Goal: Task Accomplishment & Management: Manage account settings

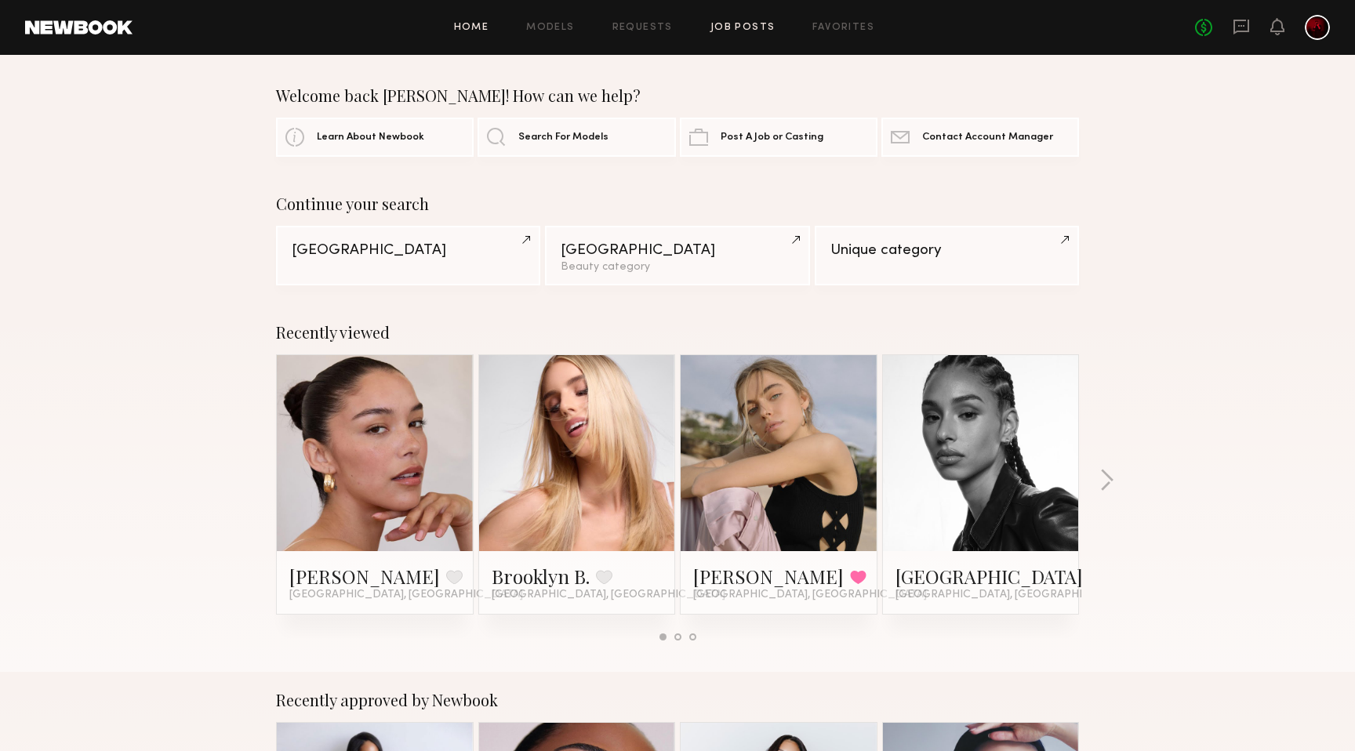
click at [742, 30] on link "Job Posts" at bounding box center [742, 28] width 65 height 10
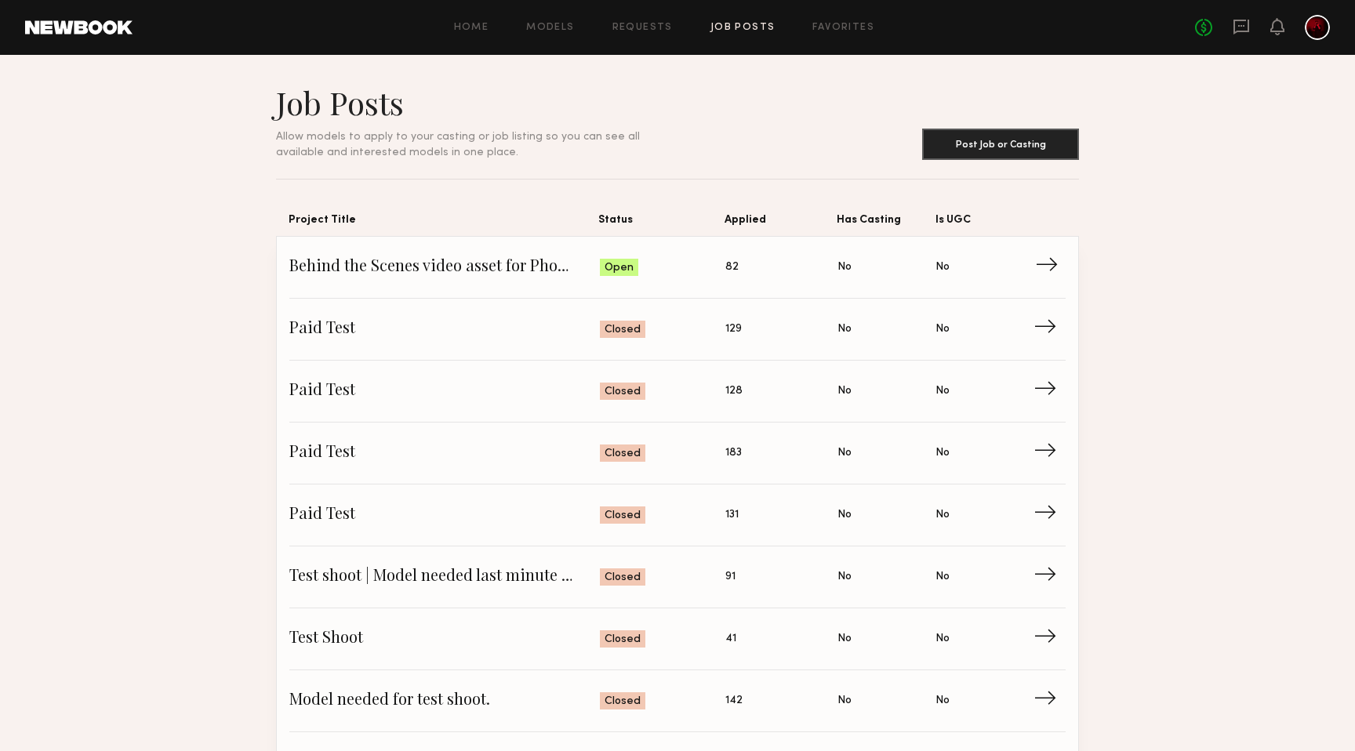
click at [688, 267] on span "Status: Open" at bounding box center [663, 268] width 126 height 24
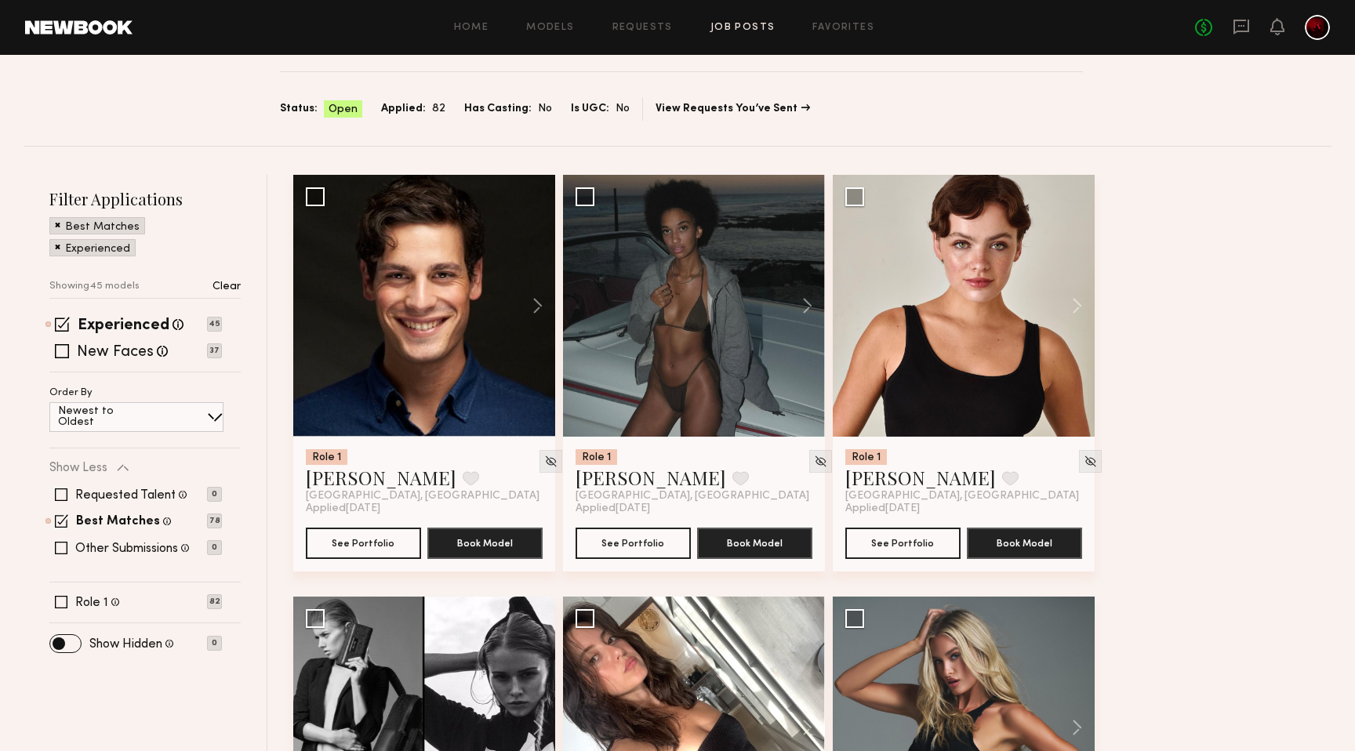
scroll to position [110, 0]
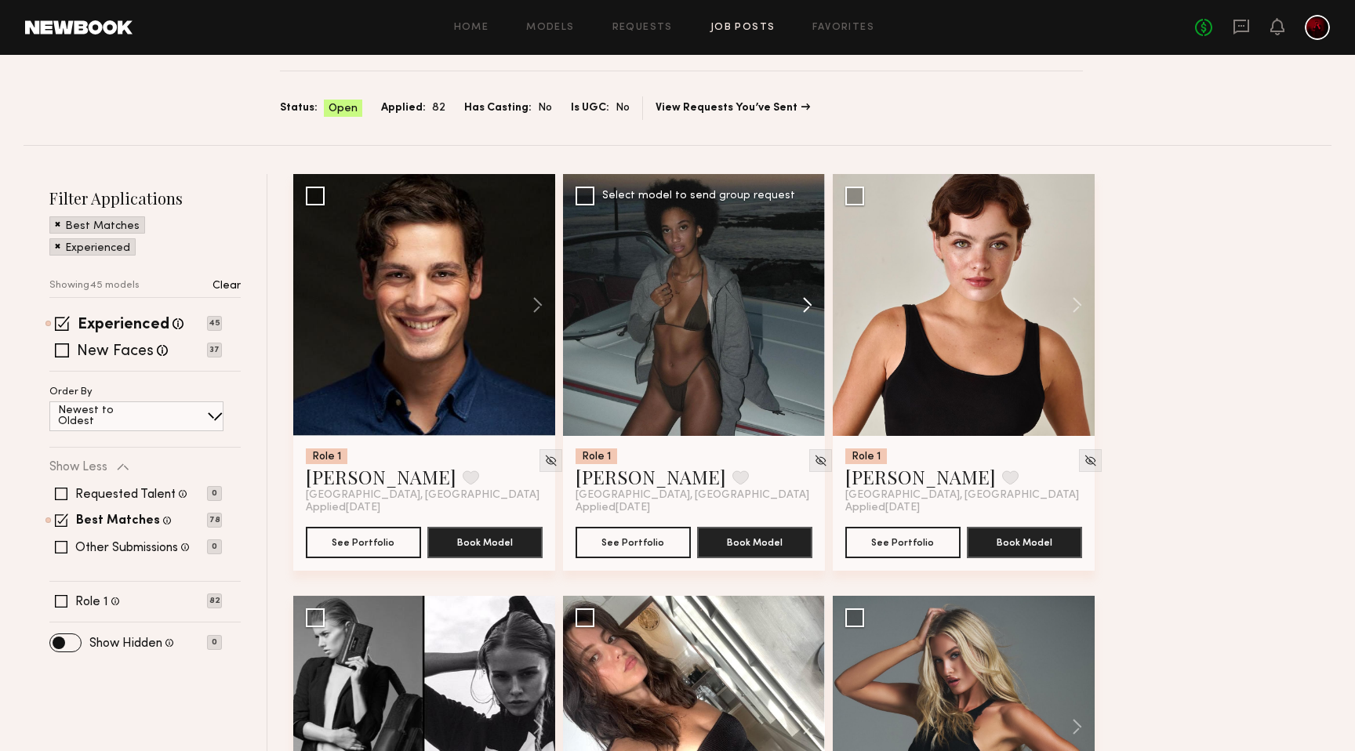
click at [799, 300] on button at bounding box center [800, 305] width 50 height 262
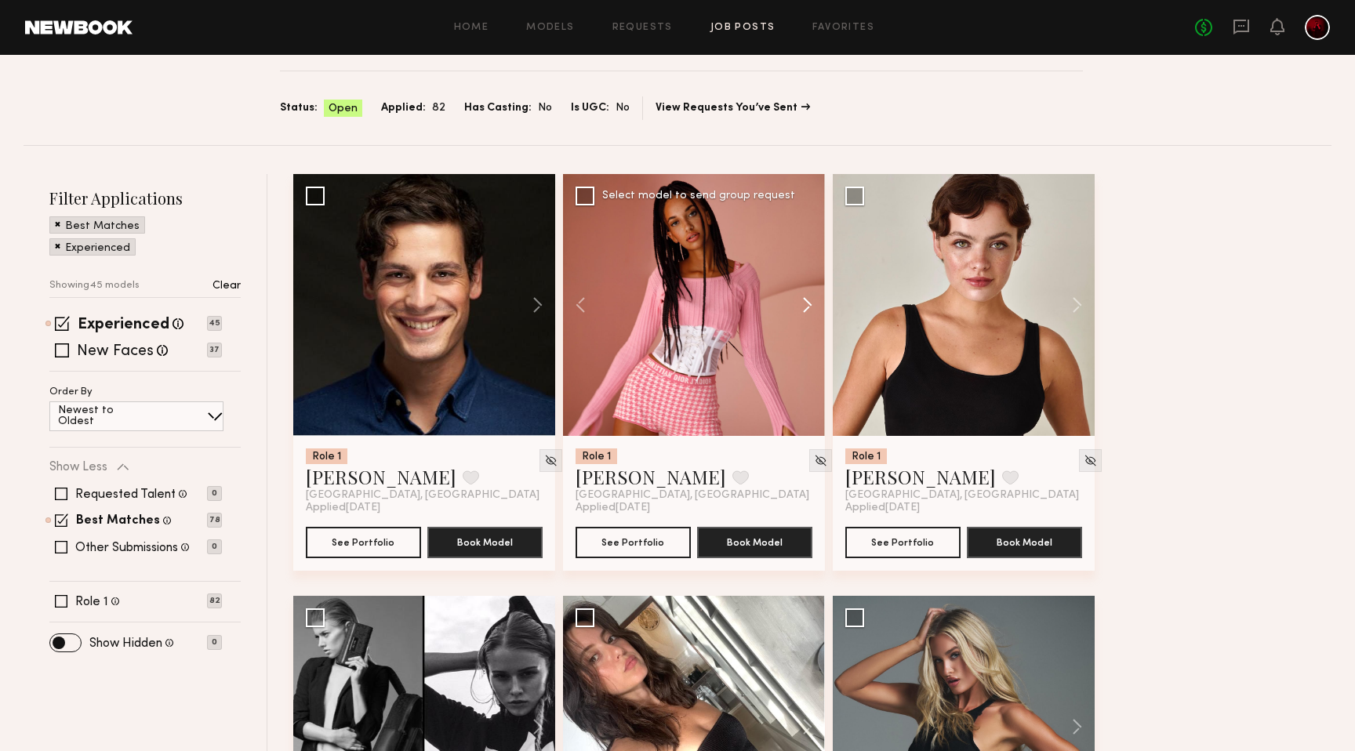
click at [799, 300] on button at bounding box center [800, 305] width 50 height 262
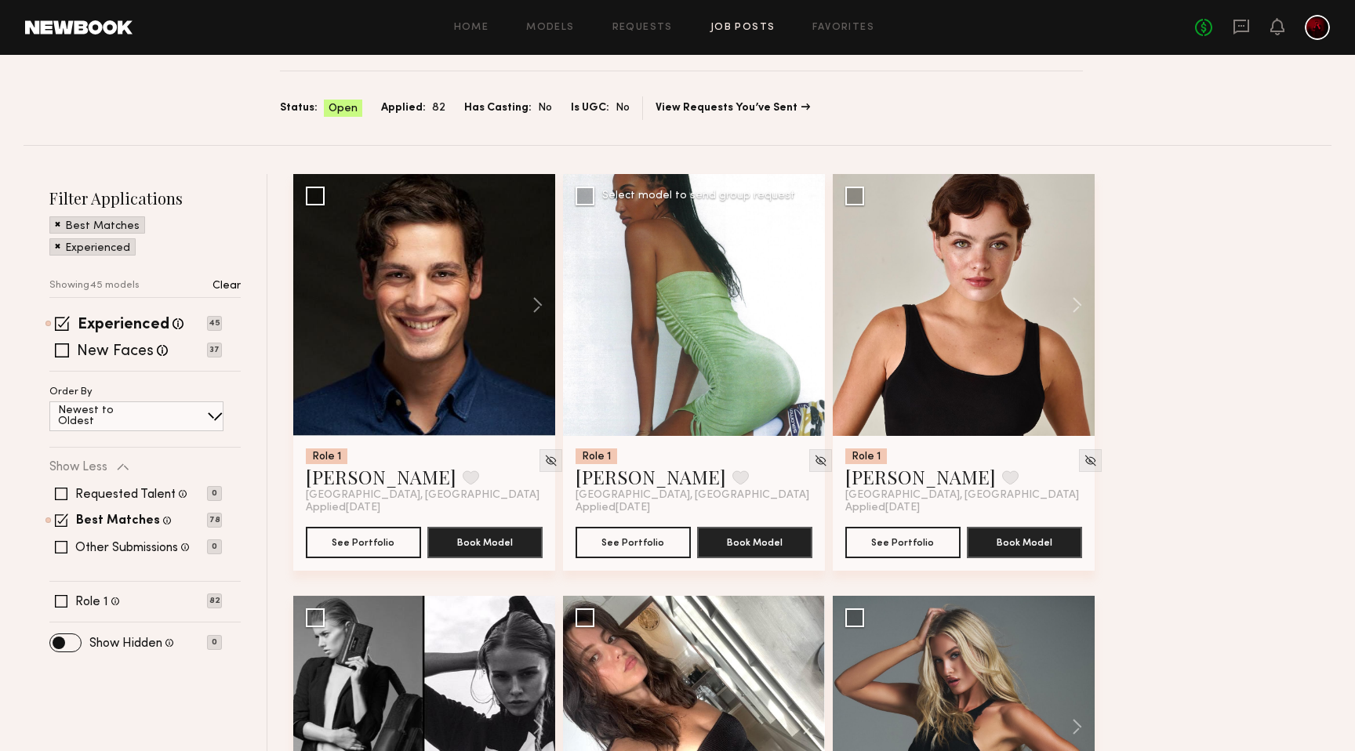
click at [799, 300] on button at bounding box center [800, 305] width 50 height 262
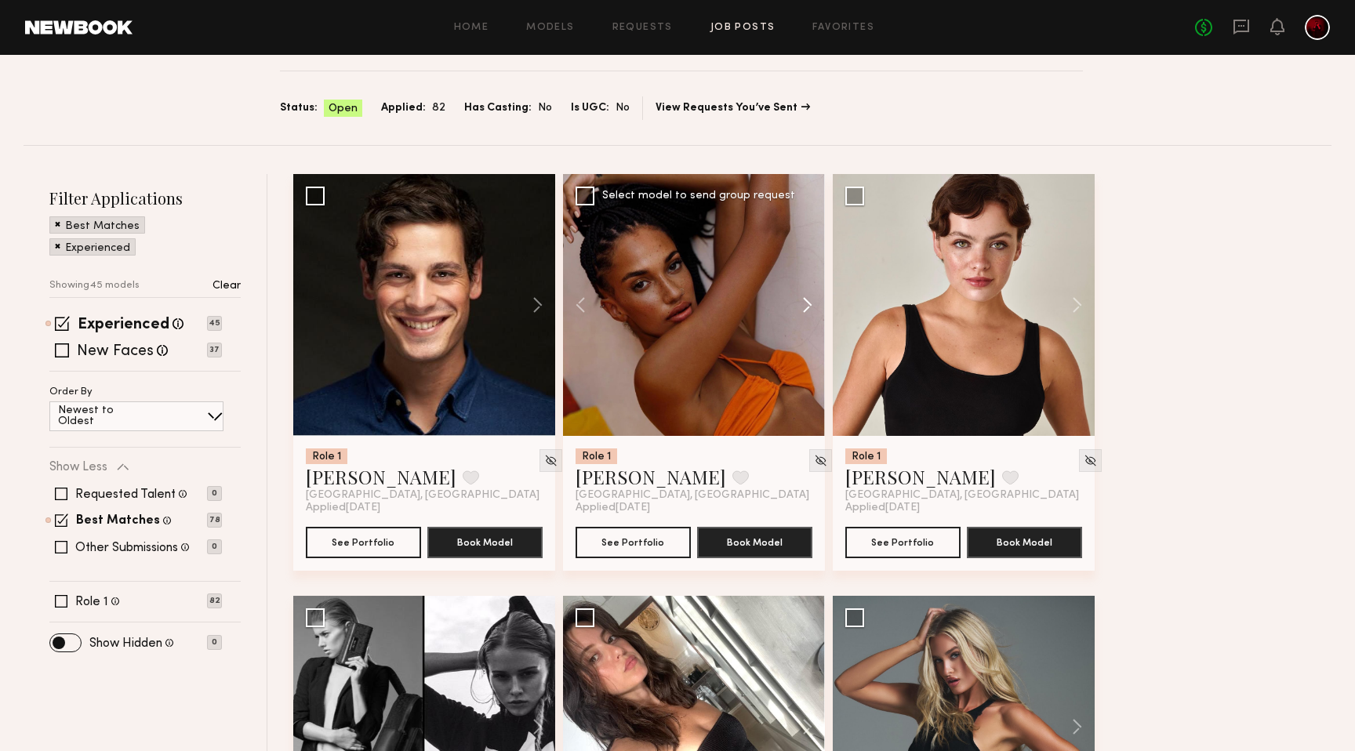
click at [799, 300] on button at bounding box center [800, 305] width 50 height 262
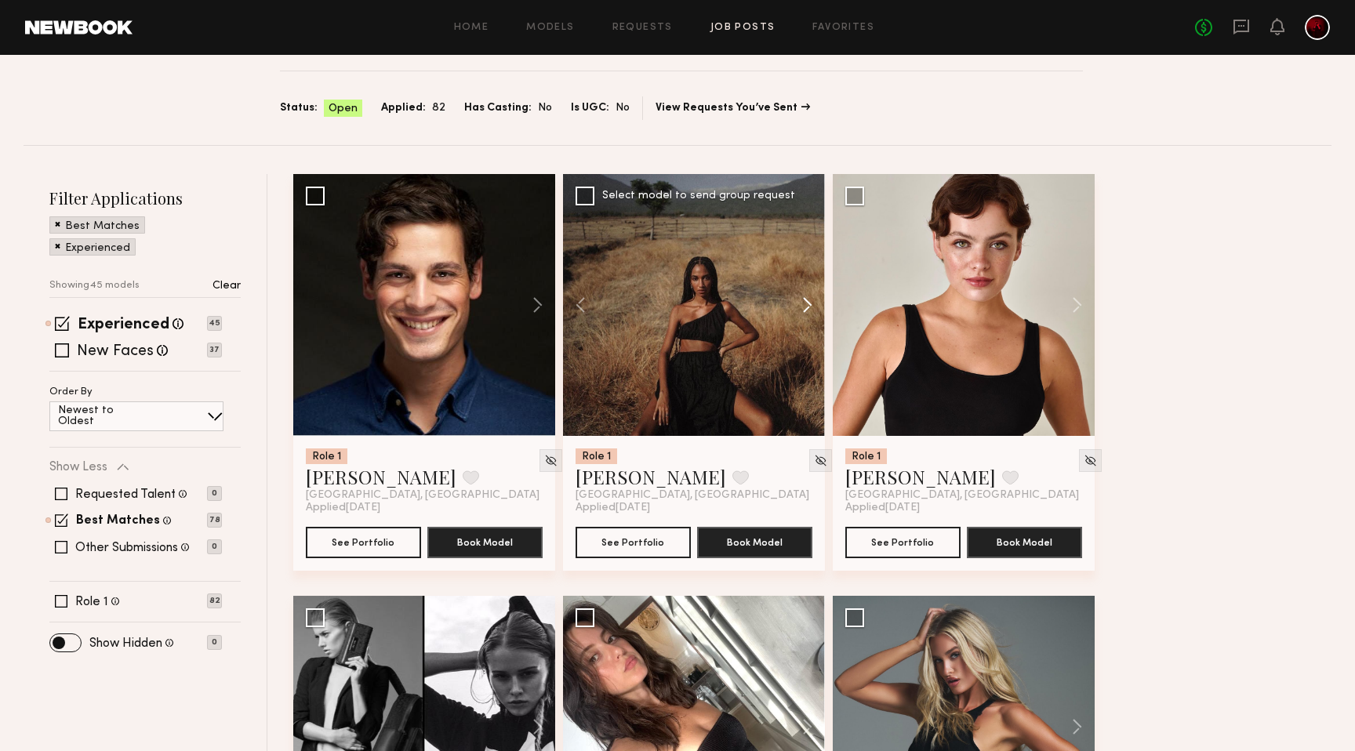
click at [799, 300] on button at bounding box center [800, 305] width 50 height 262
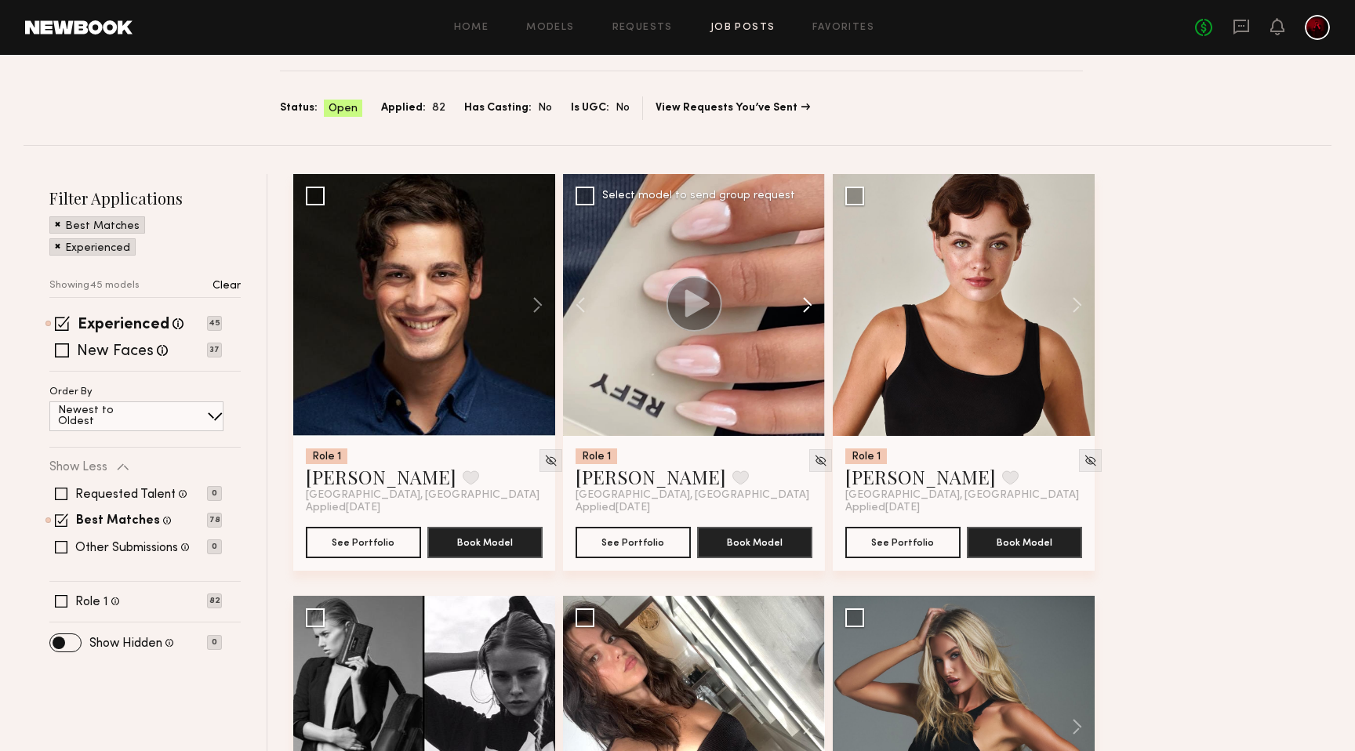
click at [799, 300] on button at bounding box center [800, 305] width 50 height 262
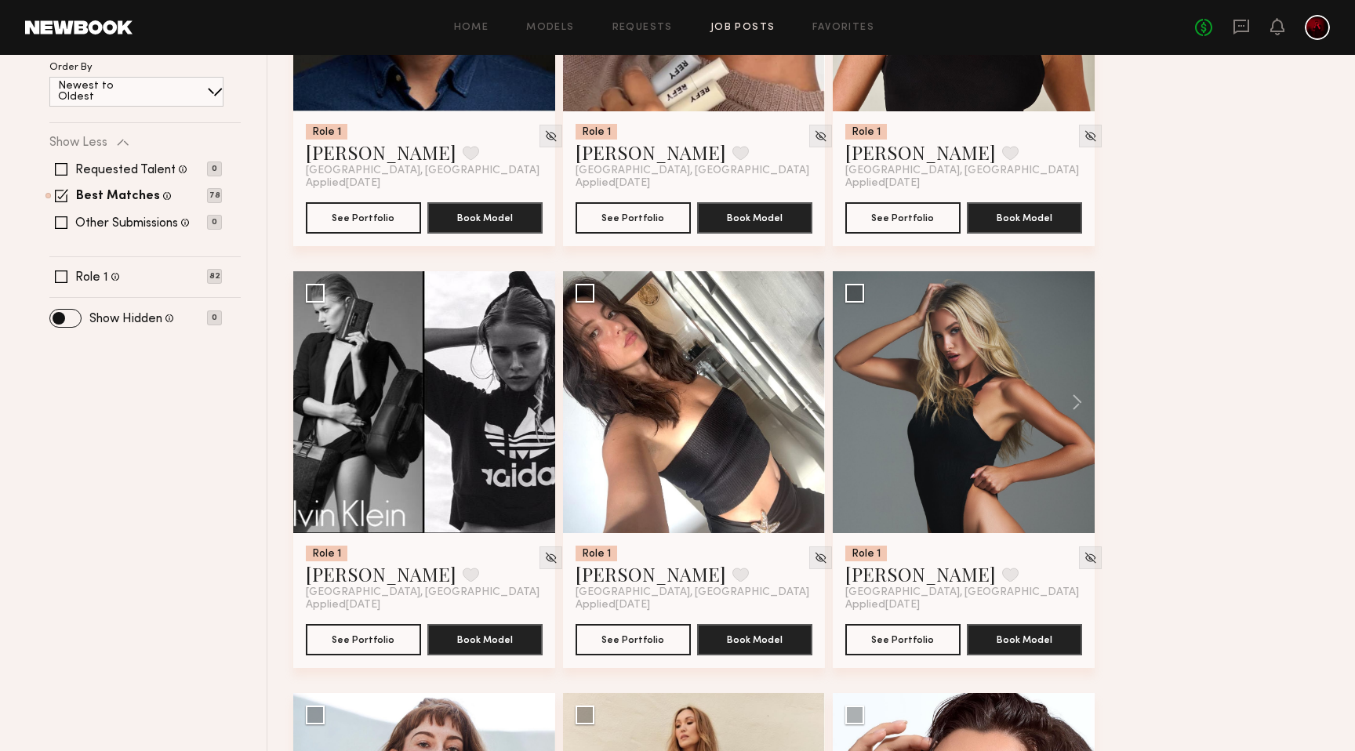
scroll to position [438, 0]
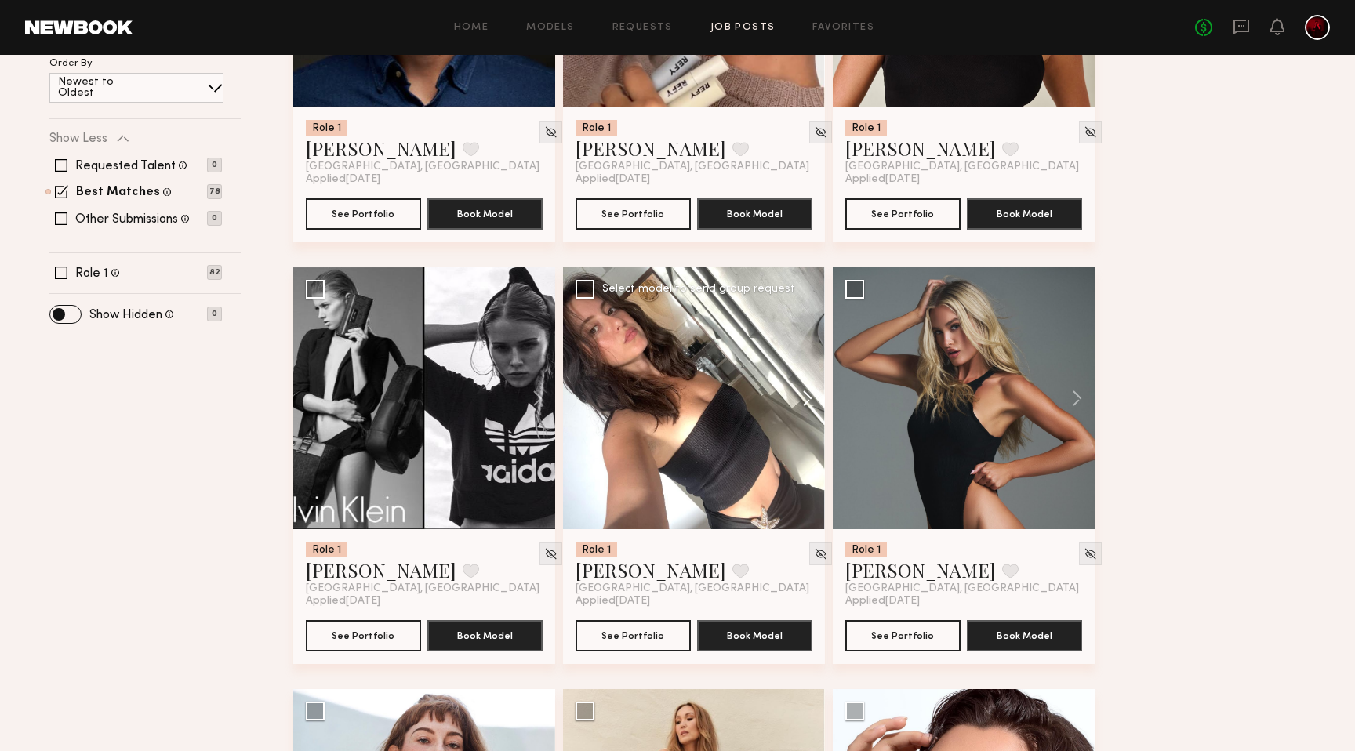
click at [792, 397] on button at bounding box center [800, 398] width 50 height 262
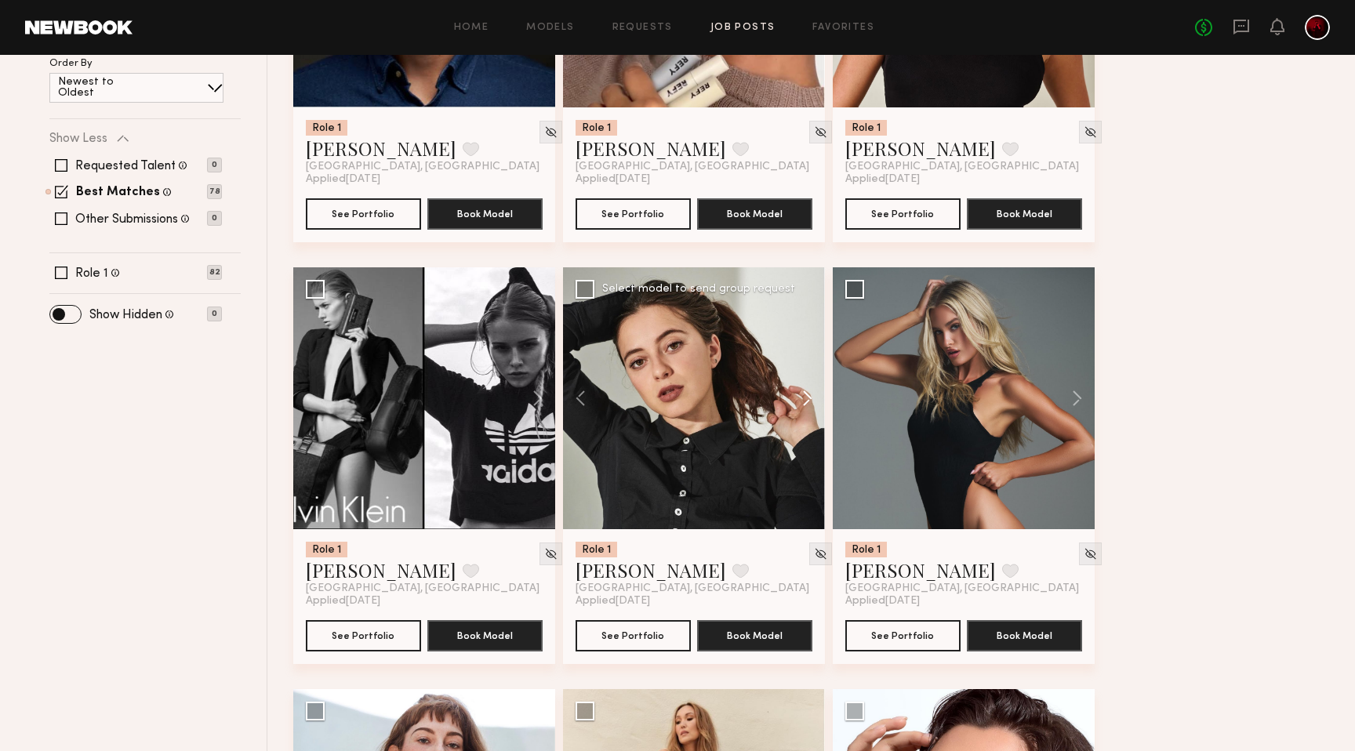
click at [792, 397] on button at bounding box center [800, 398] width 50 height 262
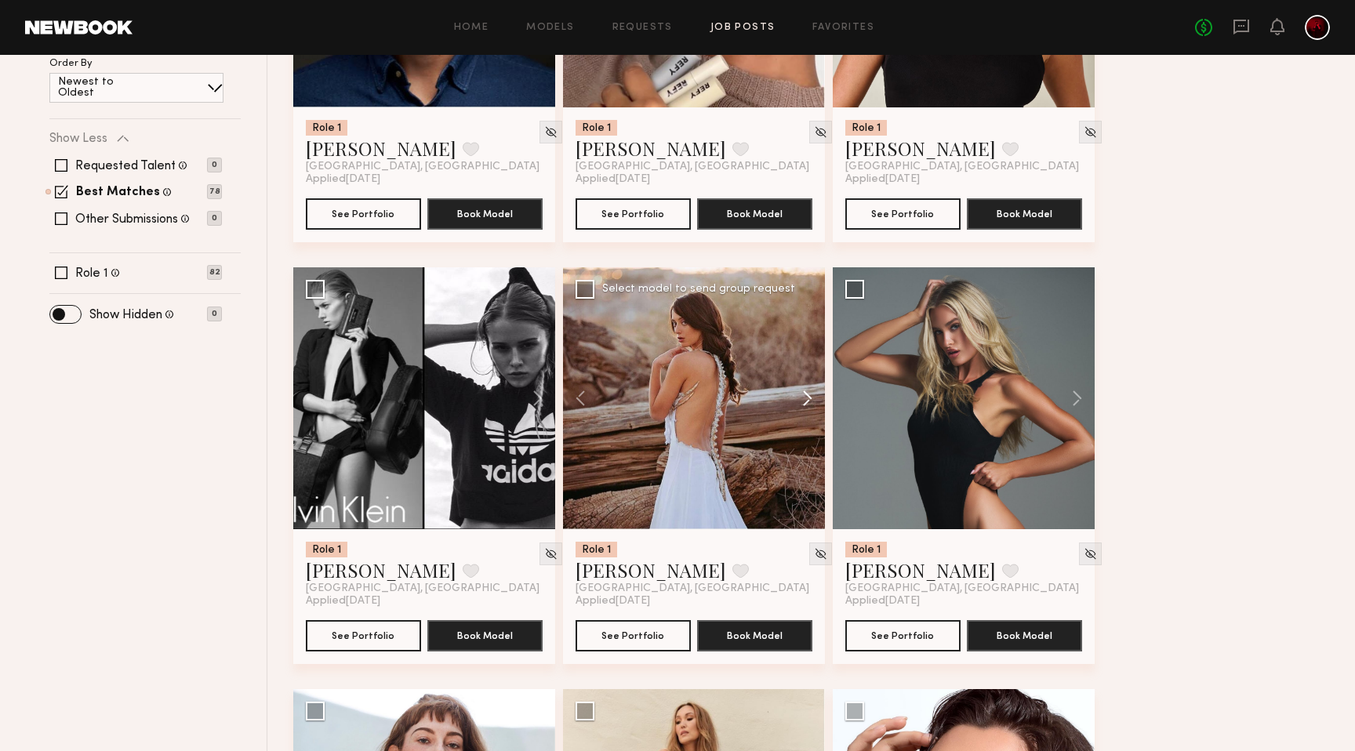
click at [792, 397] on button at bounding box center [800, 398] width 50 height 262
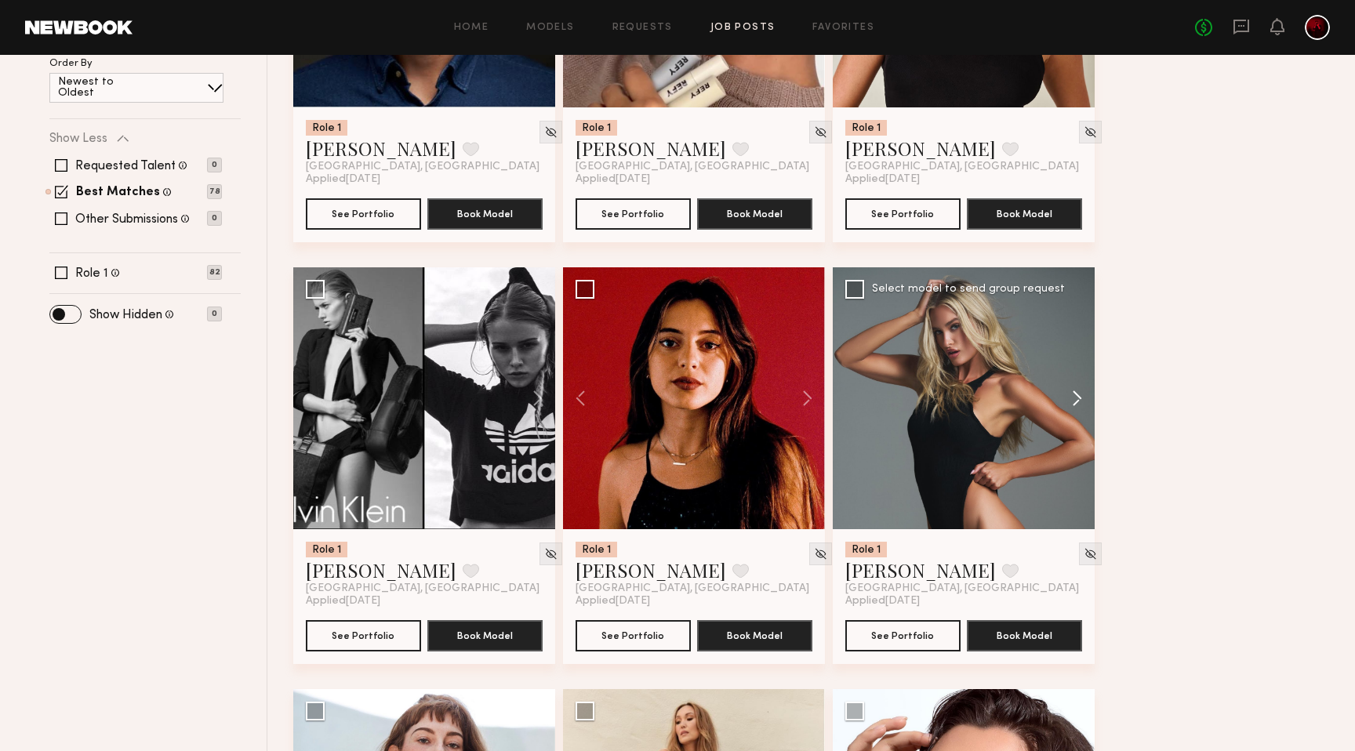
click at [1078, 398] on button at bounding box center [1069, 398] width 50 height 262
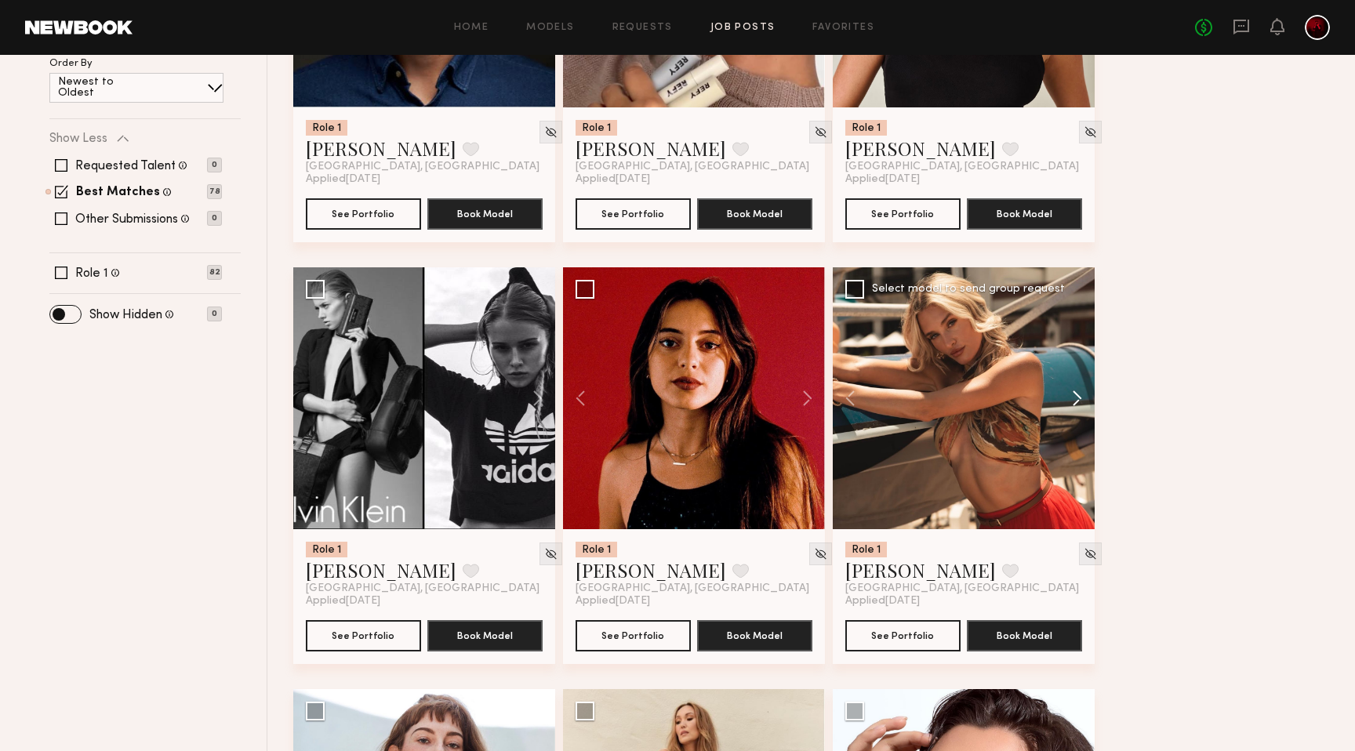
click at [1078, 398] on button at bounding box center [1069, 398] width 50 height 262
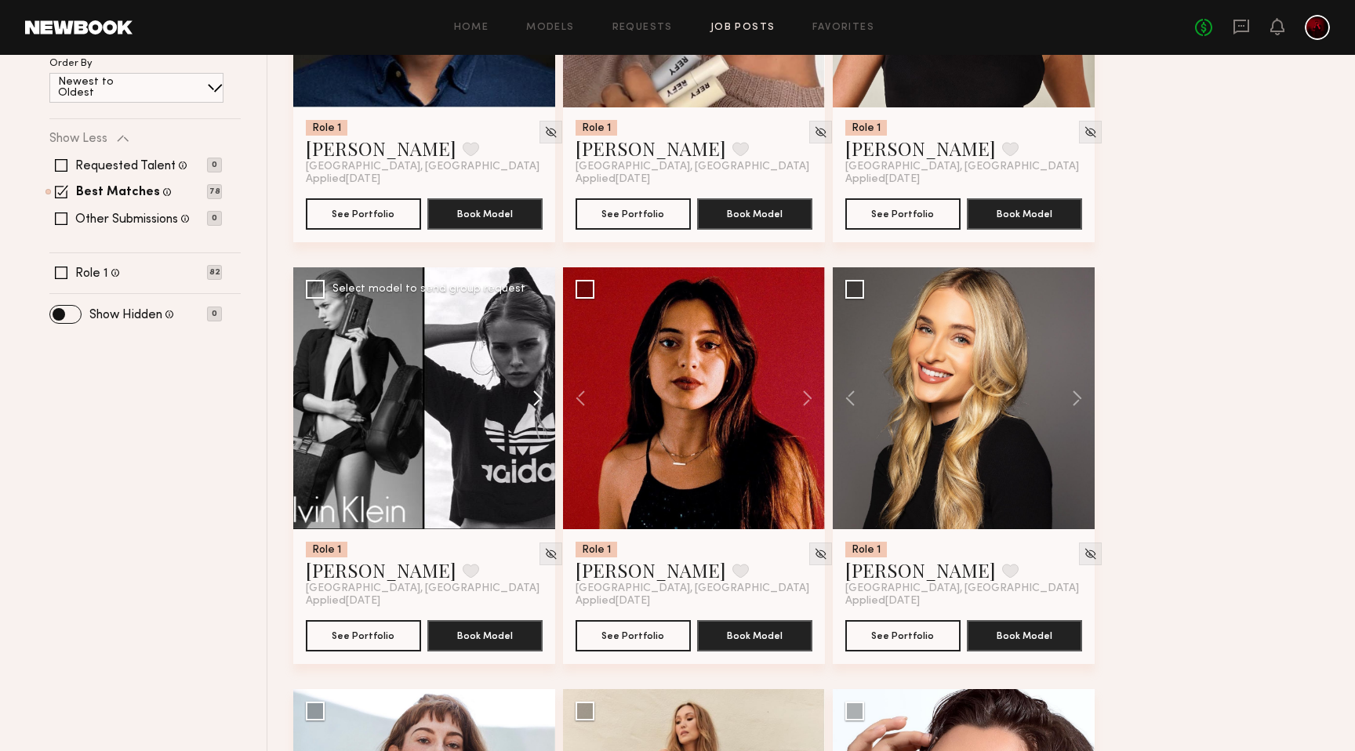
click at [537, 398] on button at bounding box center [530, 398] width 50 height 262
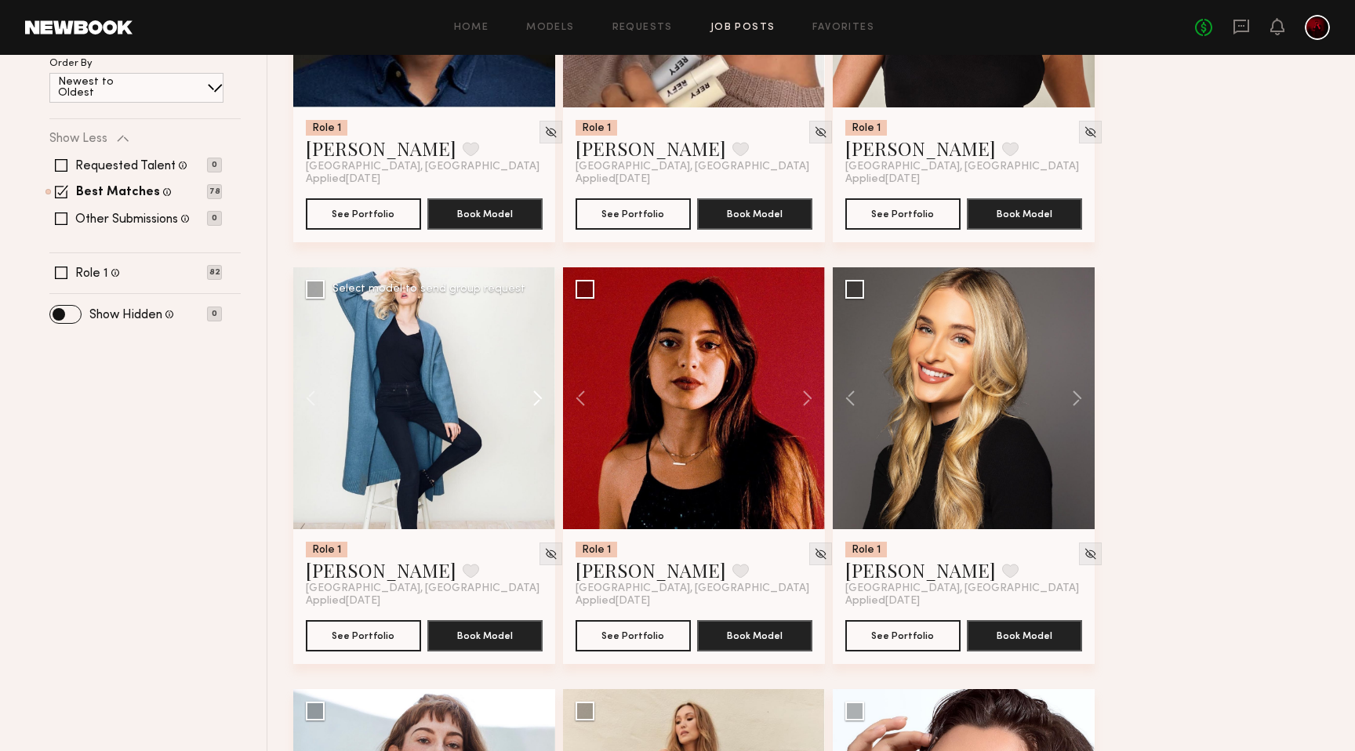
click at [537, 398] on button at bounding box center [530, 398] width 50 height 262
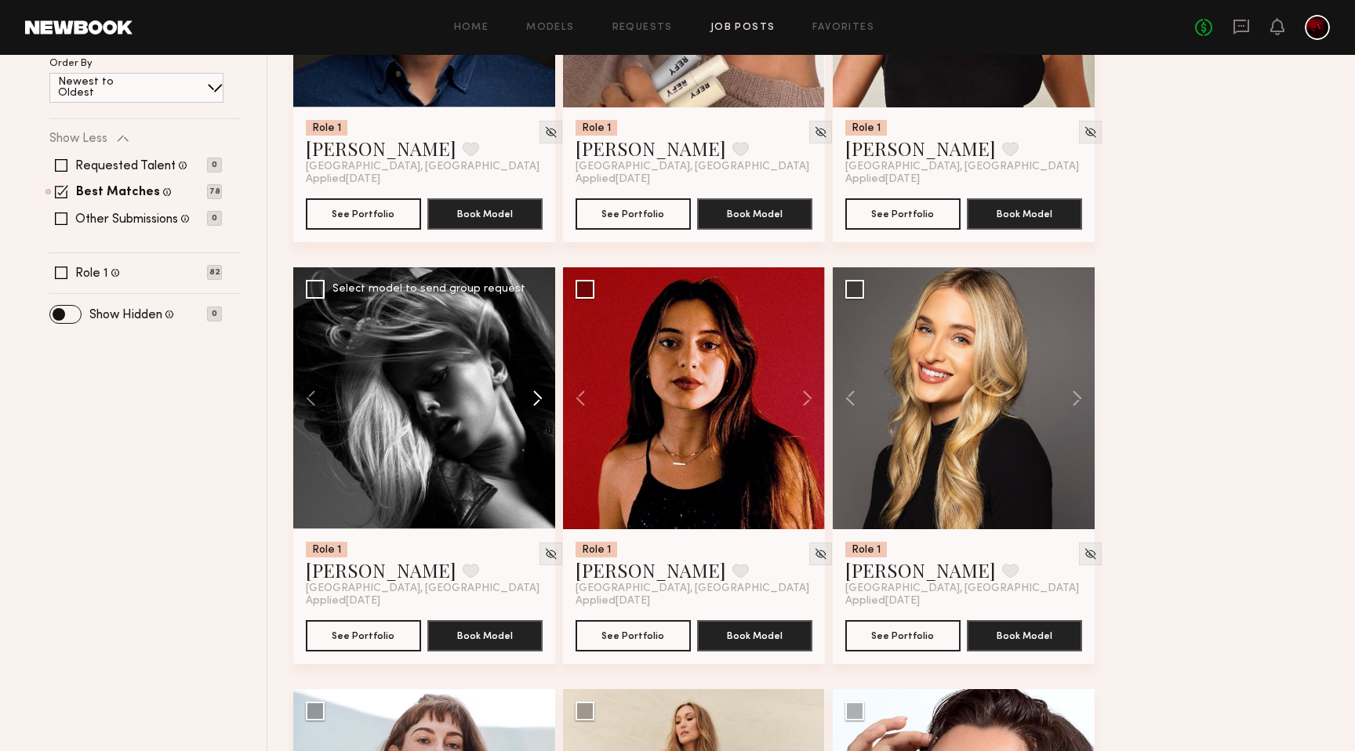
click at [537, 398] on button at bounding box center [530, 398] width 50 height 262
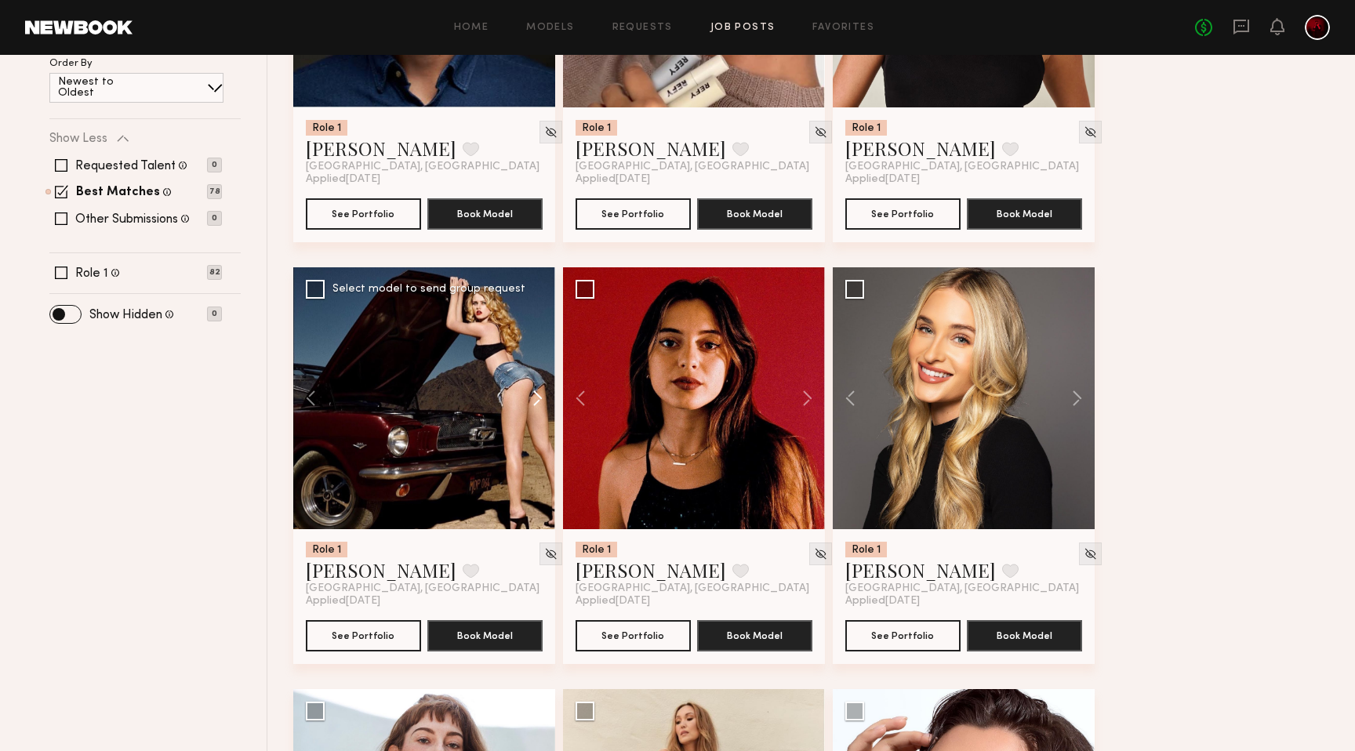
click at [537, 398] on button at bounding box center [530, 398] width 50 height 262
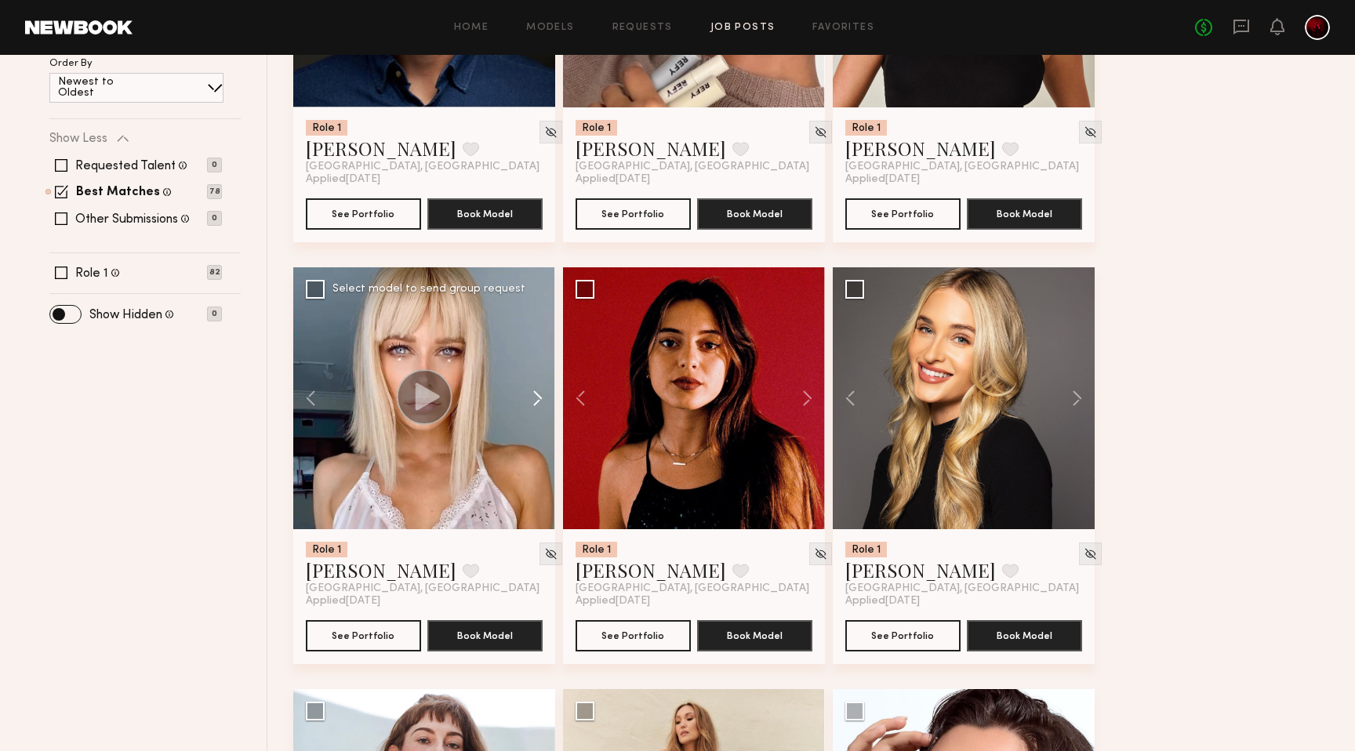
click at [537, 398] on button at bounding box center [530, 398] width 50 height 262
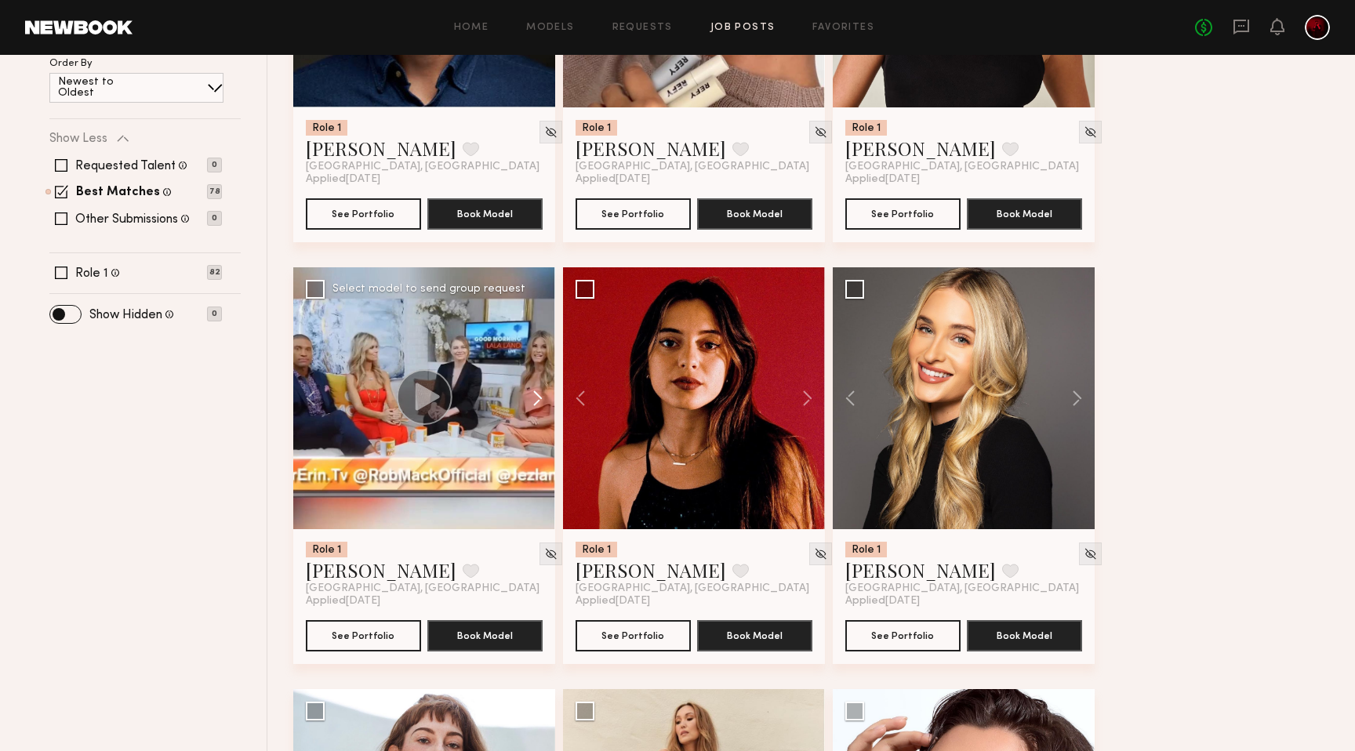
click at [537, 398] on button at bounding box center [530, 398] width 50 height 262
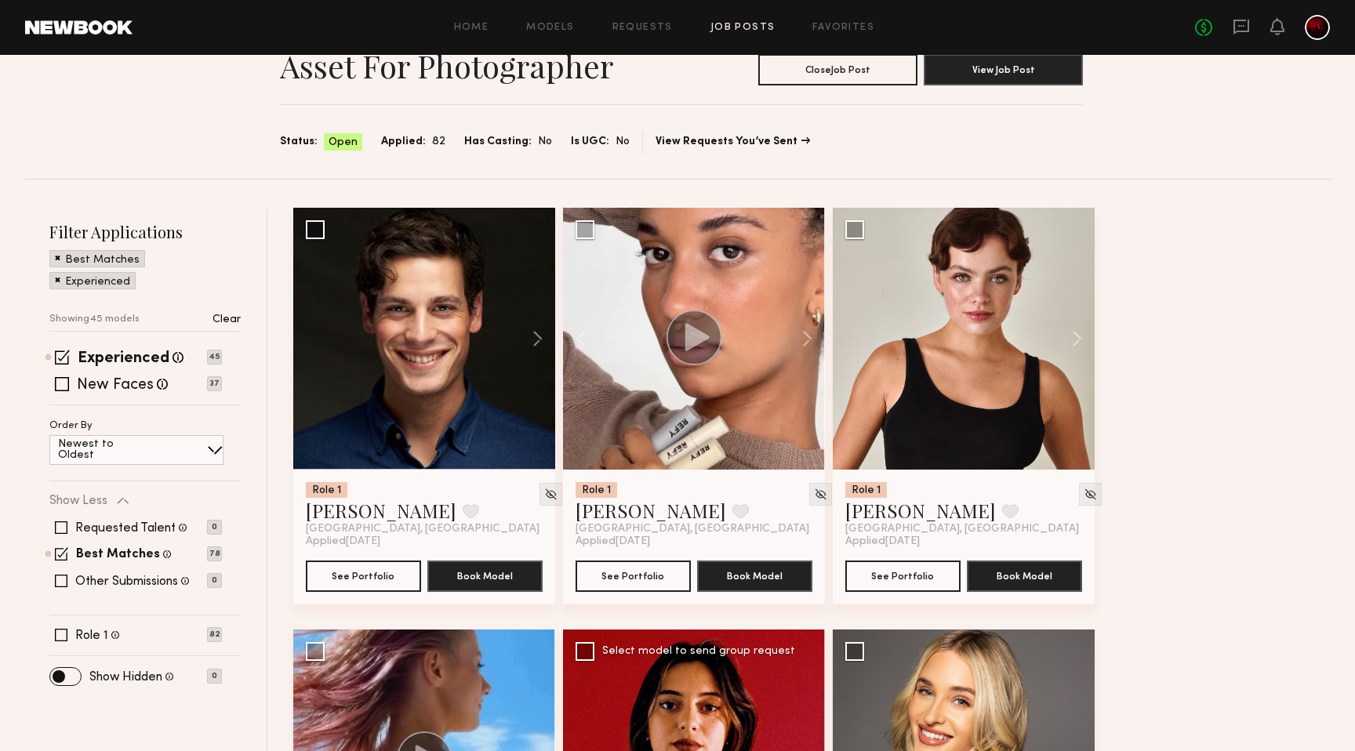
scroll to position [71, 0]
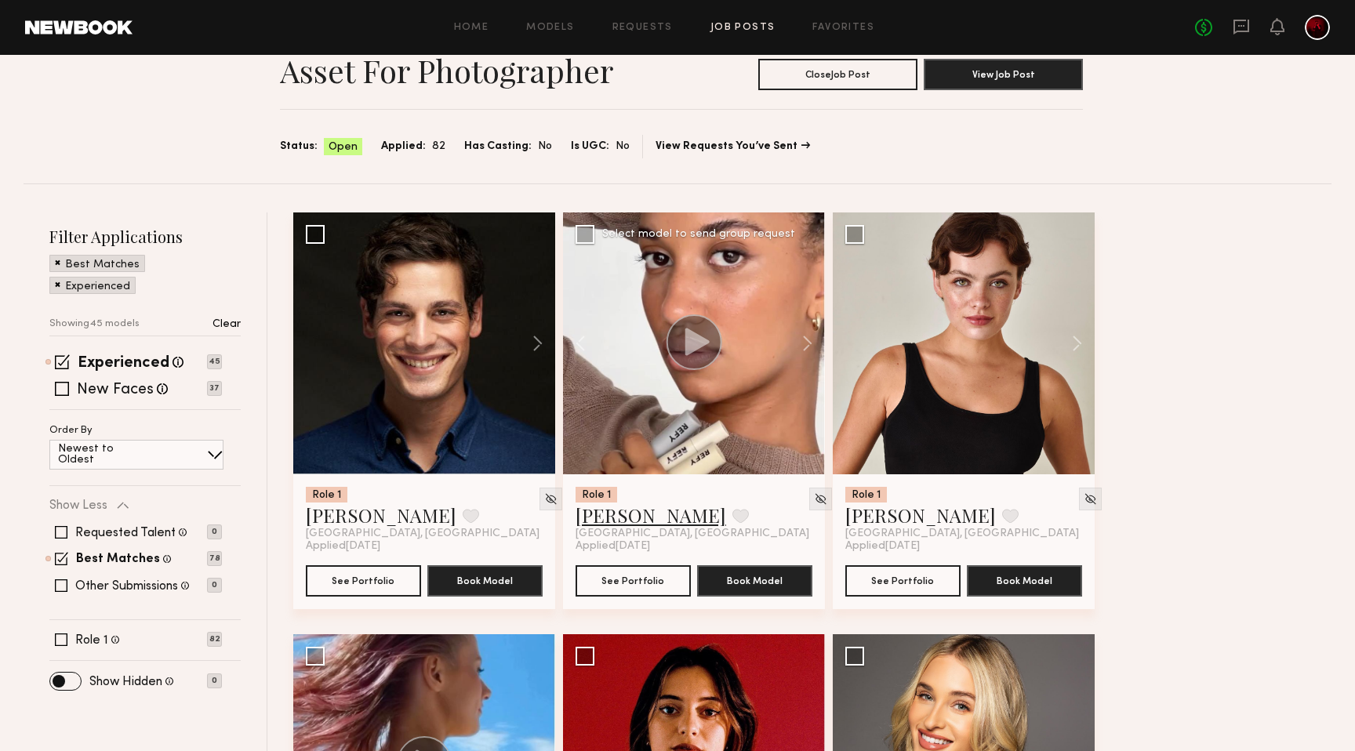
click at [599, 518] on link "Zohara E." at bounding box center [650, 515] width 151 height 25
click at [1076, 332] on button at bounding box center [1069, 343] width 50 height 262
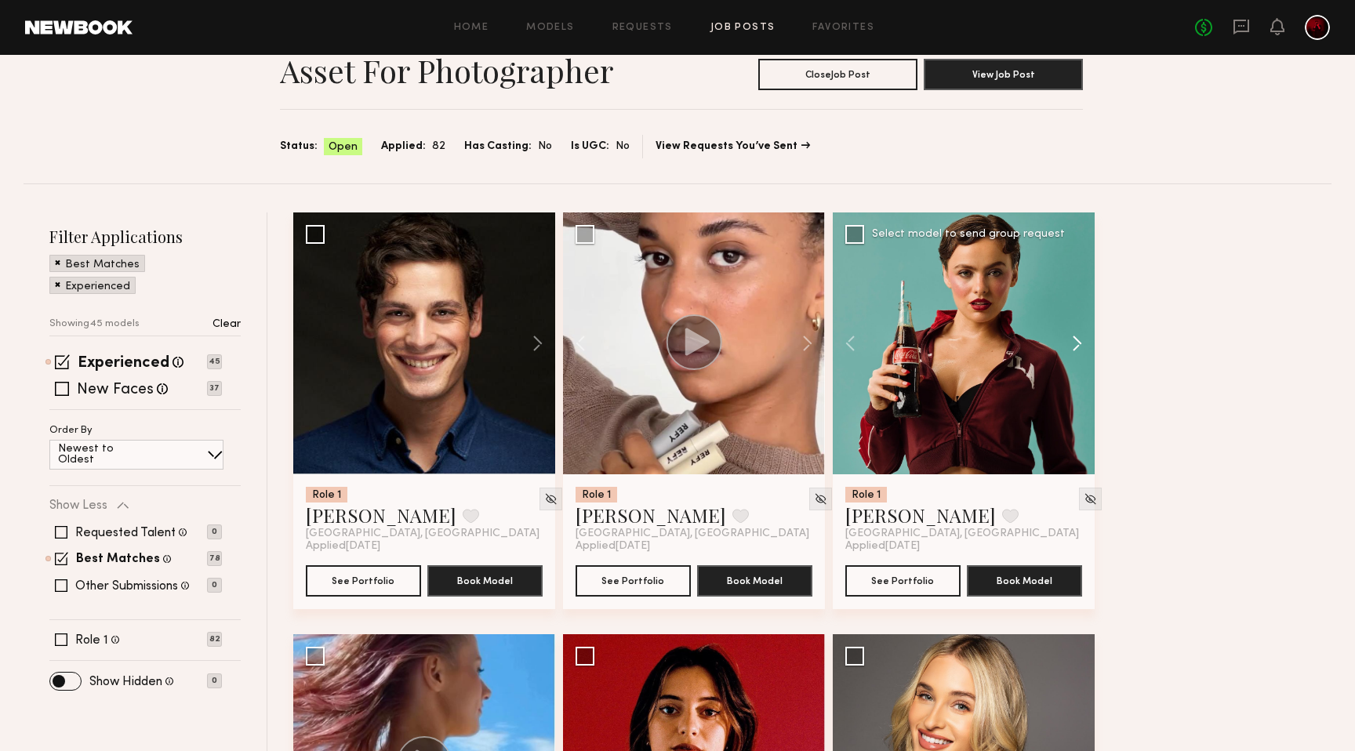
click at [1076, 332] on button at bounding box center [1069, 343] width 50 height 262
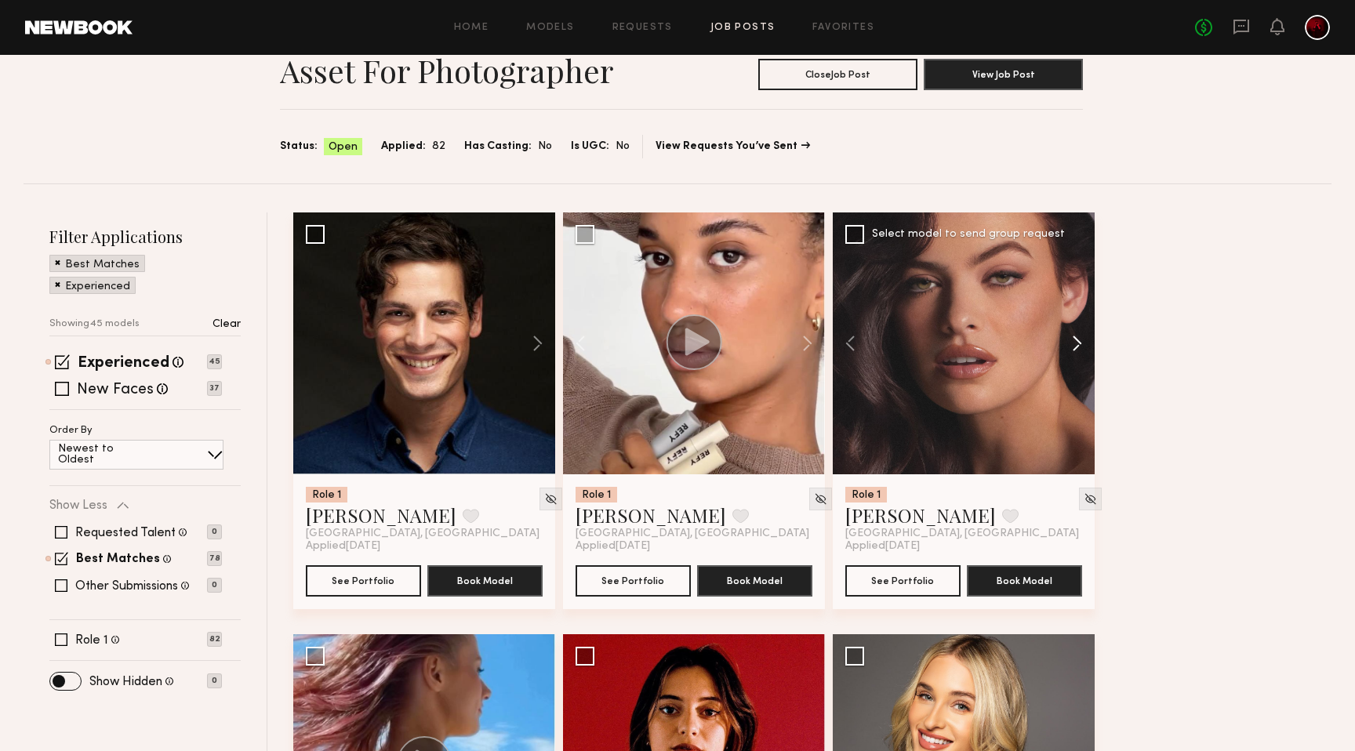
click at [1075, 332] on button at bounding box center [1069, 343] width 50 height 262
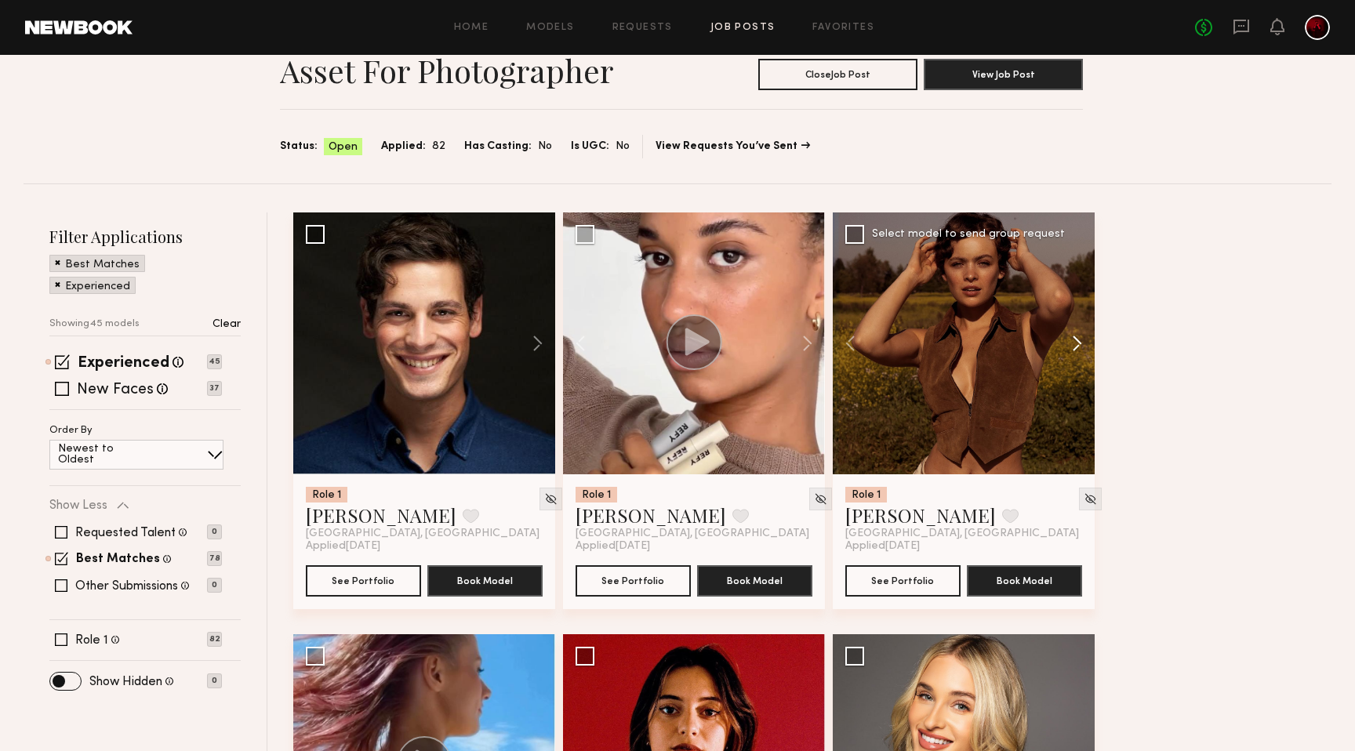
click at [1075, 332] on button at bounding box center [1069, 343] width 50 height 262
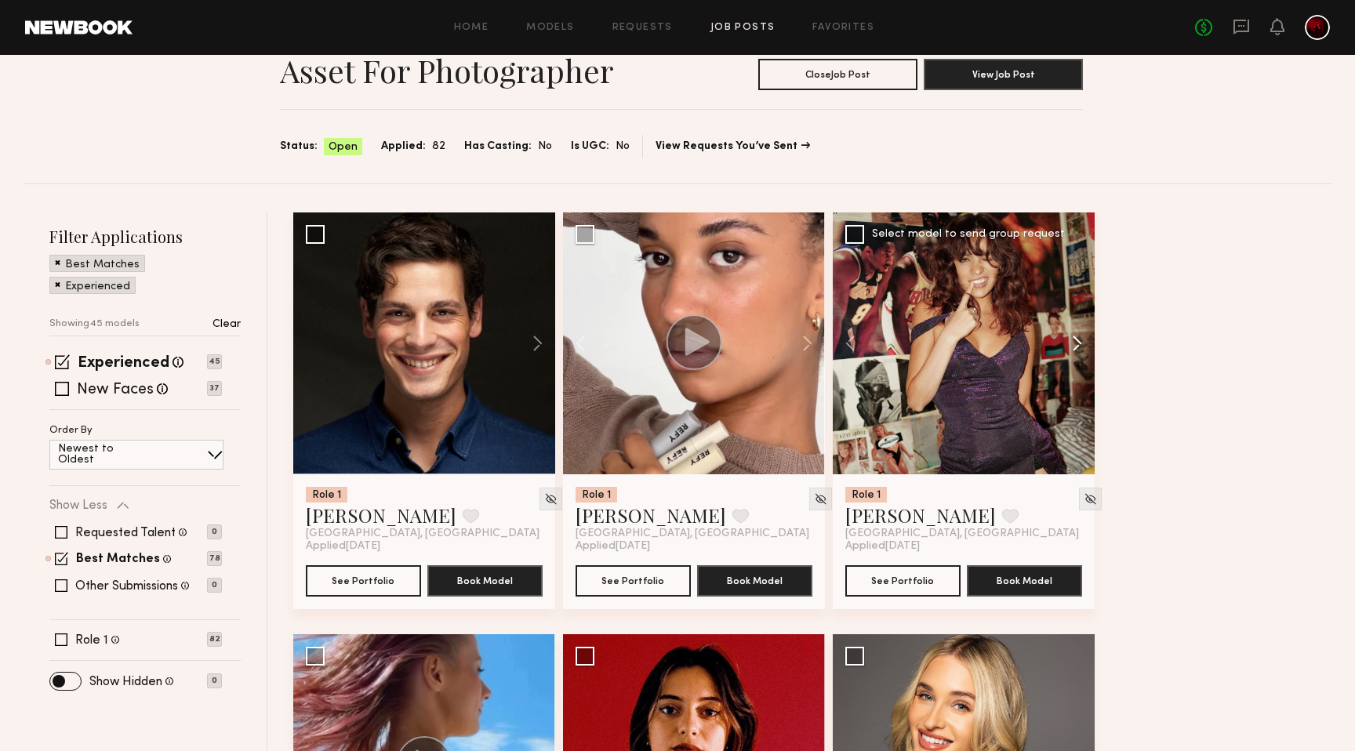
click at [1076, 333] on button at bounding box center [1069, 343] width 50 height 262
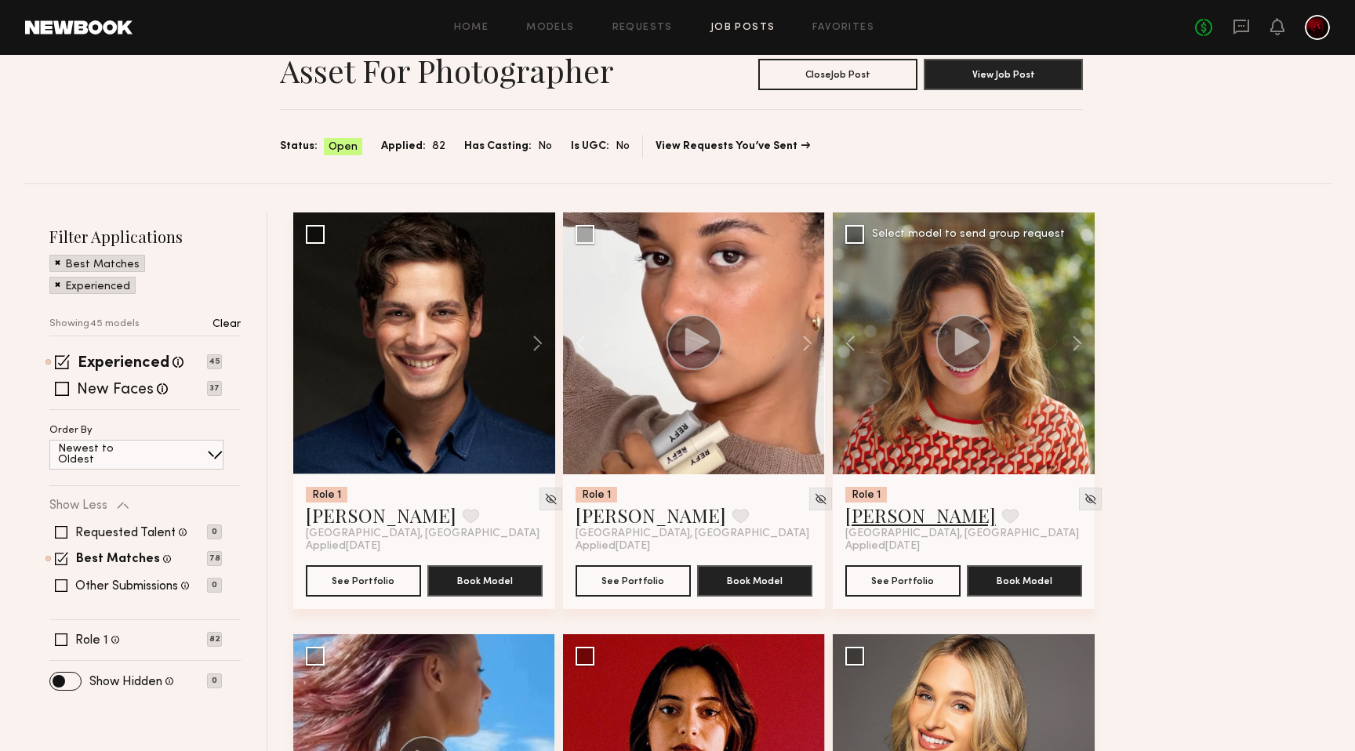
click at [855, 525] on link "Jazlyn S." at bounding box center [920, 515] width 151 height 25
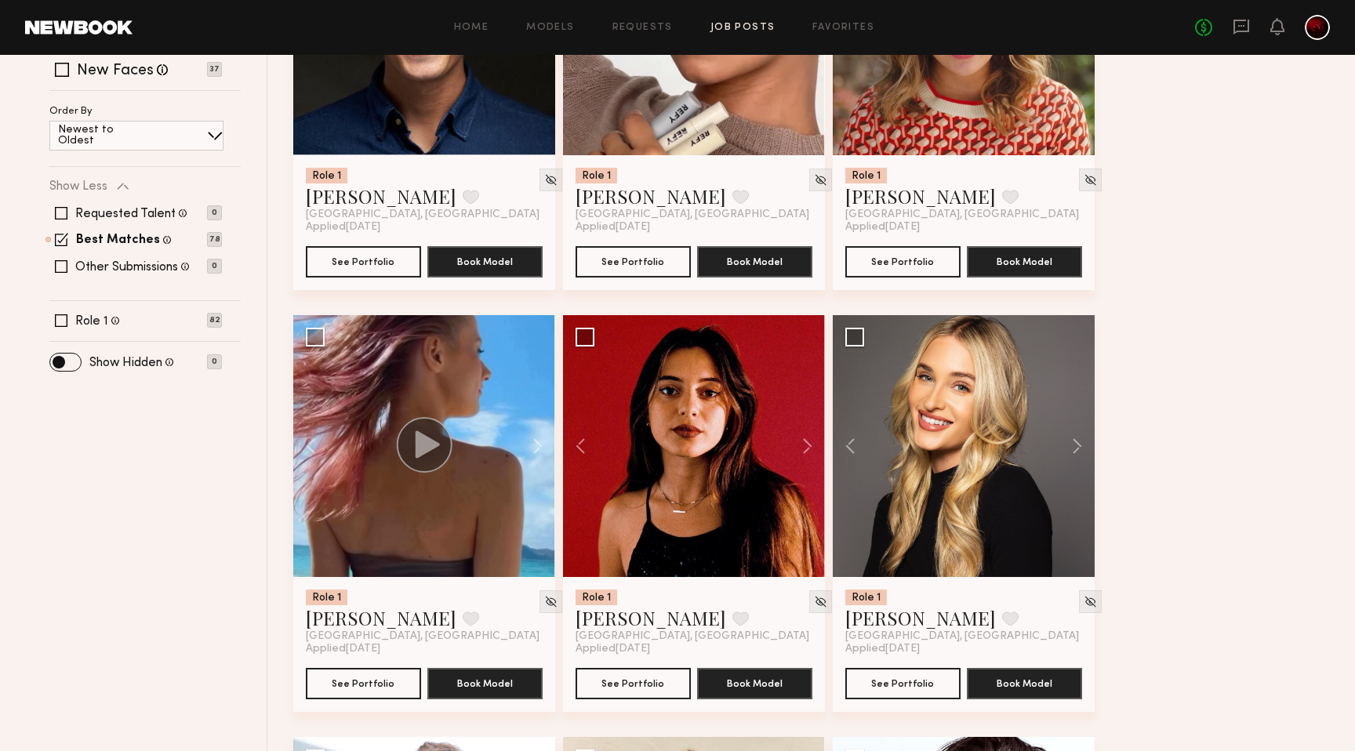
scroll to position [463, 0]
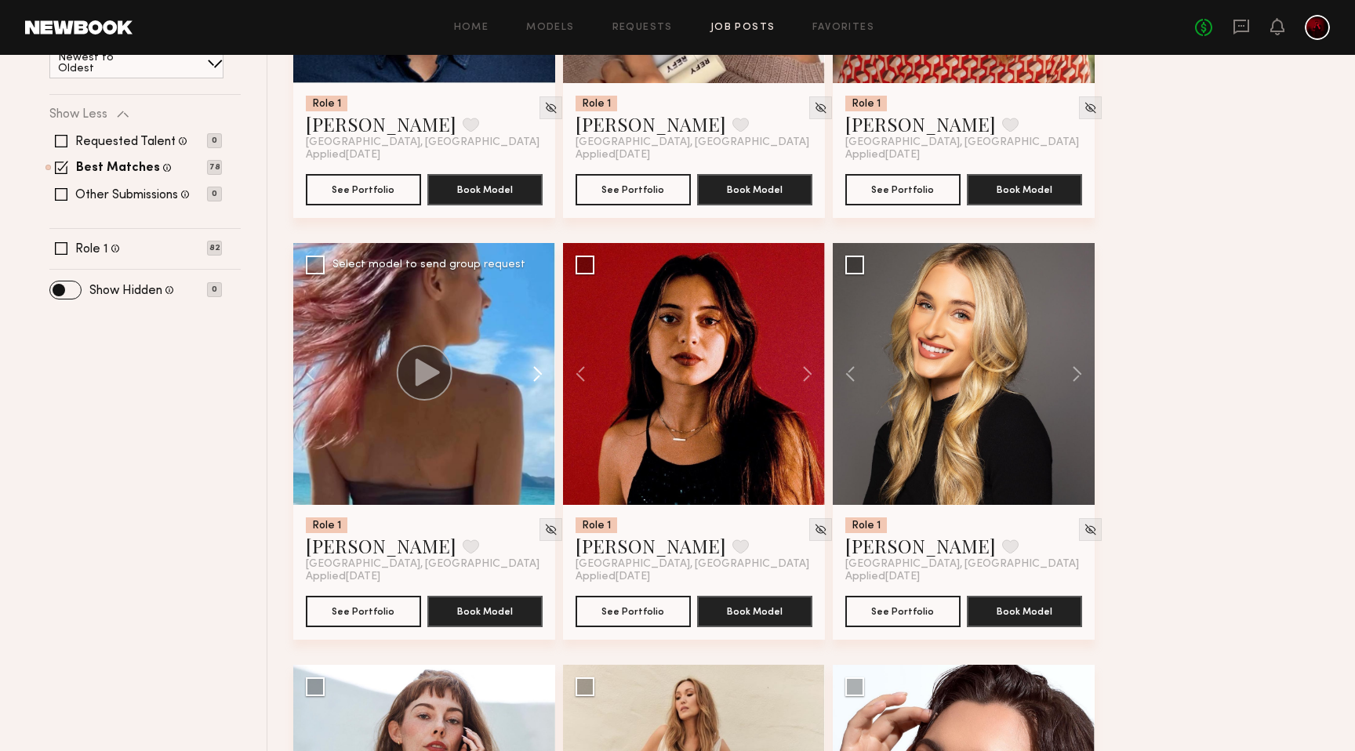
click at [535, 378] on button at bounding box center [530, 374] width 50 height 262
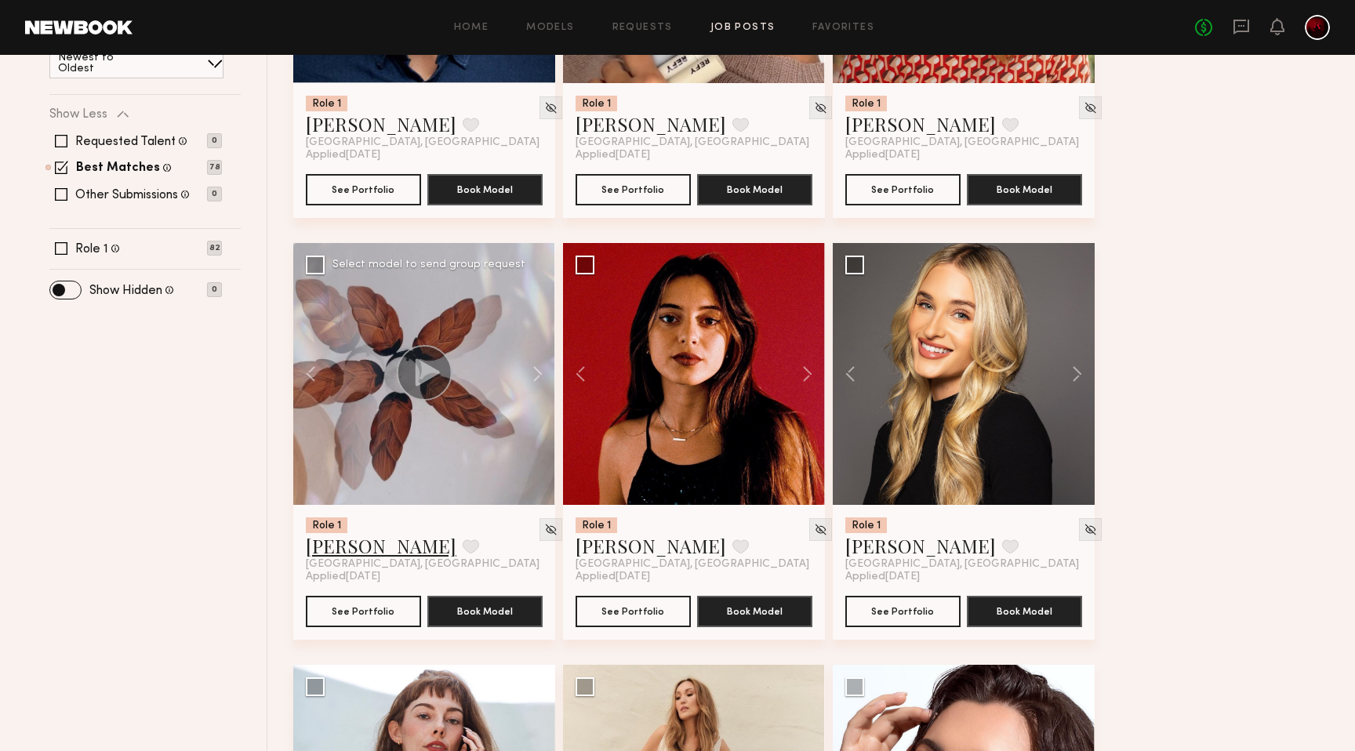
click at [325, 545] on link "Alena S." at bounding box center [381, 545] width 151 height 25
click at [808, 383] on button at bounding box center [800, 374] width 50 height 262
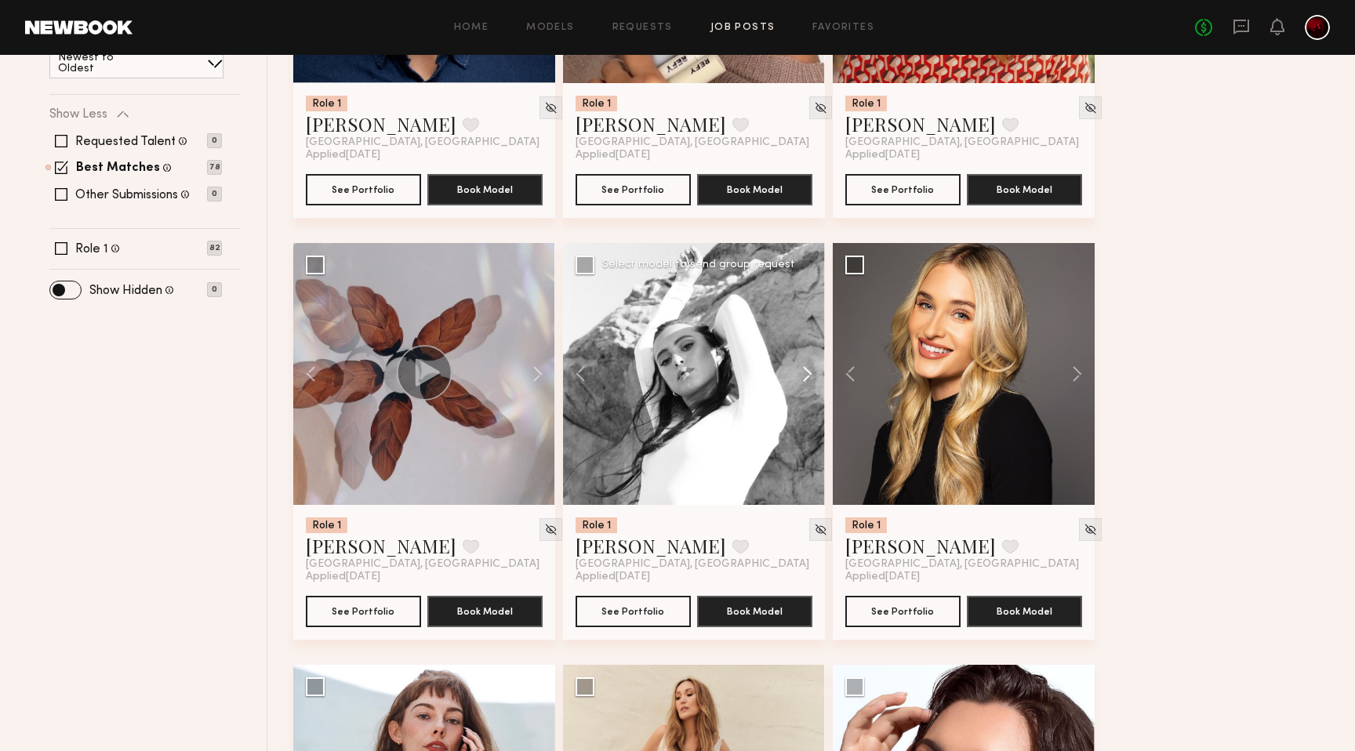
click at [808, 383] on button at bounding box center [800, 374] width 50 height 262
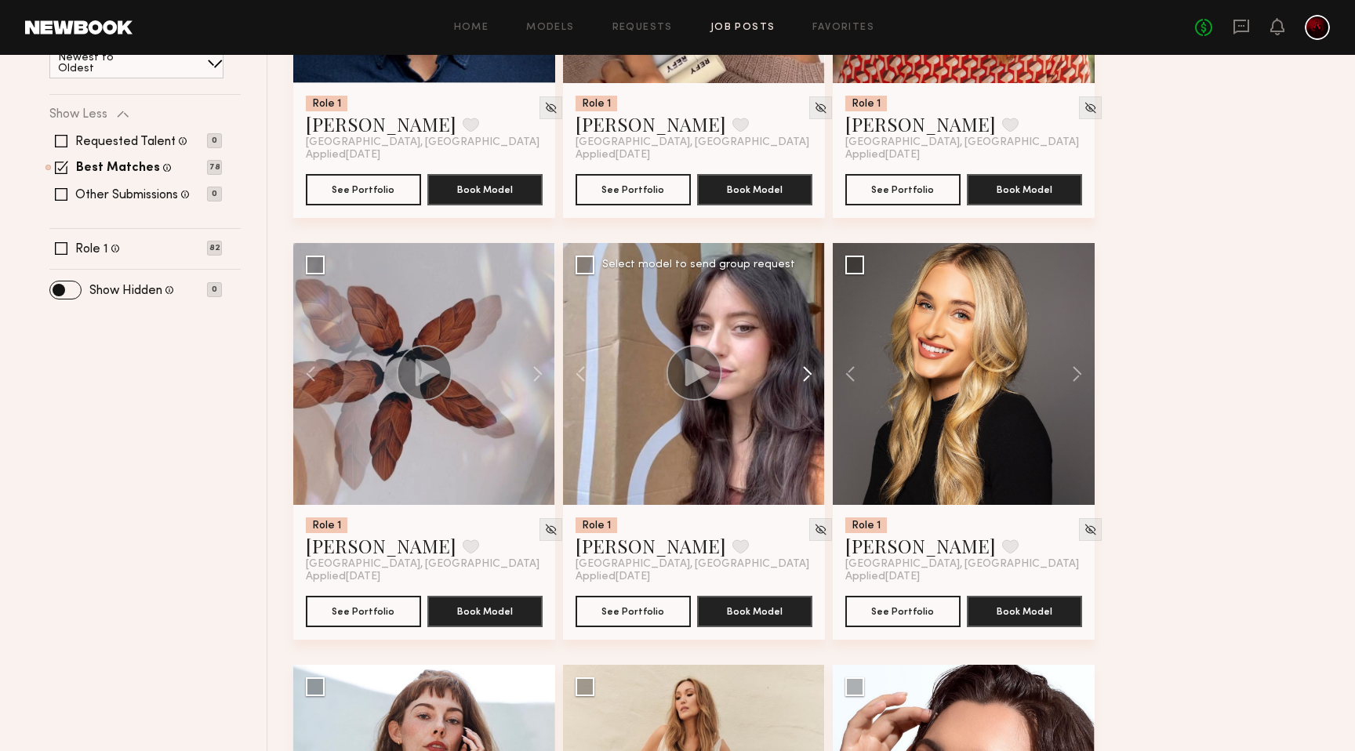
click at [808, 383] on button at bounding box center [800, 374] width 50 height 262
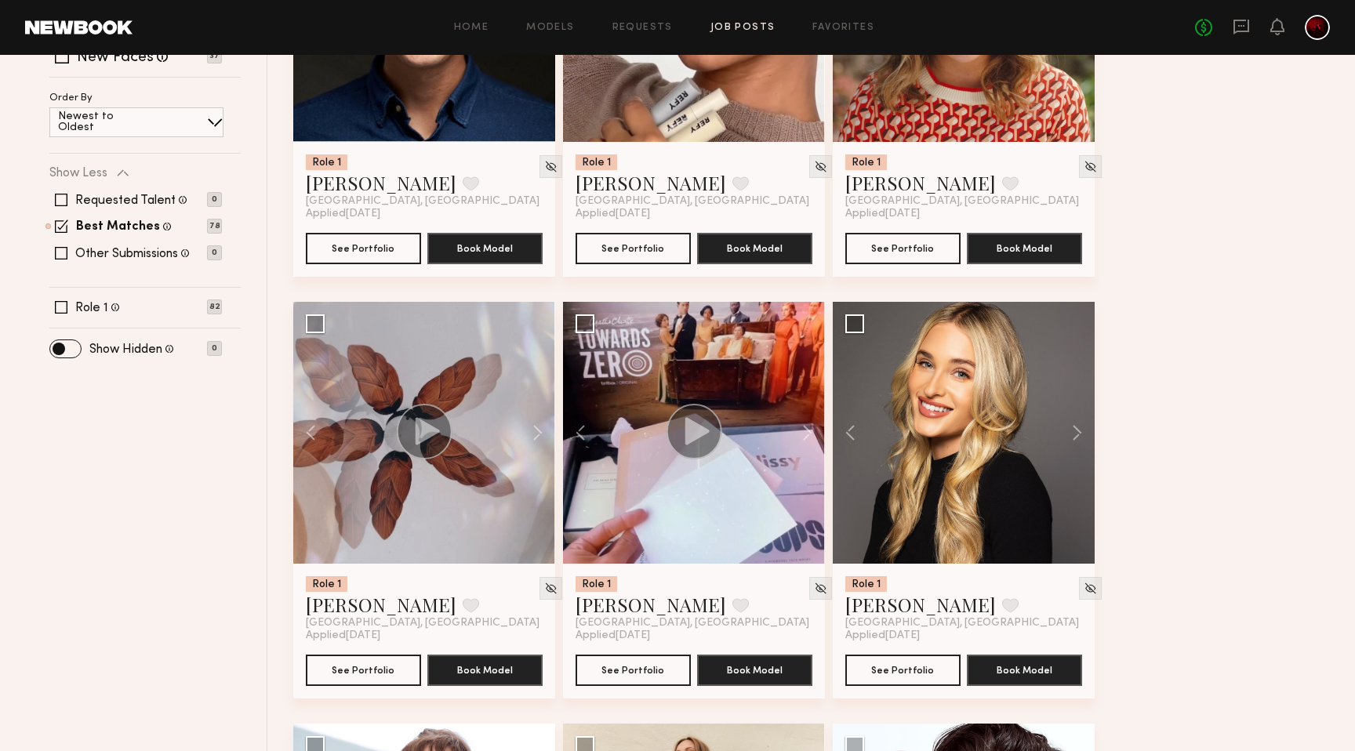
scroll to position [0, 0]
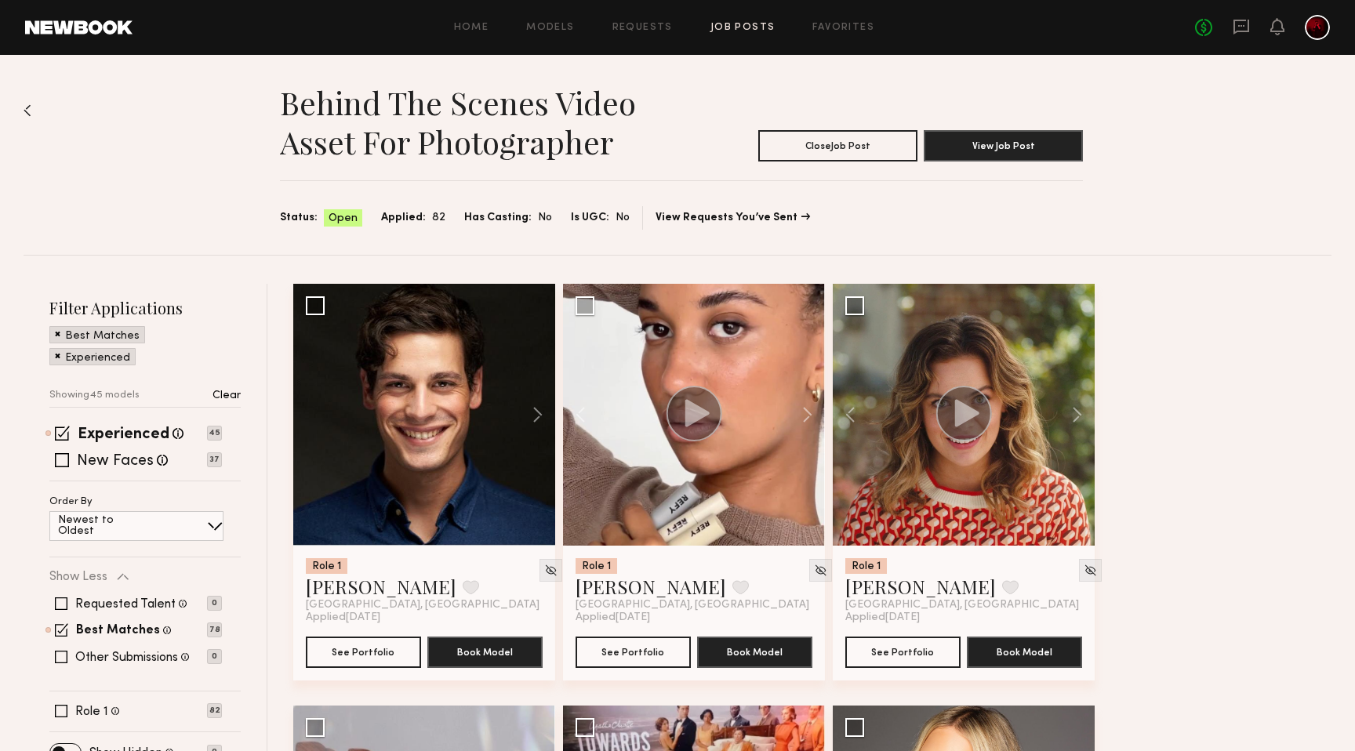
click at [229, 394] on p "Clear" at bounding box center [226, 395] width 28 height 11
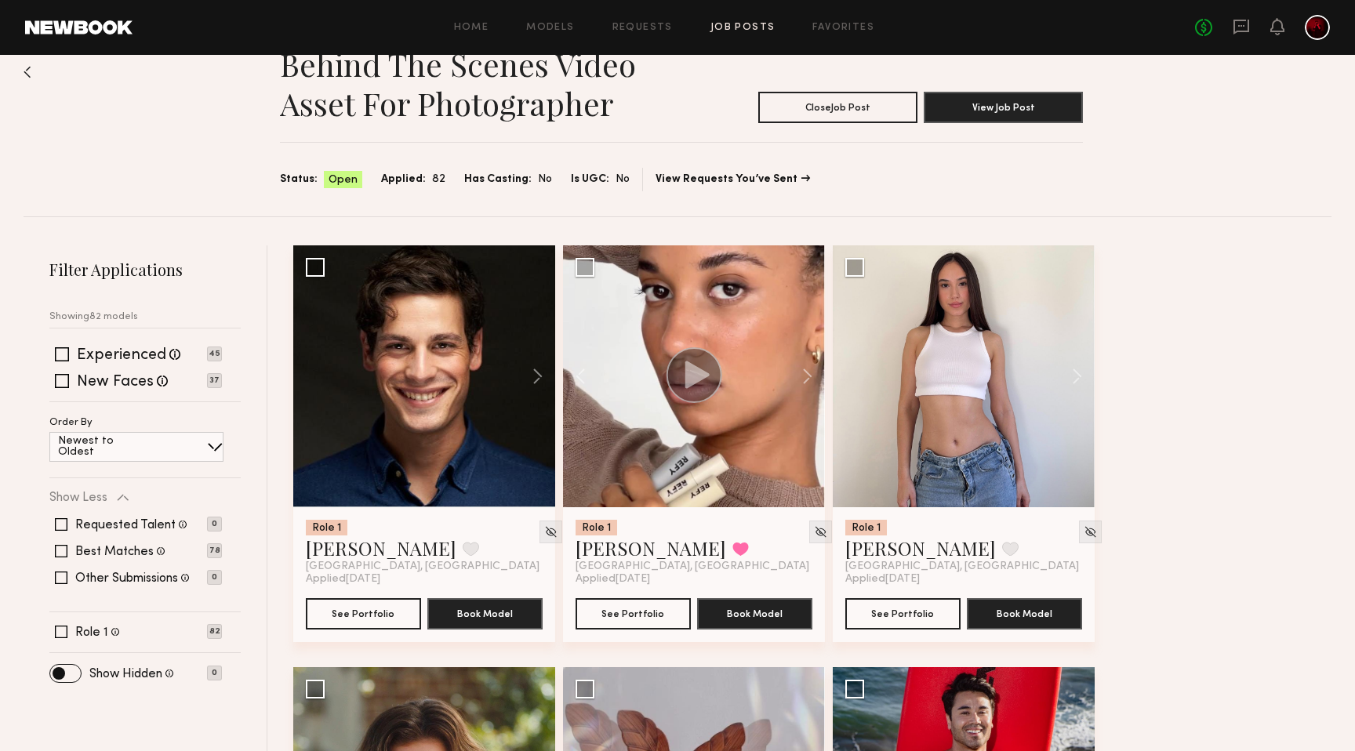
scroll to position [40, 0]
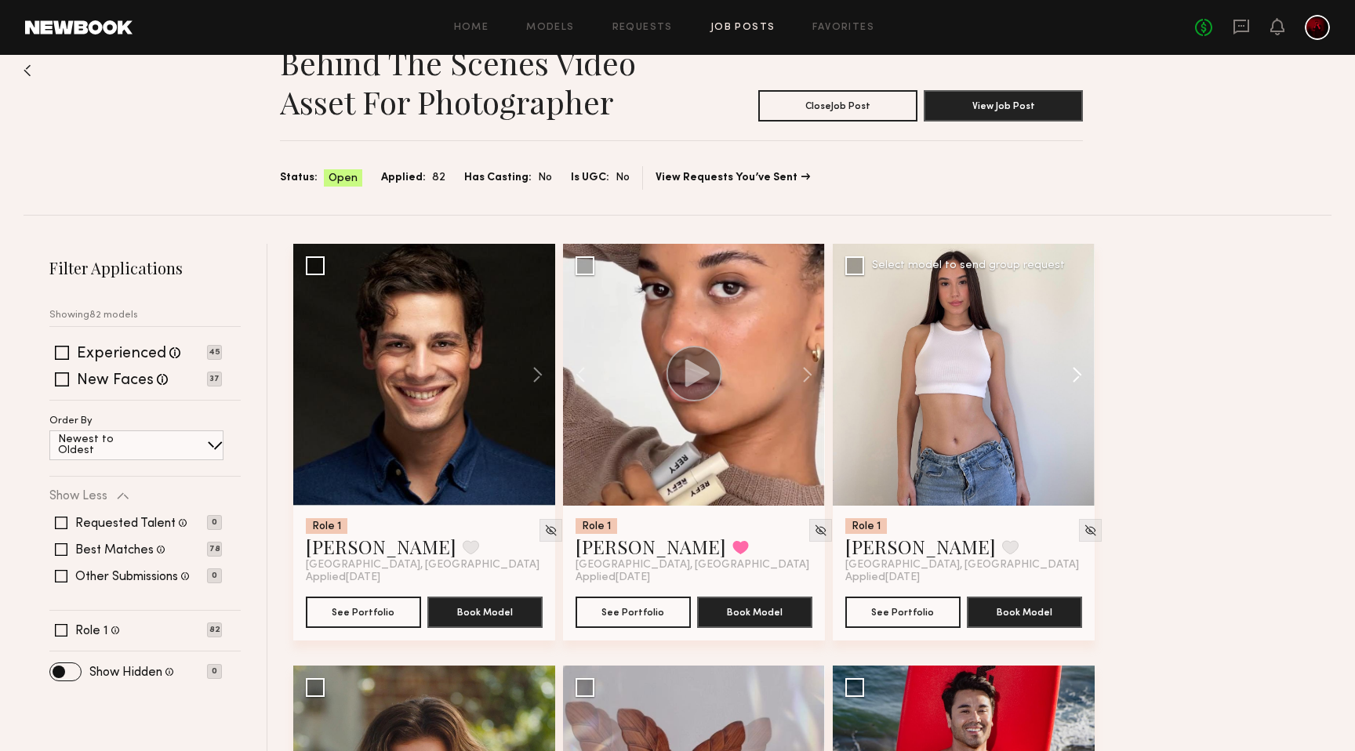
click at [1082, 377] on button at bounding box center [1069, 375] width 50 height 262
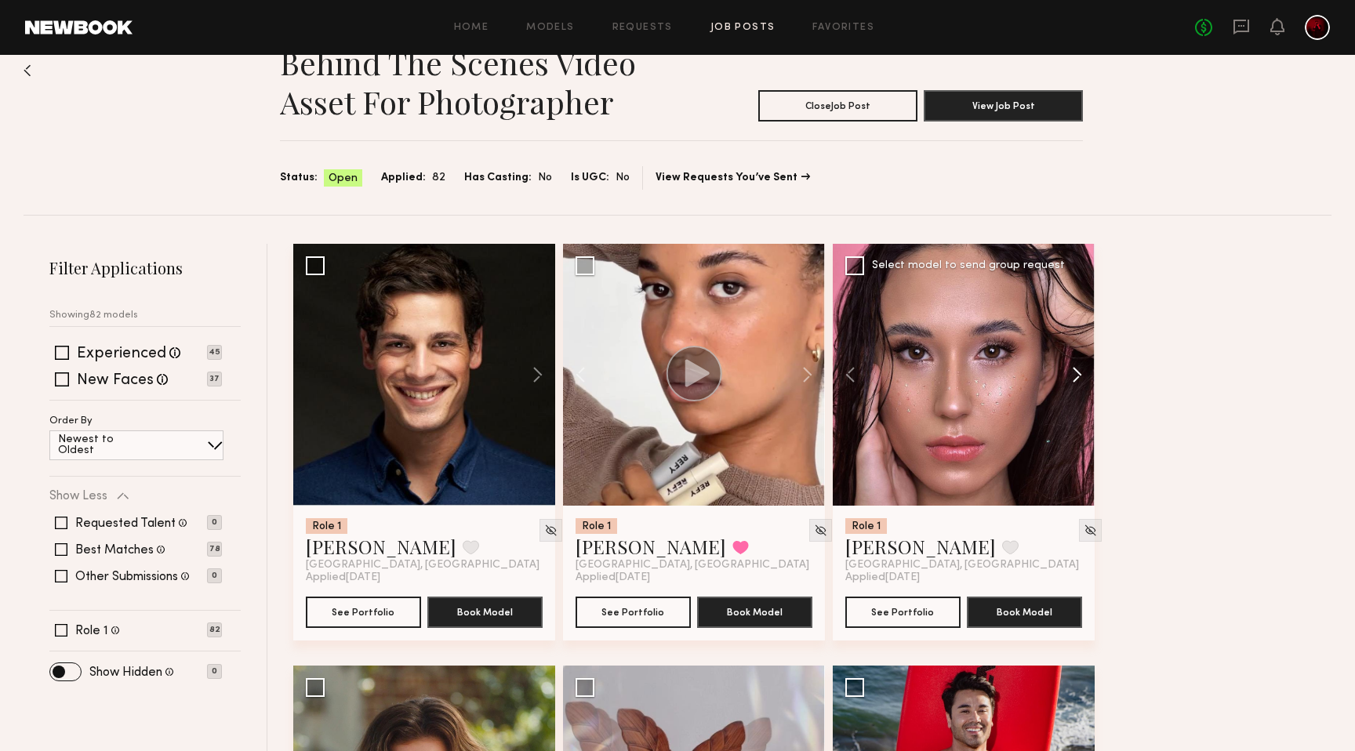
click at [1082, 377] on button at bounding box center [1069, 375] width 50 height 262
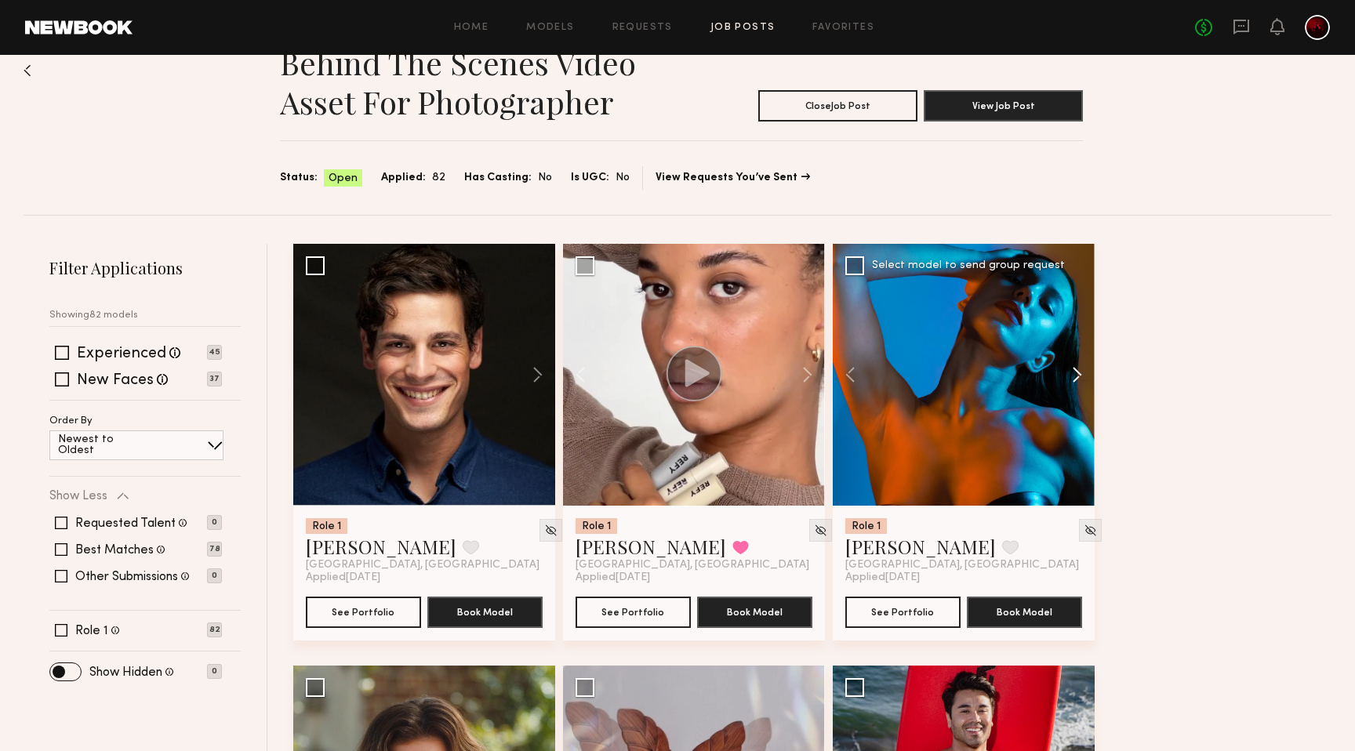
click at [1082, 377] on button at bounding box center [1069, 375] width 50 height 262
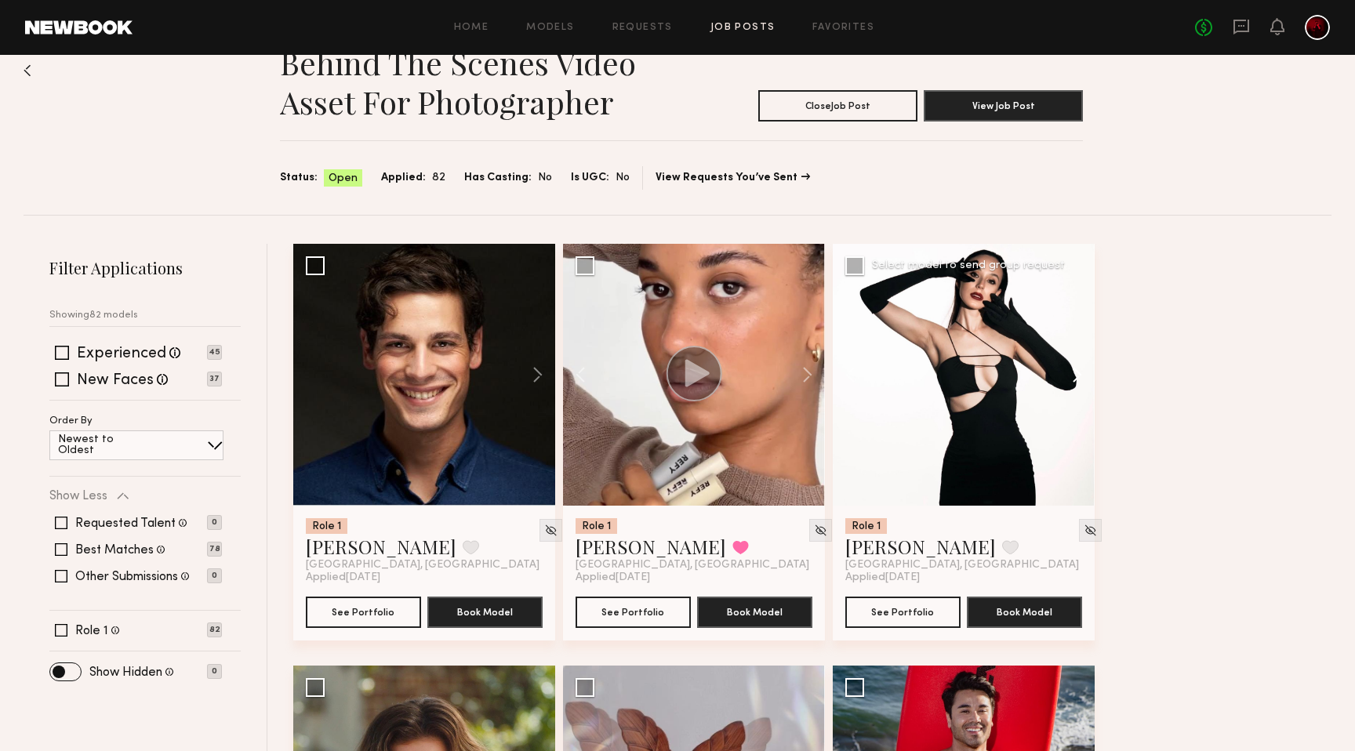
click at [1082, 377] on button at bounding box center [1069, 375] width 50 height 262
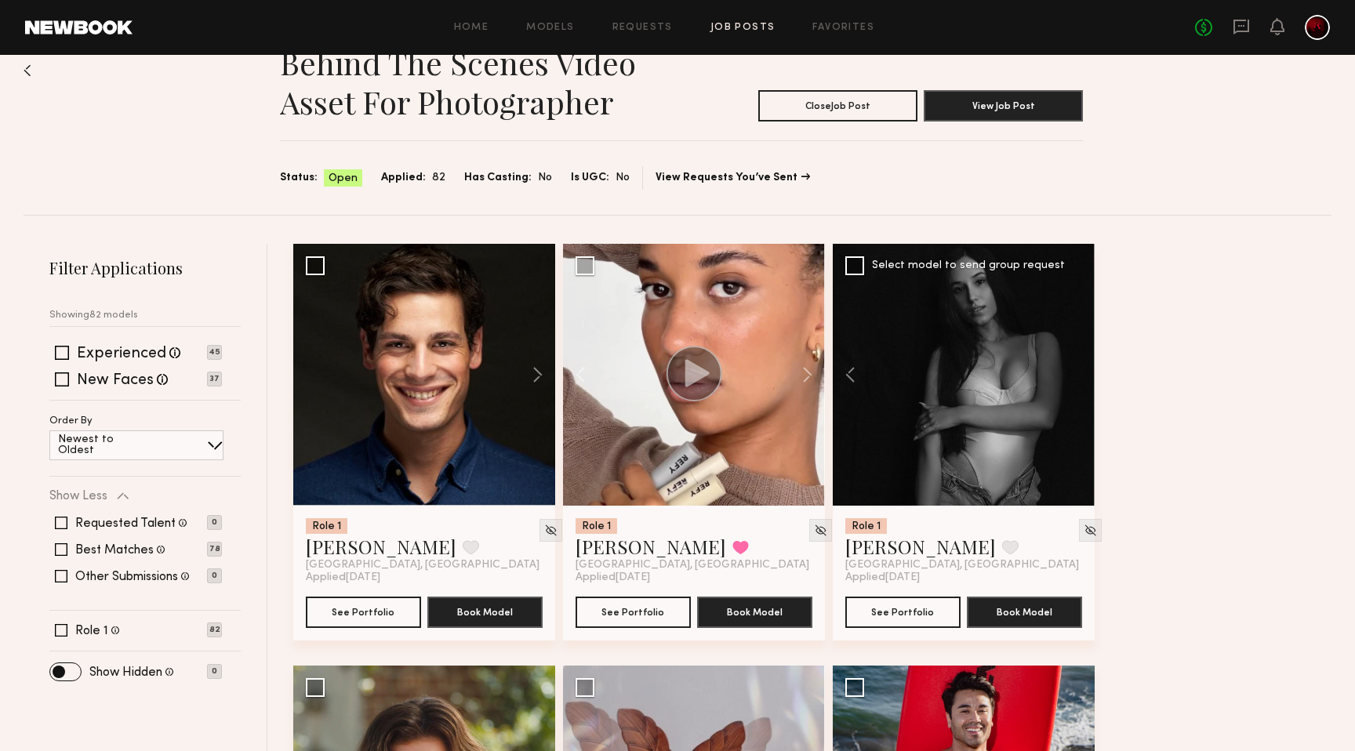
click at [1082, 377] on div at bounding box center [964, 375] width 262 height 262
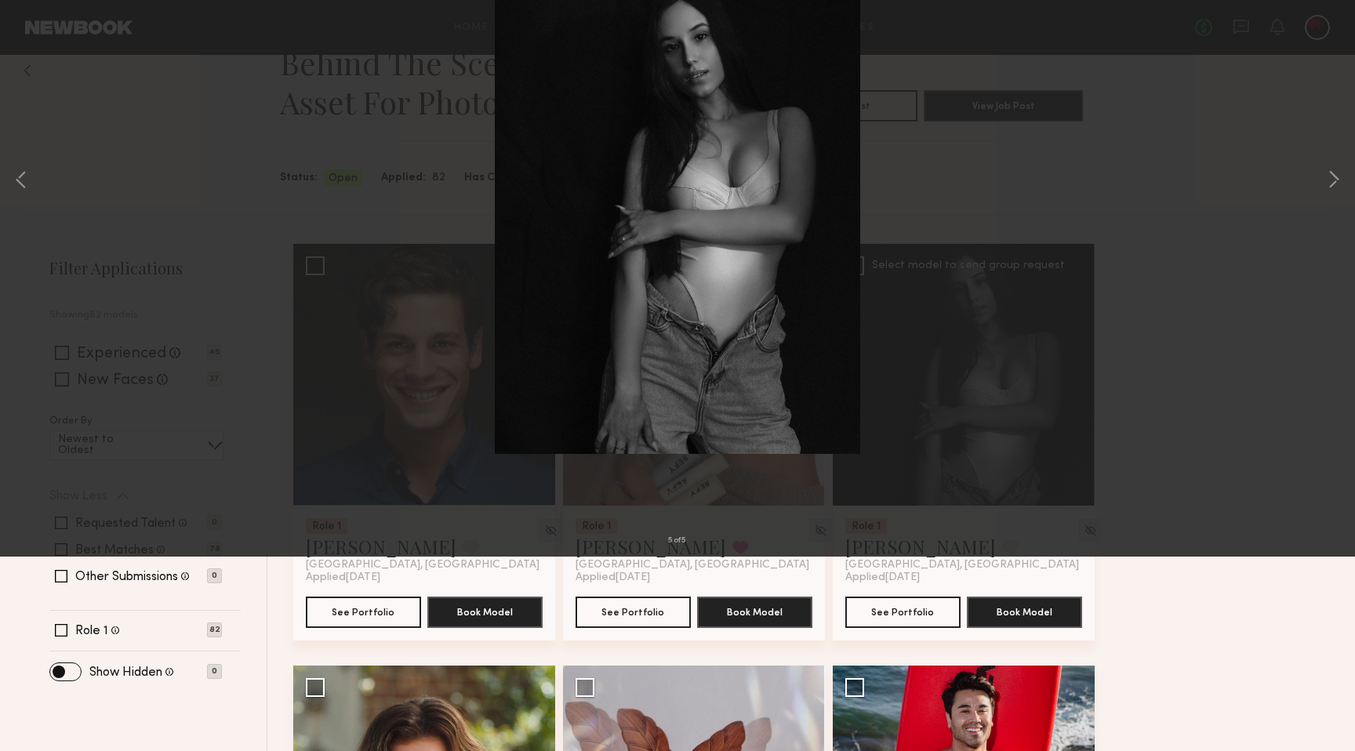
click at [1052, 174] on div "5 of 5" at bounding box center [677, 375] width 1355 height 751
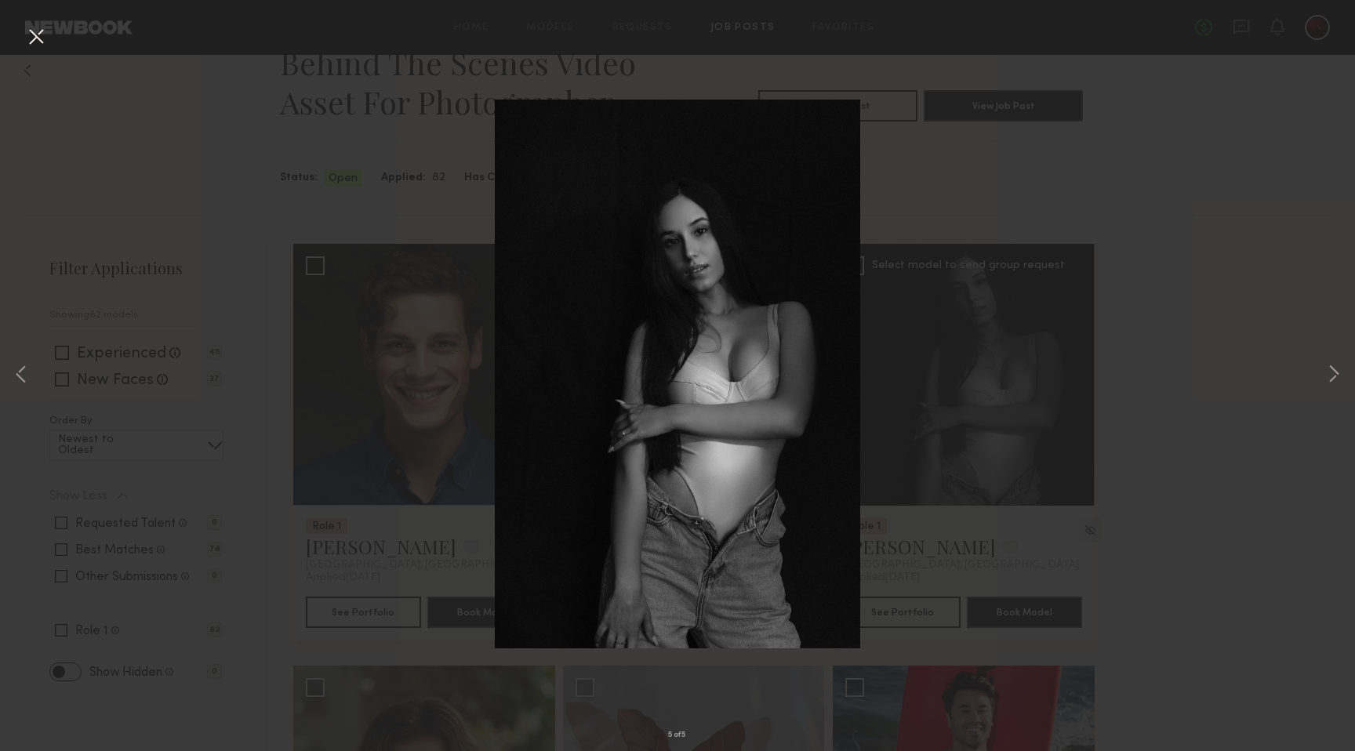
click at [40, 28] on button at bounding box center [36, 38] width 25 height 28
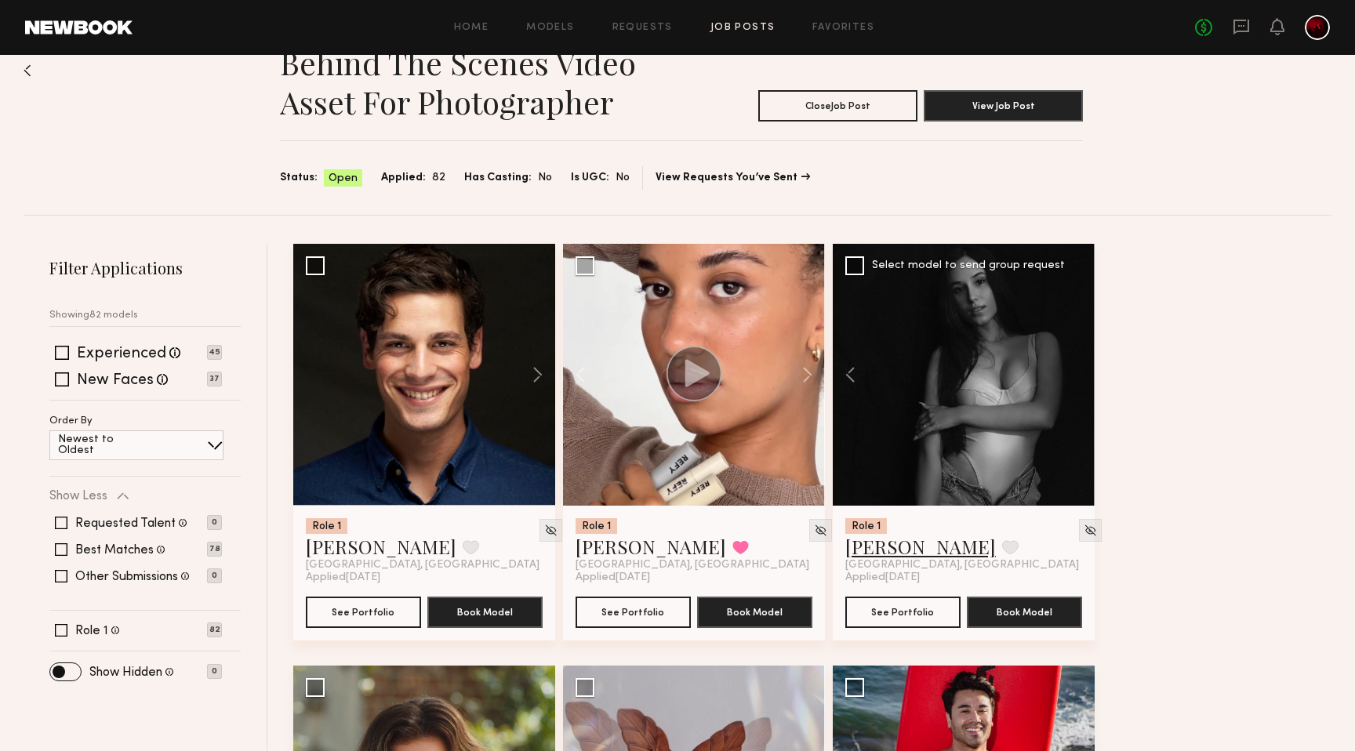
click at [859, 551] on link "Julia B." at bounding box center [920, 546] width 151 height 25
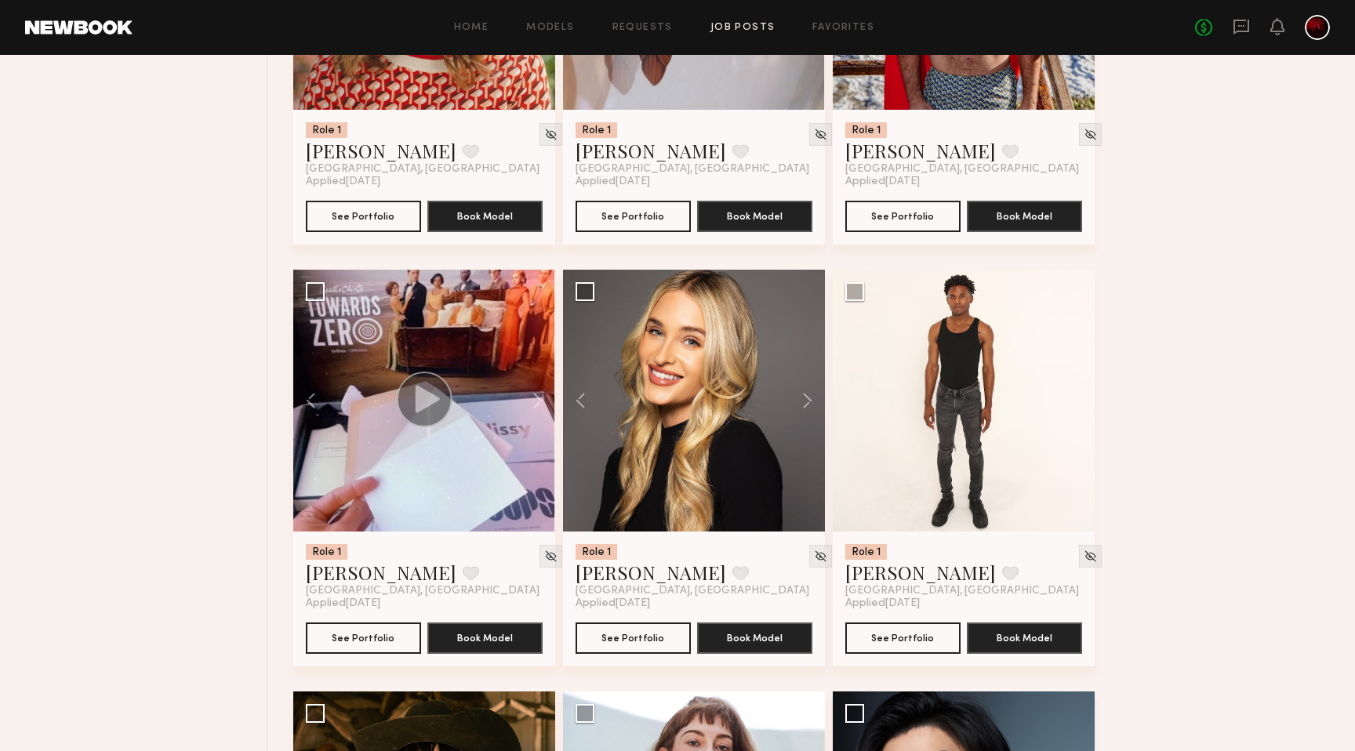
scroll to position [859, 0]
click at [530, 400] on button at bounding box center [530, 400] width 50 height 262
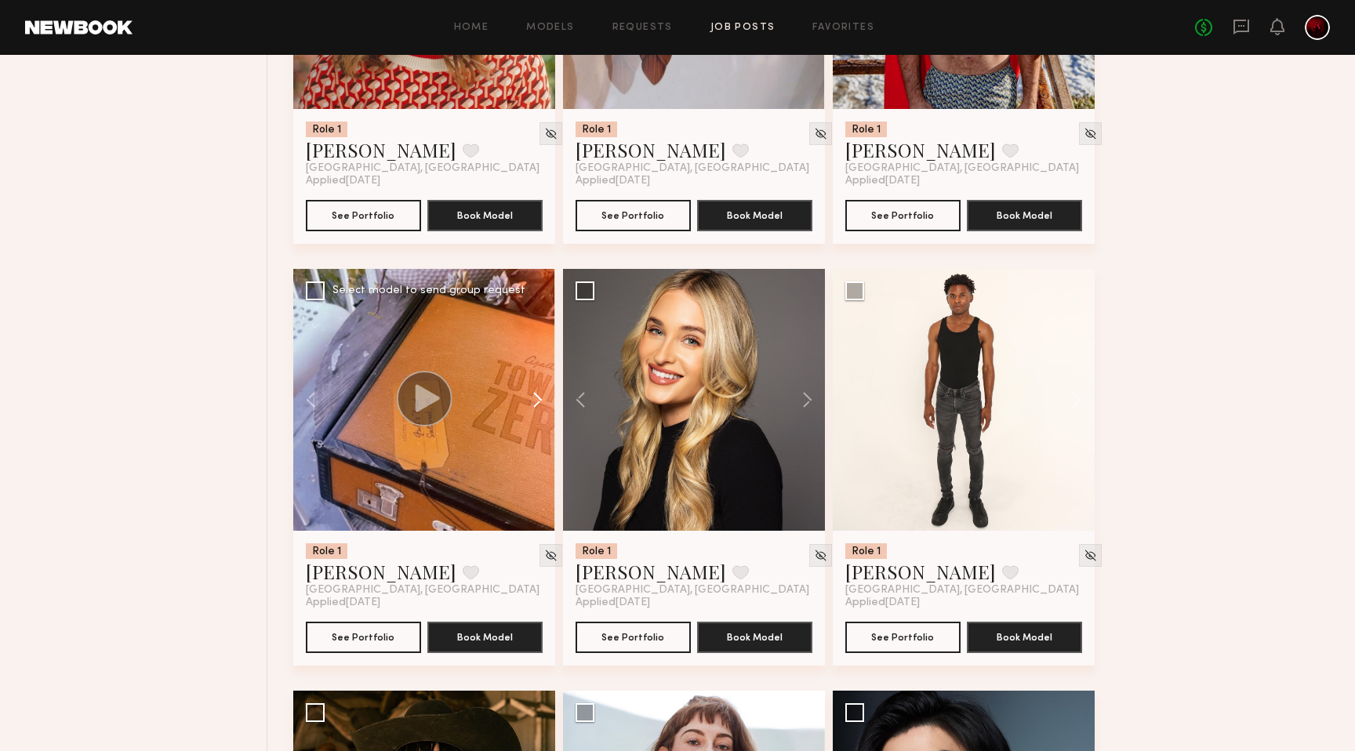
click at [530, 400] on button at bounding box center [530, 400] width 50 height 262
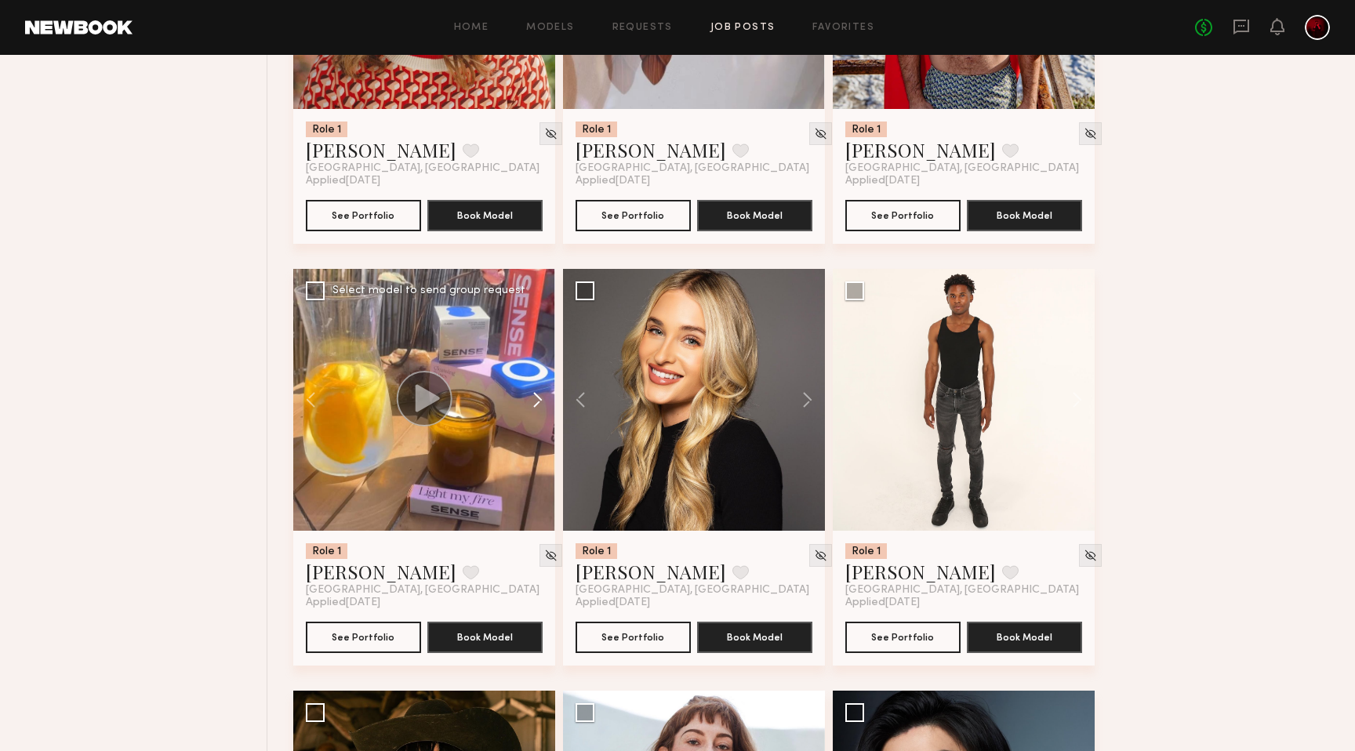
click at [530, 400] on button at bounding box center [530, 400] width 50 height 262
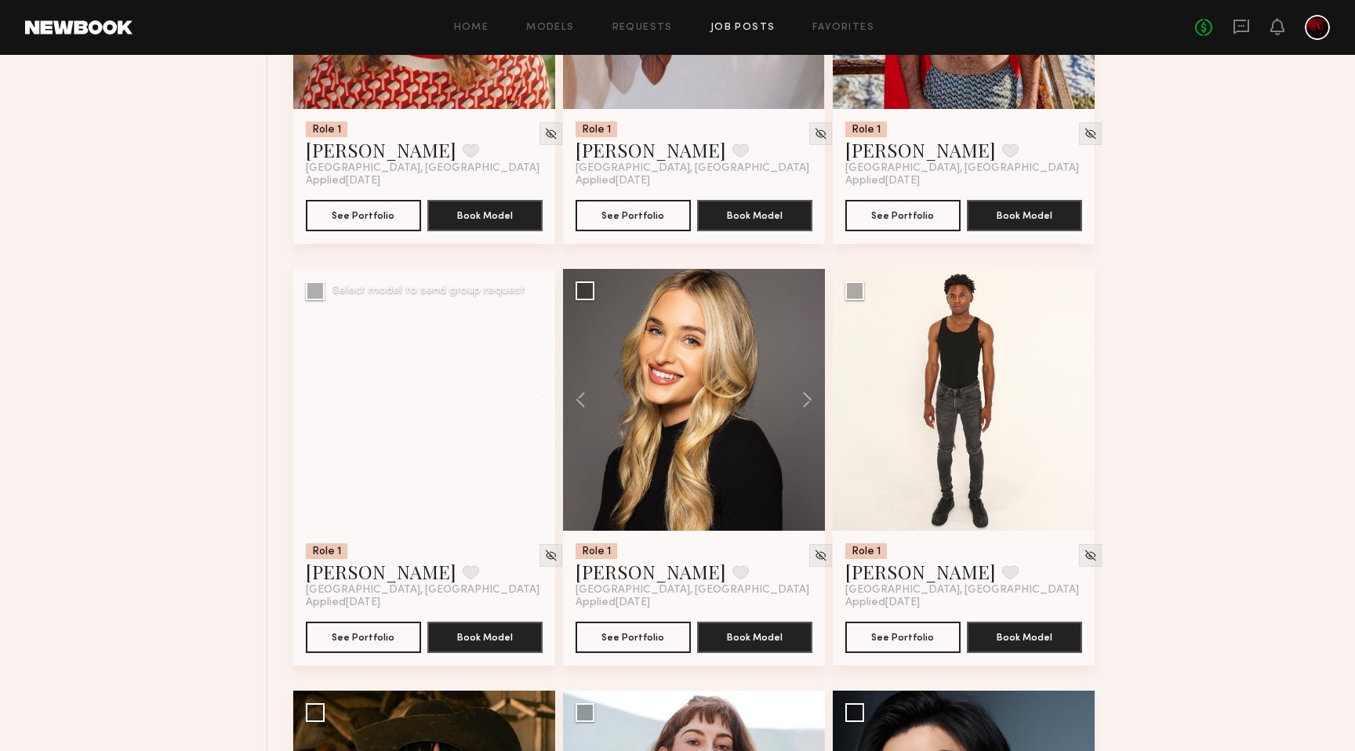
click at [530, 400] on button at bounding box center [530, 400] width 50 height 262
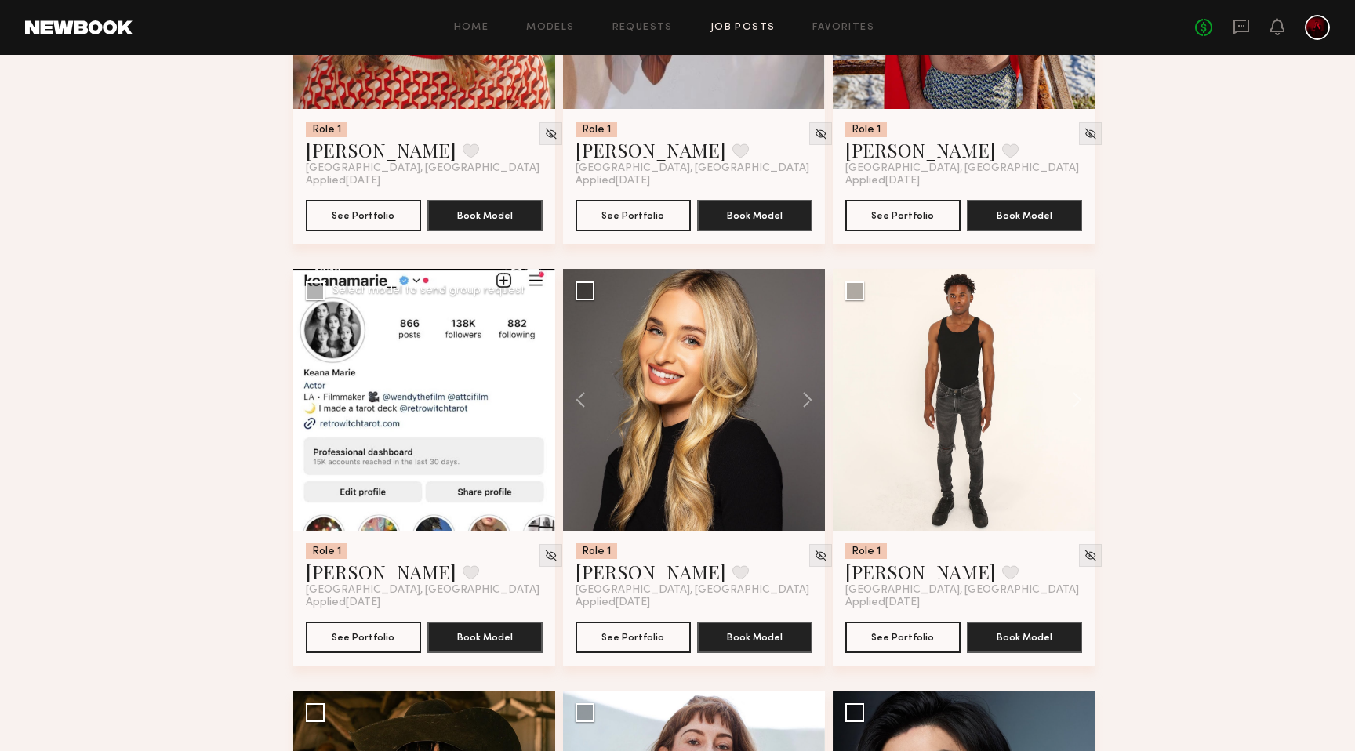
click at [530, 400] on div at bounding box center [424, 400] width 262 height 262
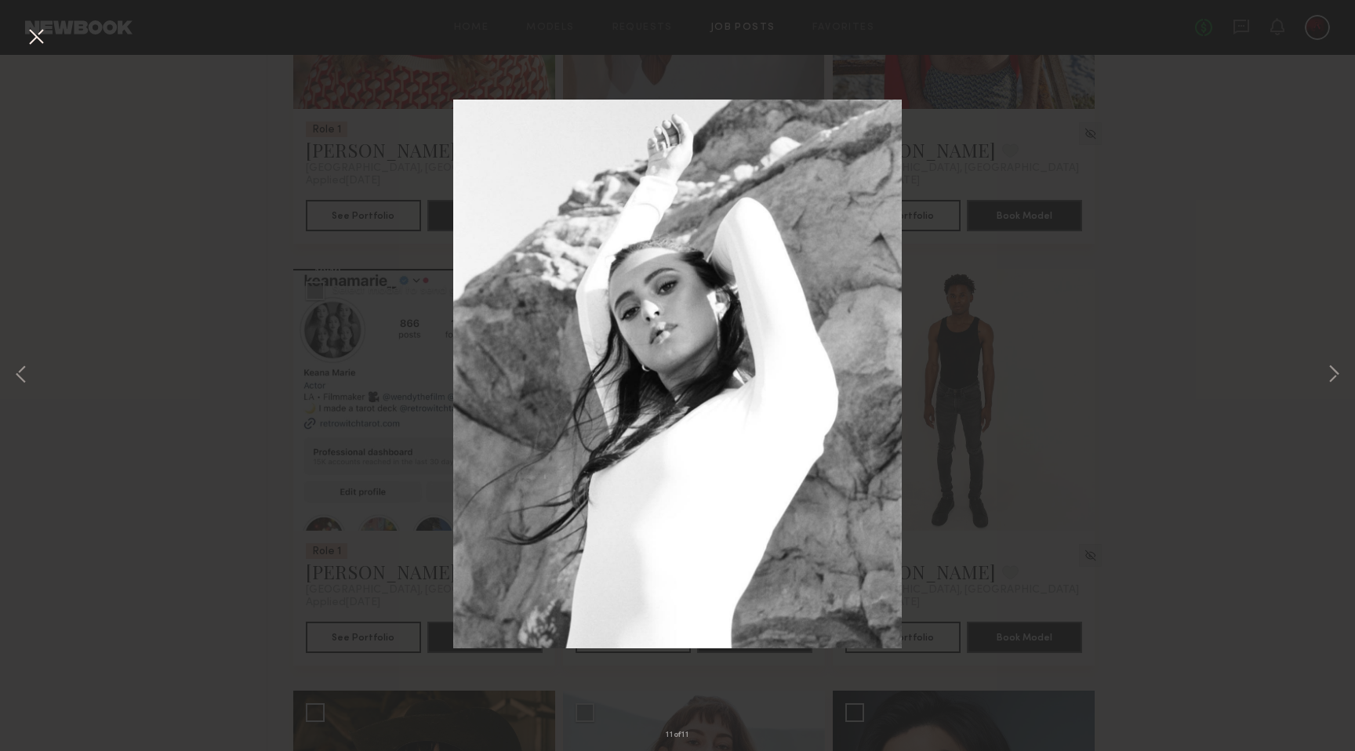
click at [190, 383] on div "11 of 11" at bounding box center [677, 375] width 1355 height 751
click at [42, 376] on div "11 of 11" at bounding box center [677, 375] width 1355 height 751
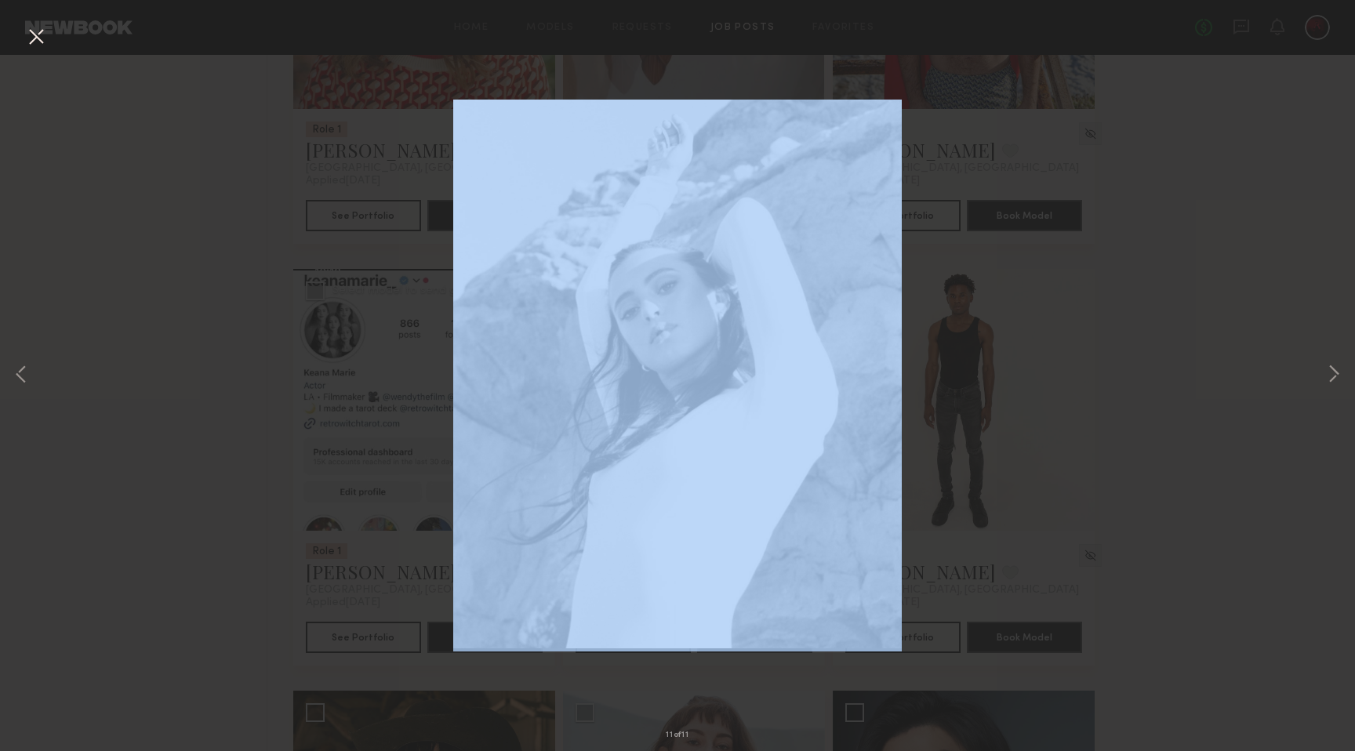
click at [42, 376] on div "11 of 11" at bounding box center [677, 375] width 1355 height 751
click at [24, 375] on button at bounding box center [21, 375] width 19 height 601
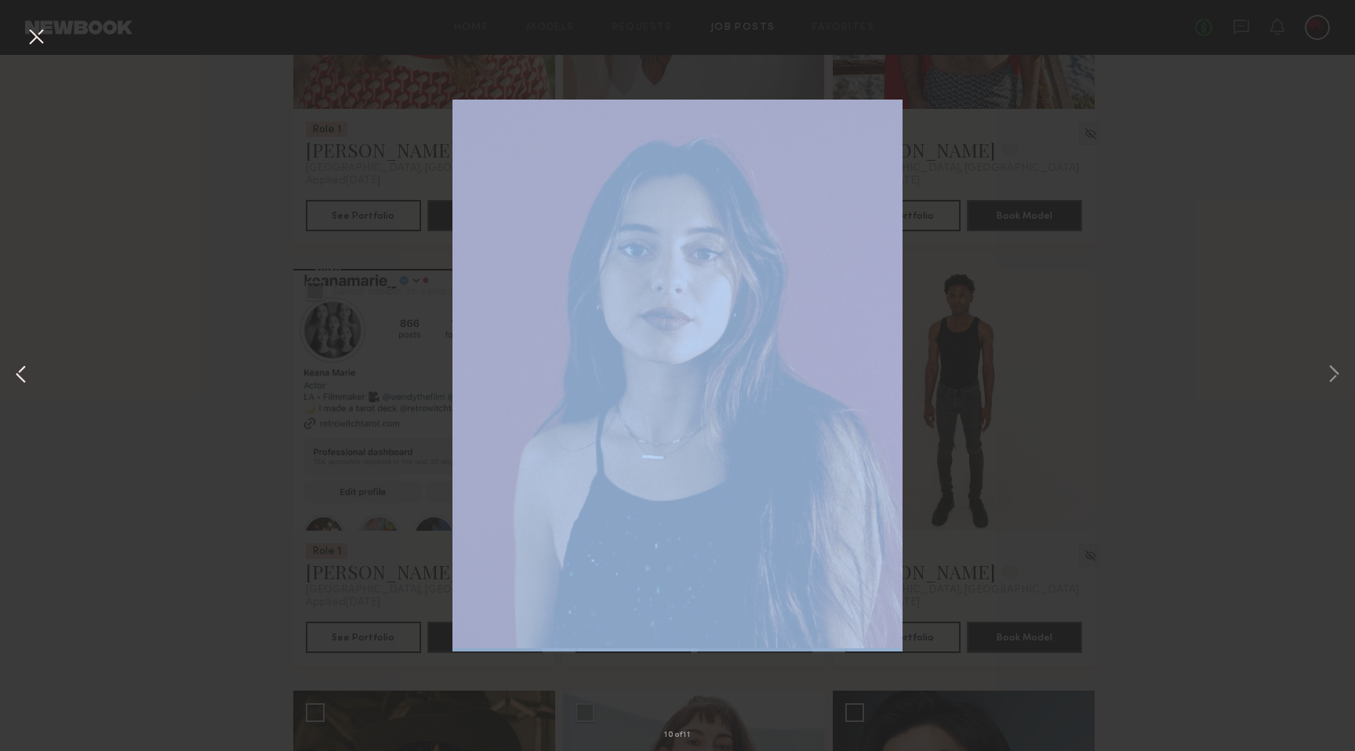
click at [24, 375] on button at bounding box center [21, 375] width 19 height 601
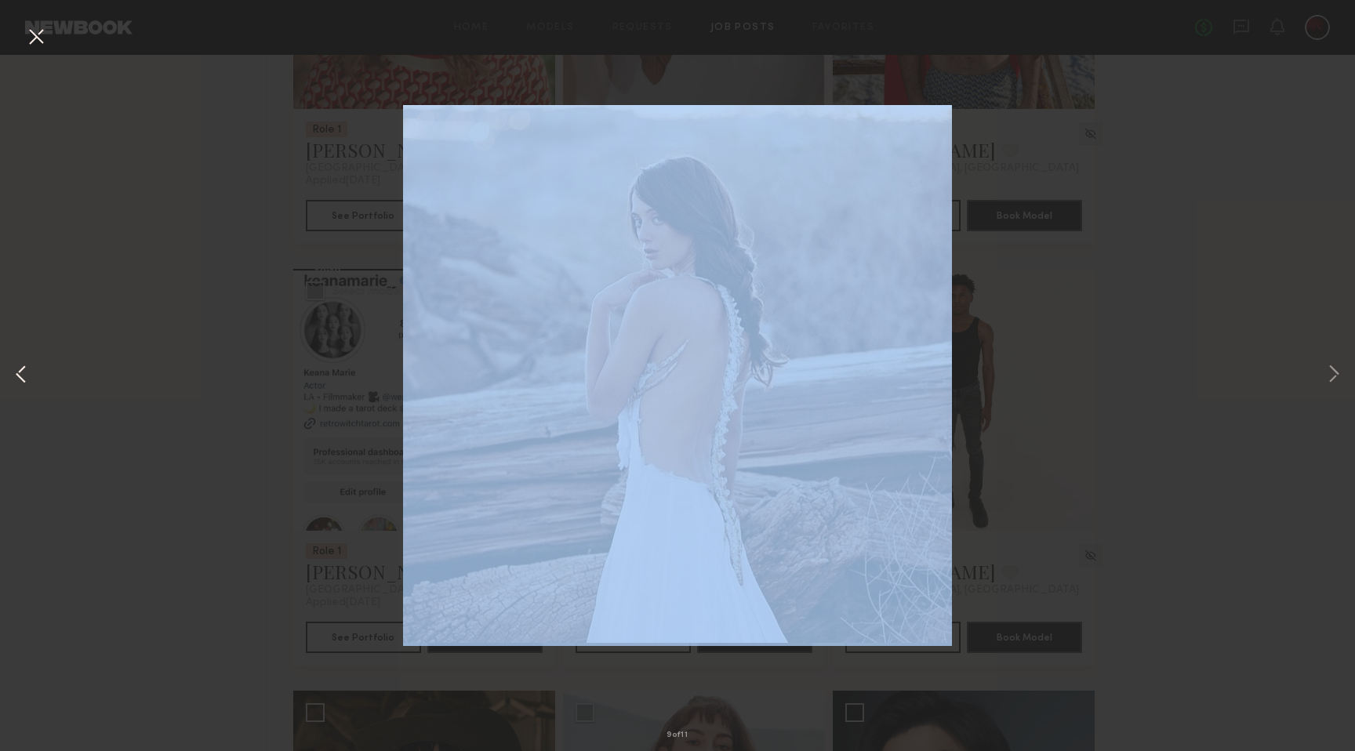
click at [24, 375] on button at bounding box center [21, 375] width 19 height 601
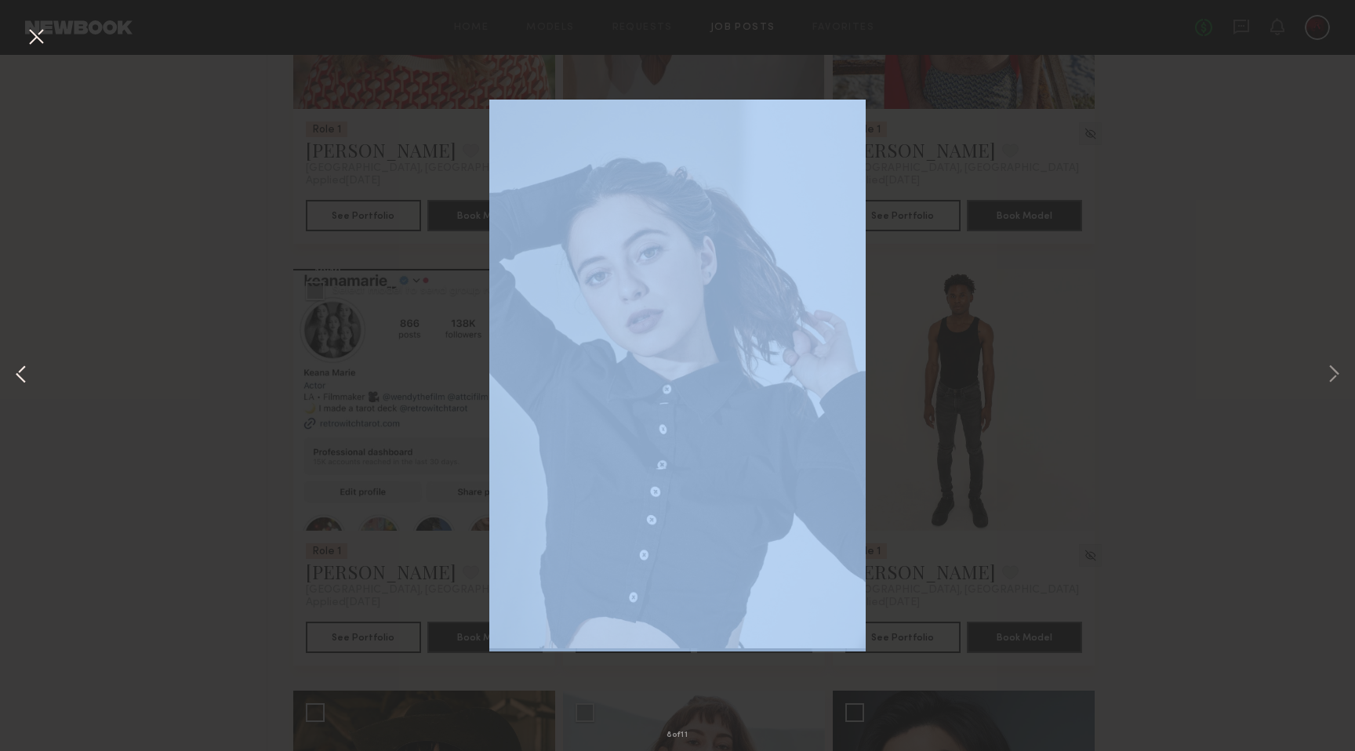
click at [24, 375] on button at bounding box center [21, 375] width 19 height 601
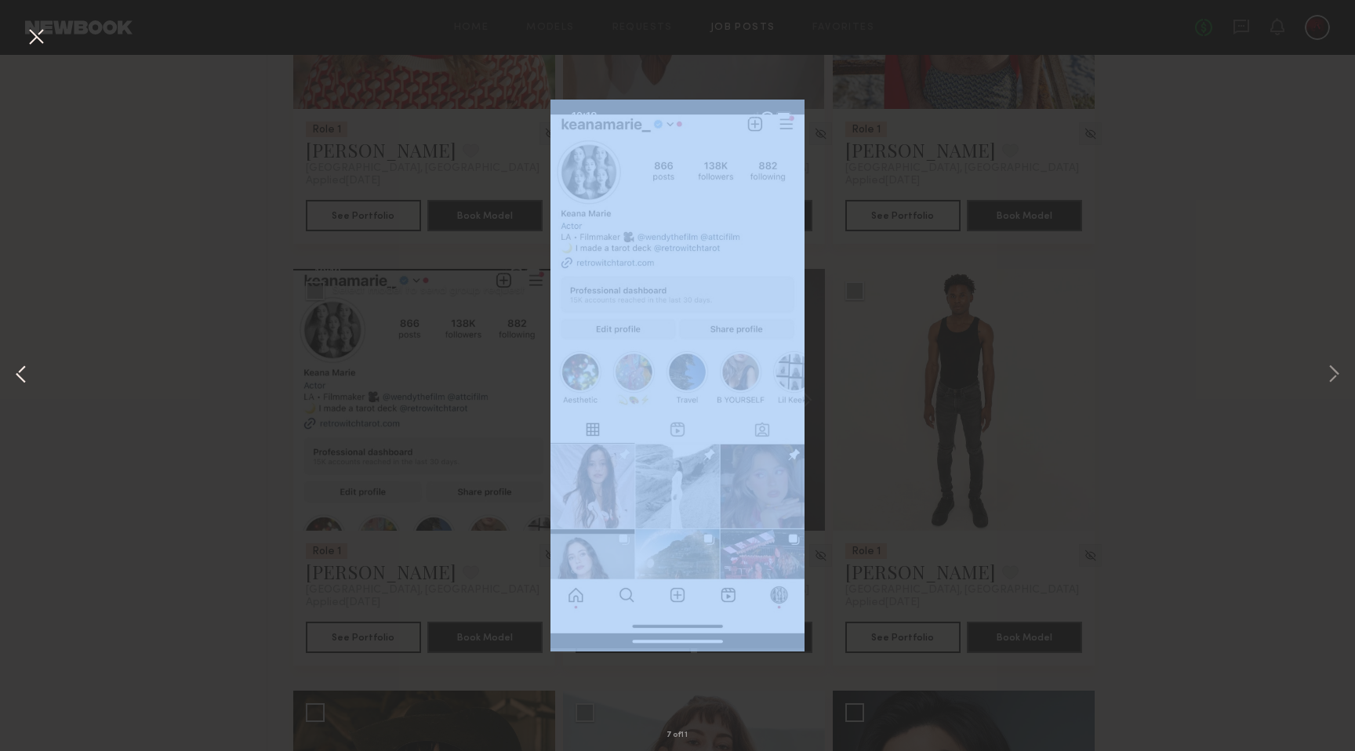
click at [24, 375] on button at bounding box center [21, 375] width 19 height 601
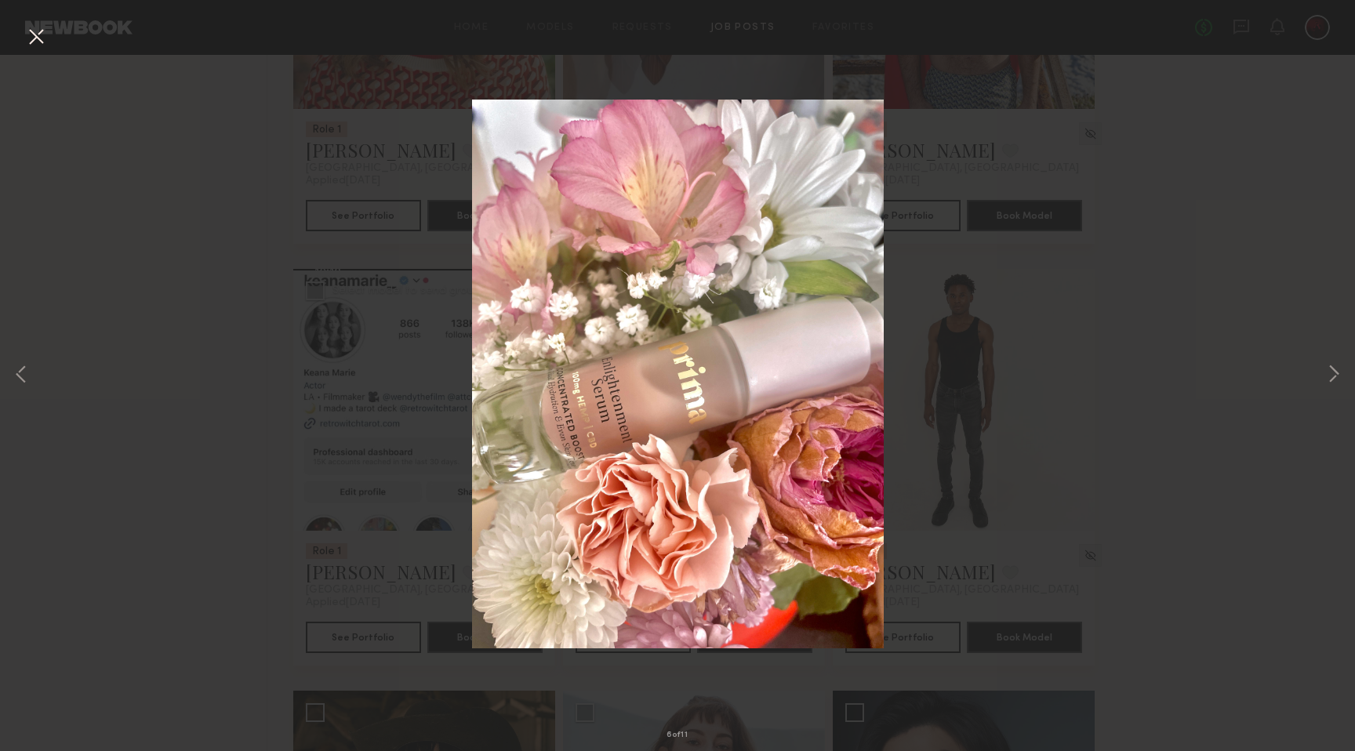
click at [162, 361] on div "6 of 11" at bounding box center [677, 375] width 1355 height 751
click at [38, 45] on button at bounding box center [36, 38] width 25 height 28
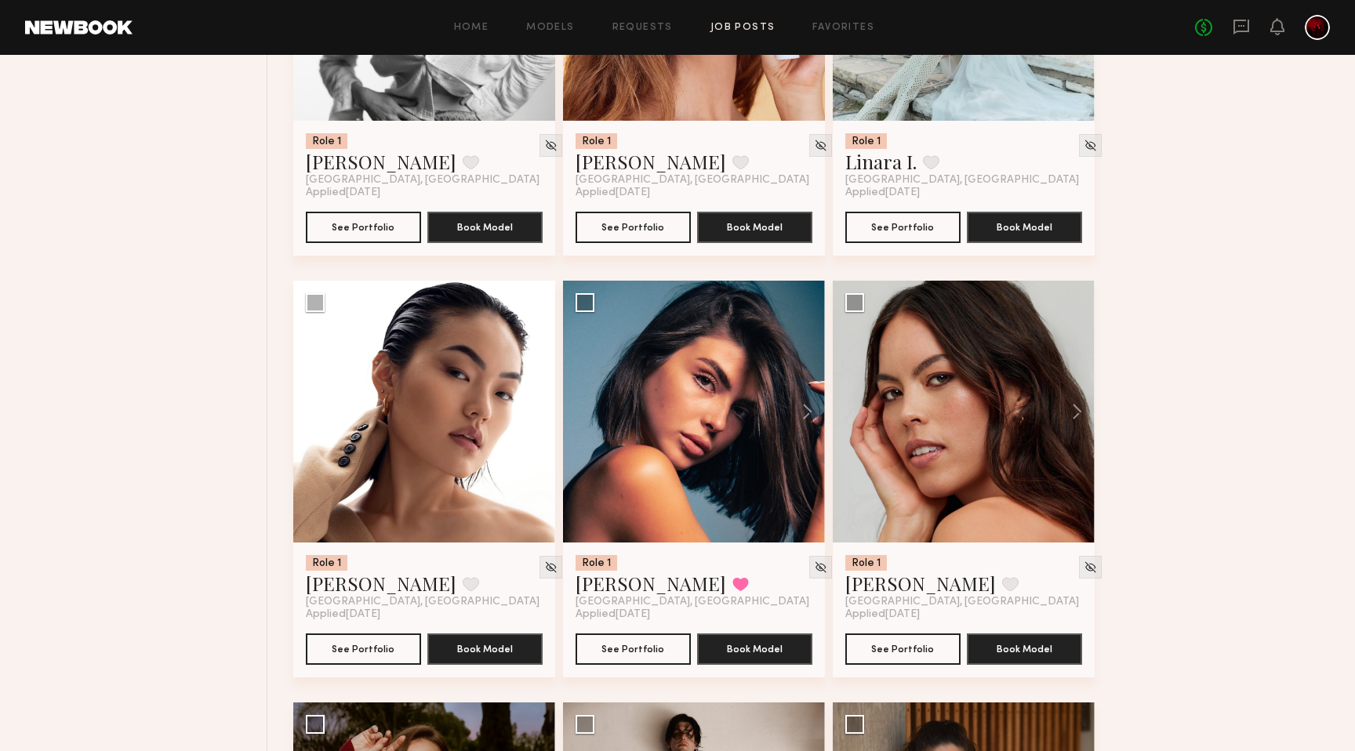
scroll to position [3800, 0]
click at [537, 408] on button at bounding box center [530, 411] width 50 height 262
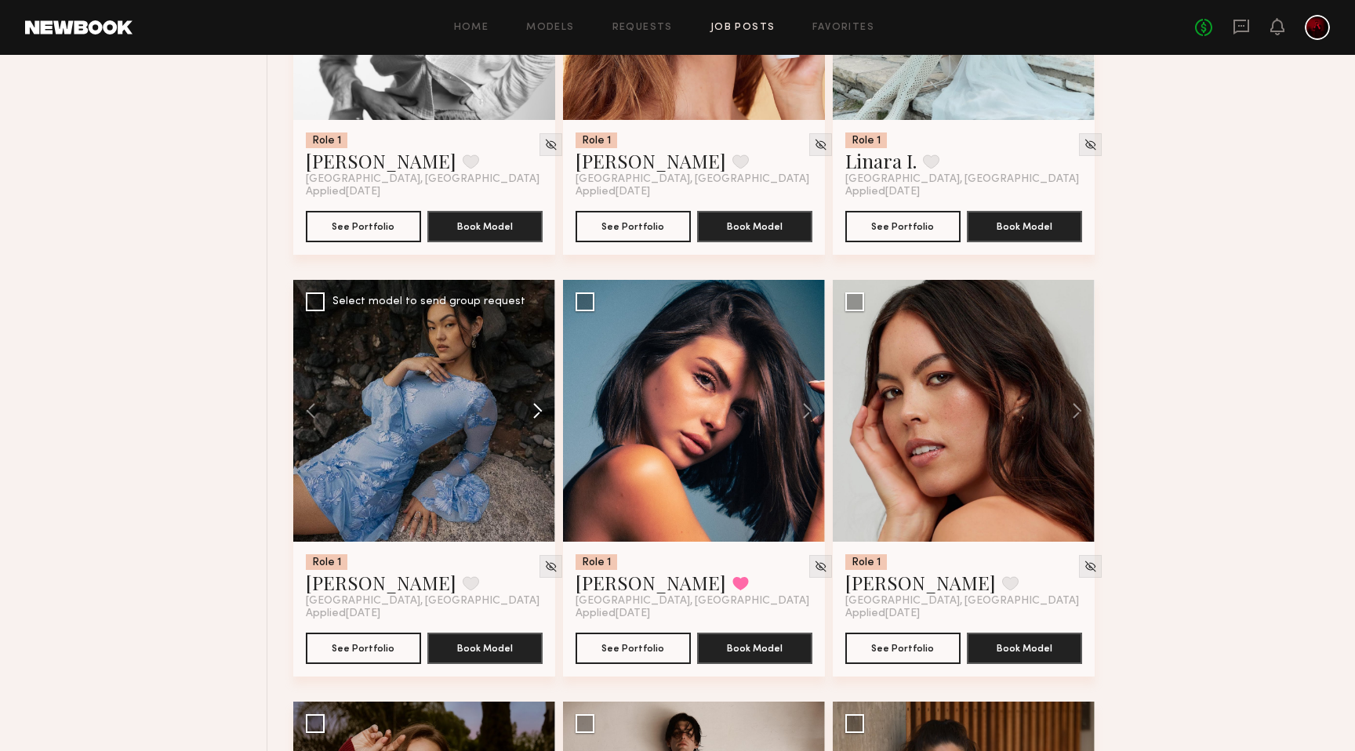
click at [537, 408] on button at bounding box center [530, 411] width 50 height 262
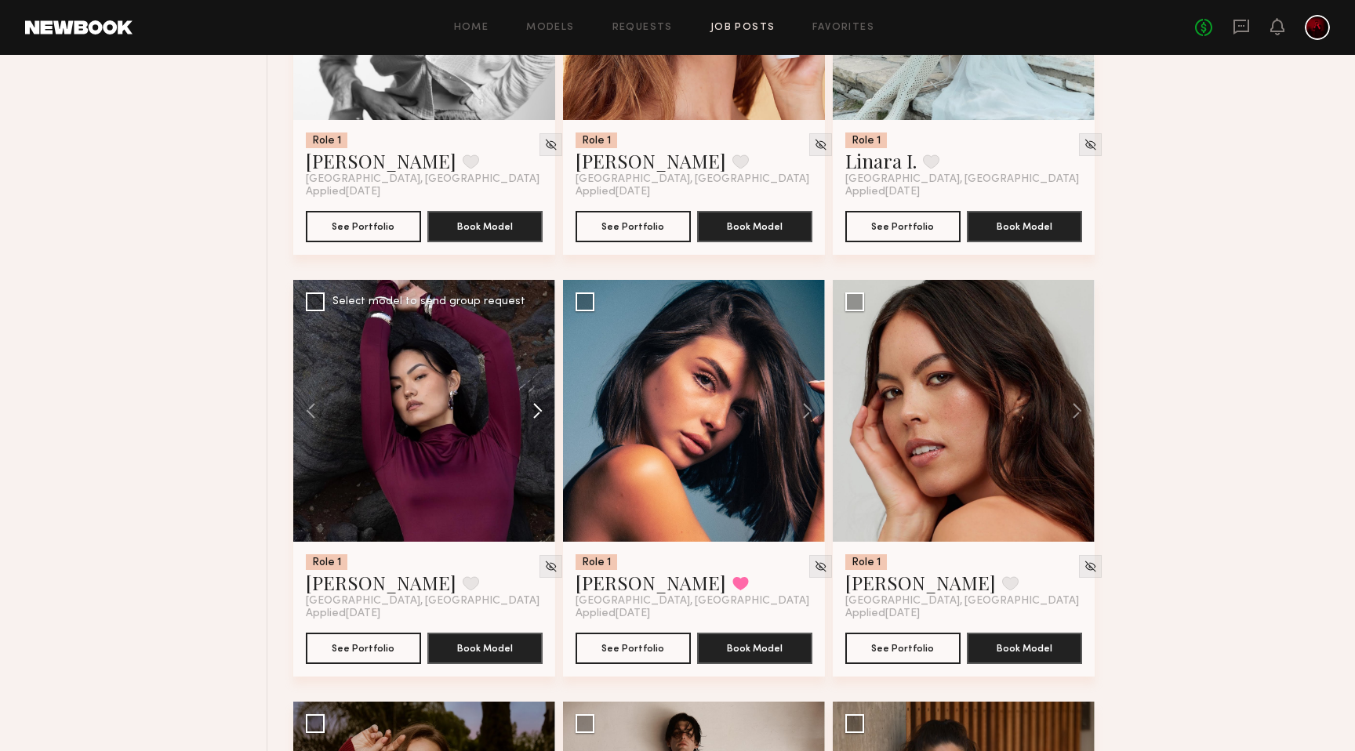
click at [537, 408] on button at bounding box center [530, 411] width 50 height 262
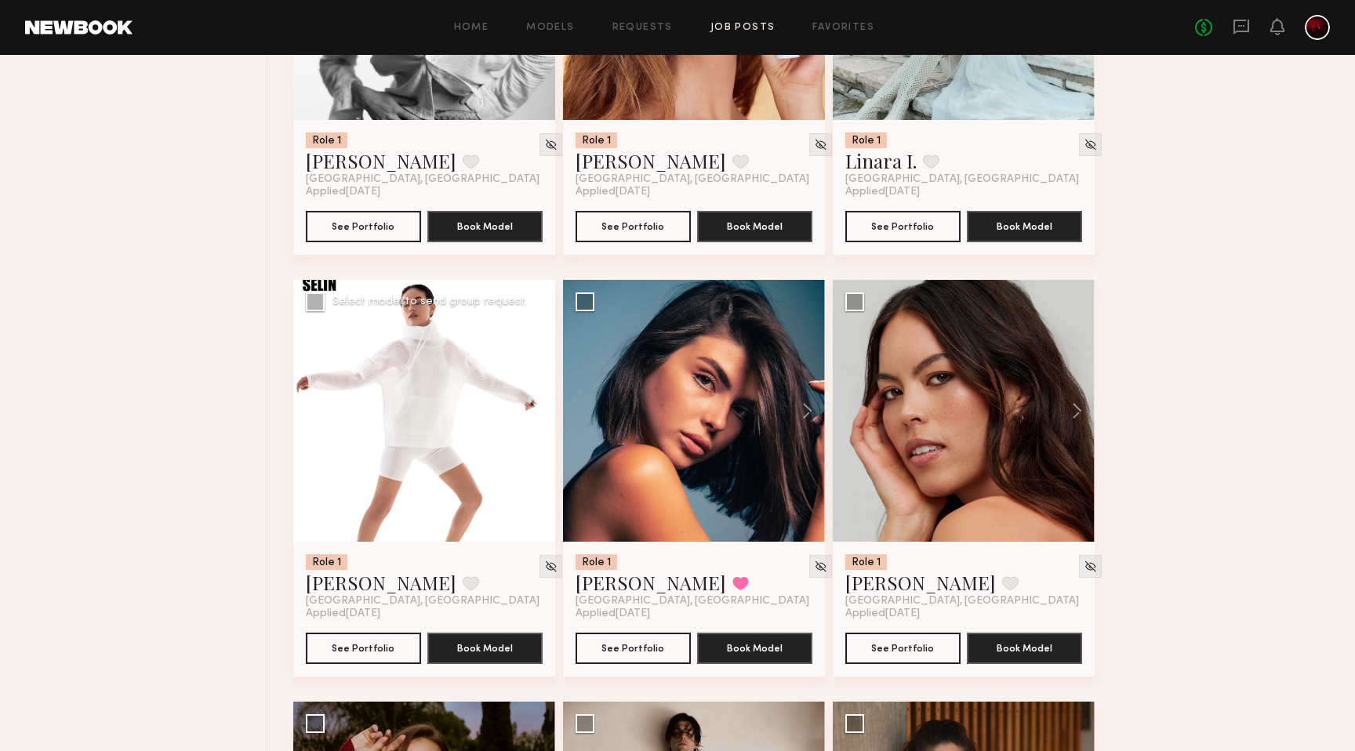
click at [536, 416] on button at bounding box center [530, 411] width 50 height 262
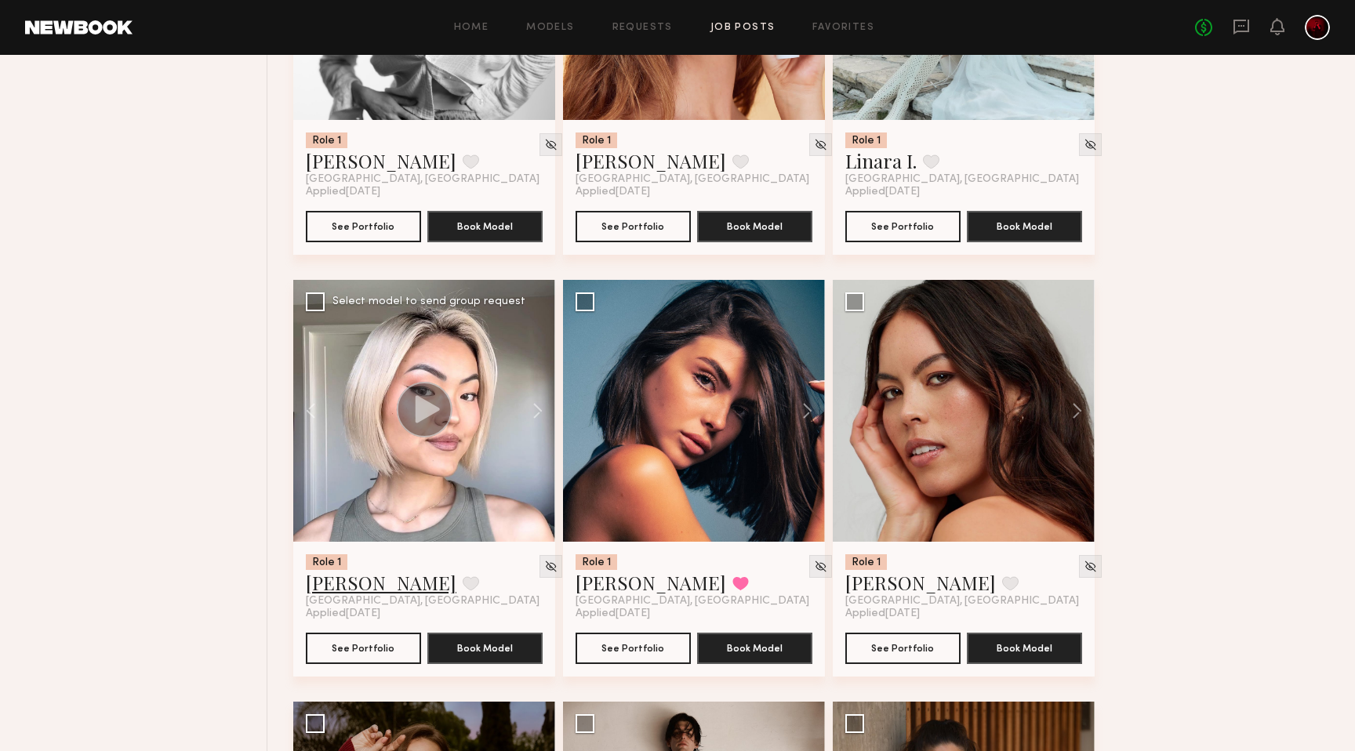
click at [310, 586] on link "Enkie T." at bounding box center [381, 582] width 151 height 25
click at [1080, 413] on button at bounding box center [1069, 411] width 50 height 262
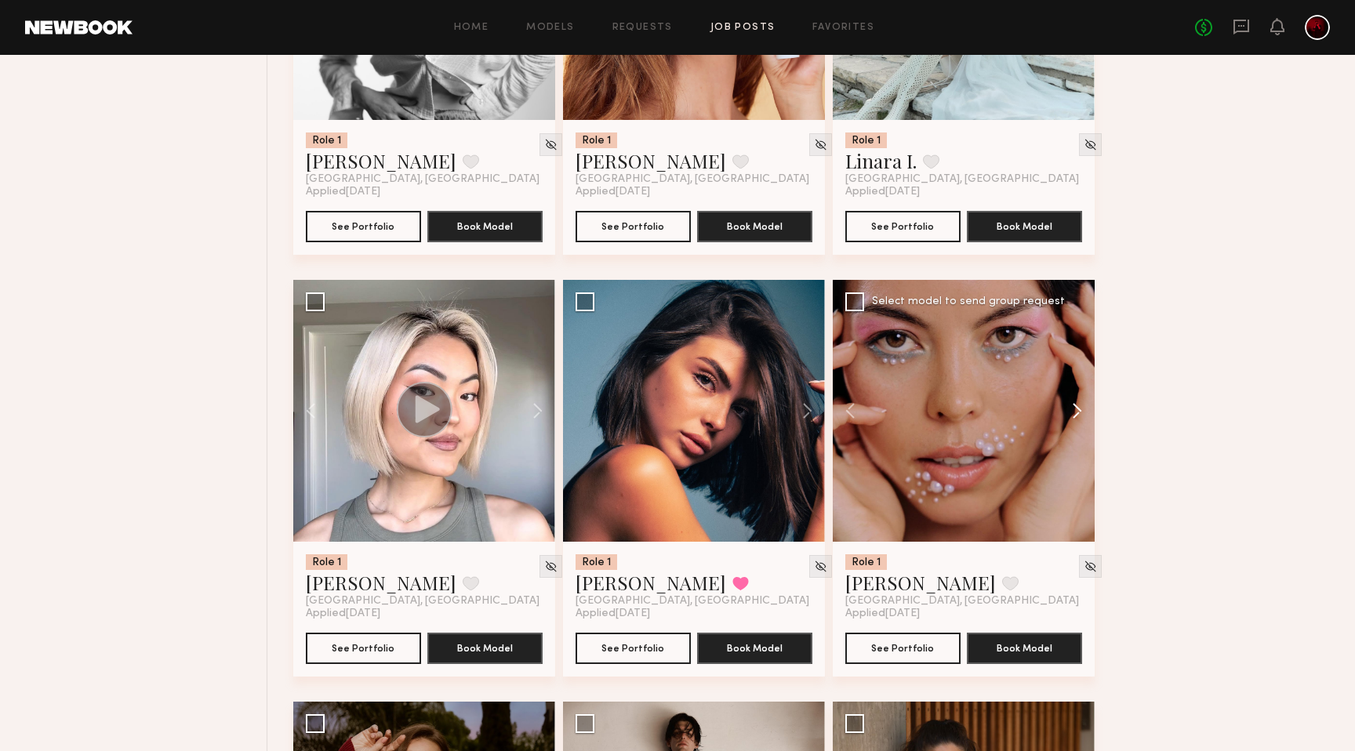
click at [1080, 413] on button at bounding box center [1069, 411] width 50 height 262
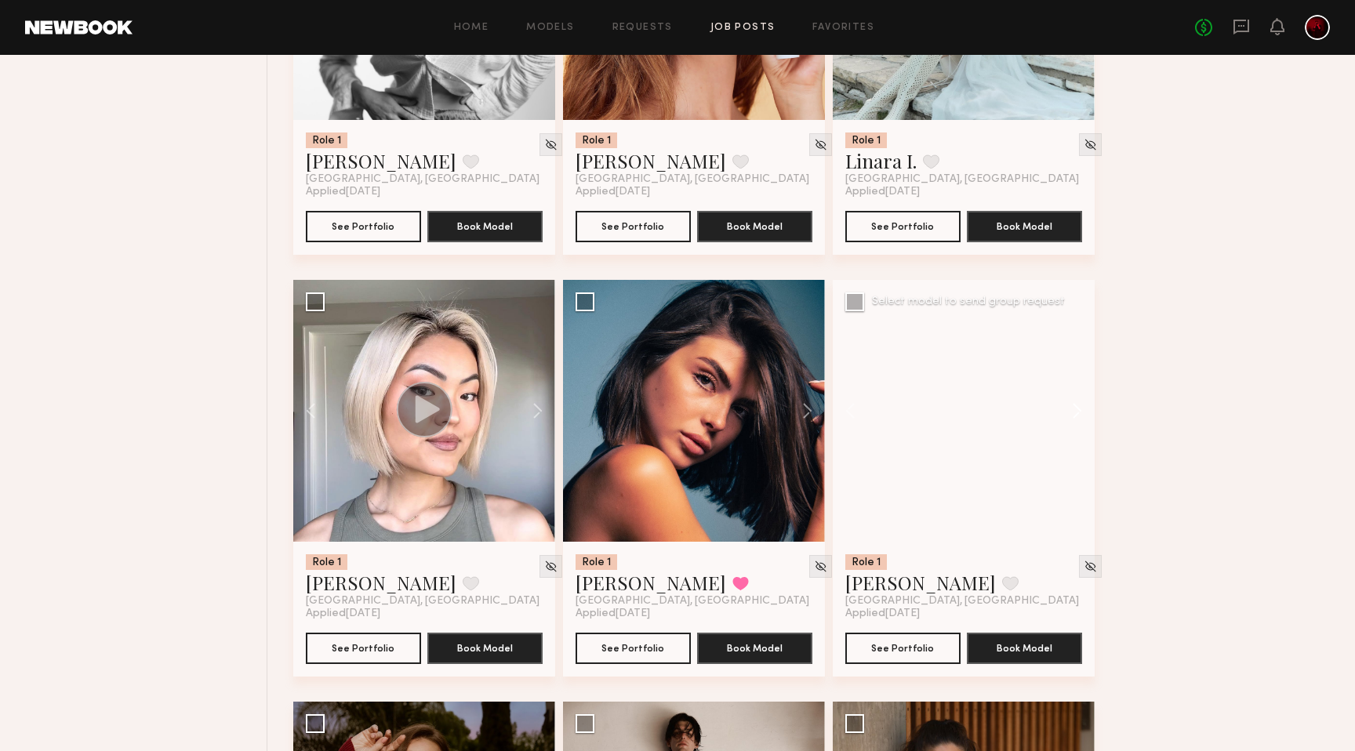
click at [1080, 413] on button at bounding box center [1069, 411] width 50 height 262
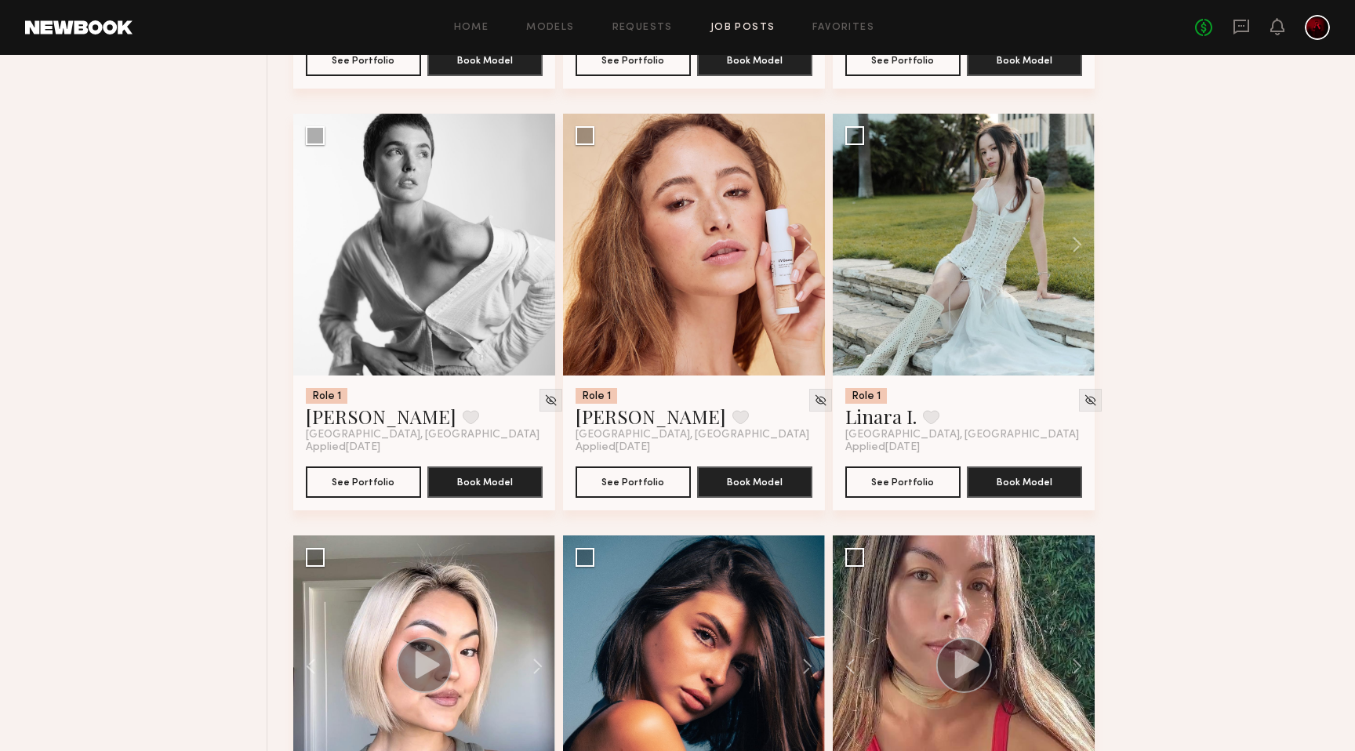
scroll to position [3540, 0]
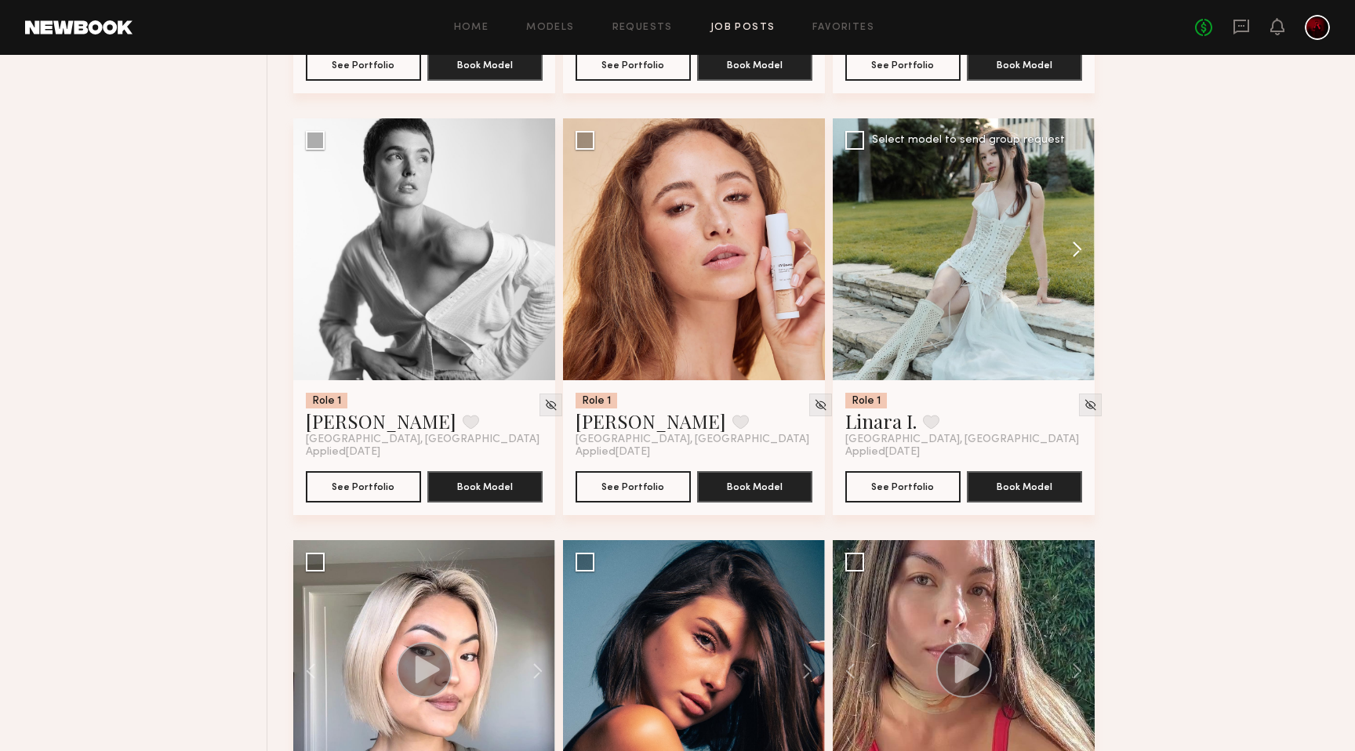
click at [1060, 247] on button at bounding box center [1069, 249] width 50 height 262
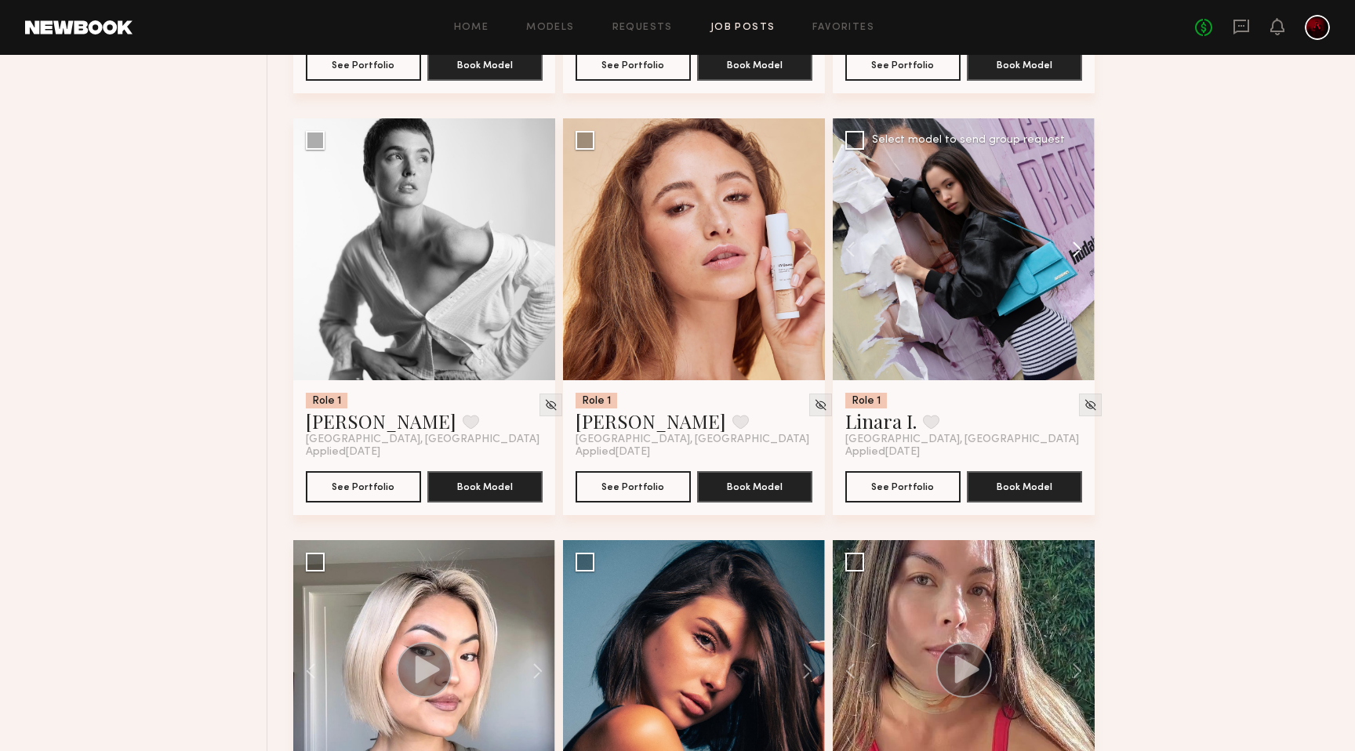
click at [1073, 252] on button at bounding box center [1069, 249] width 50 height 262
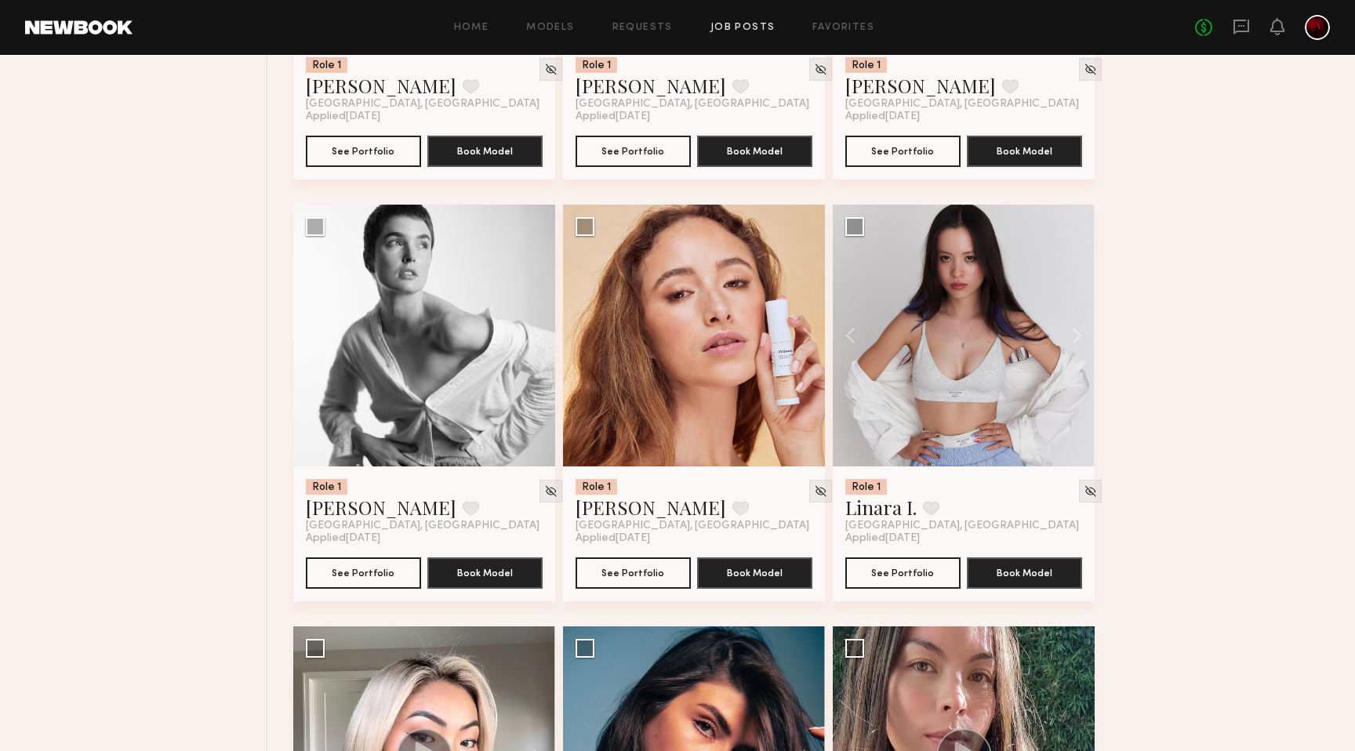
scroll to position [3439, 0]
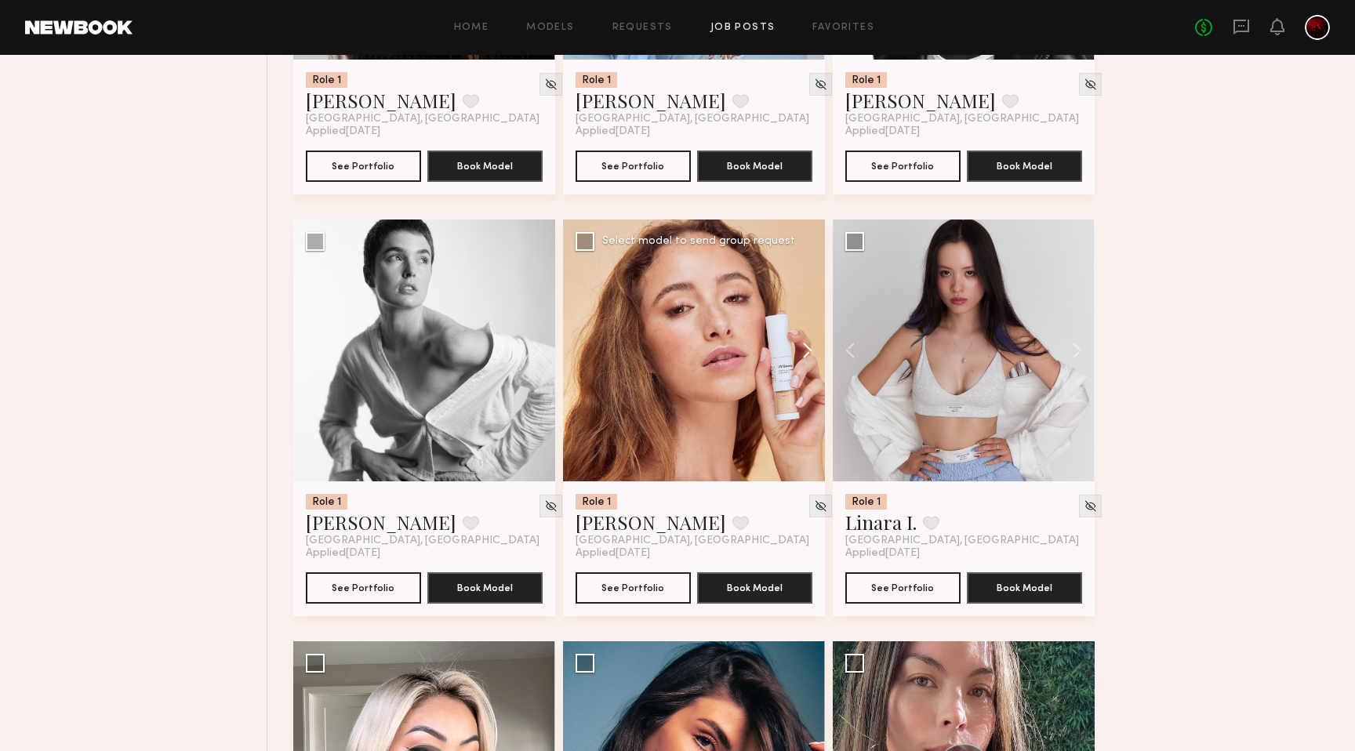
click at [810, 353] on button at bounding box center [800, 351] width 50 height 262
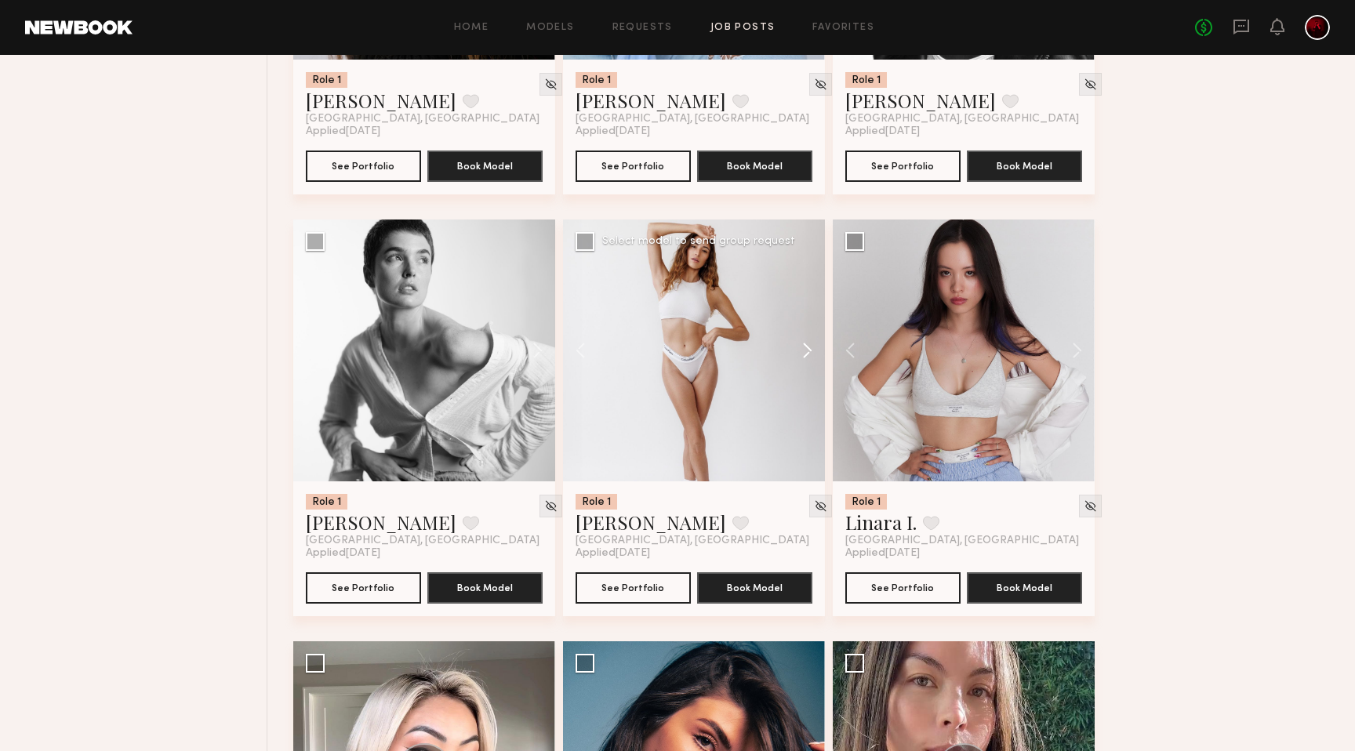
click at [810, 353] on button at bounding box center [800, 351] width 50 height 262
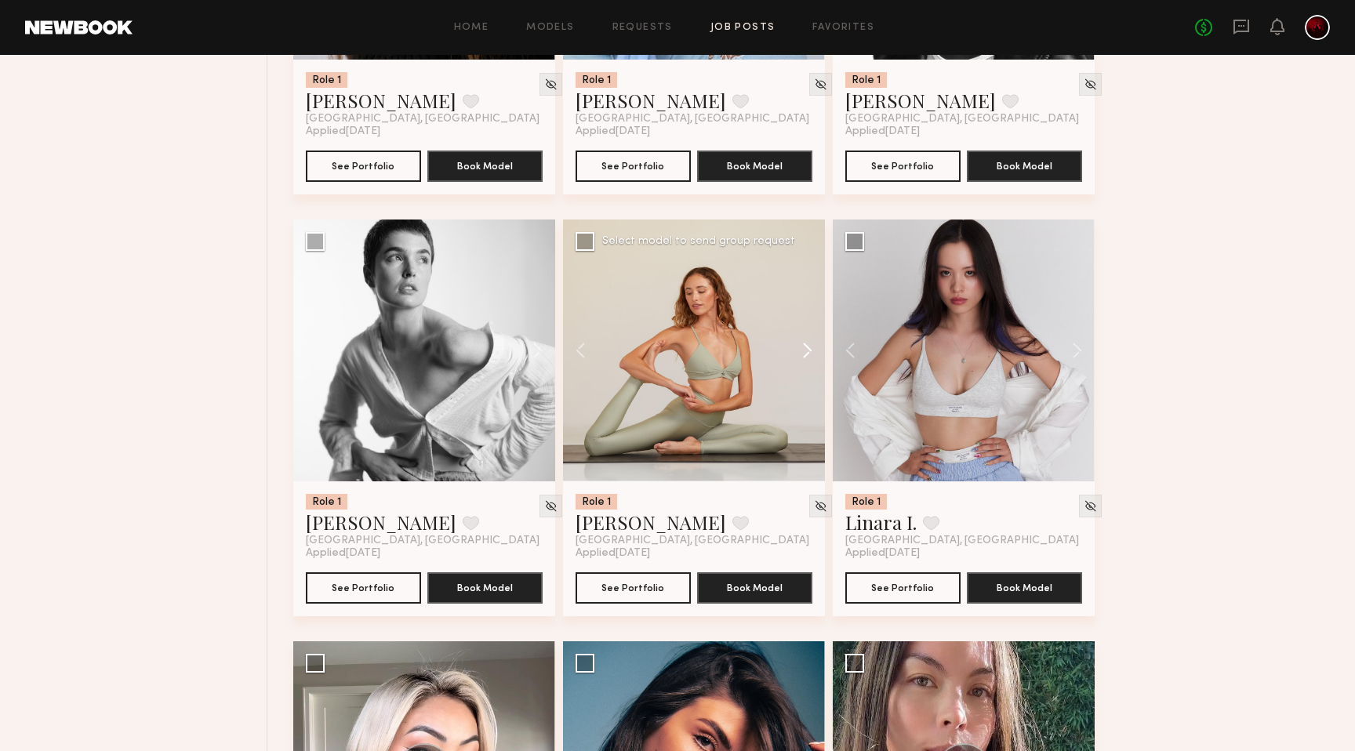
click at [810, 353] on button at bounding box center [800, 351] width 50 height 262
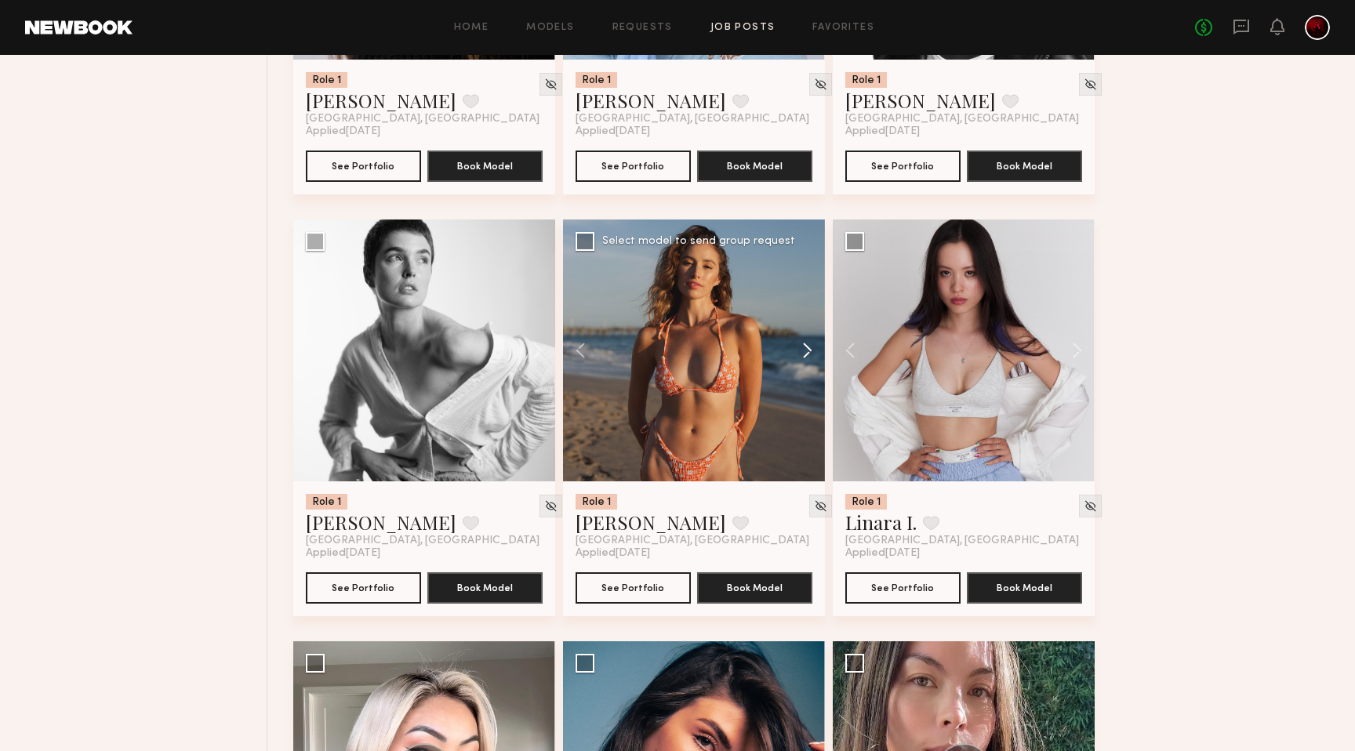
click at [810, 353] on button at bounding box center [800, 351] width 50 height 262
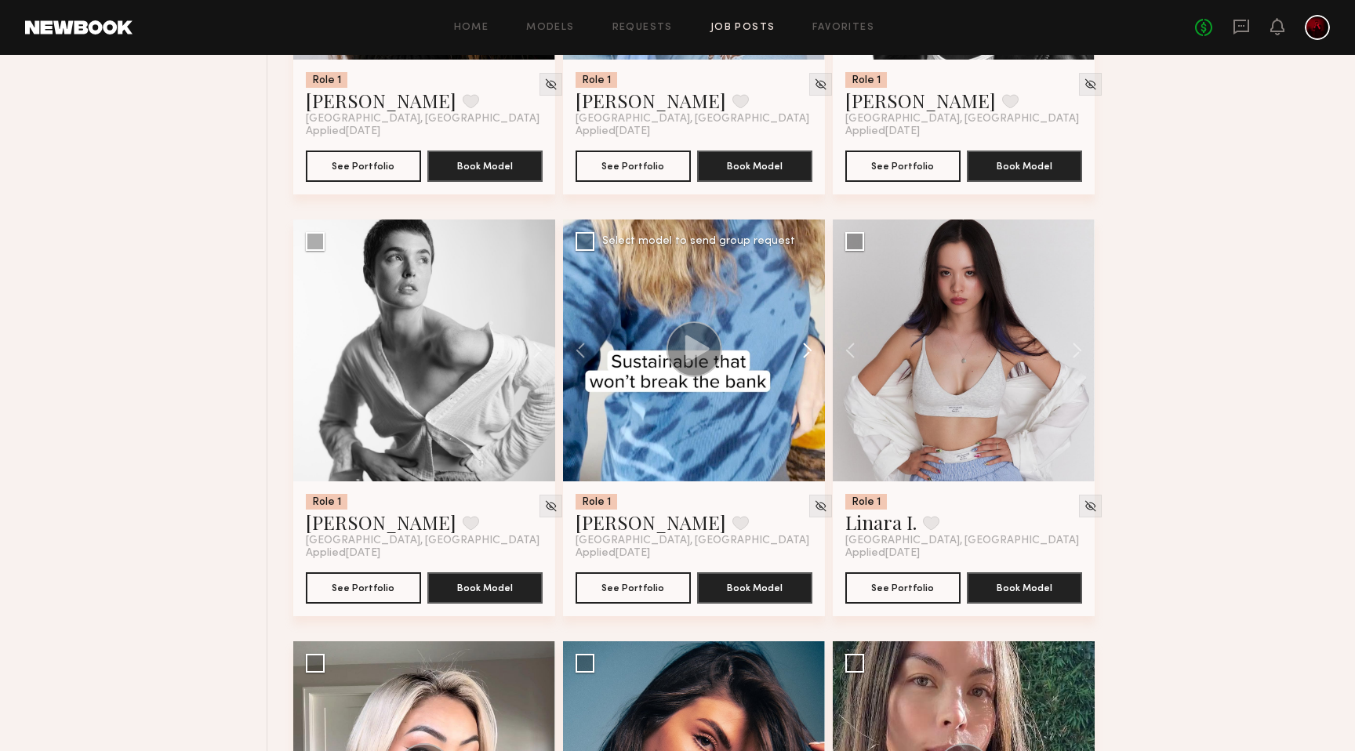
click at [810, 353] on button at bounding box center [800, 351] width 50 height 262
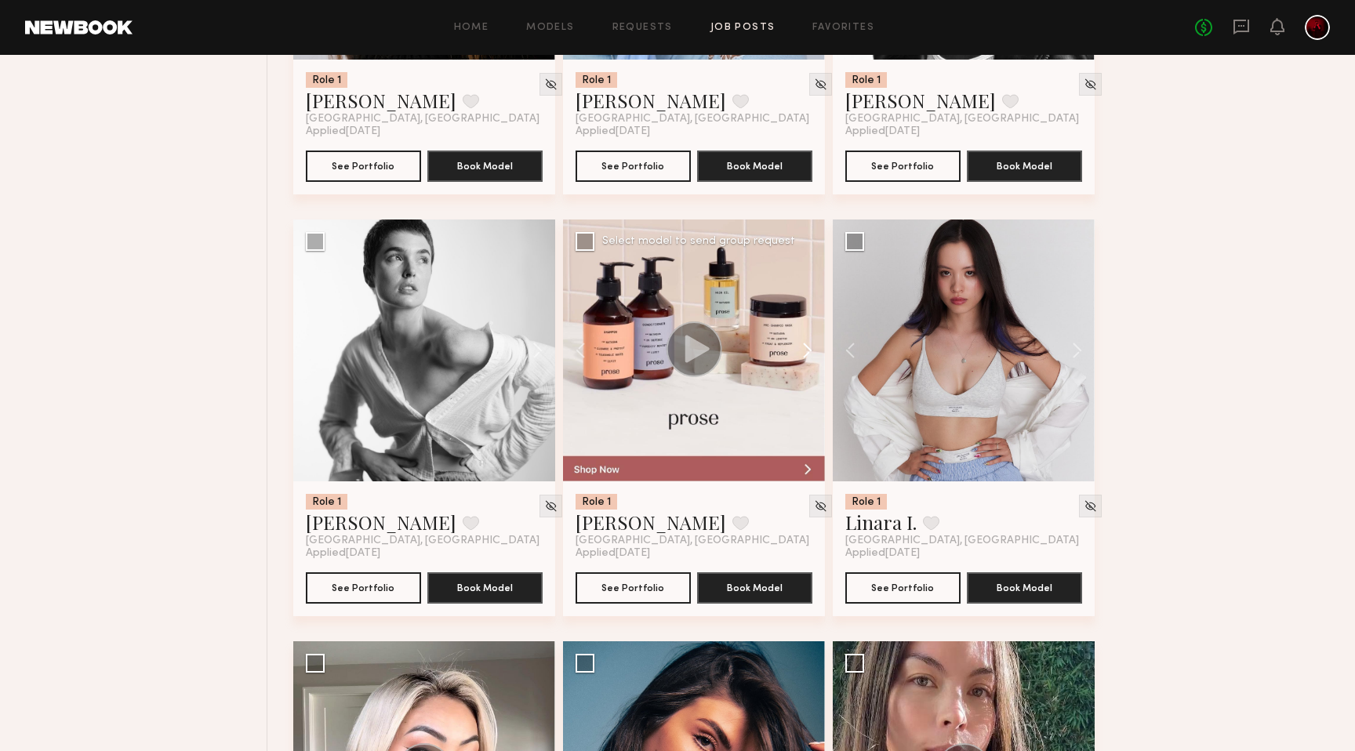
click at [810, 353] on button at bounding box center [800, 351] width 50 height 262
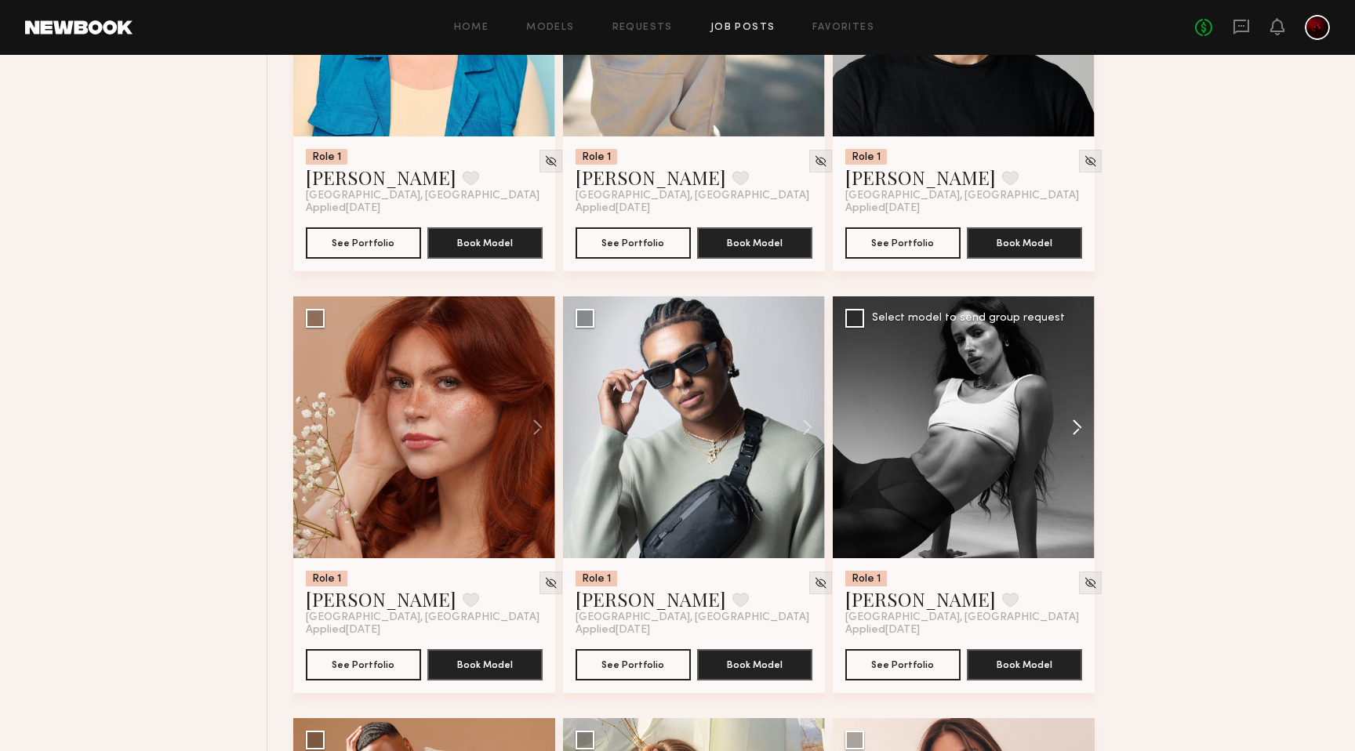
scroll to position [6312, 0]
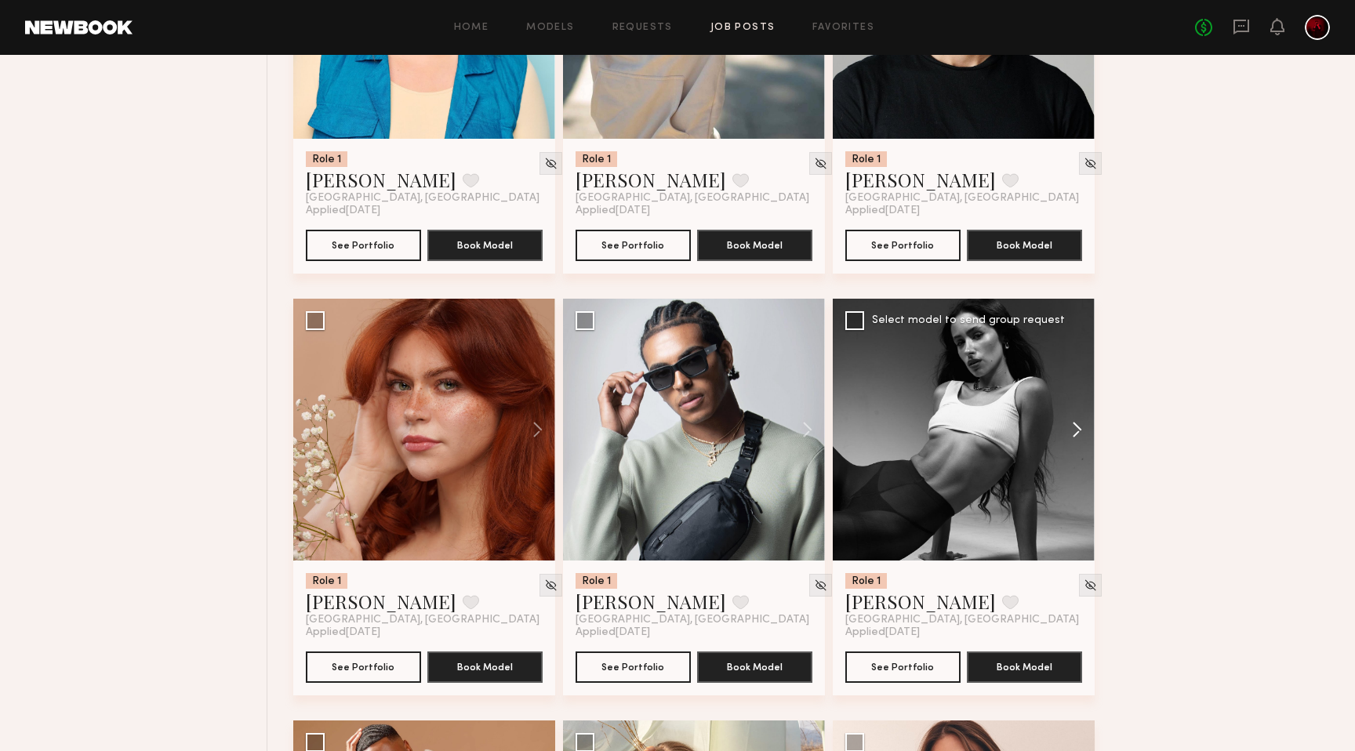
click at [1076, 440] on button at bounding box center [1069, 430] width 50 height 262
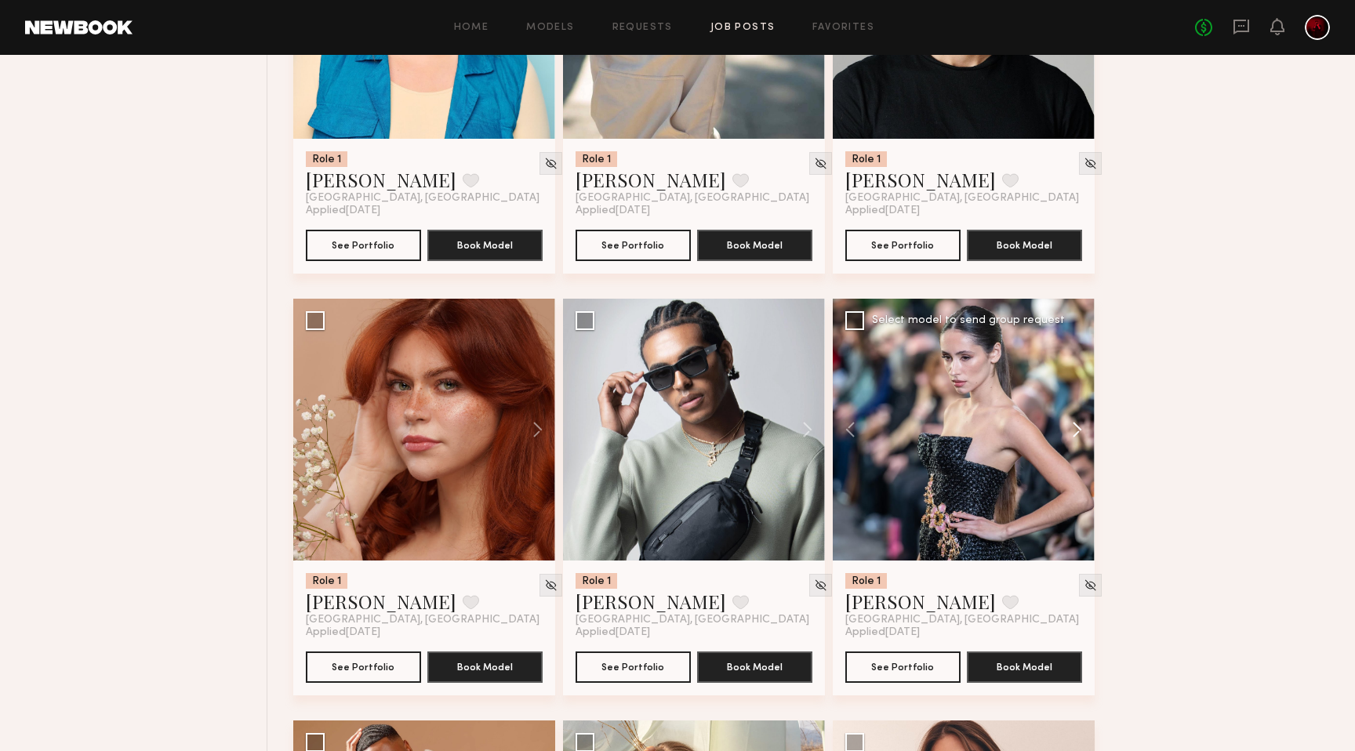
click at [1076, 440] on button at bounding box center [1069, 430] width 50 height 262
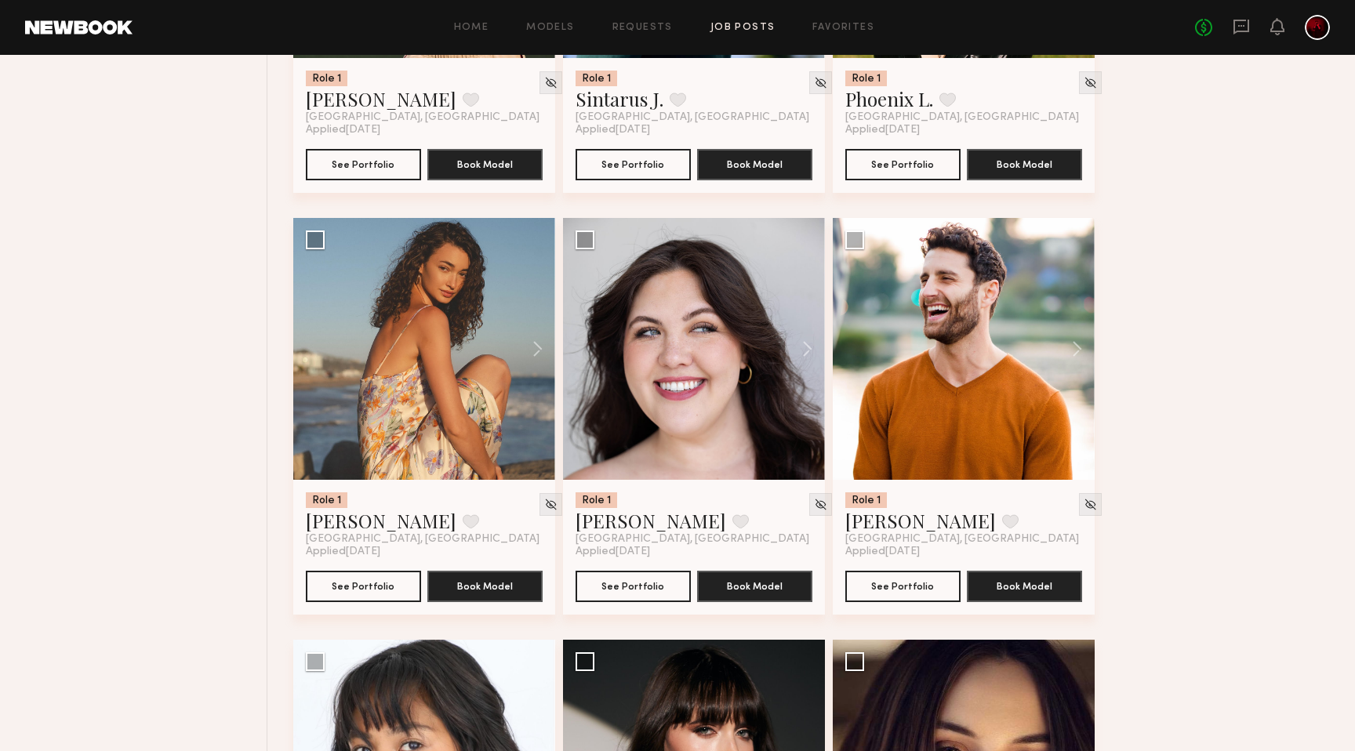
scroll to position [8054, 0]
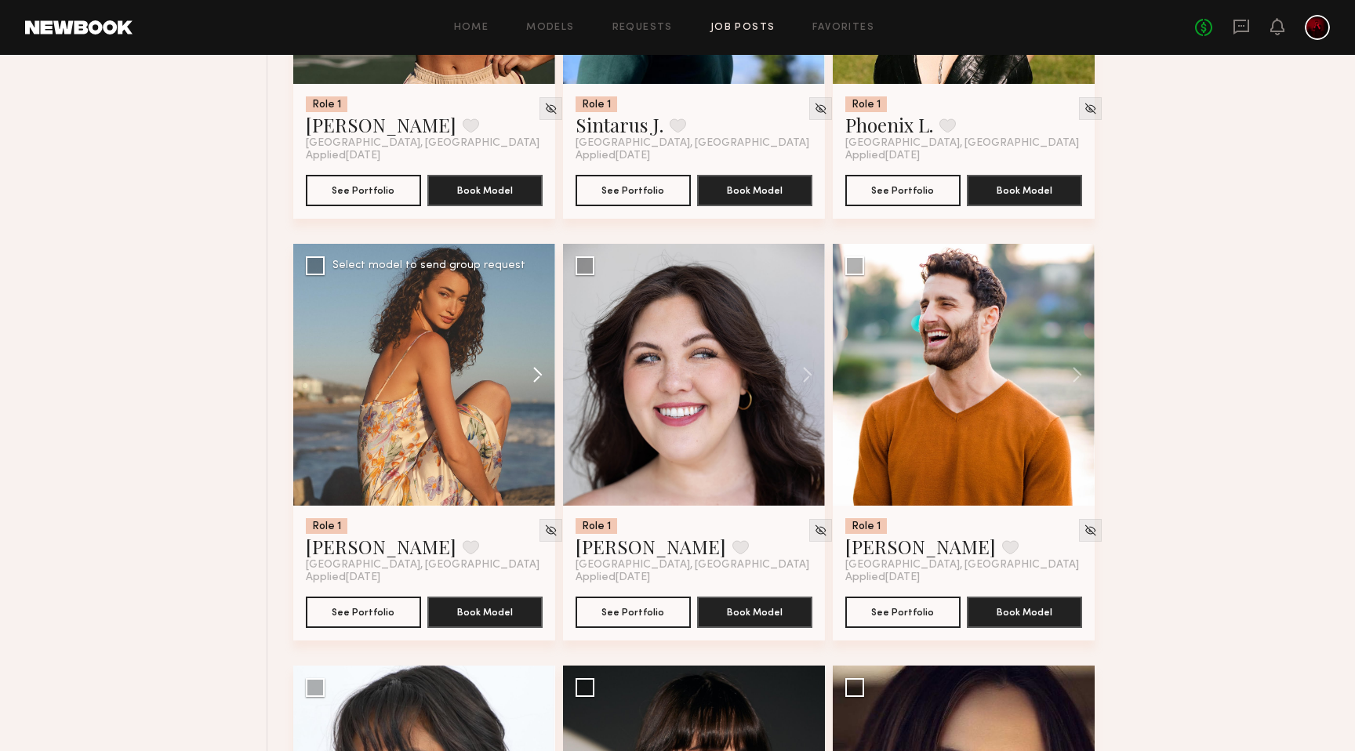
click at [534, 376] on button at bounding box center [530, 375] width 50 height 262
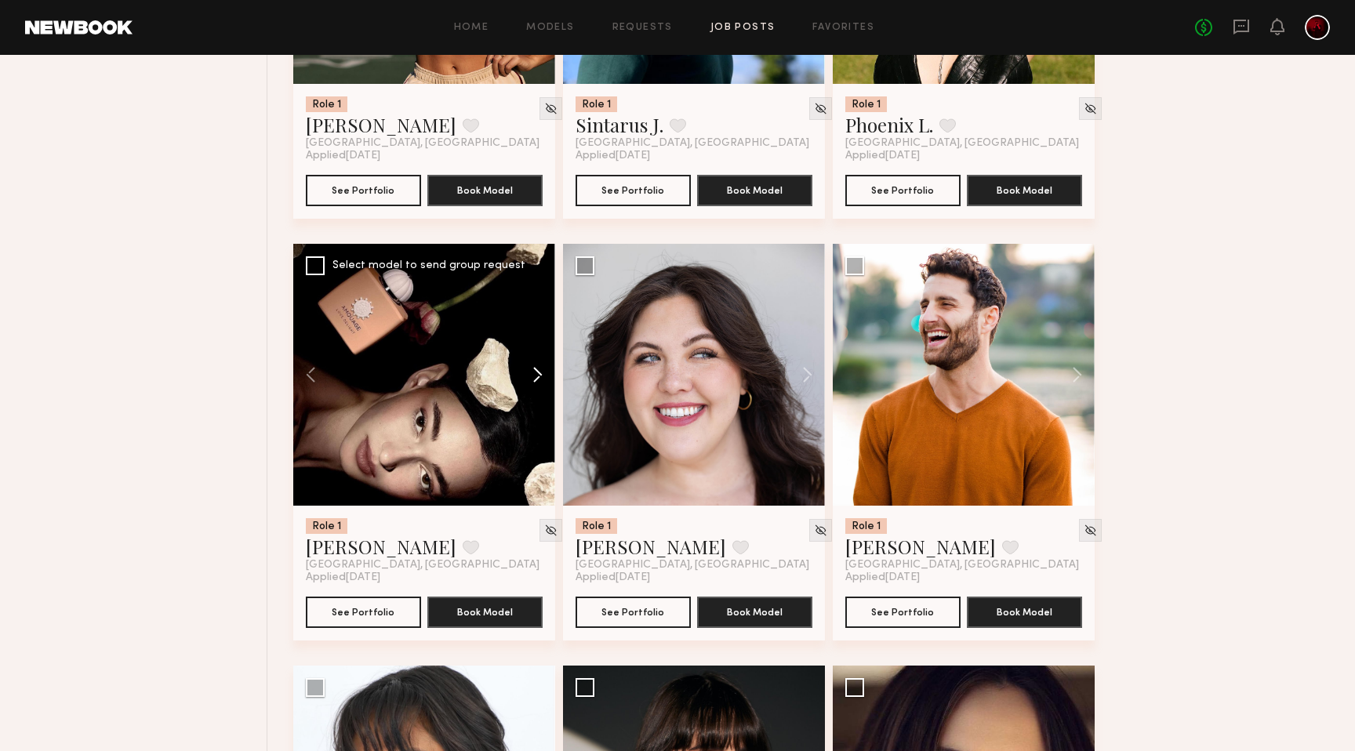
click at [534, 376] on button at bounding box center [530, 375] width 50 height 262
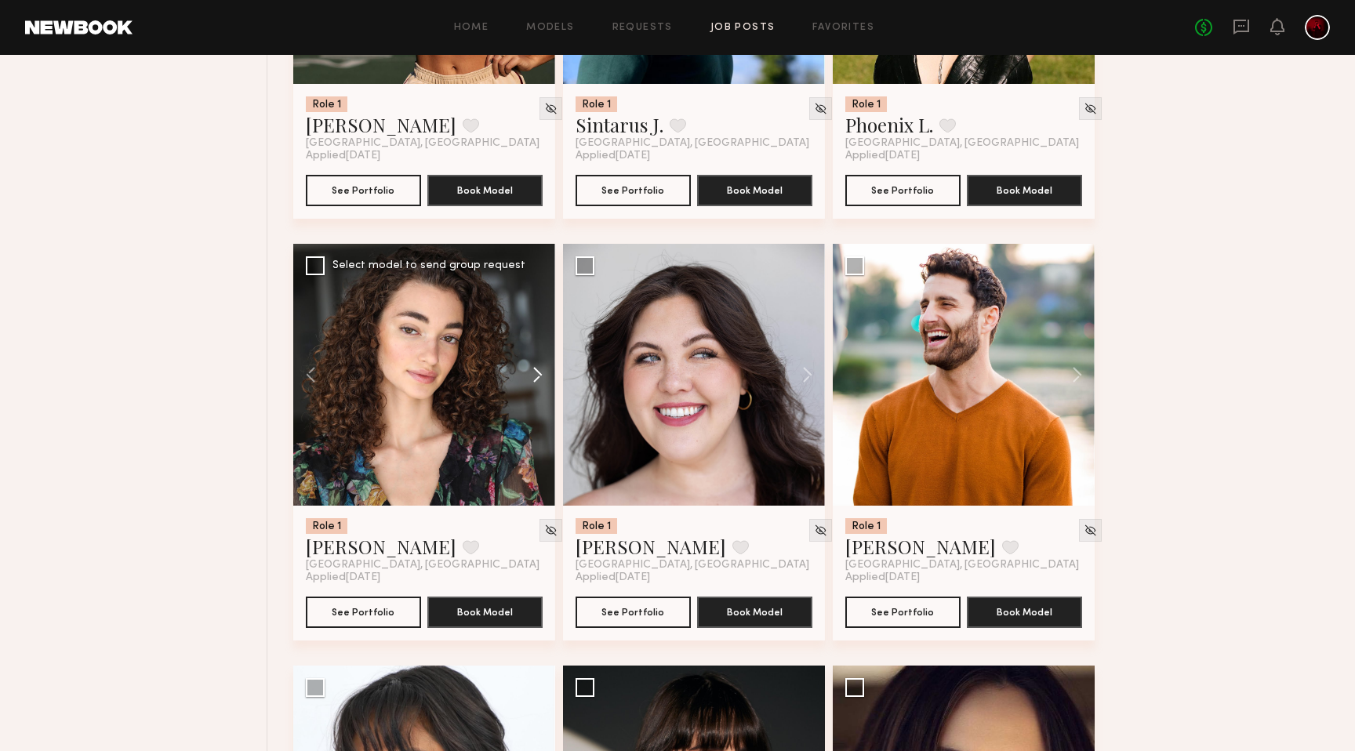
click at [534, 376] on button at bounding box center [530, 375] width 50 height 262
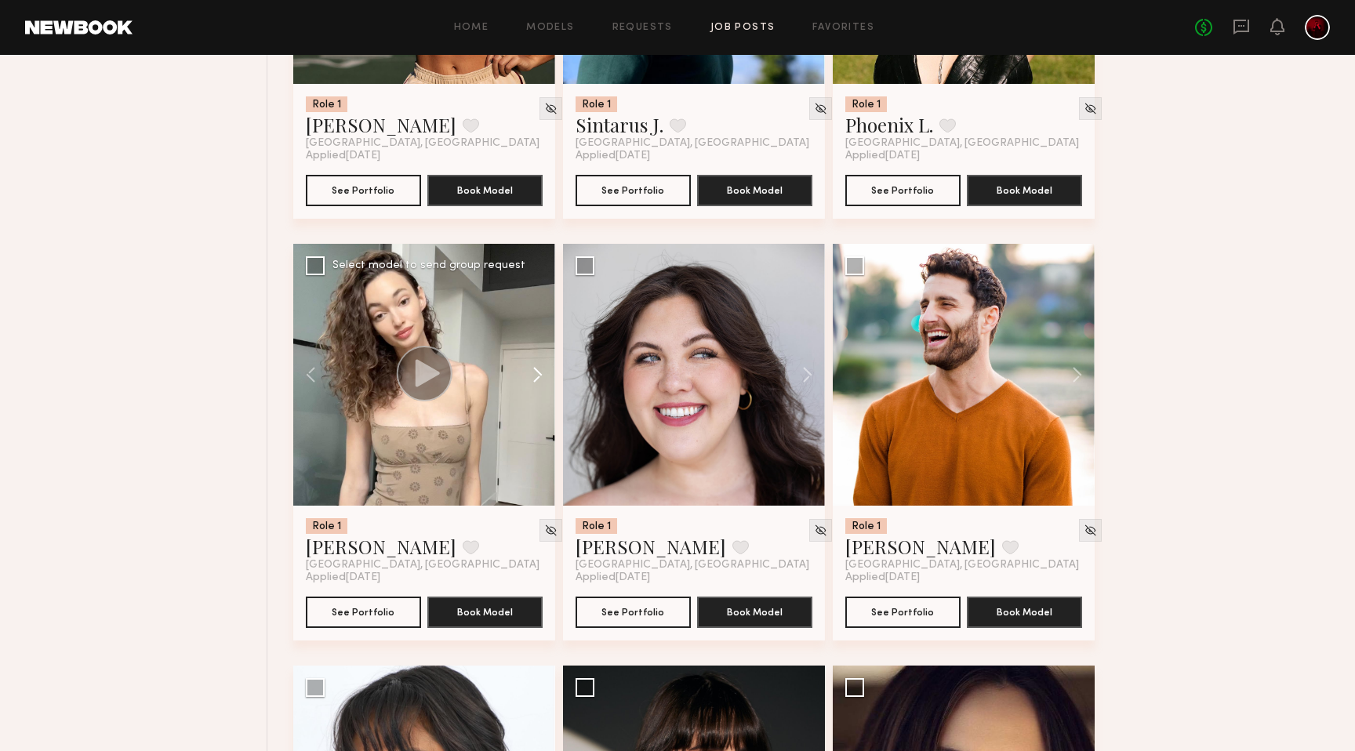
click at [534, 376] on button at bounding box center [530, 375] width 50 height 262
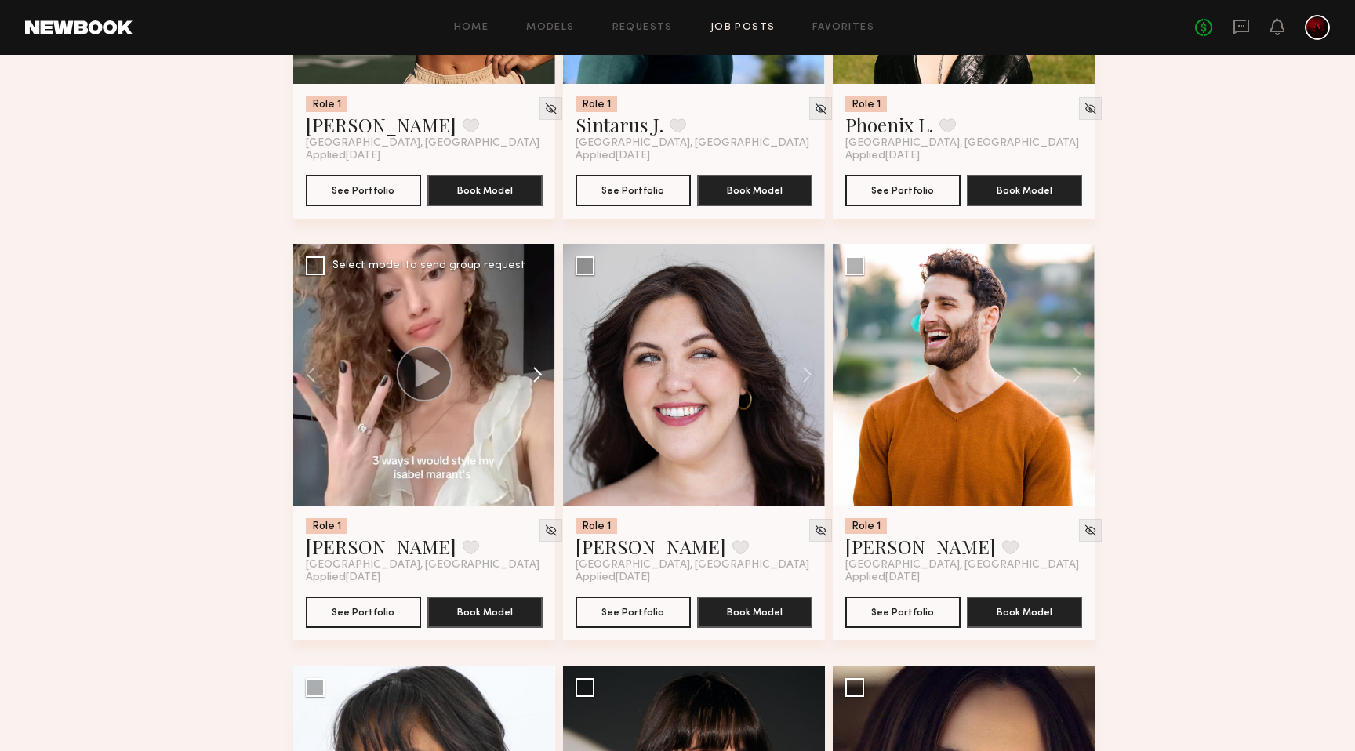
click at [534, 376] on button at bounding box center [530, 375] width 50 height 262
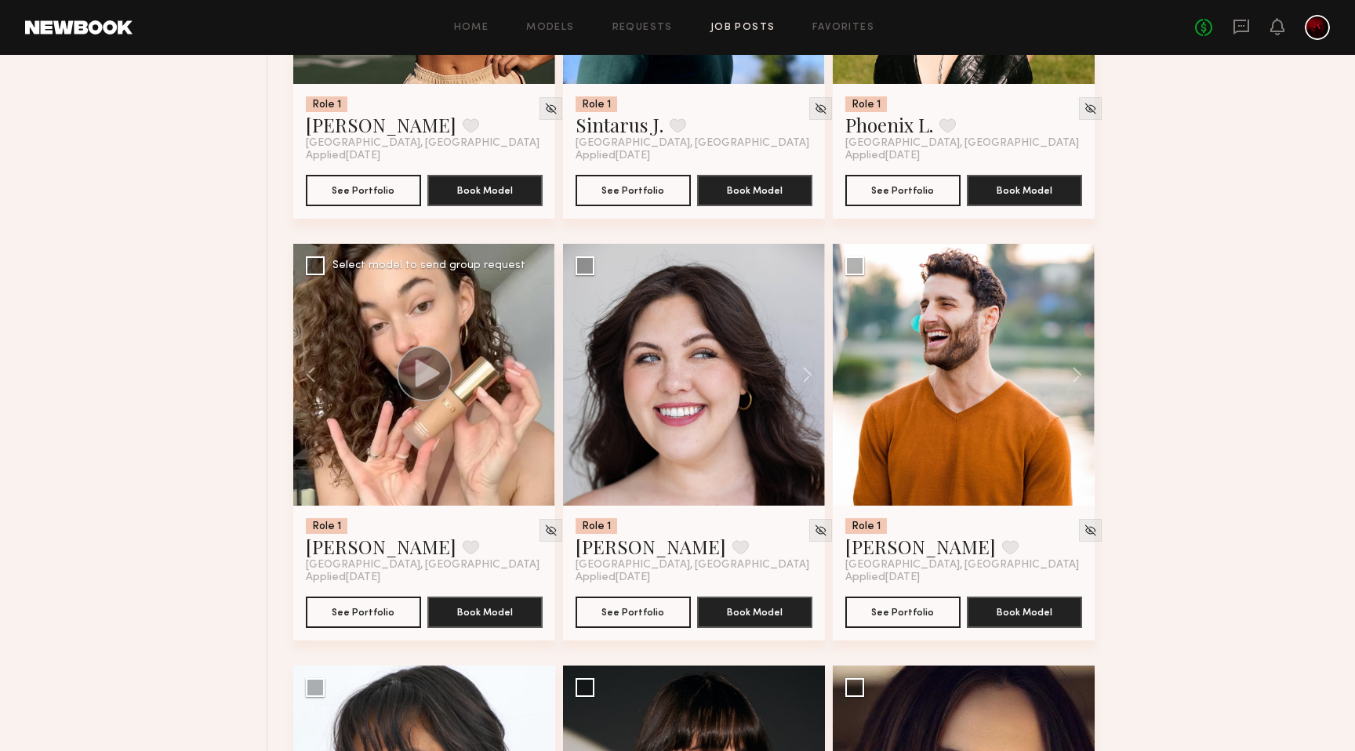
click at [534, 376] on div at bounding box center [424, 375] width 262 height 262
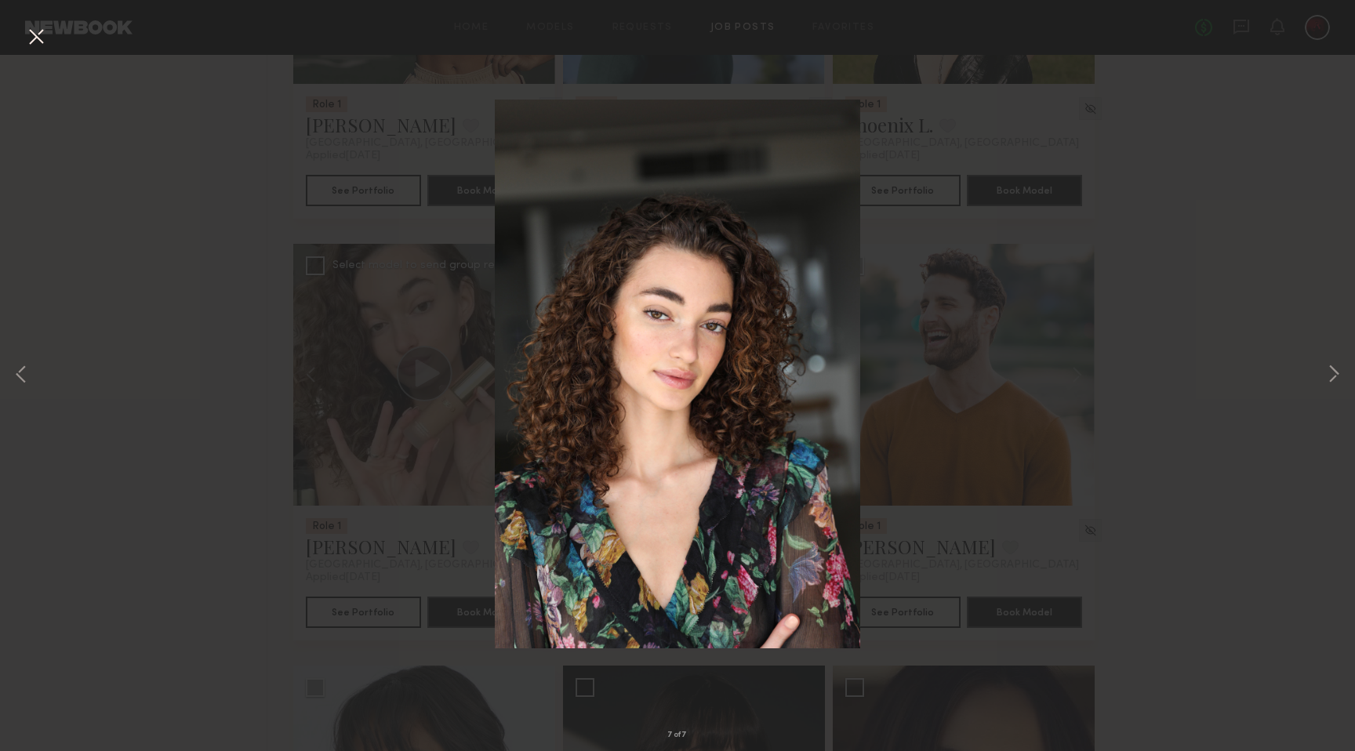
click at [39, 36] on button at bounding box center [36, 38] width 25 height 28
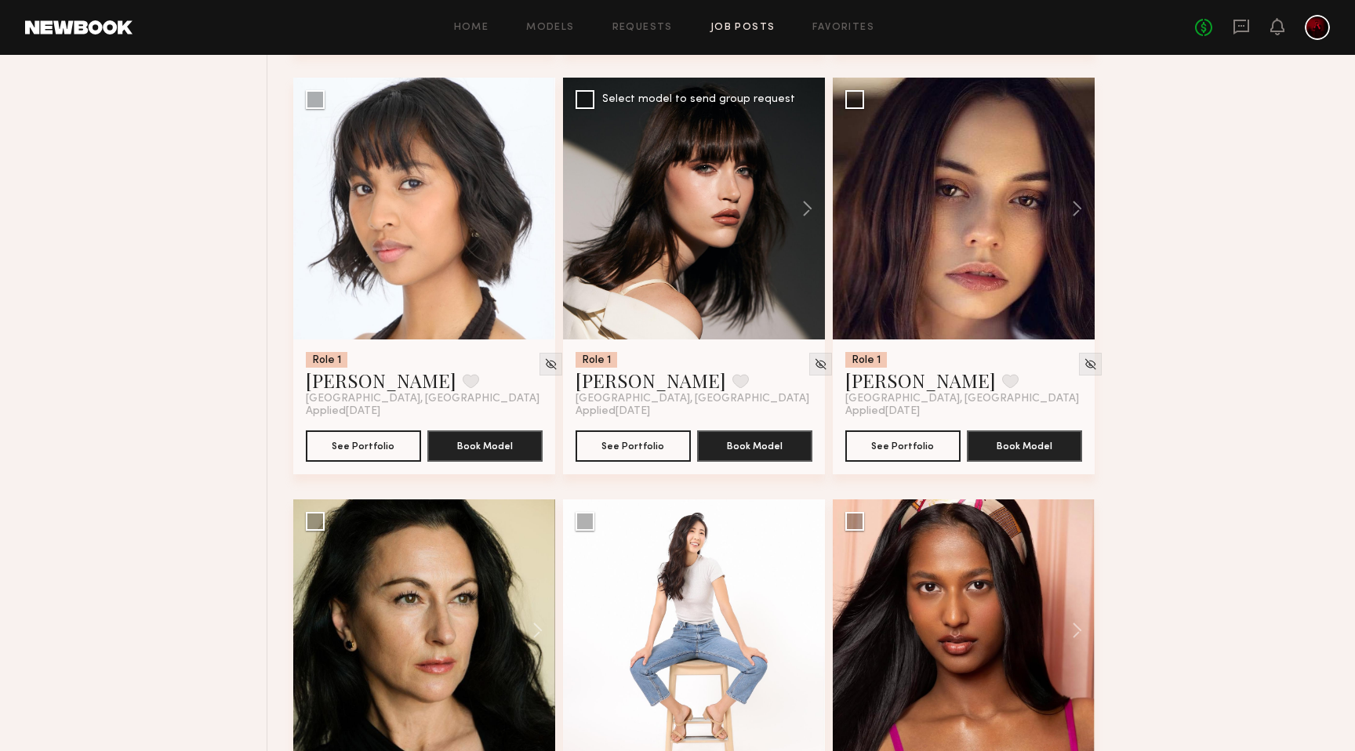
scroll to position [8644, 0]
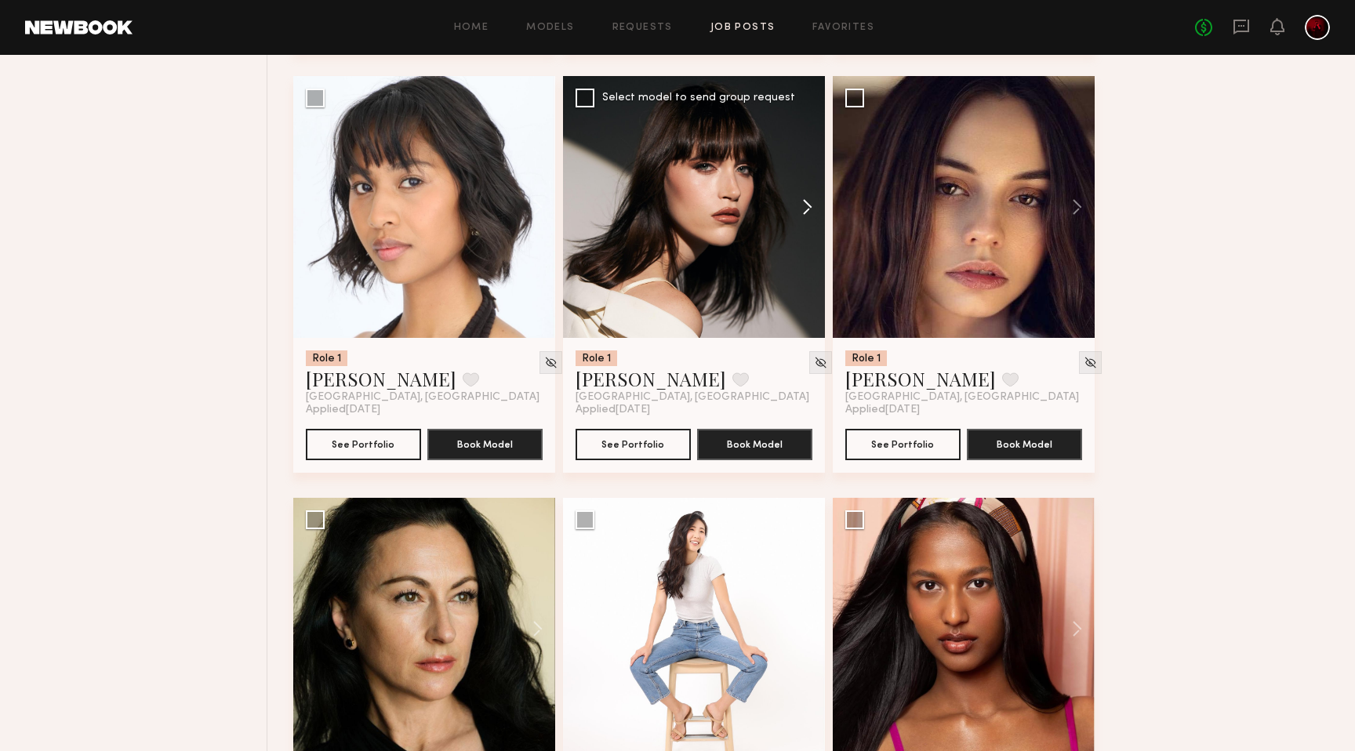
click at [796, 210] on button at bounding box center [800, 207] width 50 height 262
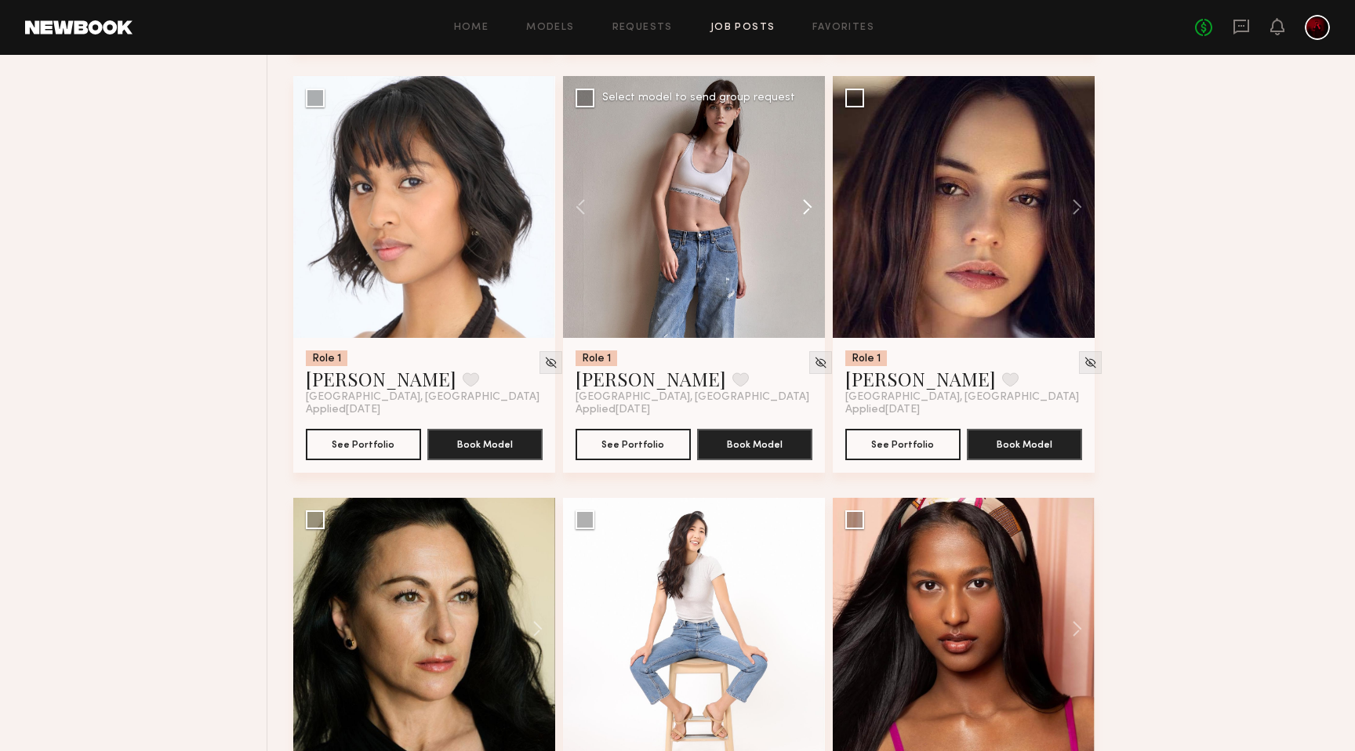
click at [796, 210] on button at bounding box center [800, 207] width 50 height 262
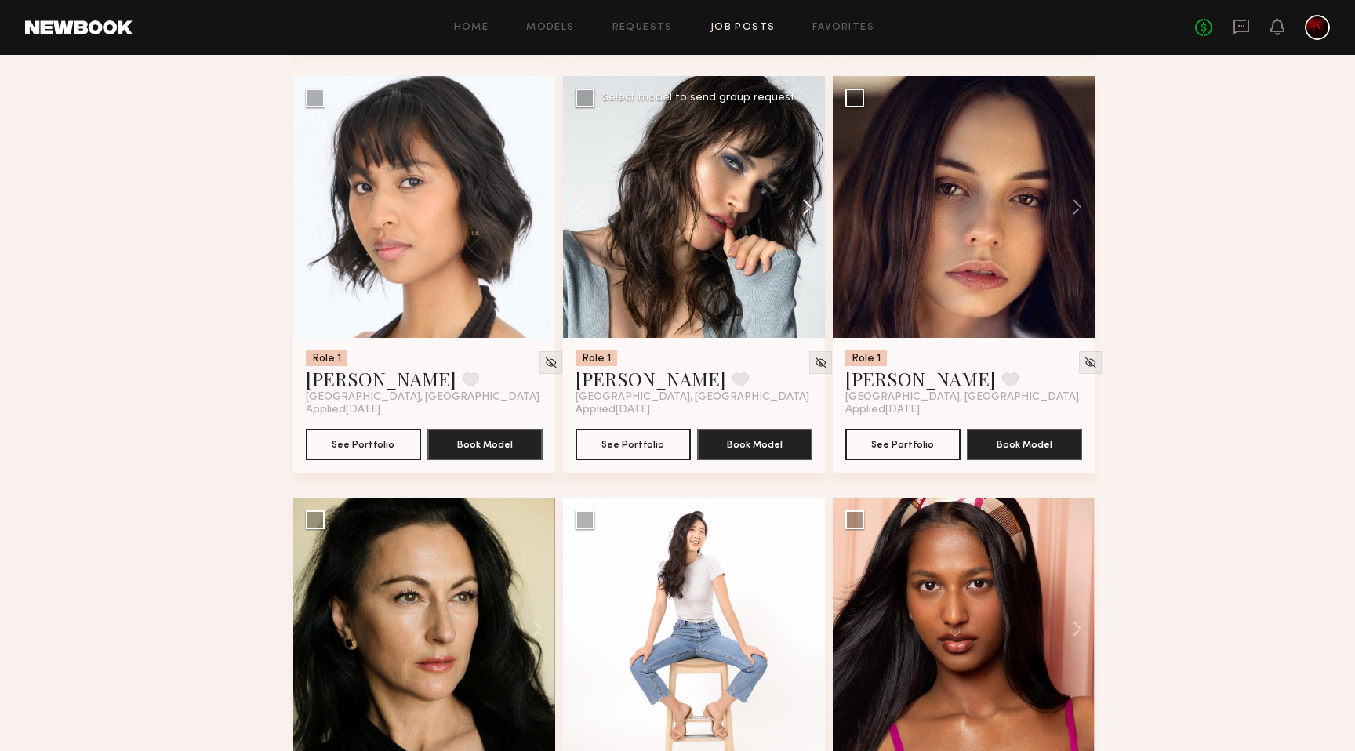
click at [797, 211] on button at bounding box center [800, 207] width 50 height 262
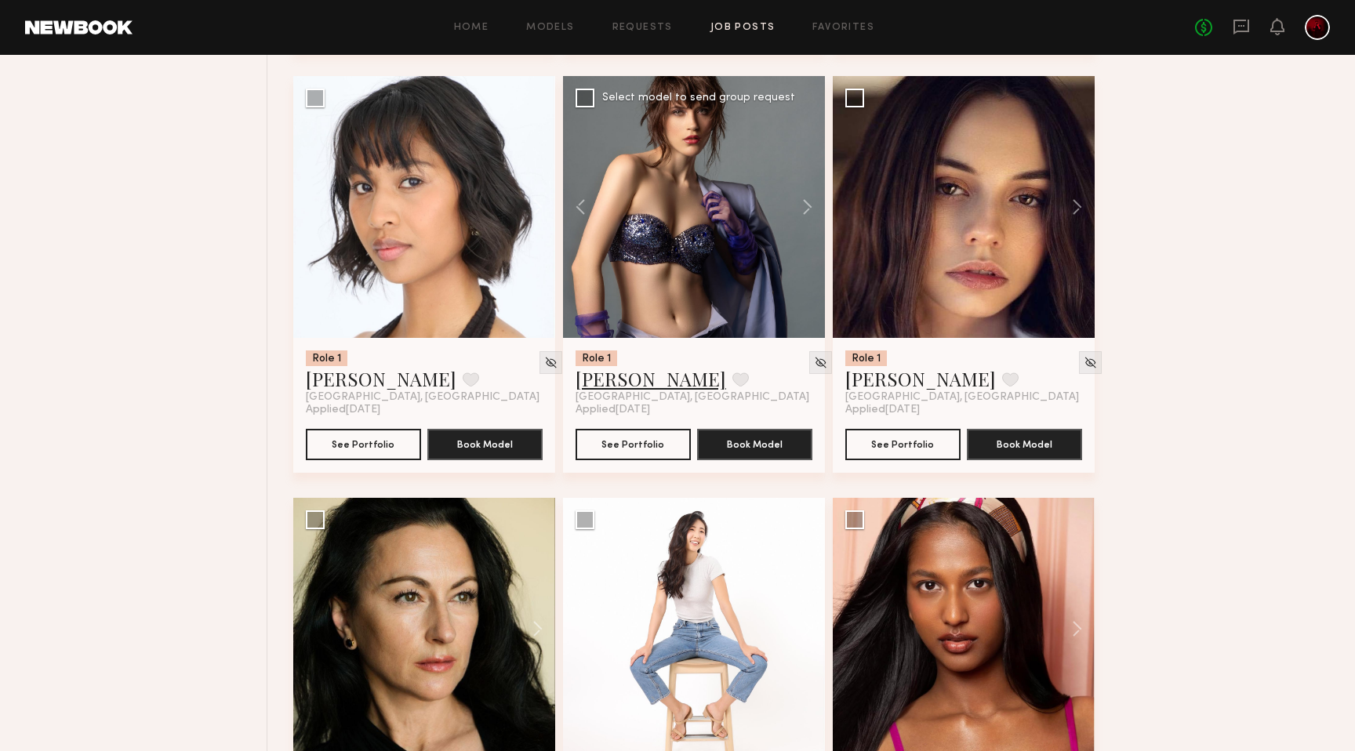
click at [591, 384] on link "Mae B." at bounding box center [650, 378] width 151 height 25
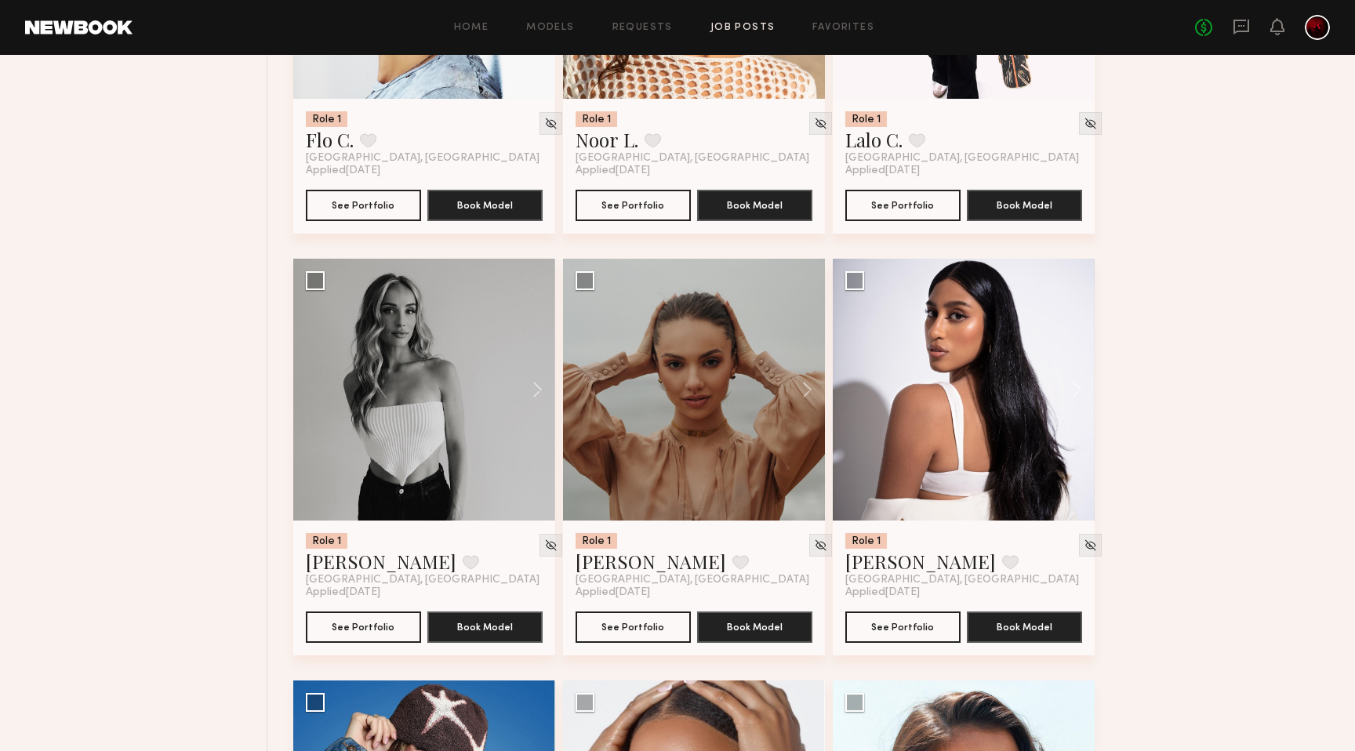
scroll to position [10165, 0]
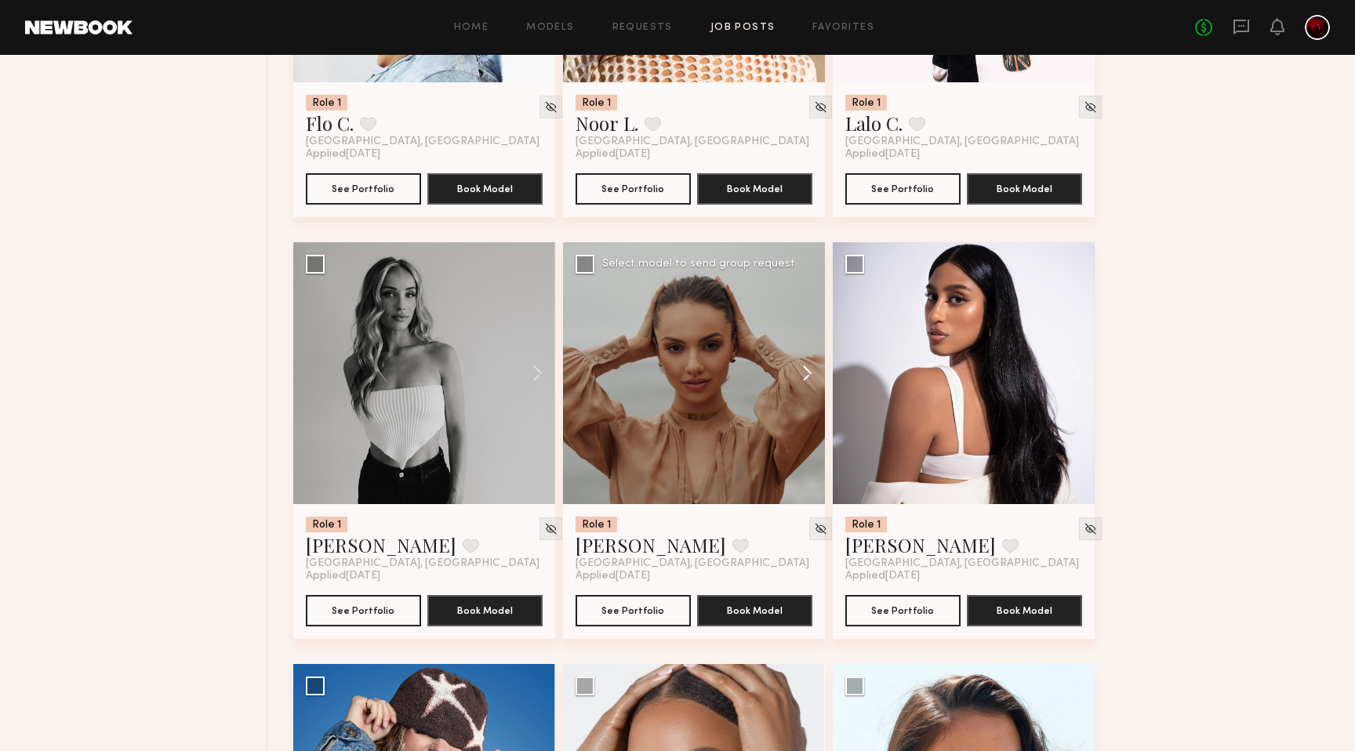
click at [795, 375] on button at bounding box center [800, 373] width 50 height 262
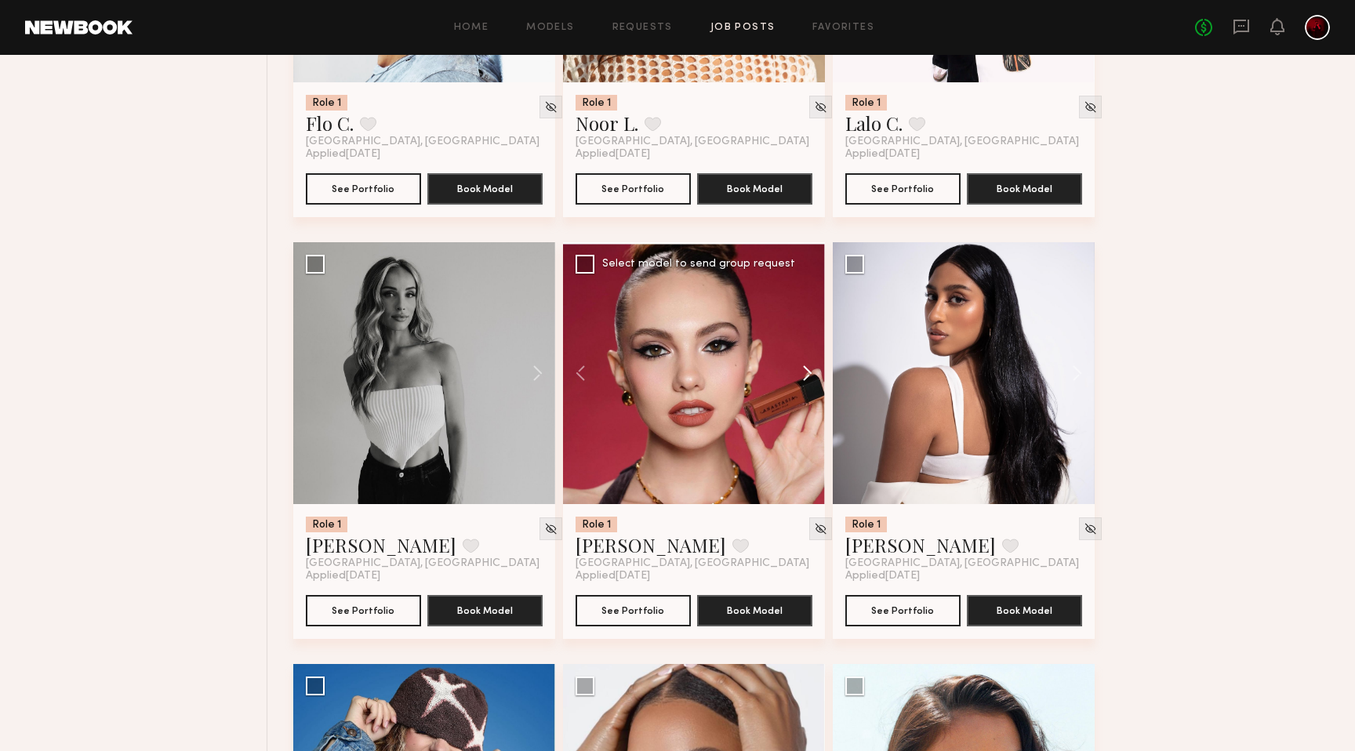
click at [795, 375] on button at bounding box center [800, 373] width 50 height 262
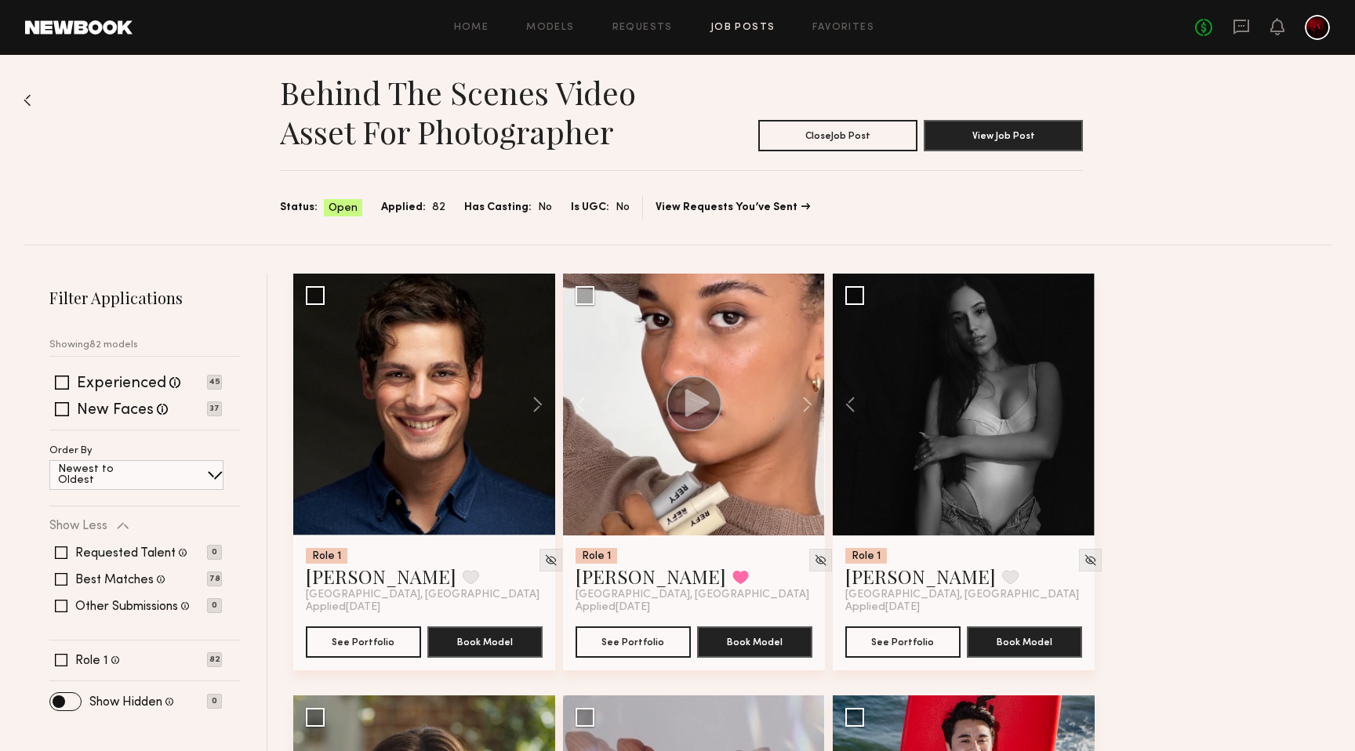
scroll to position [0, 0]
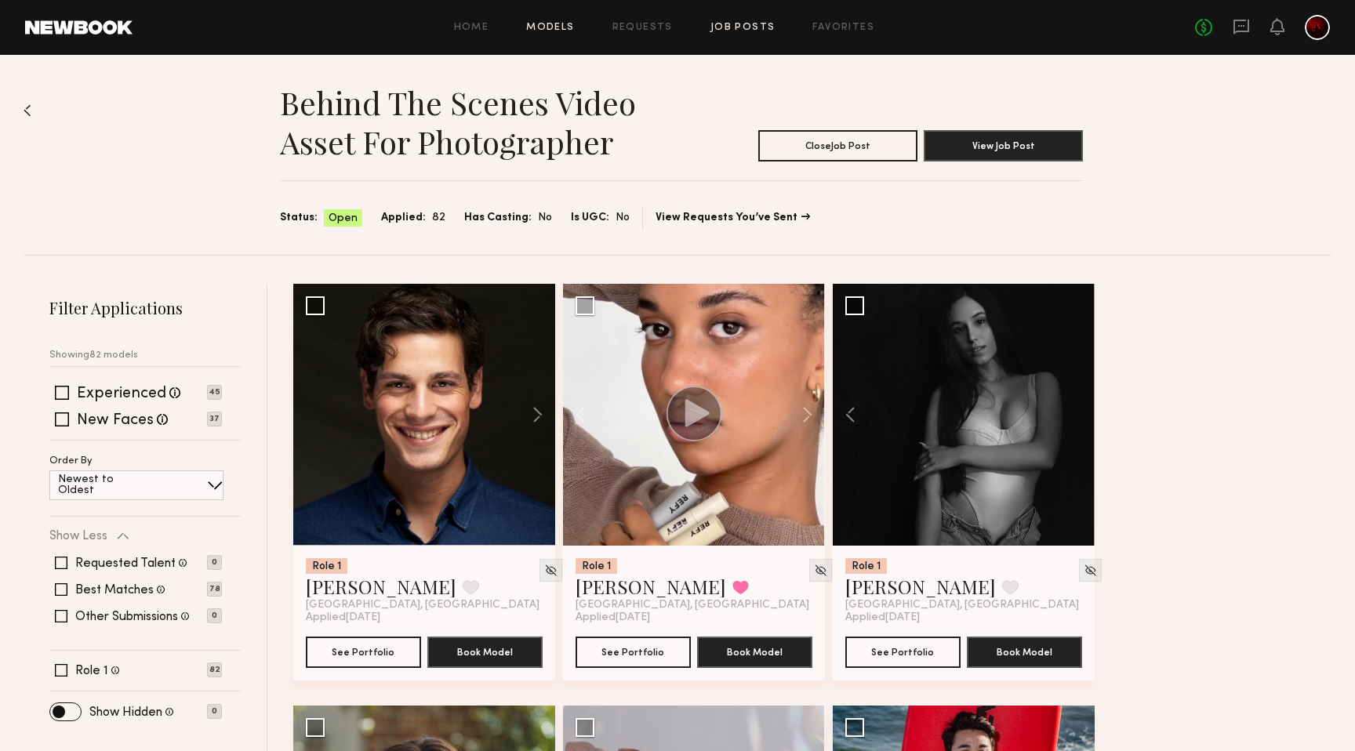
click at [552, 30] on link "Models" at bounding box center [550, 28] width 48 height 10
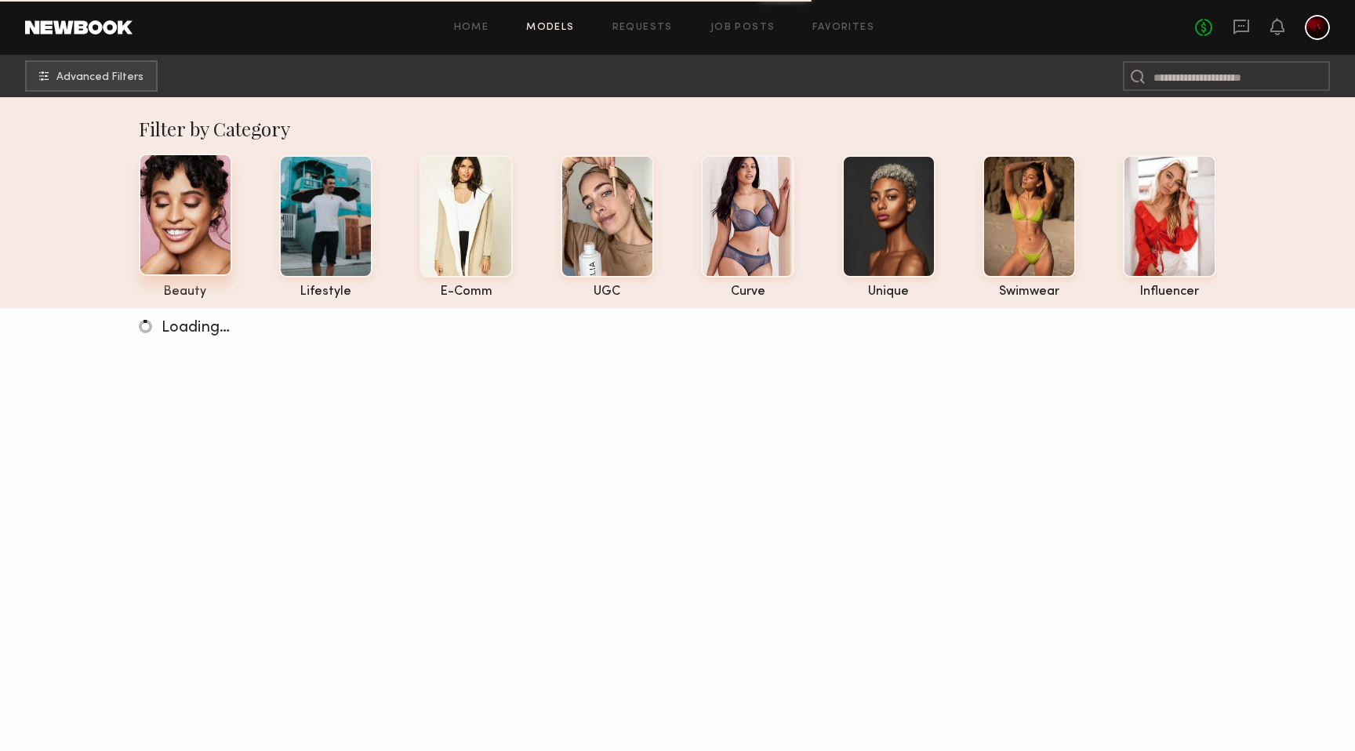
click at [187, 223] on div at bounding box center [185, 215] width 93 height 122
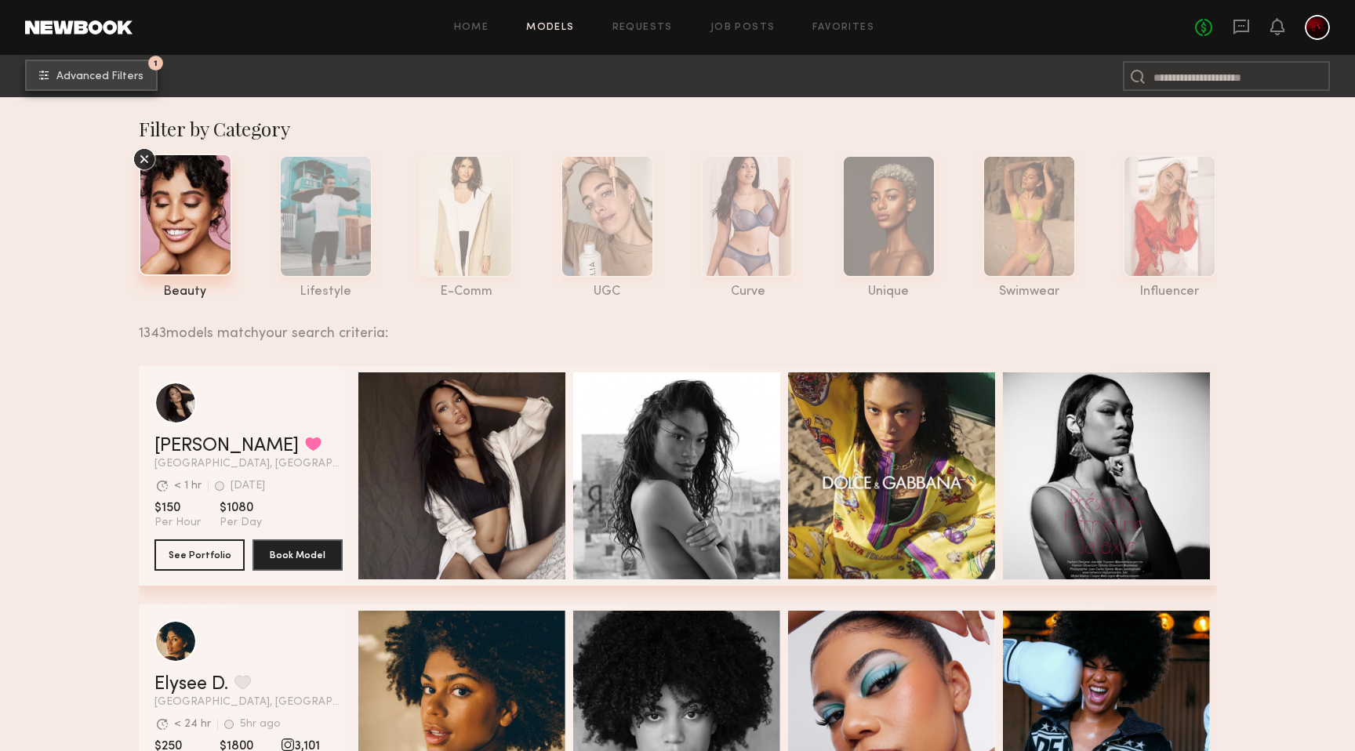
click at [107, 74] on span "Advanced Filters" at bounding box center [99, 76] width 87 height 11
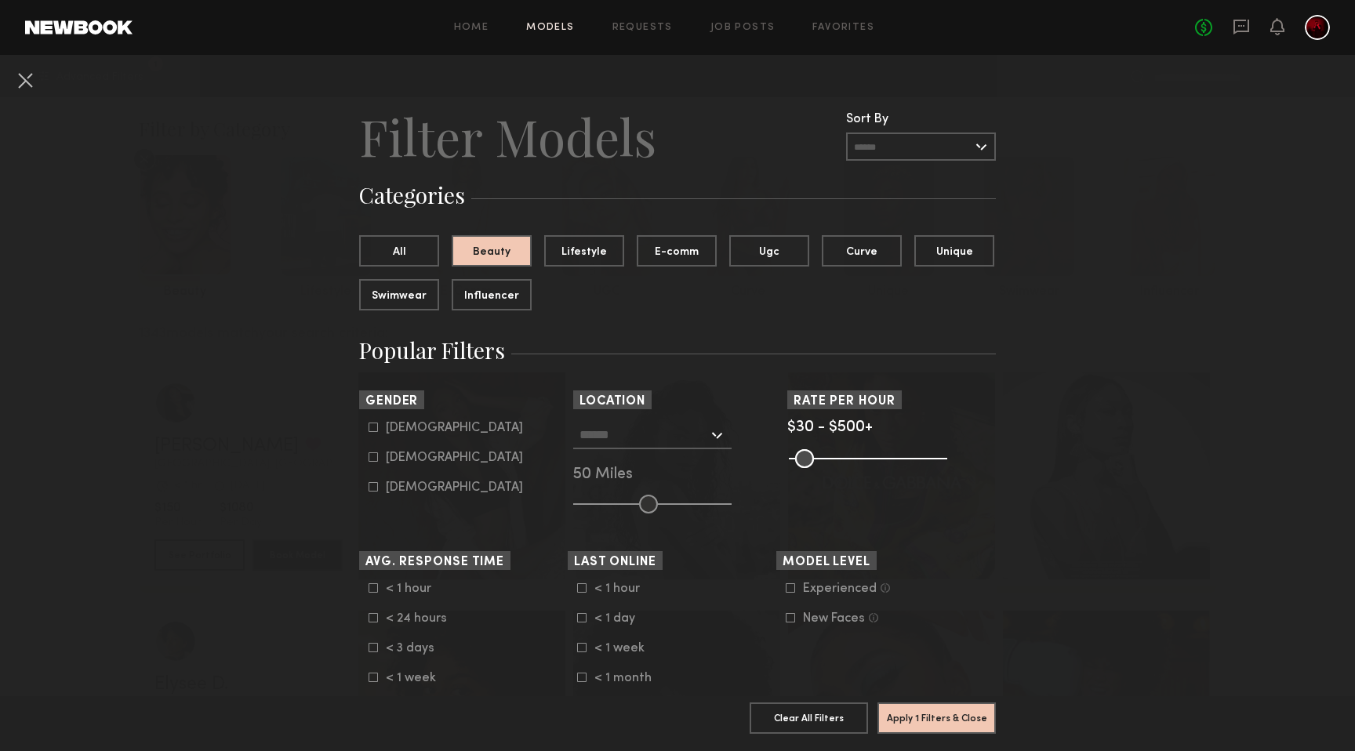
click at [369, 462] on icon at bounding box center [373, 457] width 9 height 9
click at [380, 487] on label "Non-binary" at bounding box center [445, 486] width 154 height 9
type input "**"
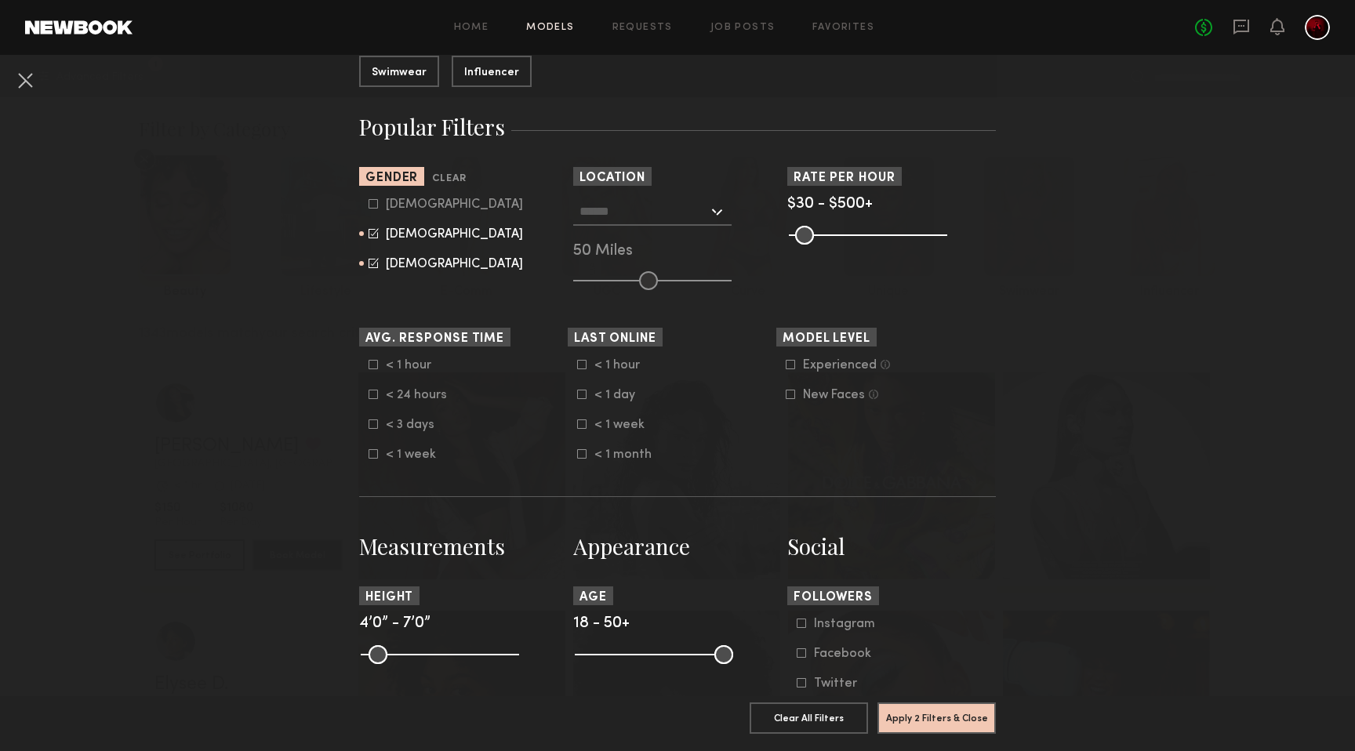
scroll to position [58, 0]
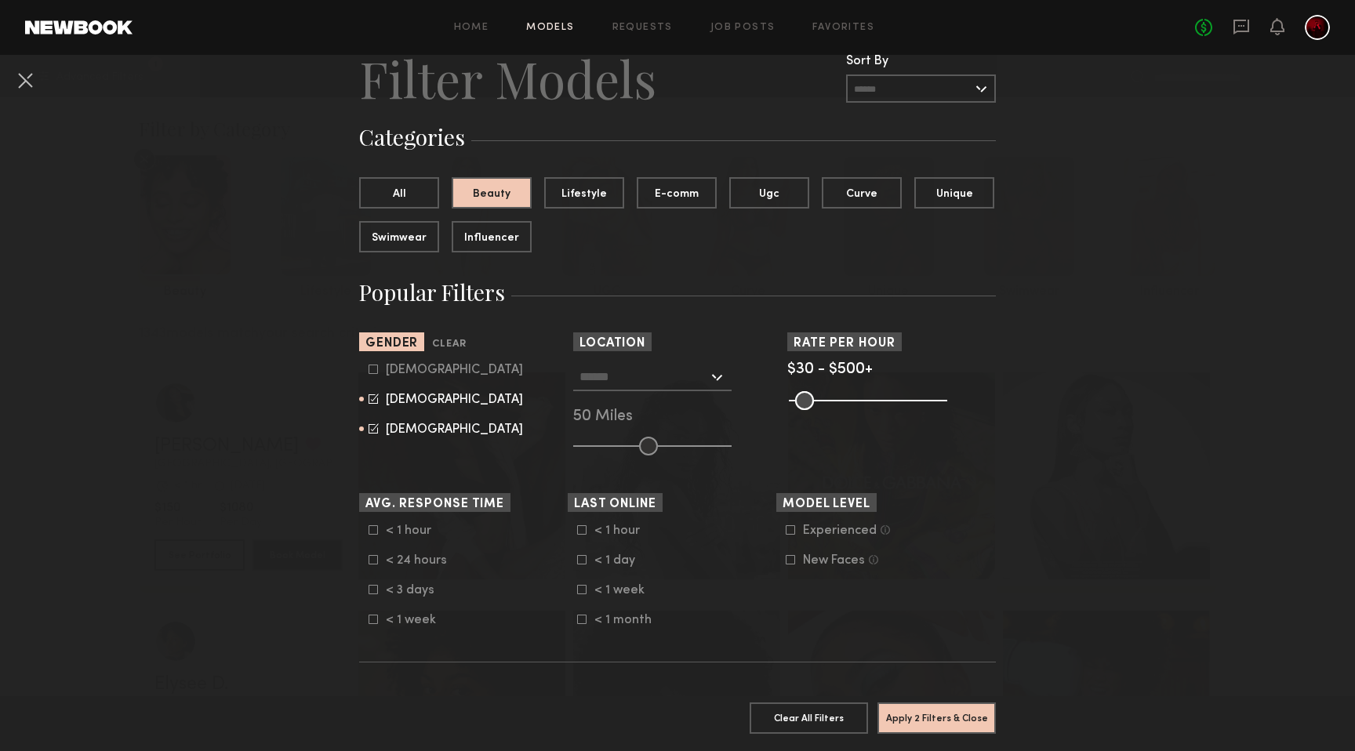
click at [704, 383] on input "text" at bounding box center [643, 376] width 129 height 27
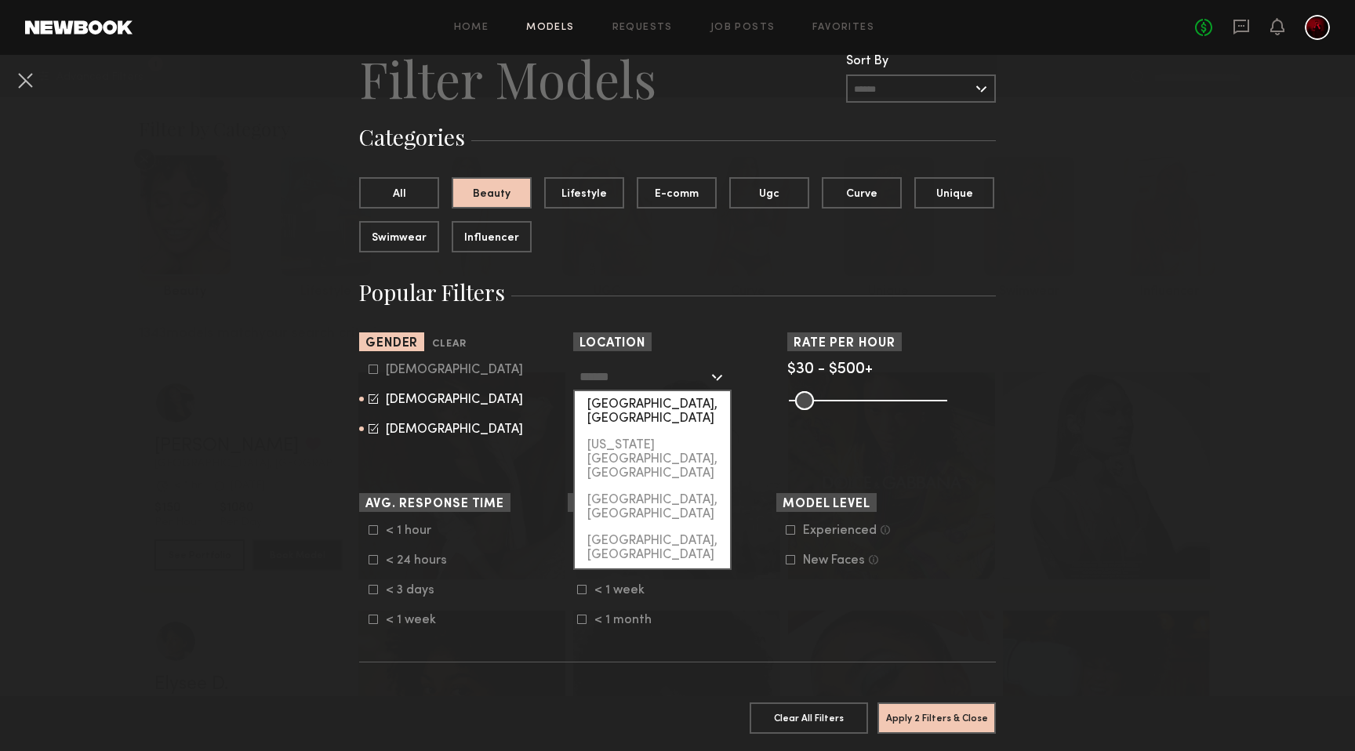
click at [695, 402] on div "Los Angeles, CA" at bounding box center [652, 411] width 155 height 41
type input "**********"
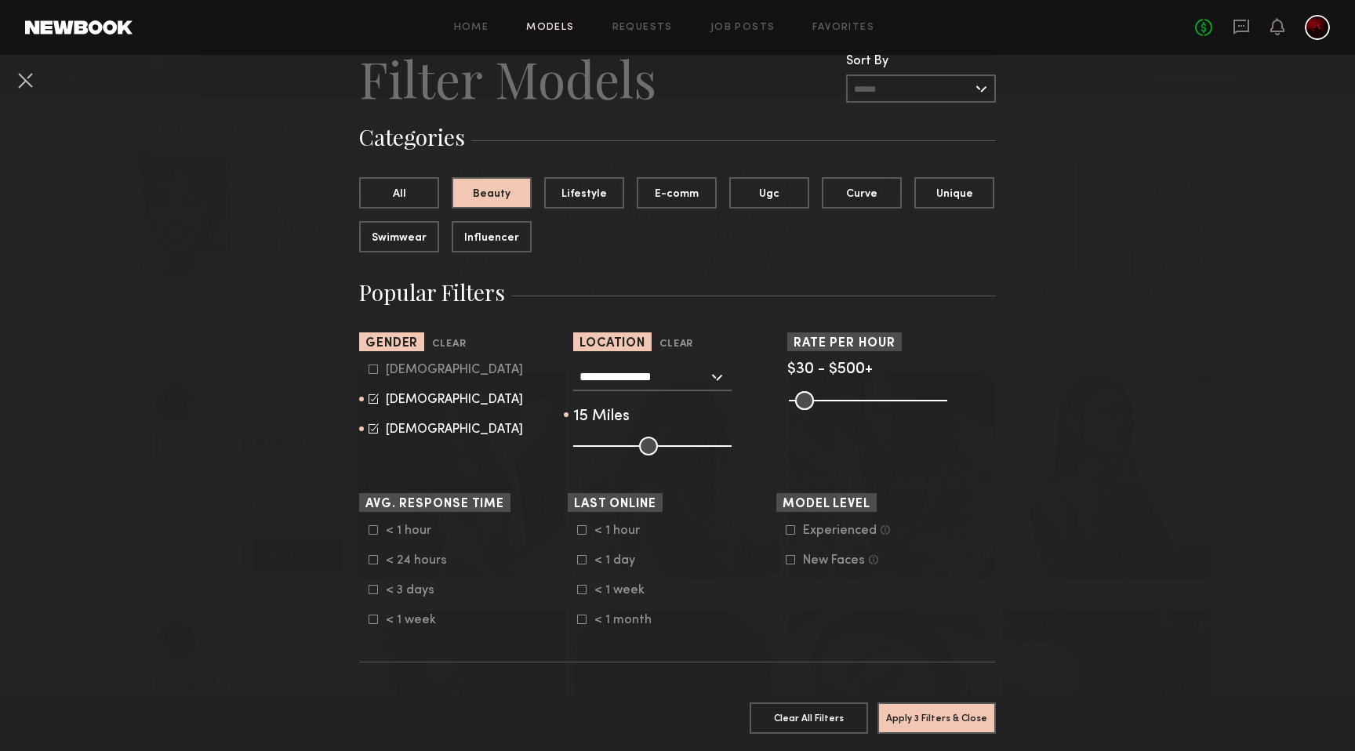
drag, startPoint x: 652, startPoint y: 444, endPoint x: 597, endPoint y: 444, distance: 54.9
type input "**"
click at [597, 444] on input "range" at bounding box center [652, 446] width 158 height 19
click at [946, 715] on button "Apply 3 Filters & Close" at bounding box center [936, 717] width 118 height 31
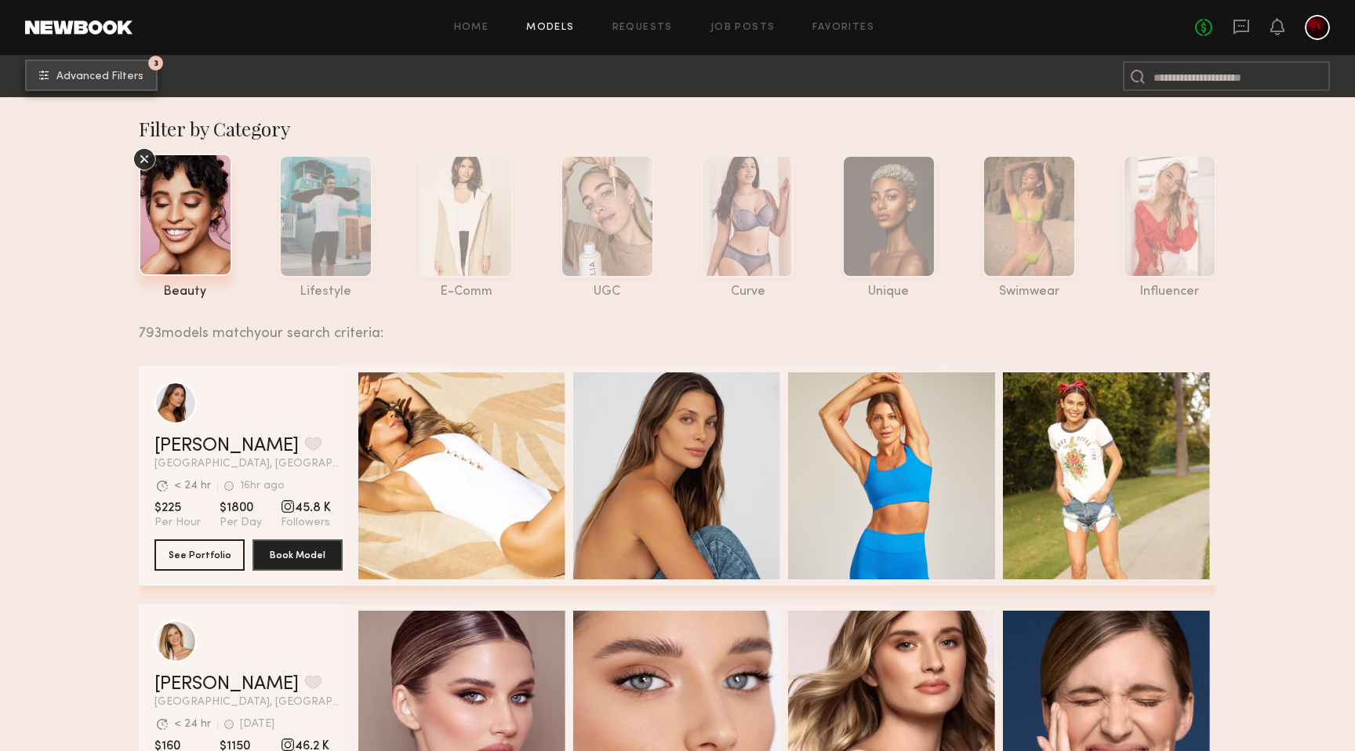
click at [100, 60] on button "3 Advanced Filters" at bounding box center [91, 75] width 133 height 31
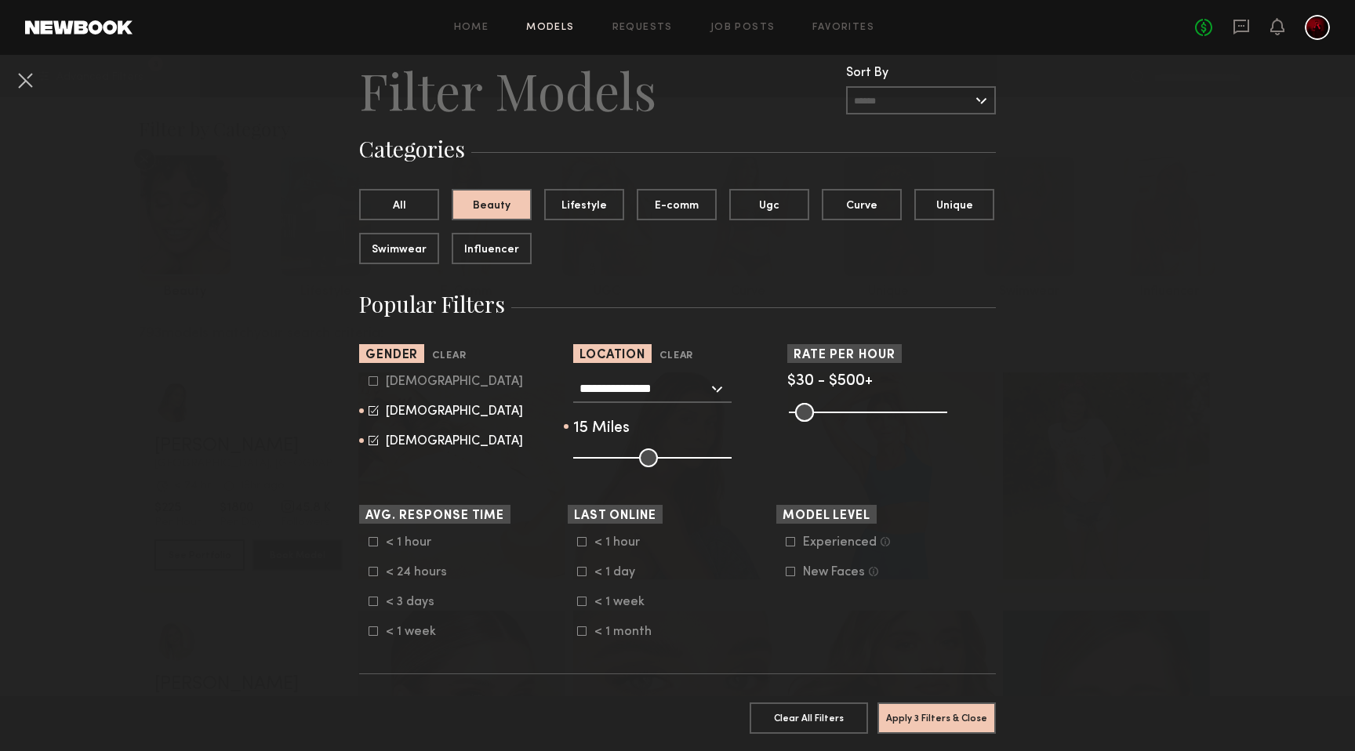
scroll to position [49, 0]
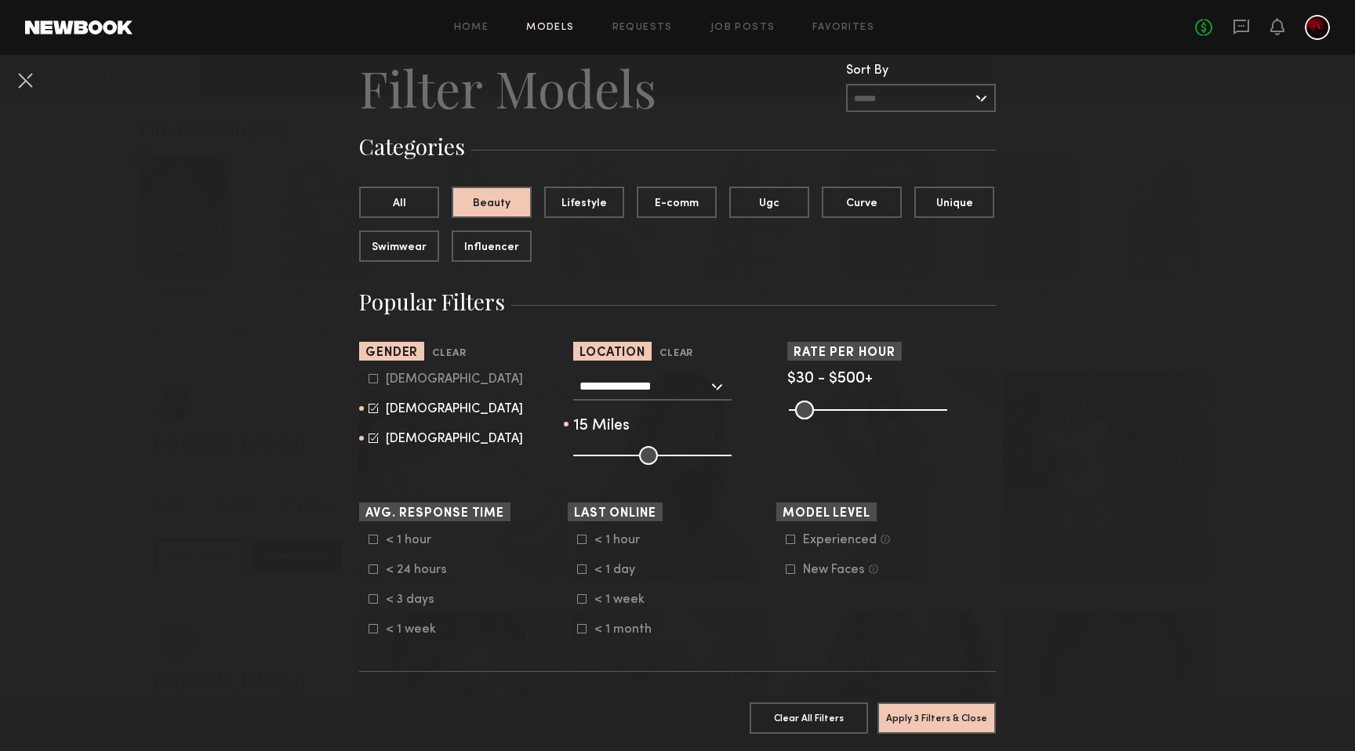
click at [584, 636] on common-framework-checkbox "< 1 month" at bounding box center [676, 630] width 199 height 14
click at [583, 634] on icon at bounding box center [581, 628] width 9 height 9
click at [583, 602] on icon at bounding box center [581, 598] width 9 height 9
click at [584, 601] on icon at bounding box center [582, 599] width 10 height 10
click at [581, 604] on icon at bounding box center [581, 598] width 9 height 9
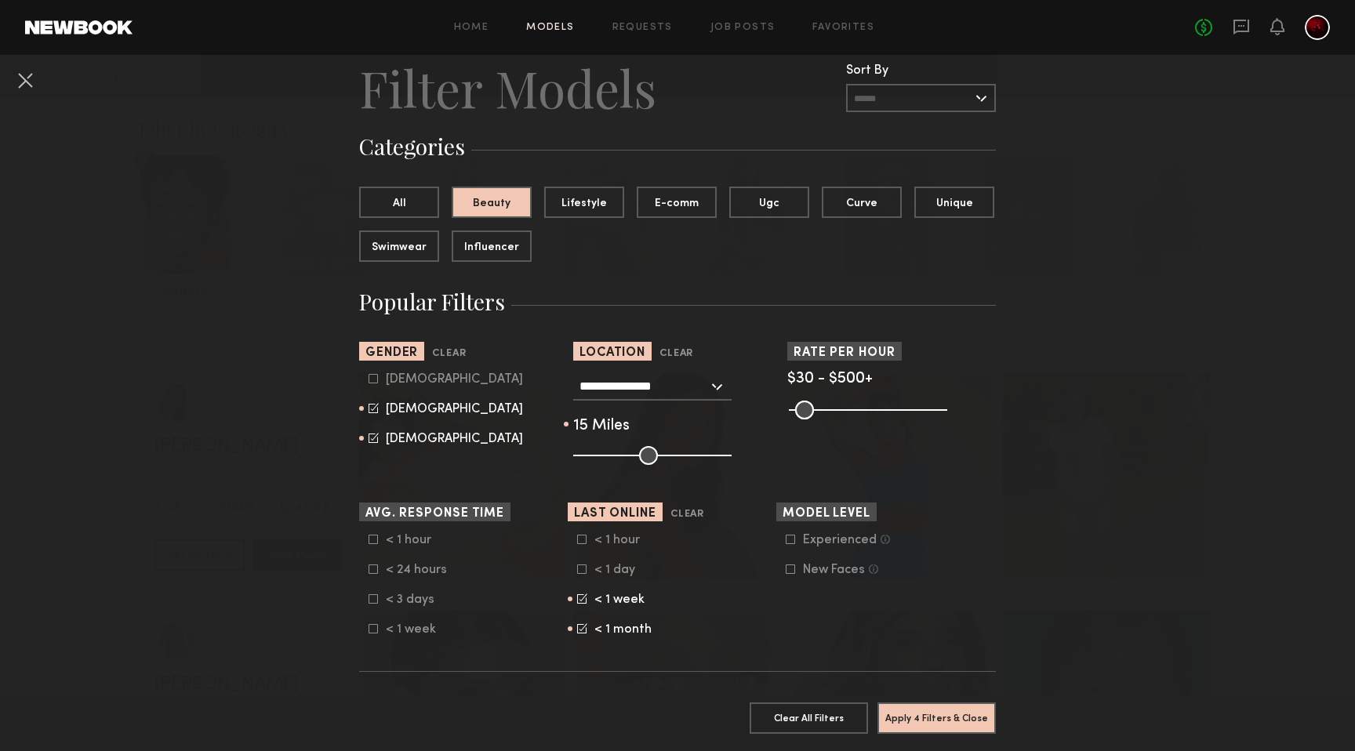
click at [581, 580] on form "< 1 hour < 1 day < 1 week < 1 month" at bounding box center [676, 584] width 199 height 103
click at [575, 565] on div "< 1 hour < 1 day < 1 week < 1 month" at bounding box center [672, 584] width 209 height 103
click at [578, 570] on icon at bounding box center [581, 569] width 9 height 9
click at [583, 544] on icon at bounding box center [582, 539] width 9 height 9
click at [946, 716] on button "Apply 4 Filters & Close" at bounding box center [936, 717] width 118 height 31
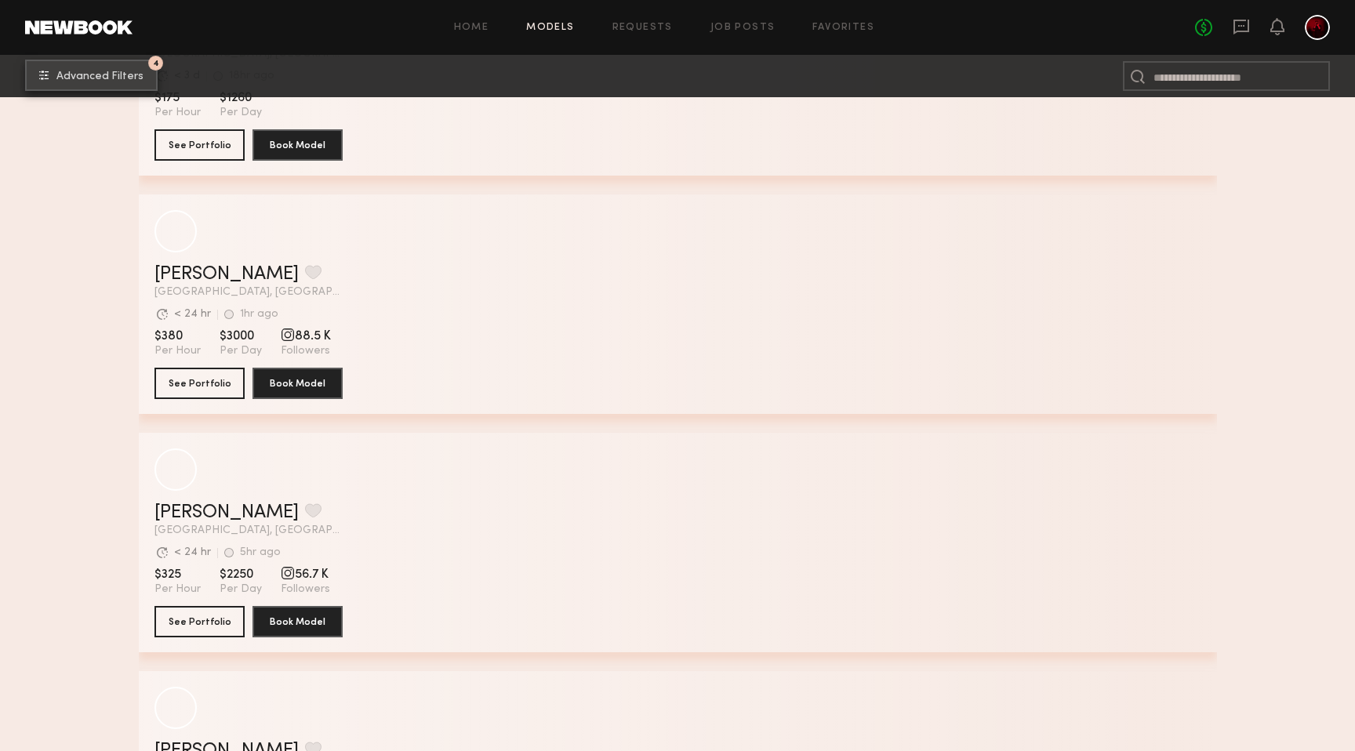
scroll to position [12385, 0]
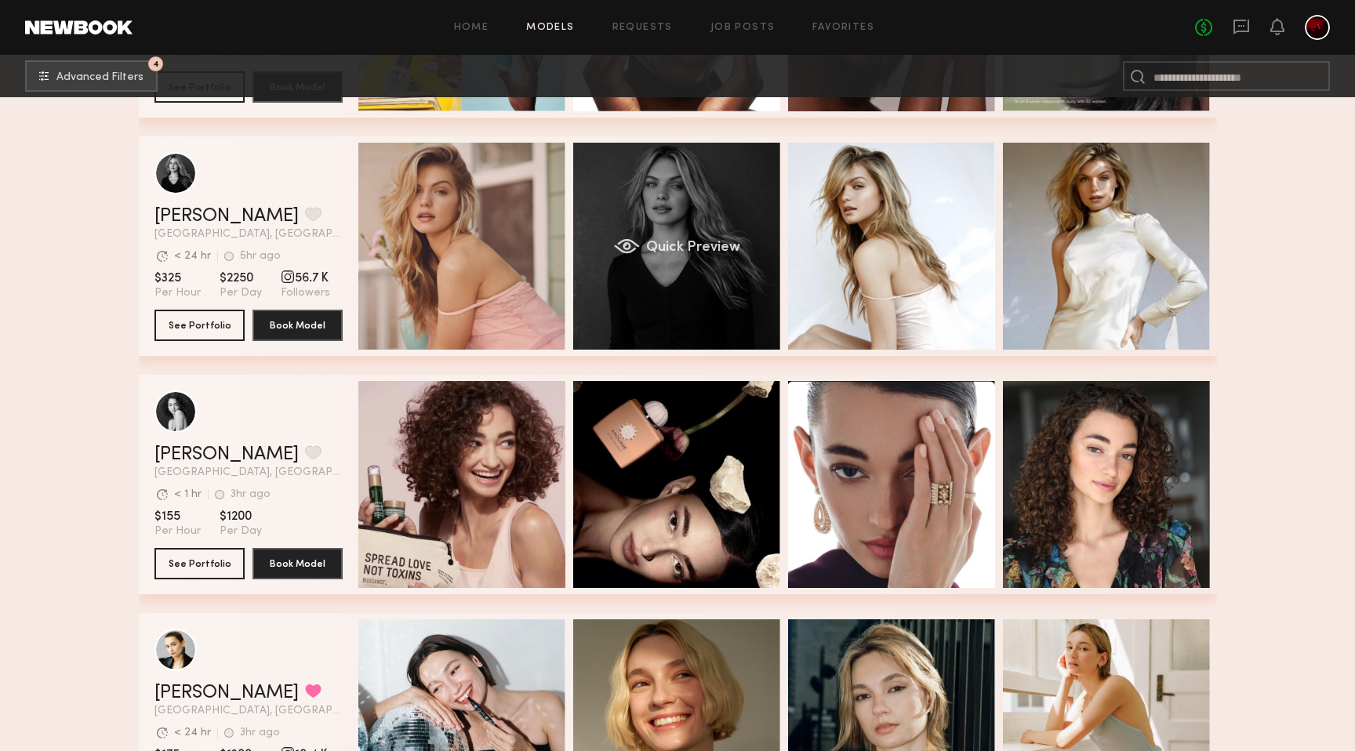
click at [644, 319] on div "Quick Preview" at bounding box center [676, 246] width 207 height 207
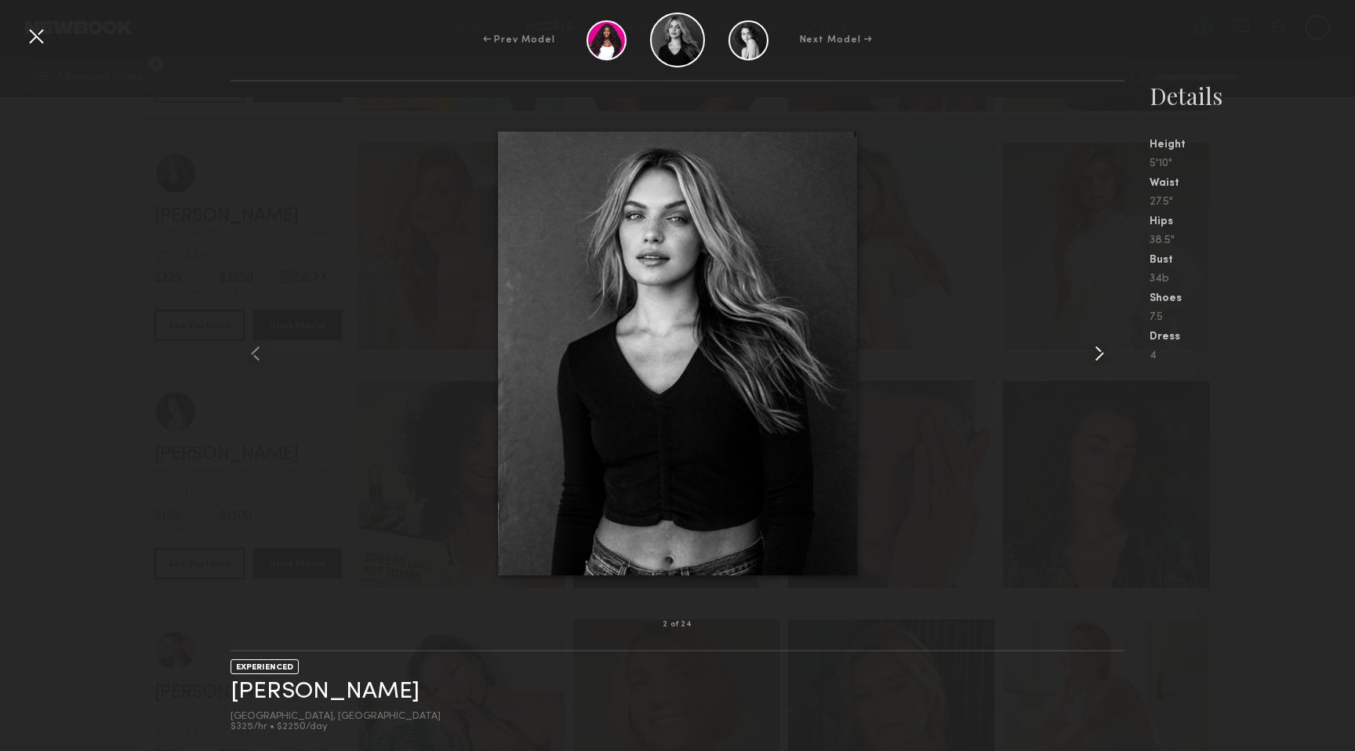
click at [1098, 353] on common-icon at bounding box center [1099, 353] width 25 height 25
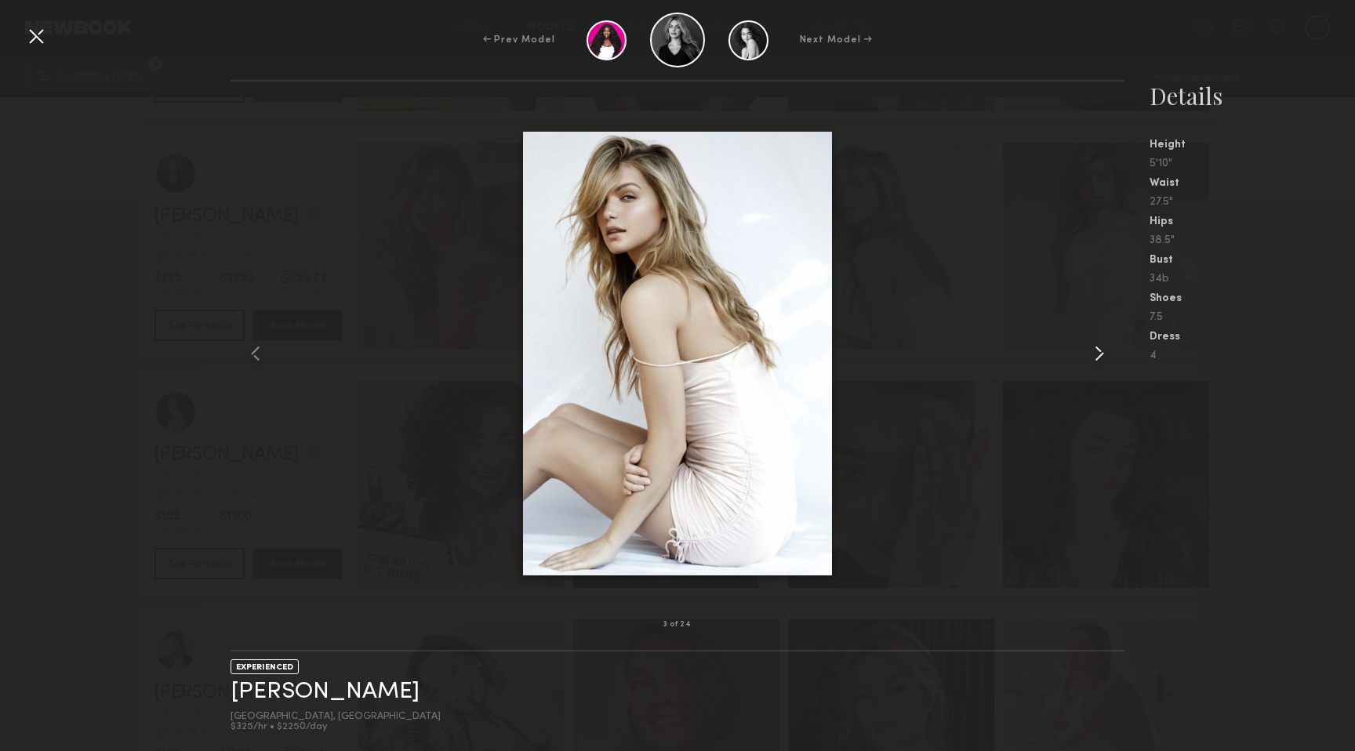
click at [1098, 353] on common-icon at bounding box center [1099, 353] width 25 height 25
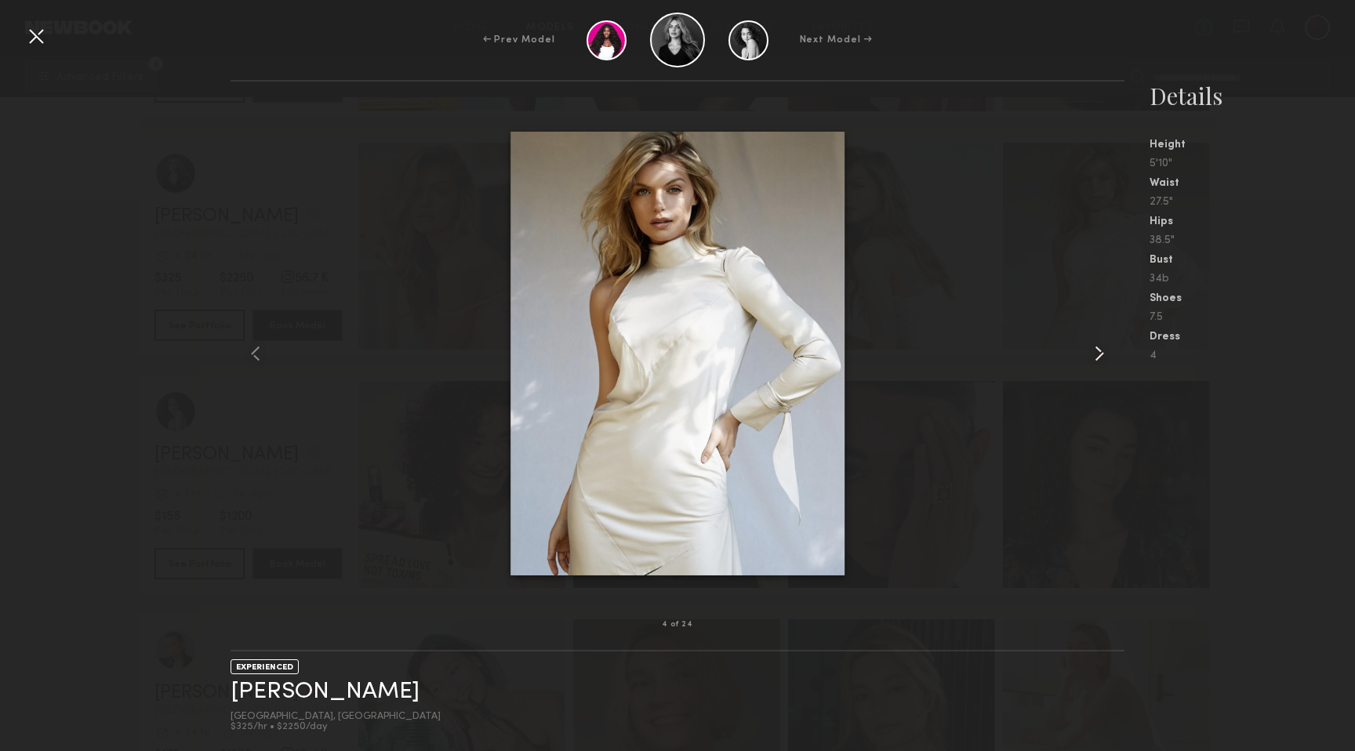
click at [1098, 353] on common-icon at bounding box center [1099, 353] width 25 height 25
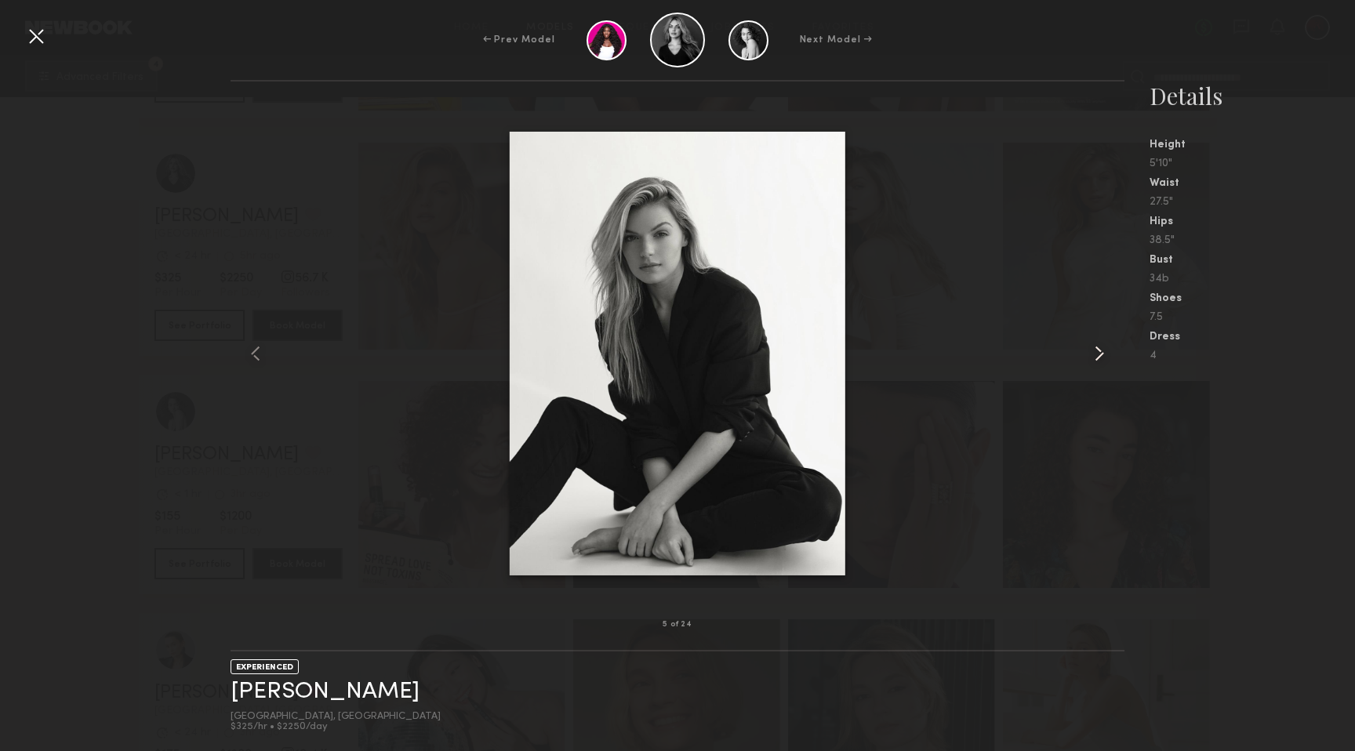
click at [1098, 353] on common-icon at bounding box center [1099, 353] width 25 height 25
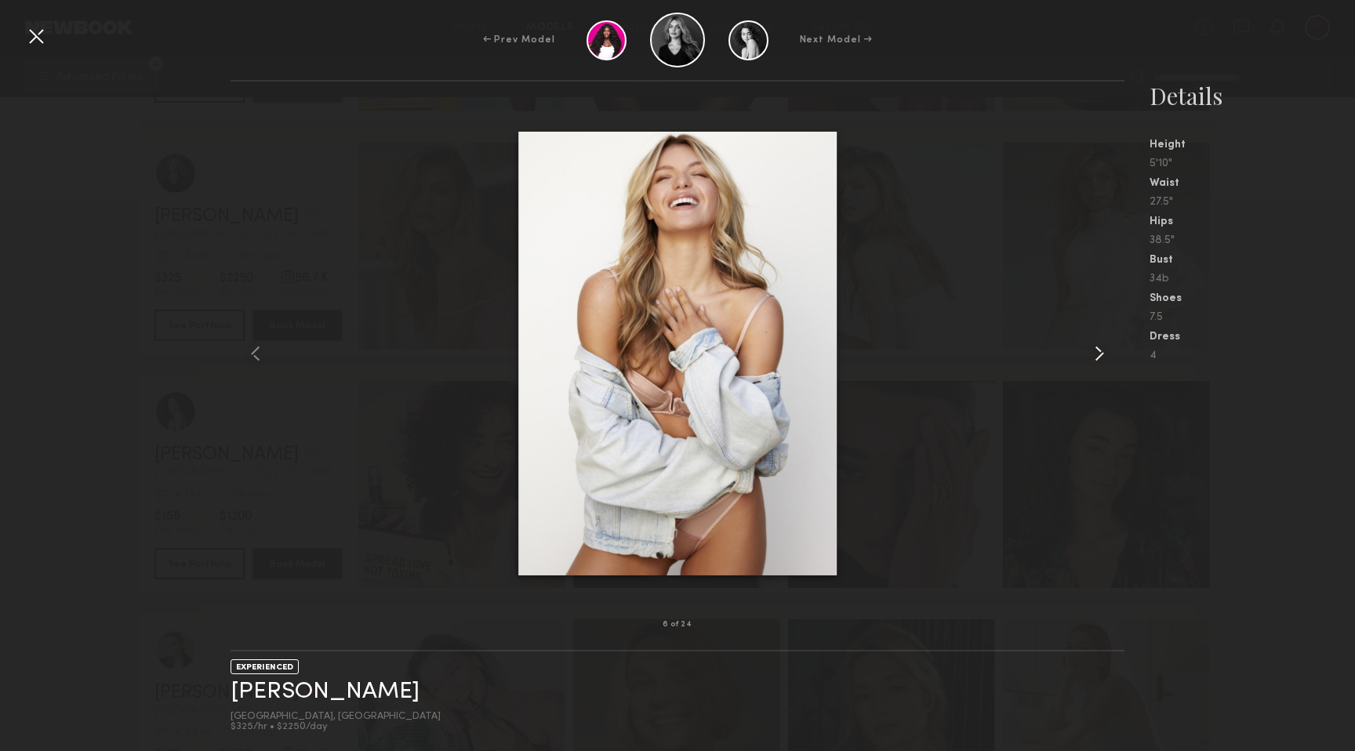
click at [1098, 353] on common-icon at bounding box center [1099, 353] width 25 height 25
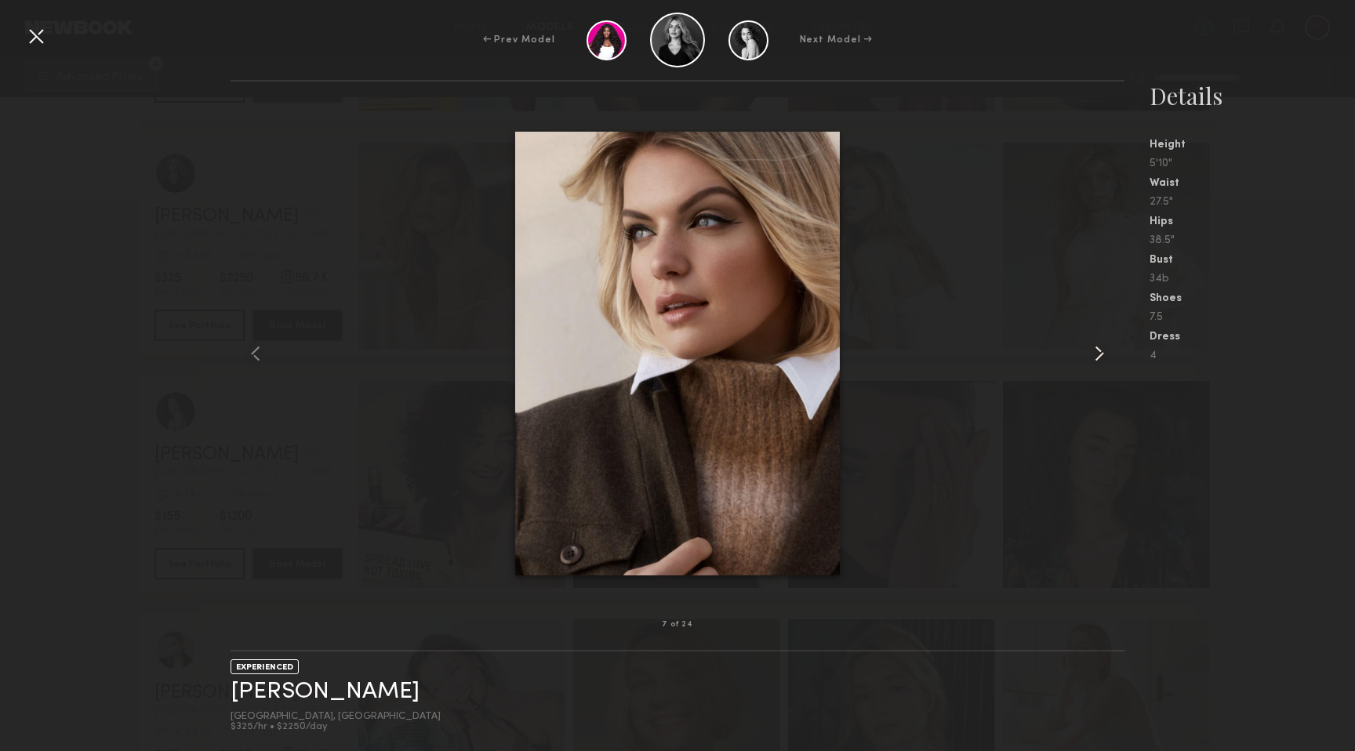
click at [1098, 353] on common-icon at bounding box center [1099, 353] width 25 height 25
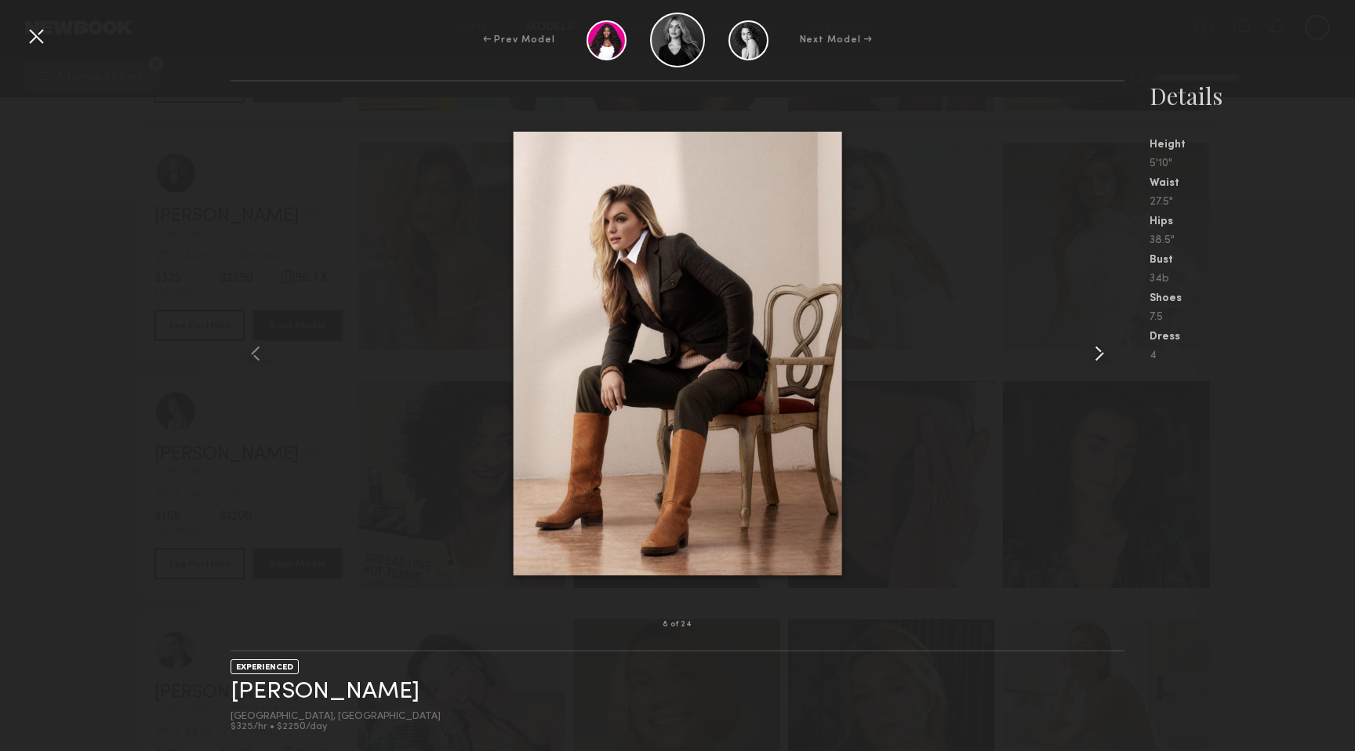
click at [1098, 353] on common-icon at bounding box center [1099, 353] width 25 height 25
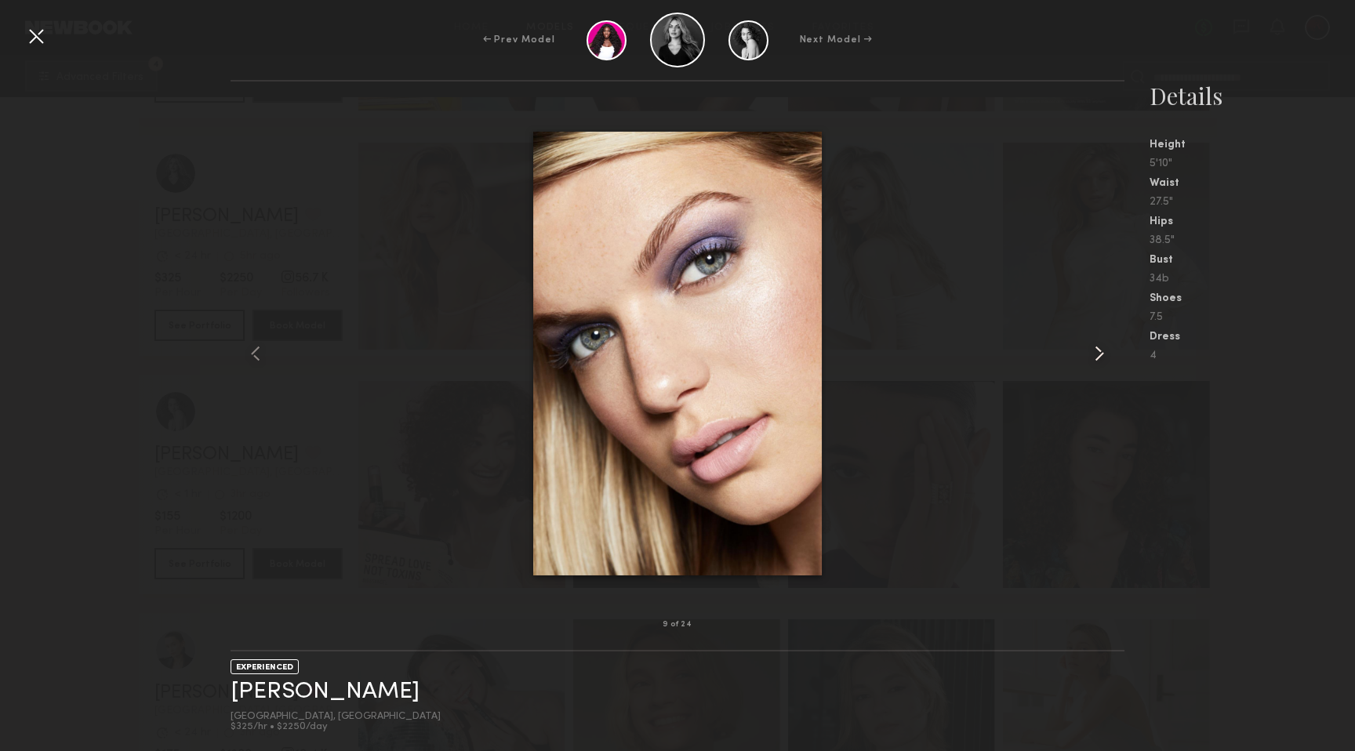
click at [1098, 353] on common-icon at bounding box center [1099, 353] width 25 height 25
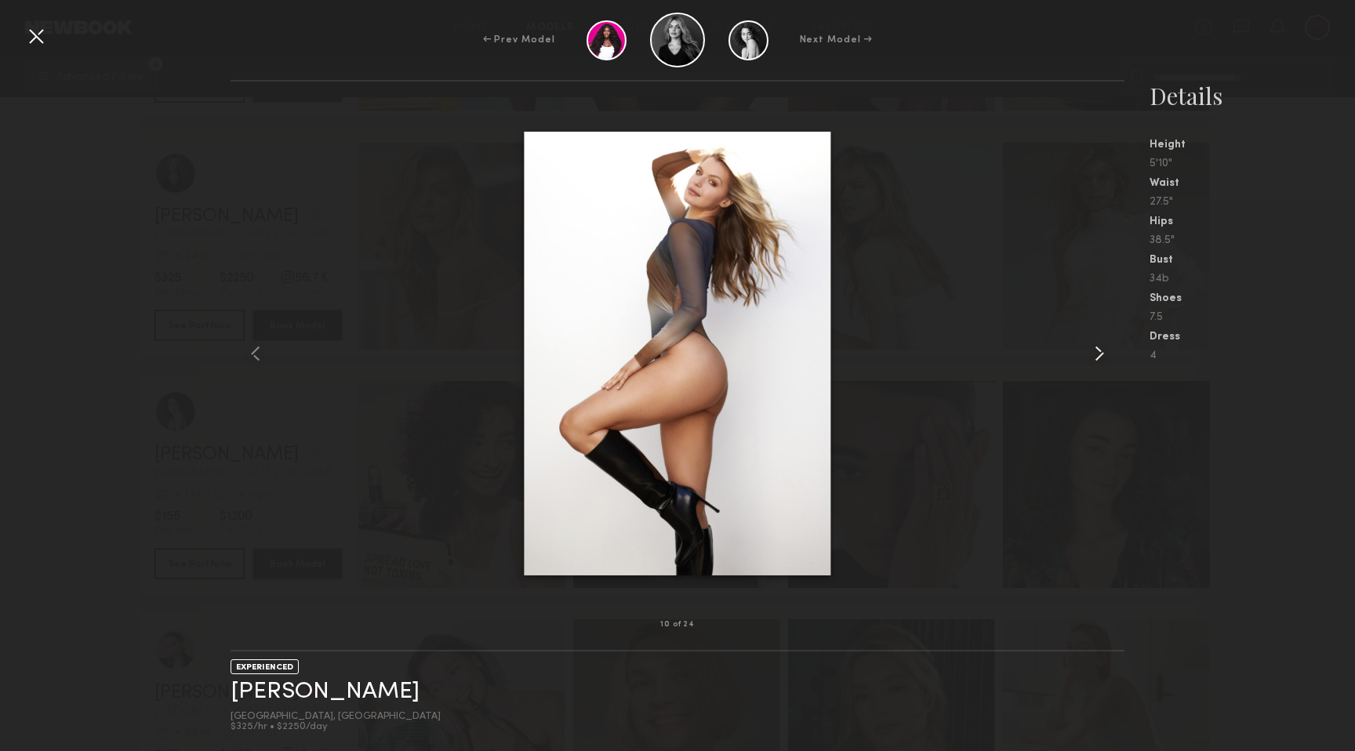
click at [1095, 350] on common-icon at bounding box center [1099, 353] width 25 height 25
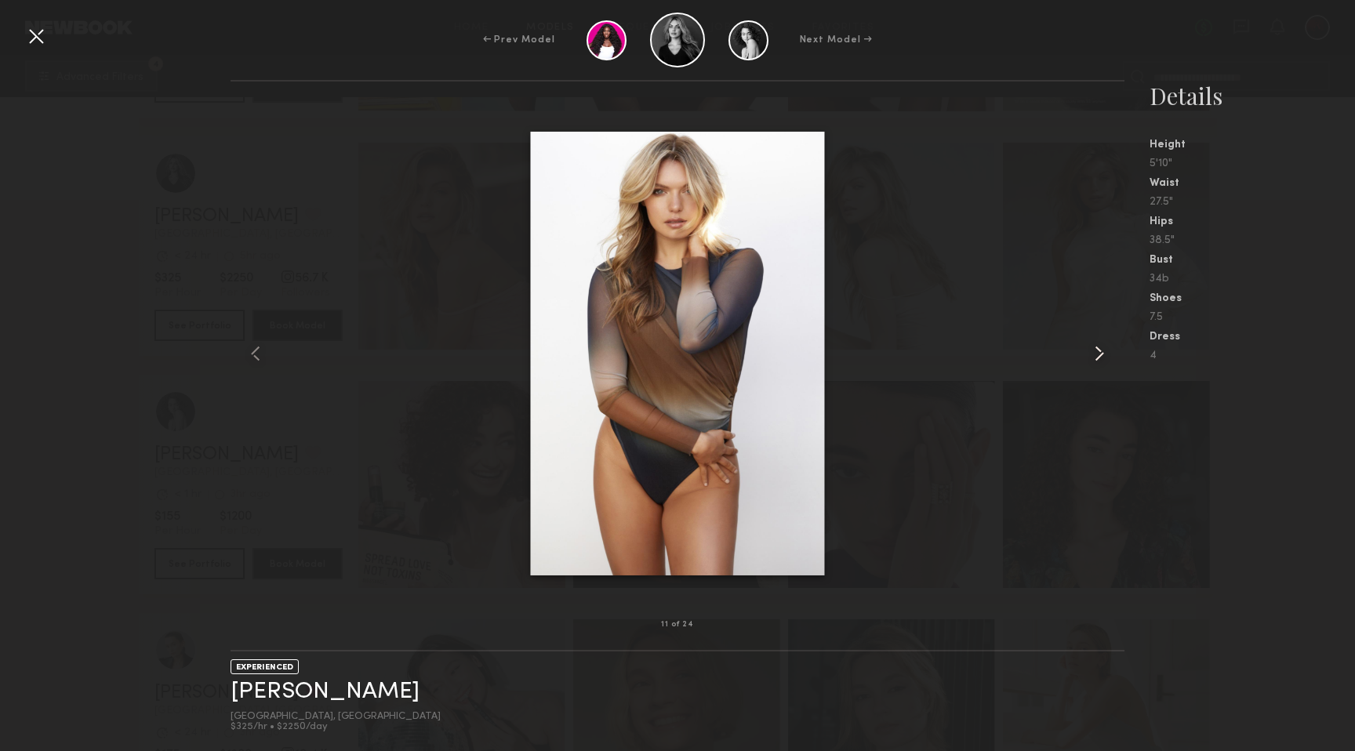
click at [1095, 350] on common-icon at bounding box center [1099, 353] width 25 height 25
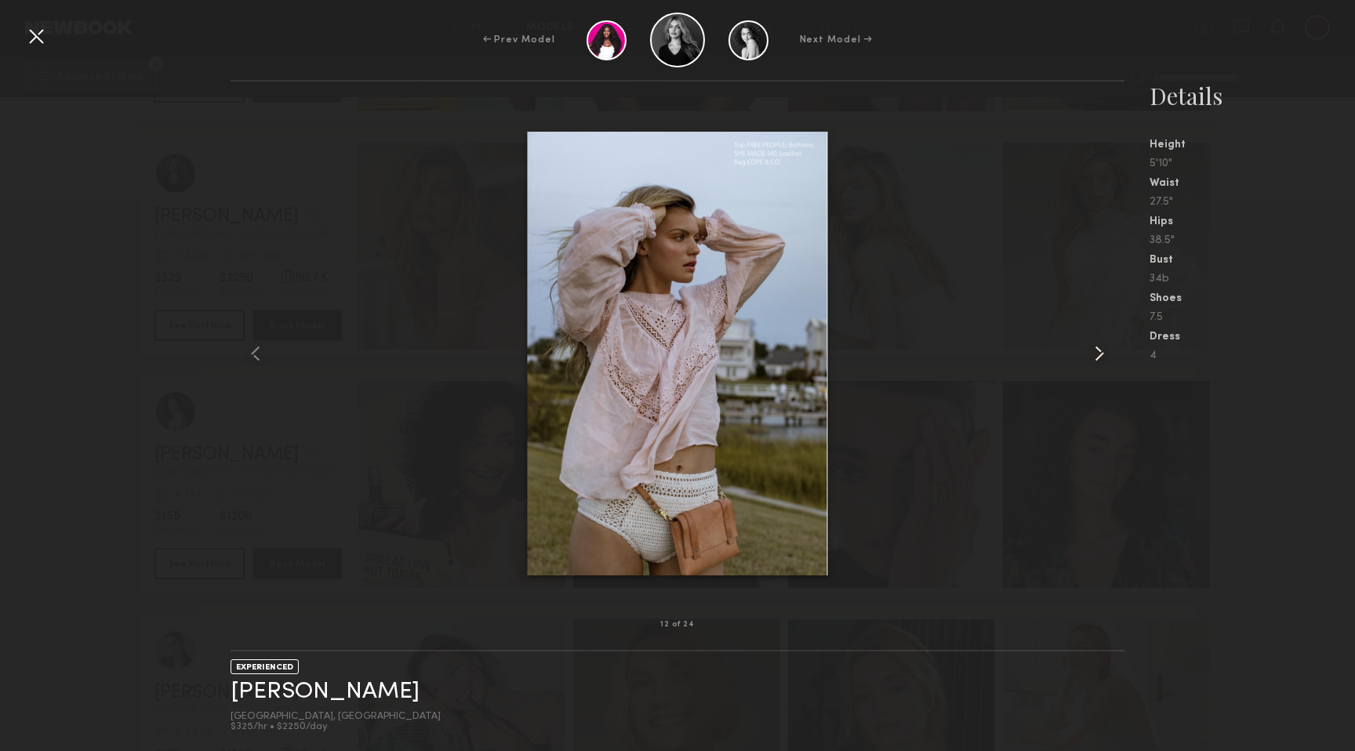
click at [1095, 350] on common-icon at bounding box center [1099, 353] width 25 height 25
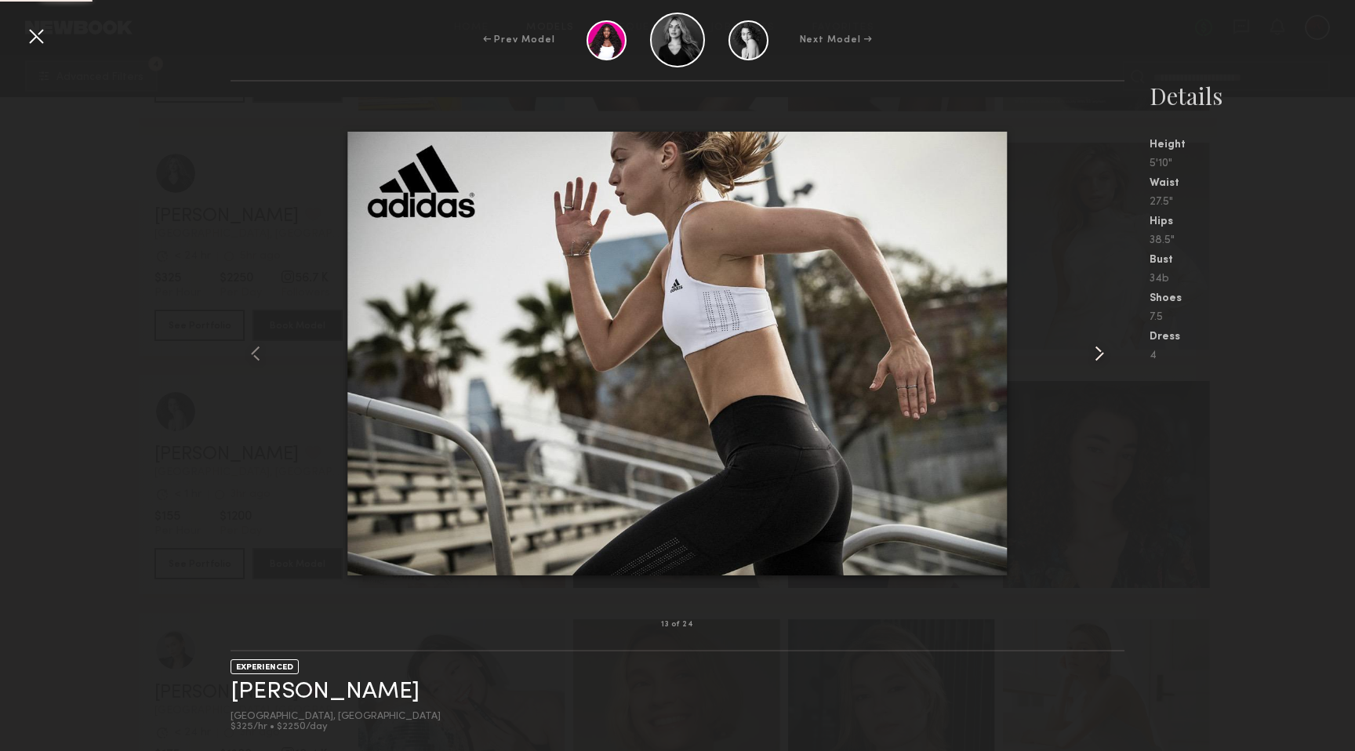
click at [1095, 350] on common-icon at bounding box center [1099, 353] width 25 height 25
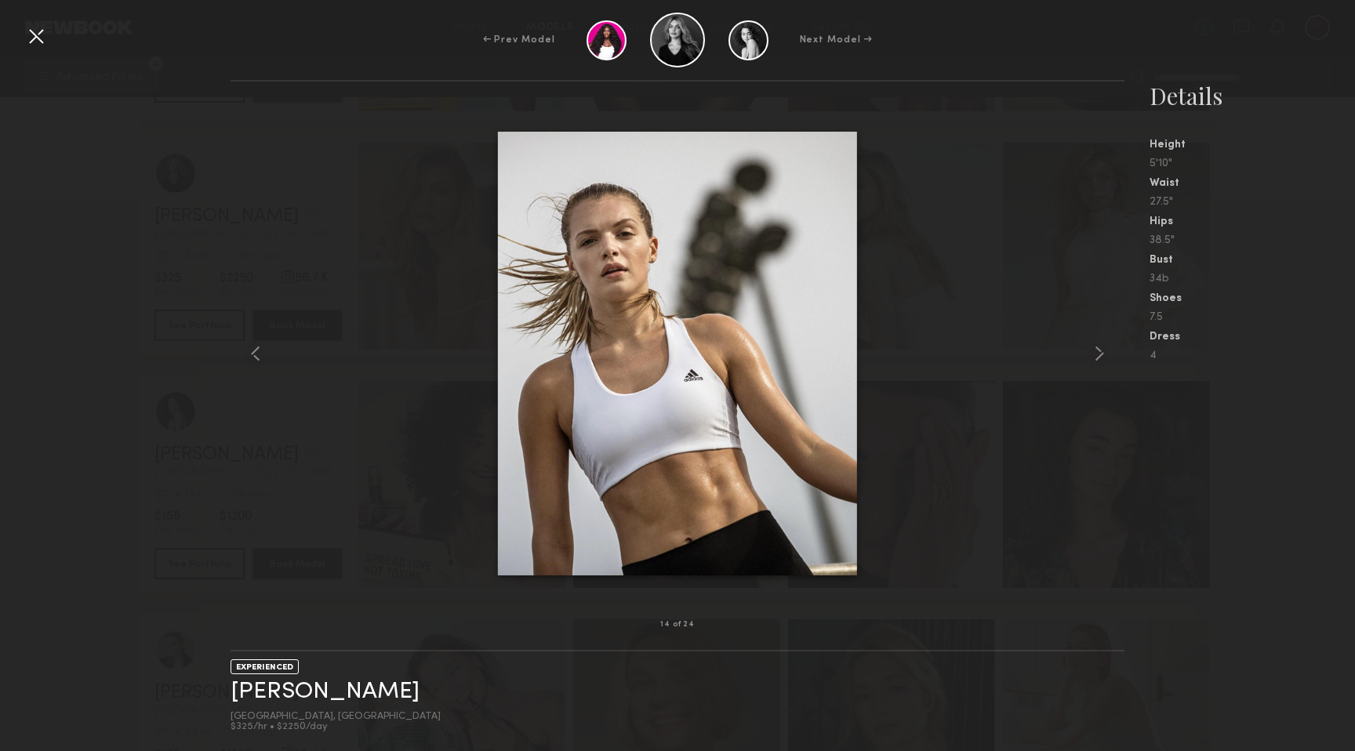
click at [36, 38] on div at bounding box center [36, 36] width 25 height 25
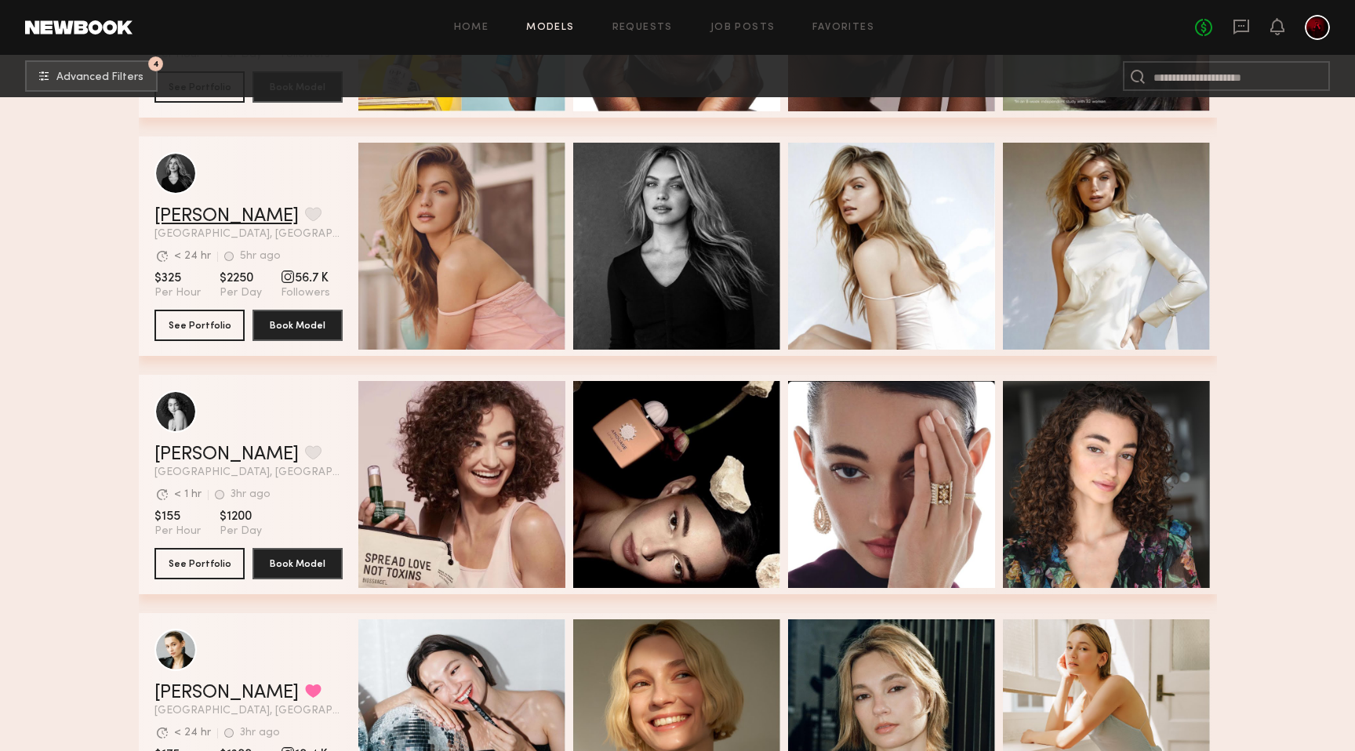
click at [195, 213] on link "Amanda G." at bounding box center [226, 216] width 144 height 19
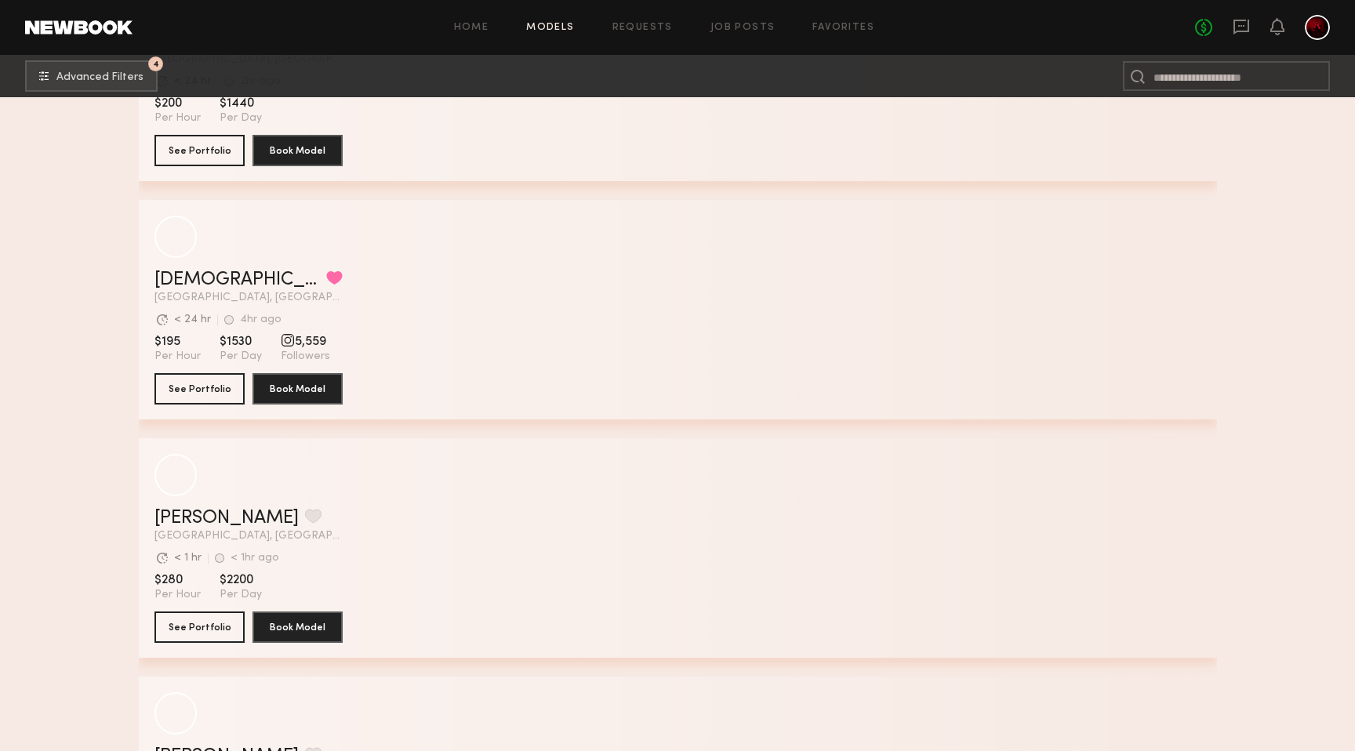
scroll to position [16695, 0]
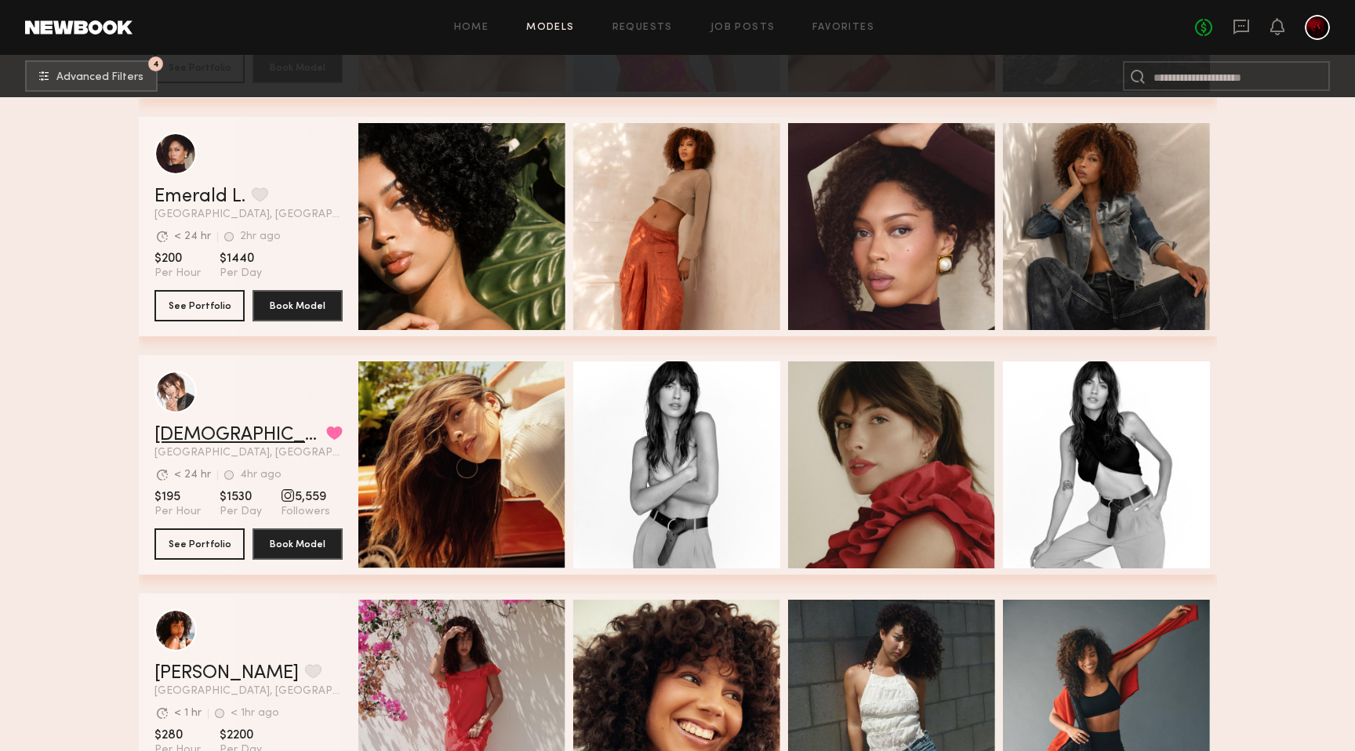
click at [182, 433] on link "Kristen J." at bounding box center [236, 435] width 165 height 19
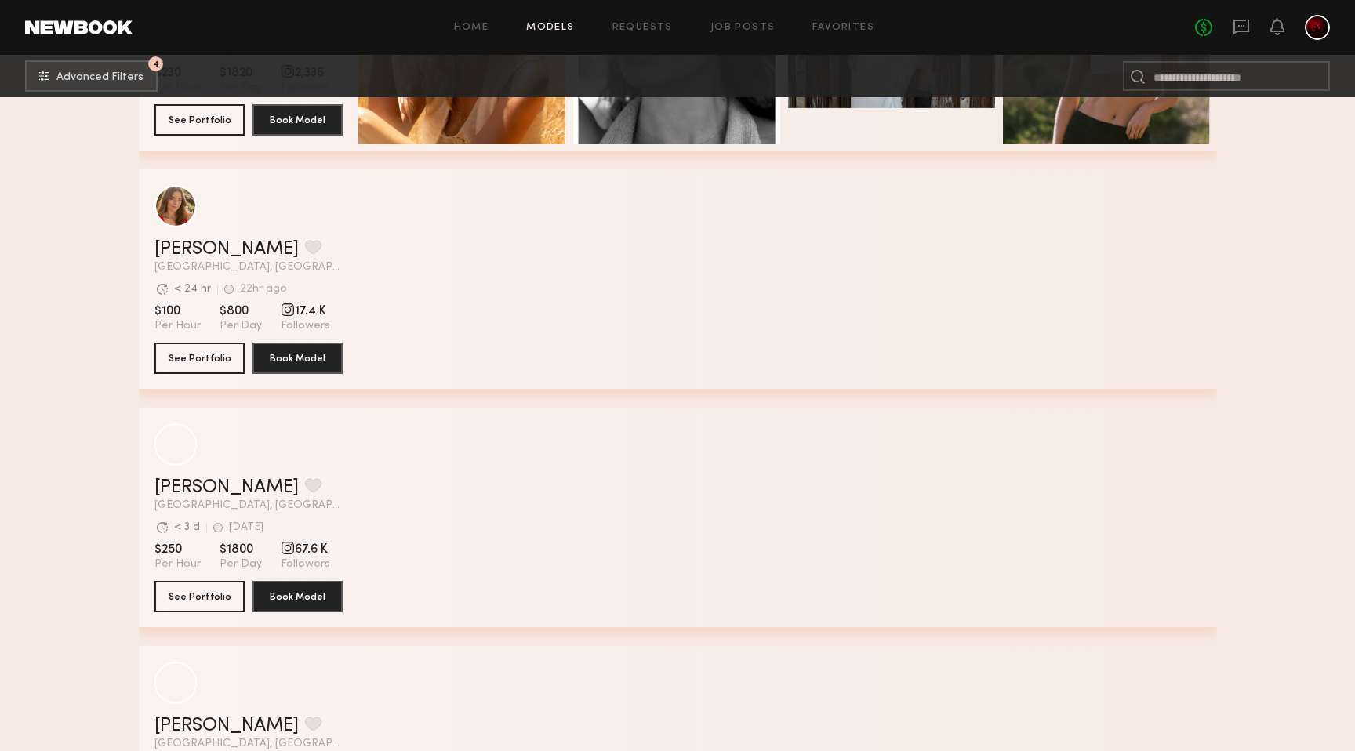
scroll to position [19127, 0]
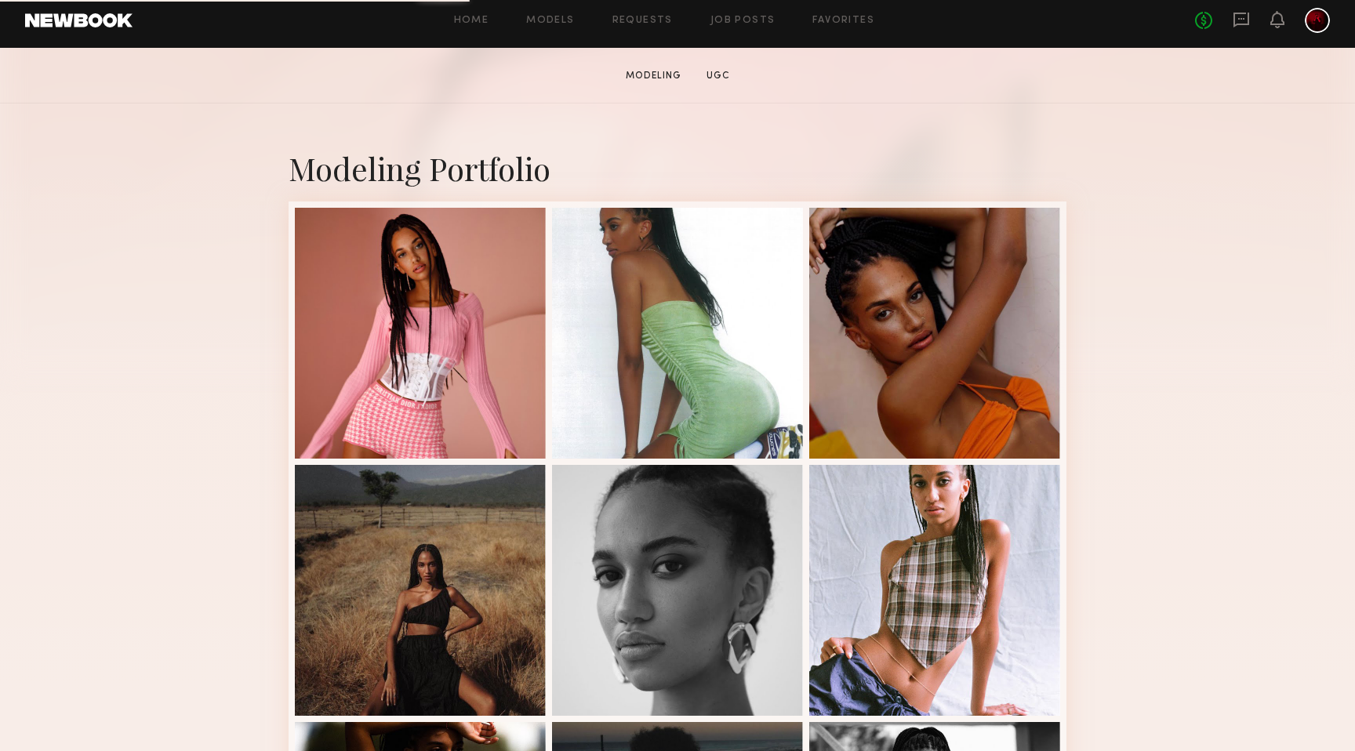
scroll to position [270, 0]
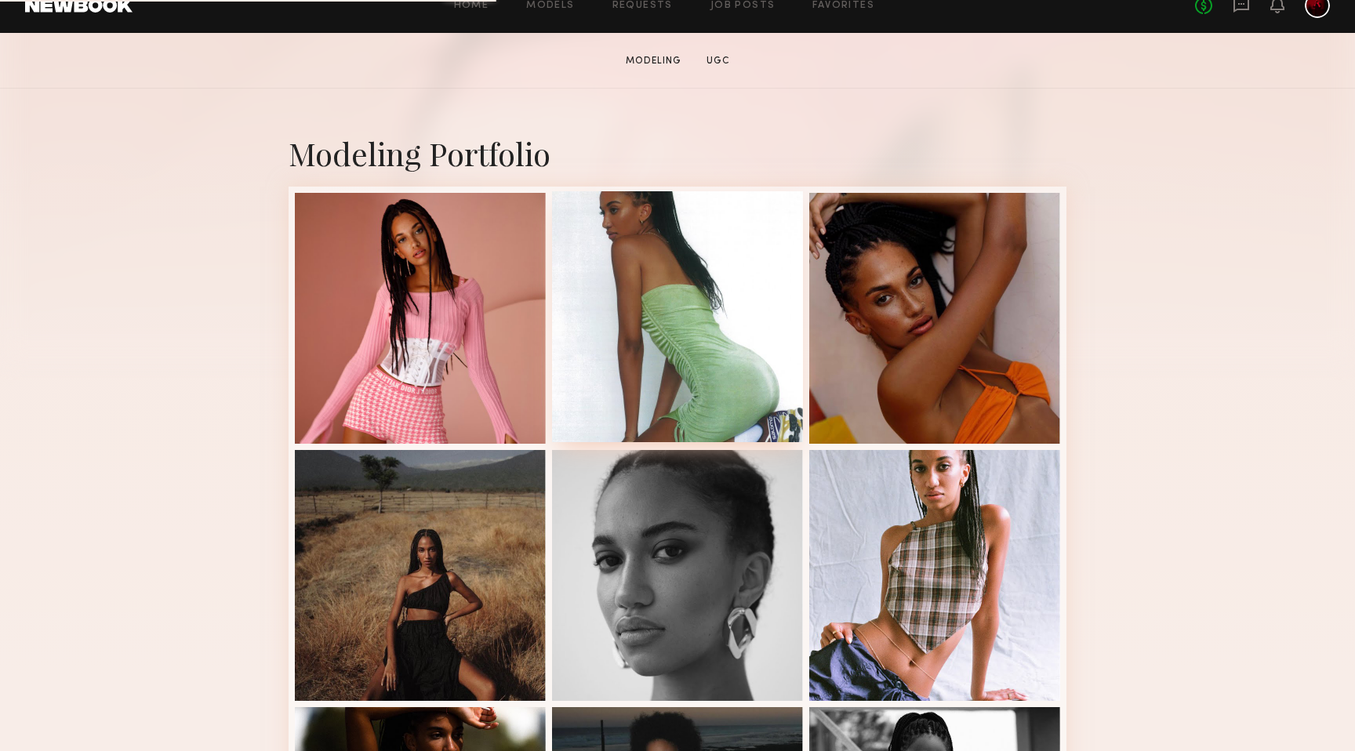
click at [673, 316] on div at bounding box center [677, 316] width 251 height 251
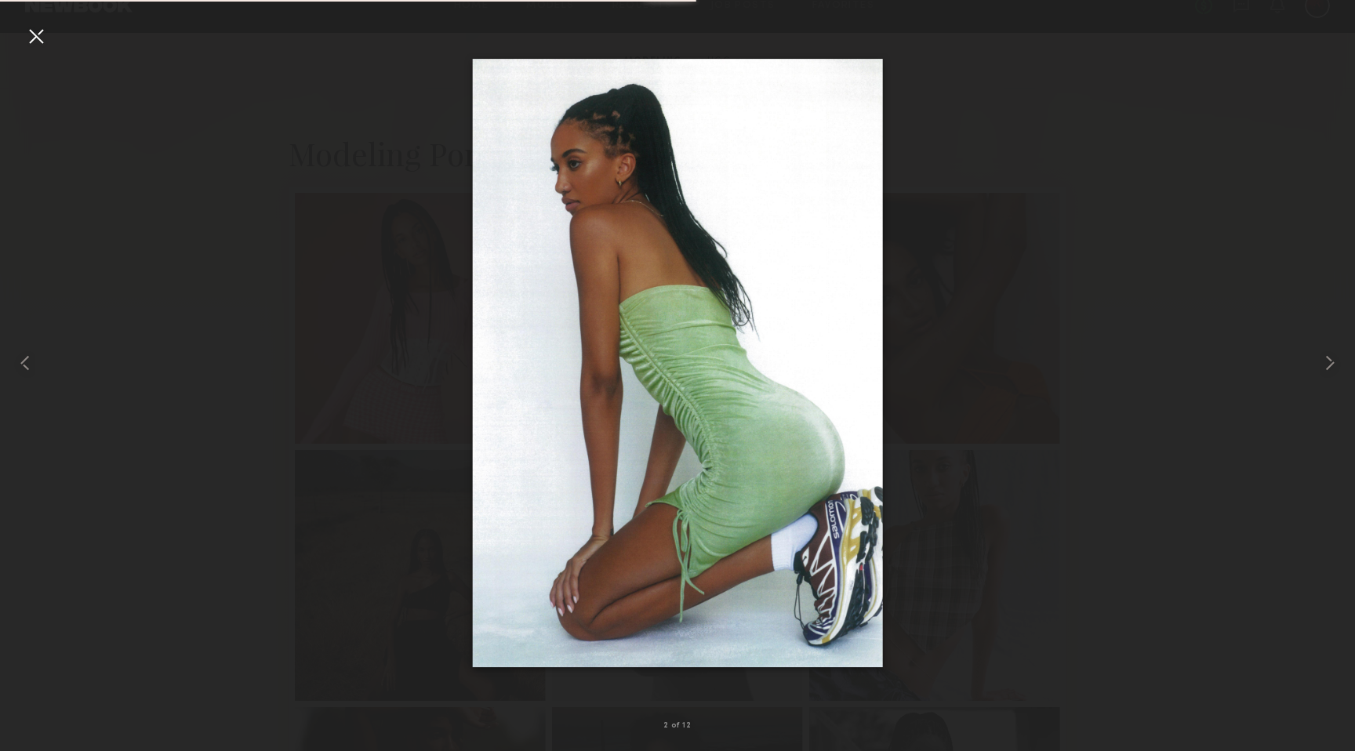
click at [38, 33] on div at bounding box center [36, 36] width 25 height 25
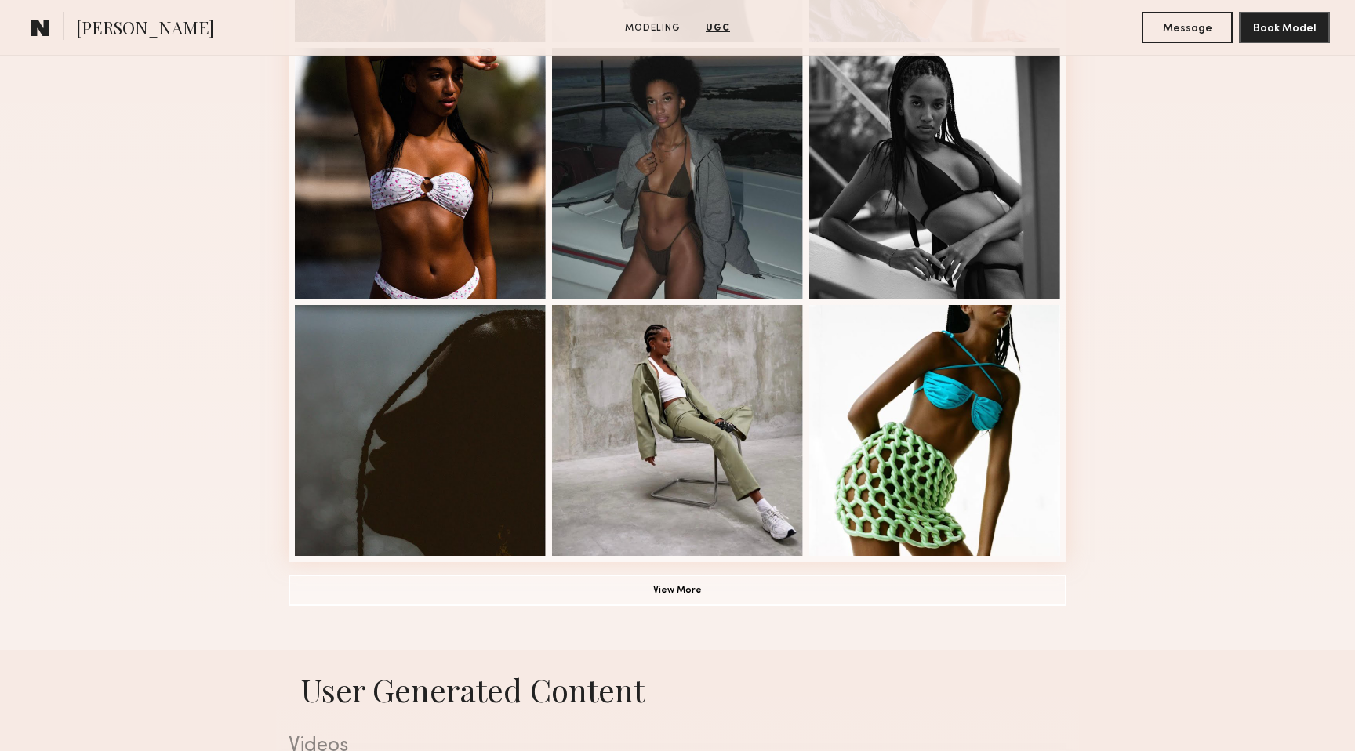
scroll to position [925, 0]
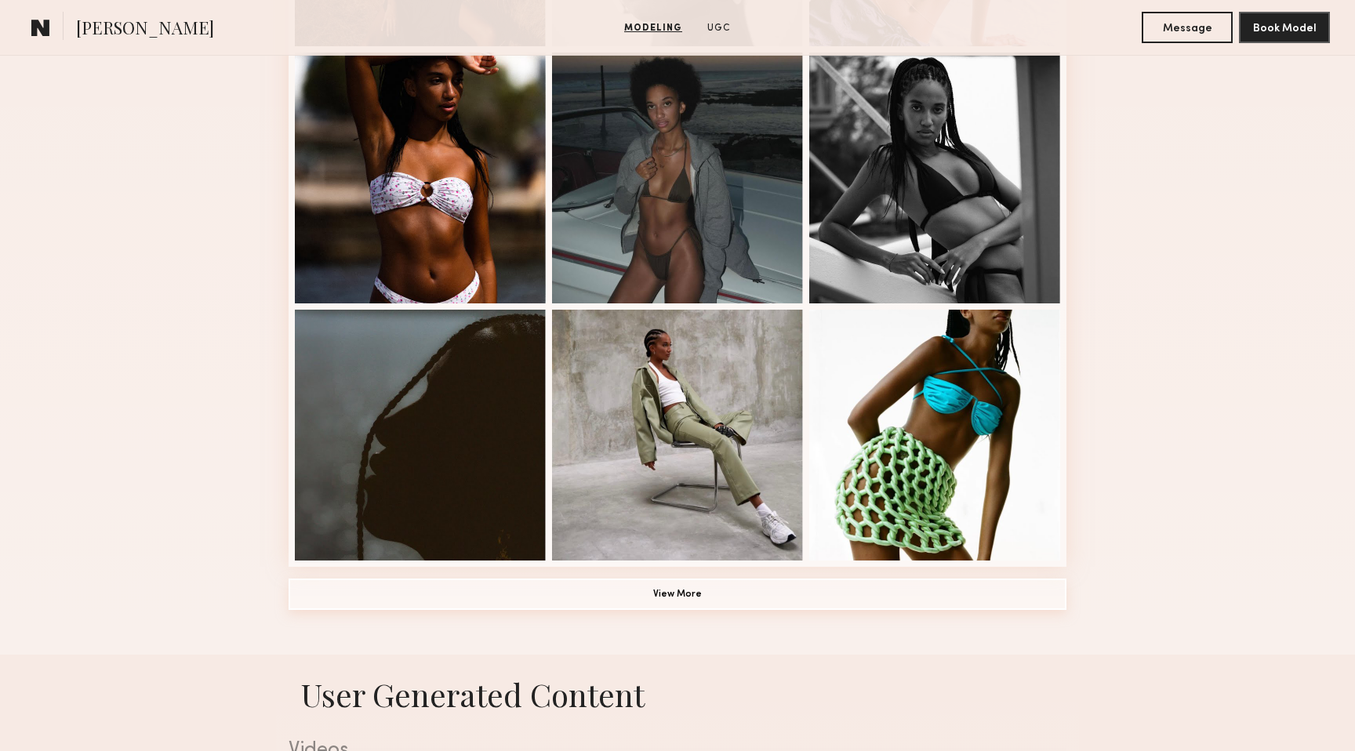
click at [629, 591] on button "View More" at bounding box center [678, 594] width 778 height 31
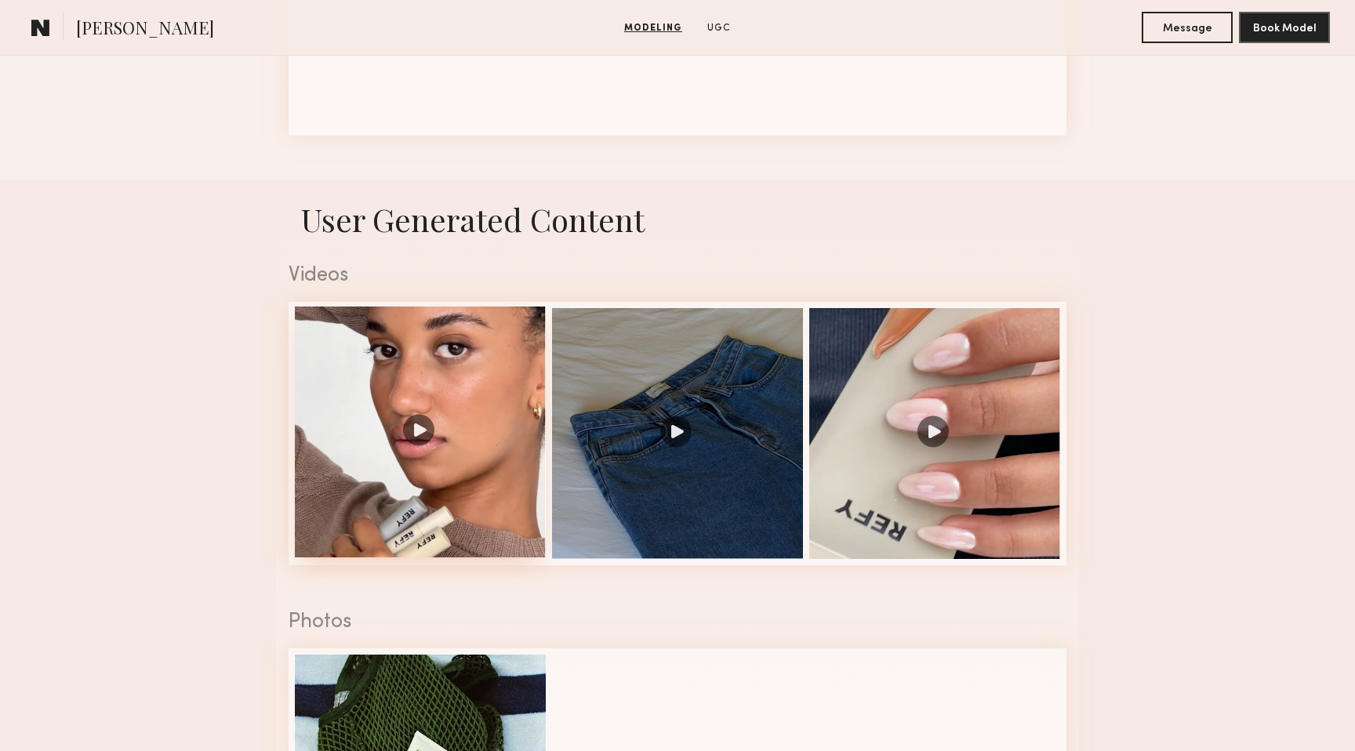
scroll to position [1883, 0]
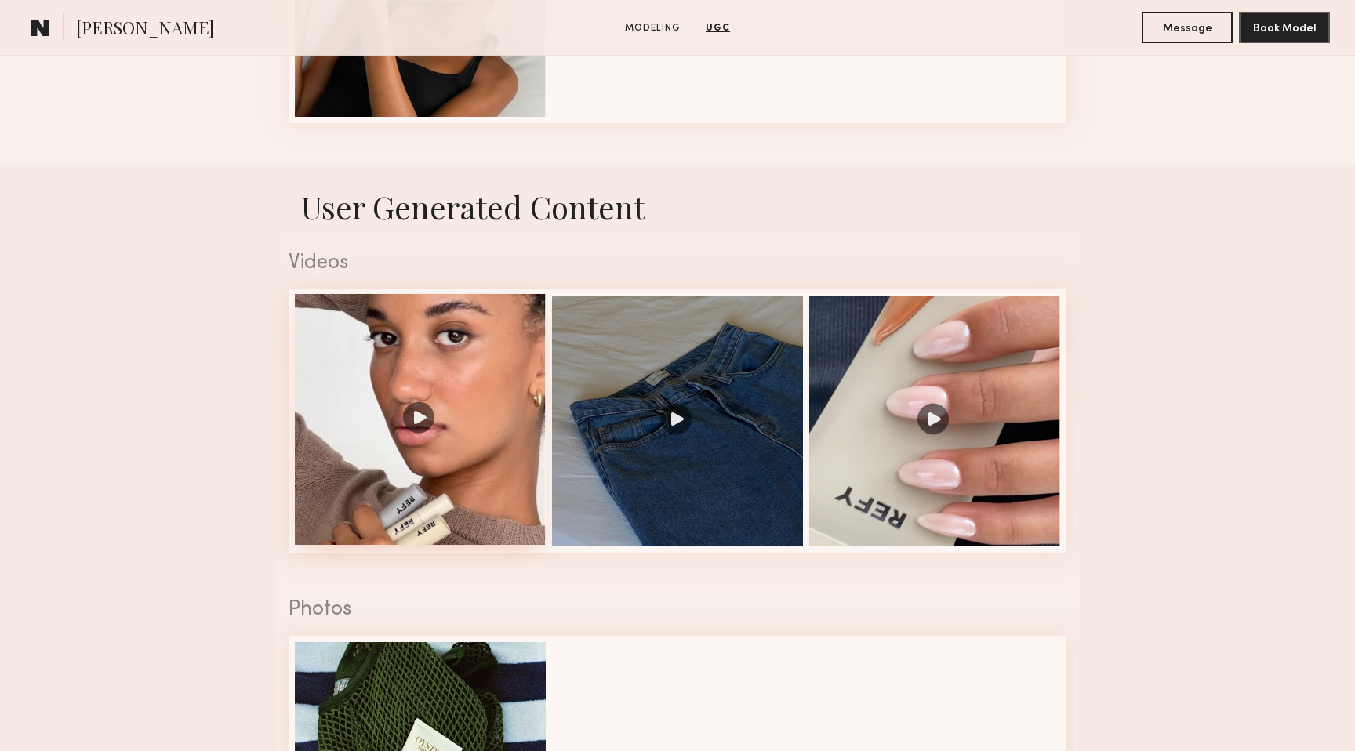
click at [414, 419] on div at bounding box center [420, 419] width 251 height 251
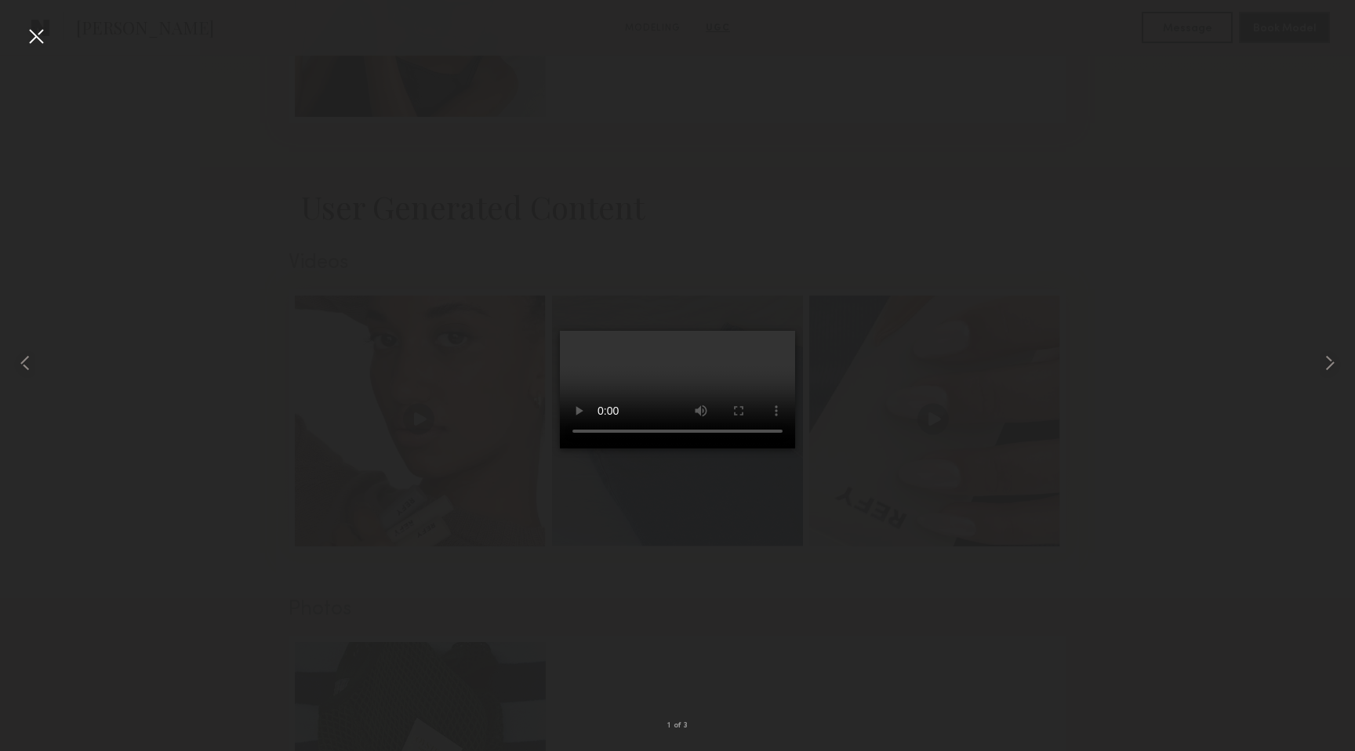
click at [37, 34] on div at bounding box center [36, 36] width 25 height 25
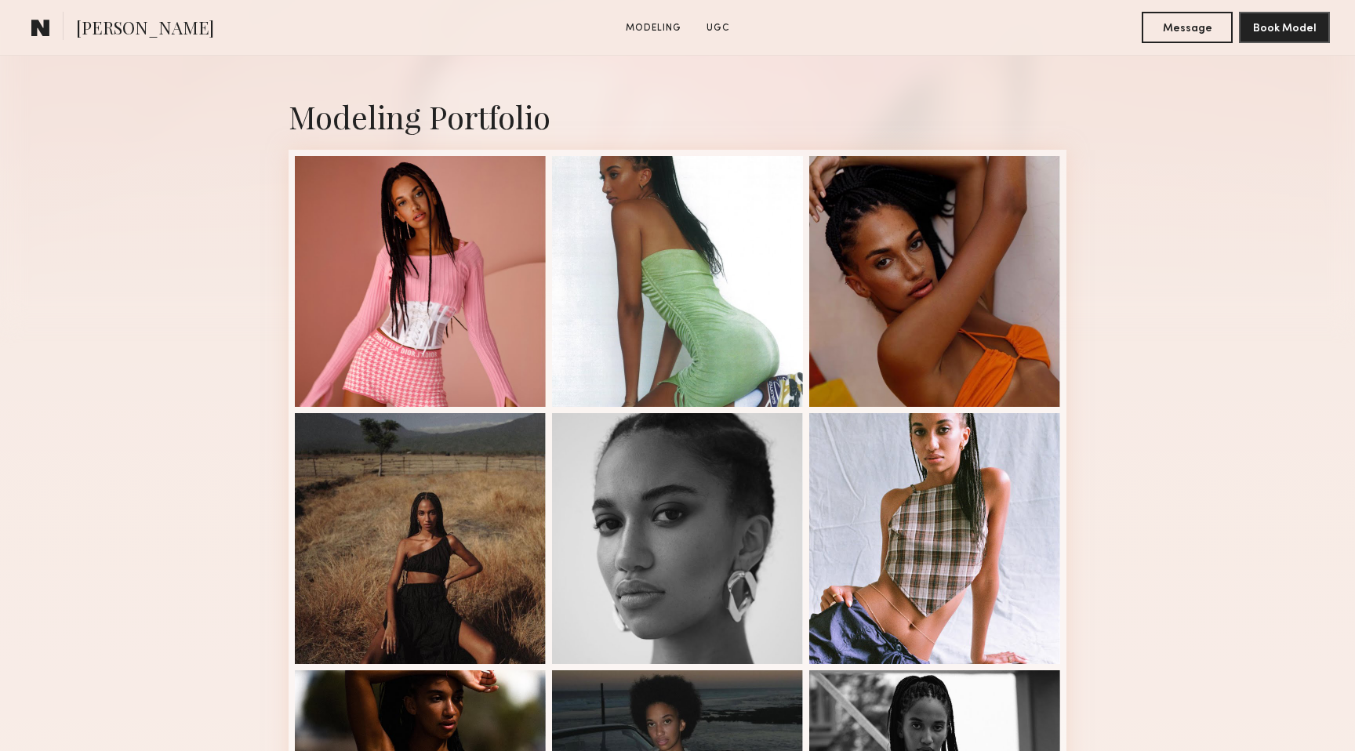
scroll to position [315, 0]
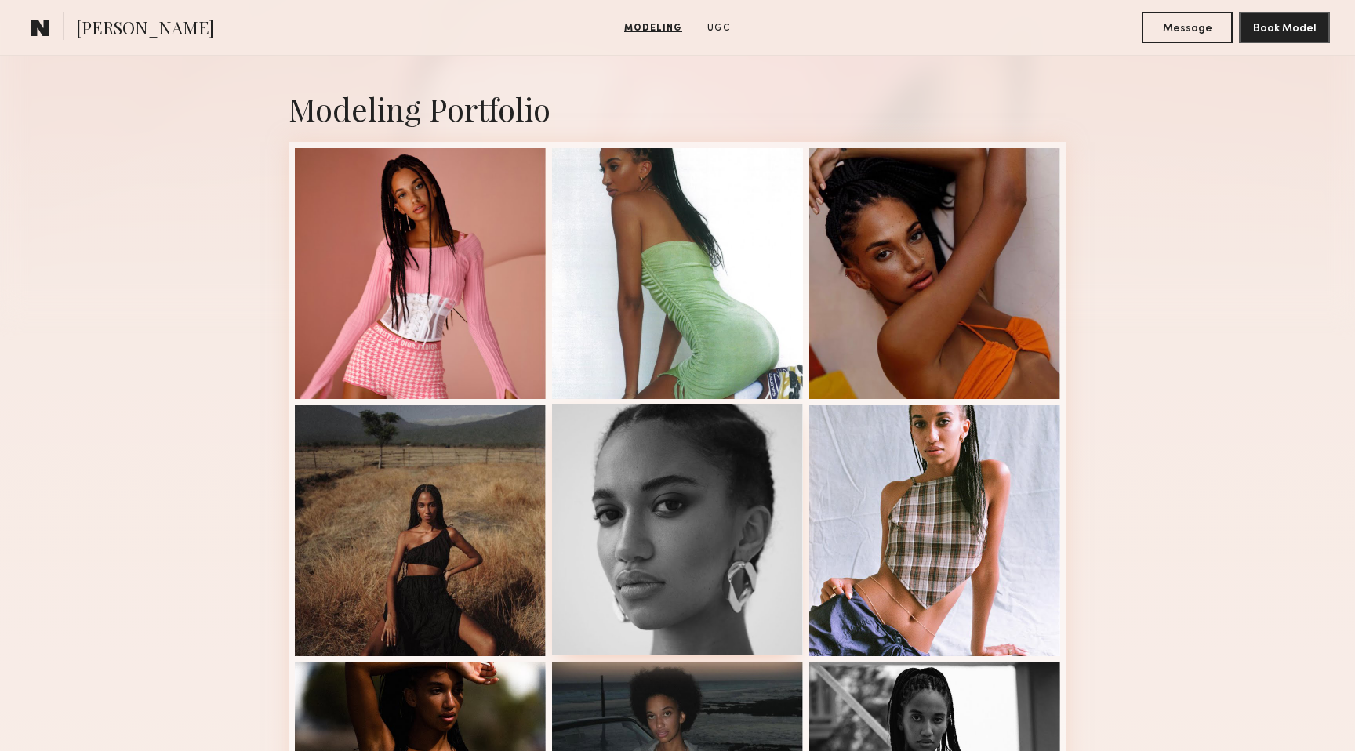
click at [707, 534] on div at bounding box center [677, 529] width 251 height 251
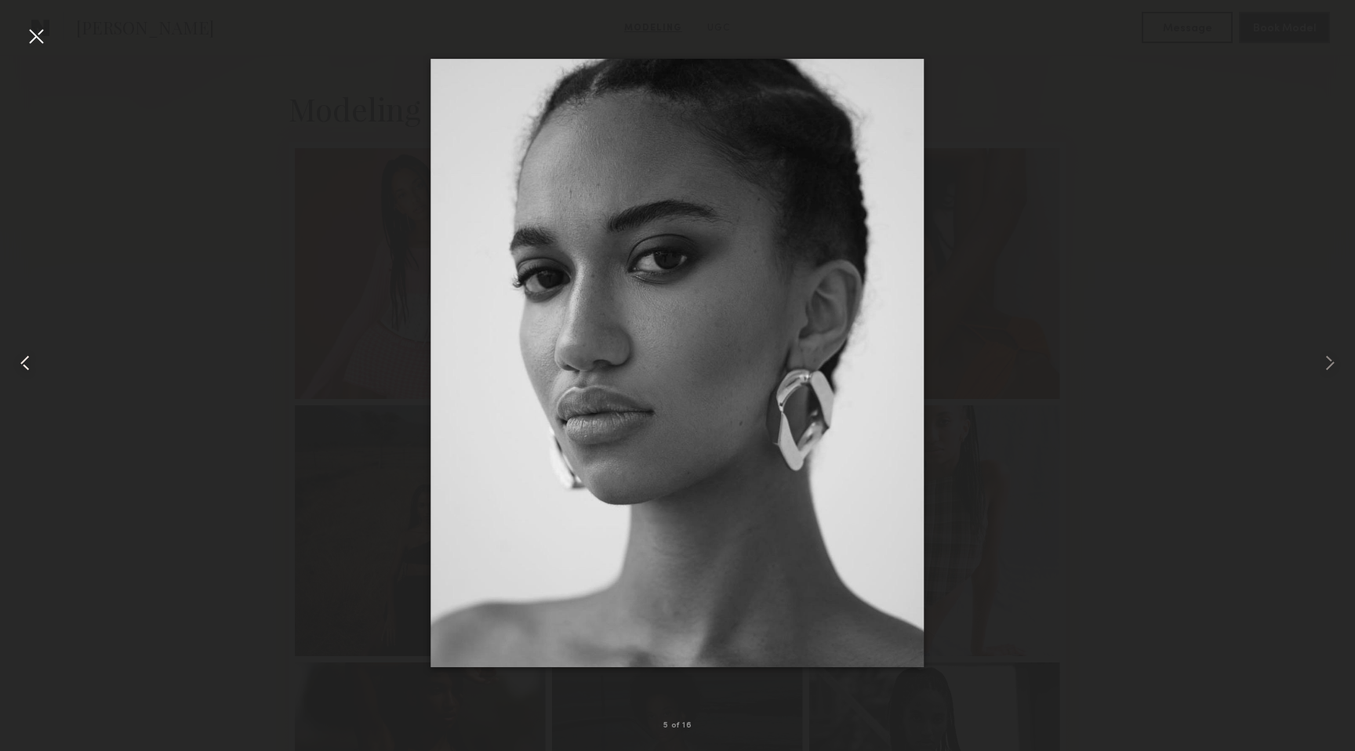
click at [35, 364] on common-icon at bounding box center [25, 362] width 25 height 25
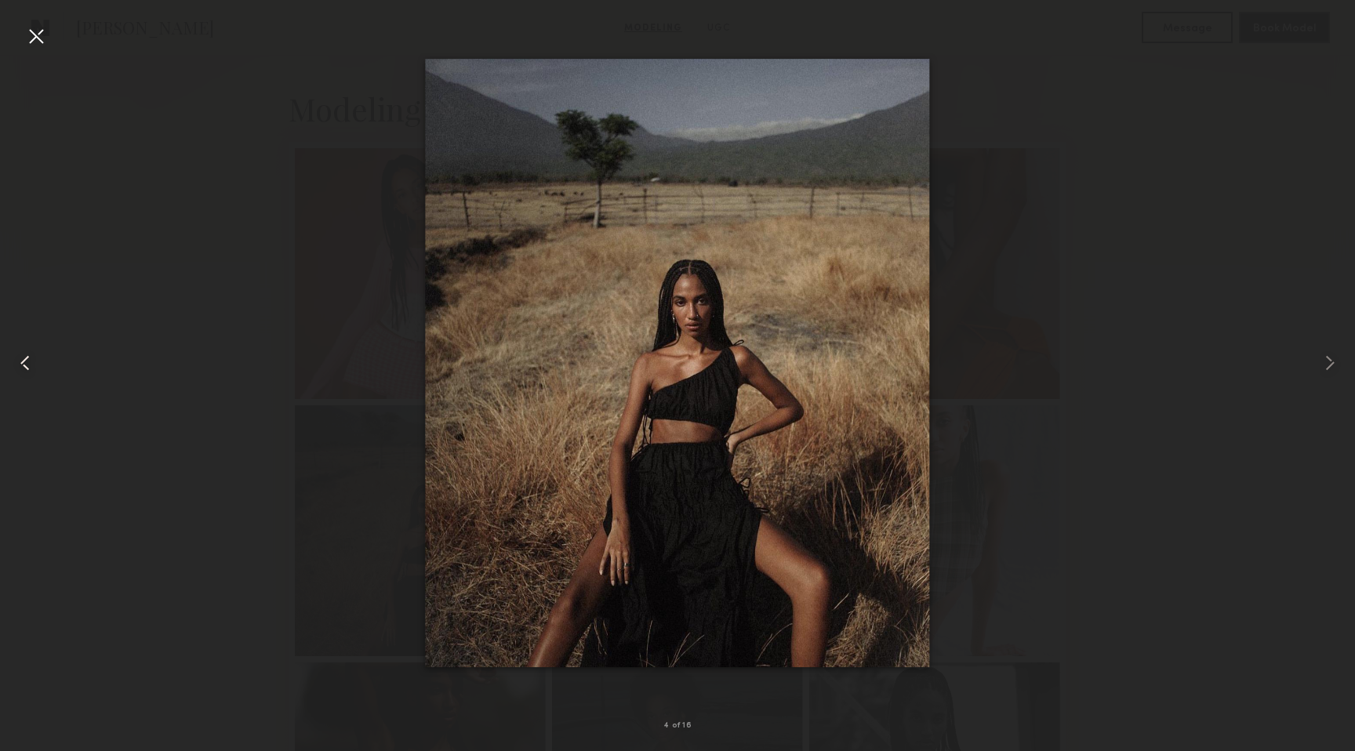
click at [35, 364] on common-icon at bounding box center [25, 362] width 25 height 25
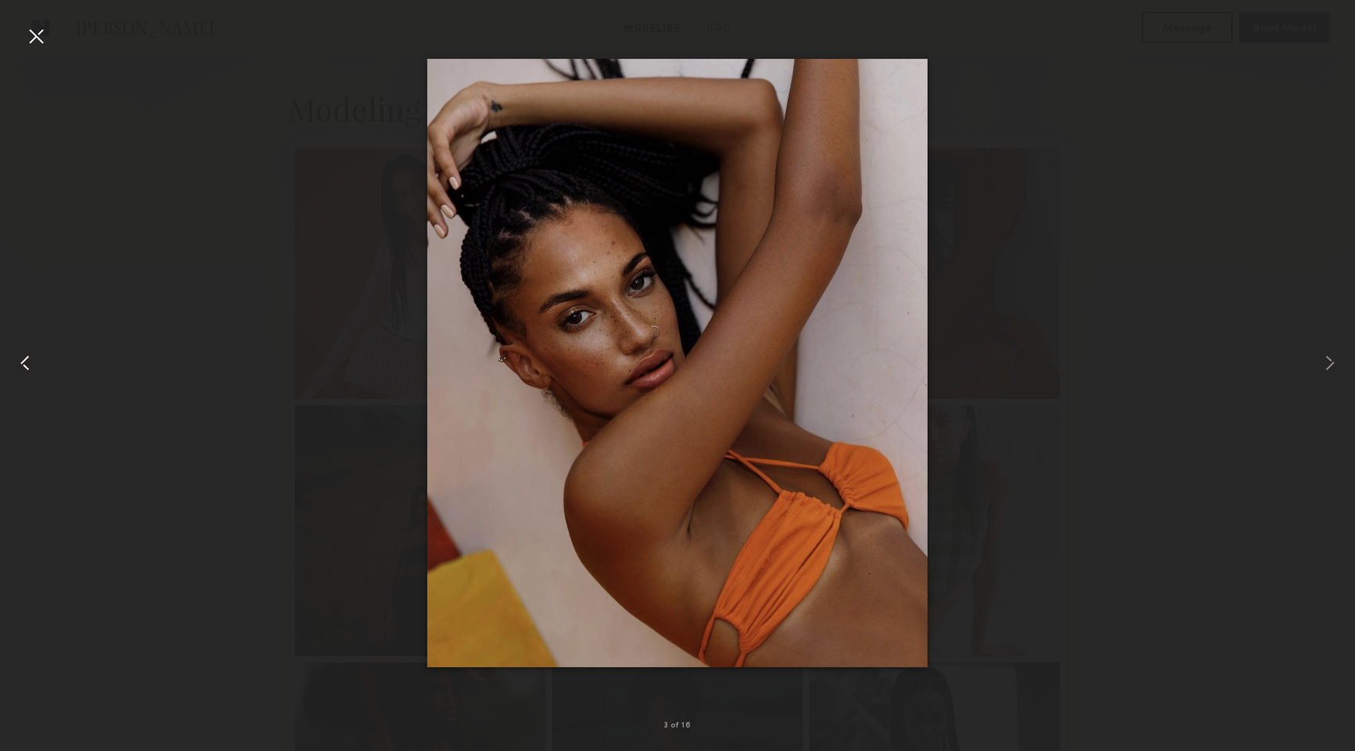
click at [35, 364] on common-icon at bounding box center [25, 362] width 25 height 25
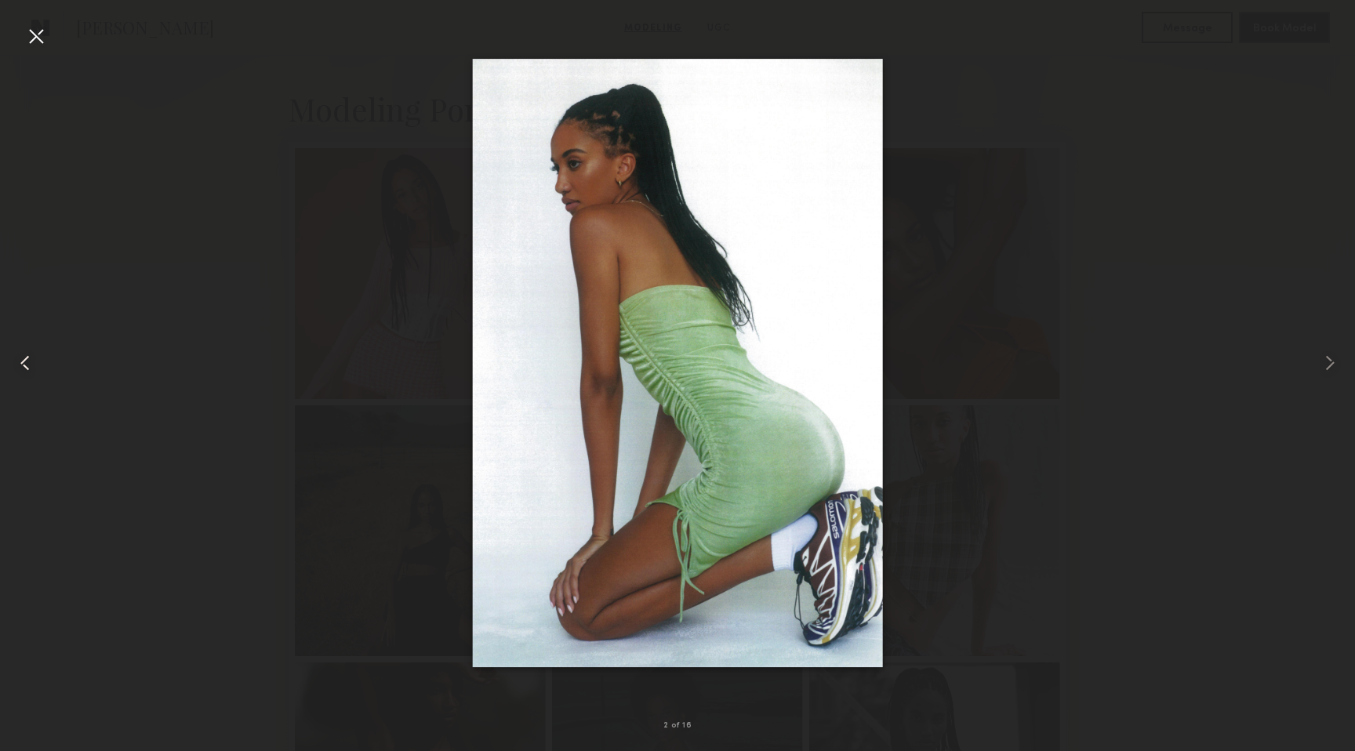
click at [35, 364] on common-icon at bounding box center [25, 362] width 25 height 25
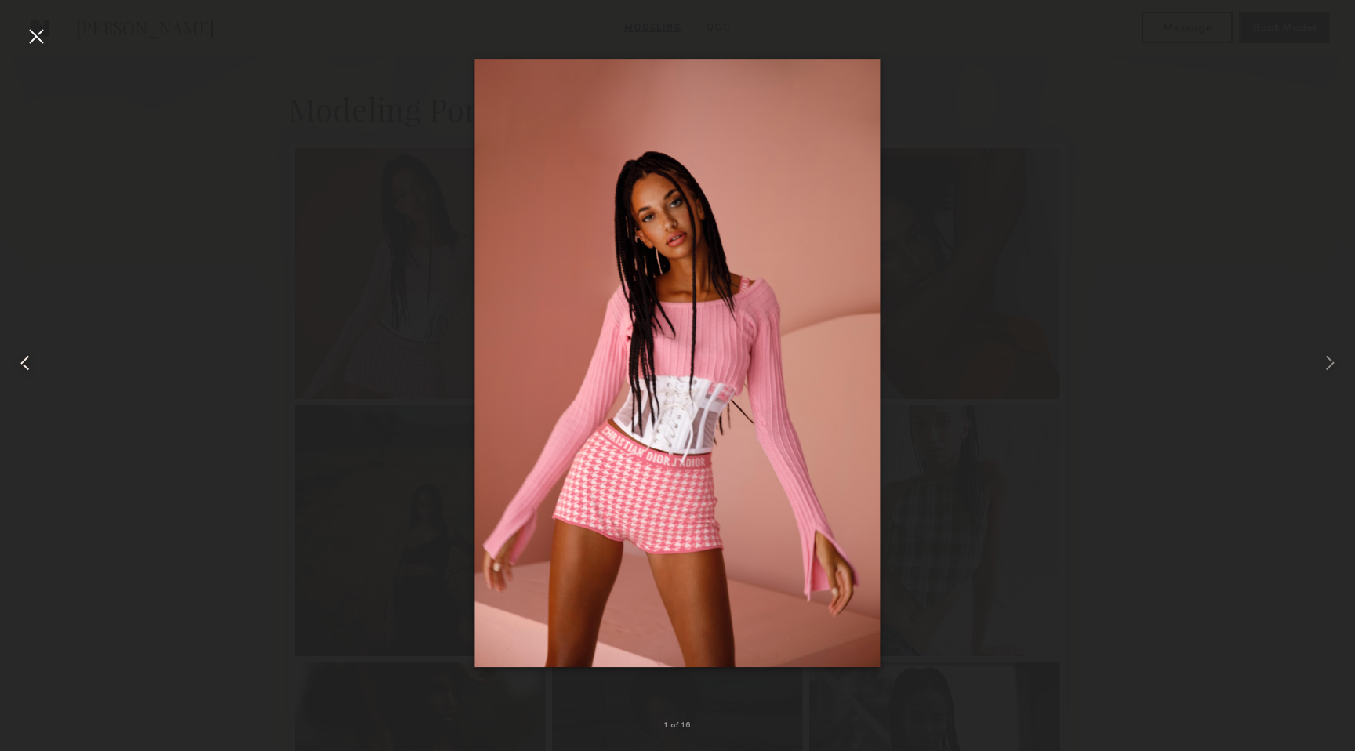
click at [35, 364] on common-icon at bounding box center [25, 362] width 25 height 25
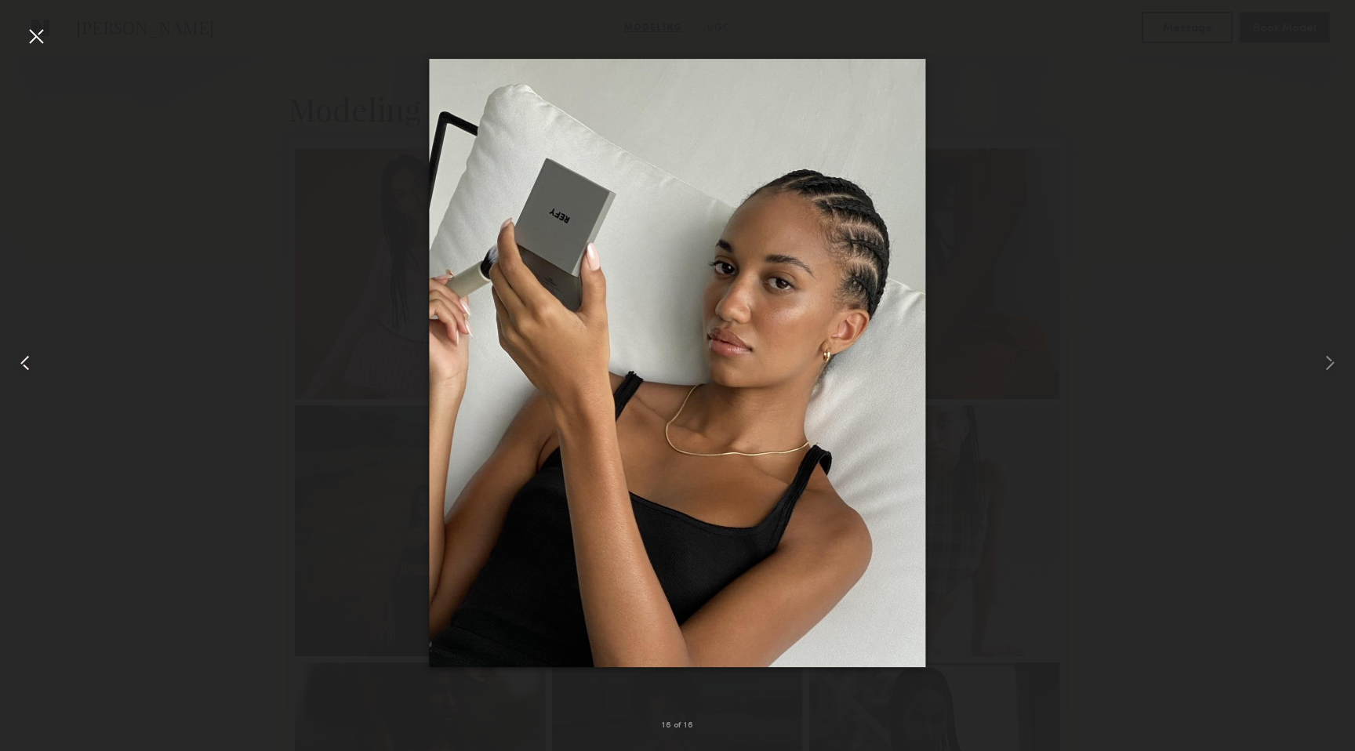
click at [35, 364] on common-icon at bounding box center [25, 362] width 25 height 25
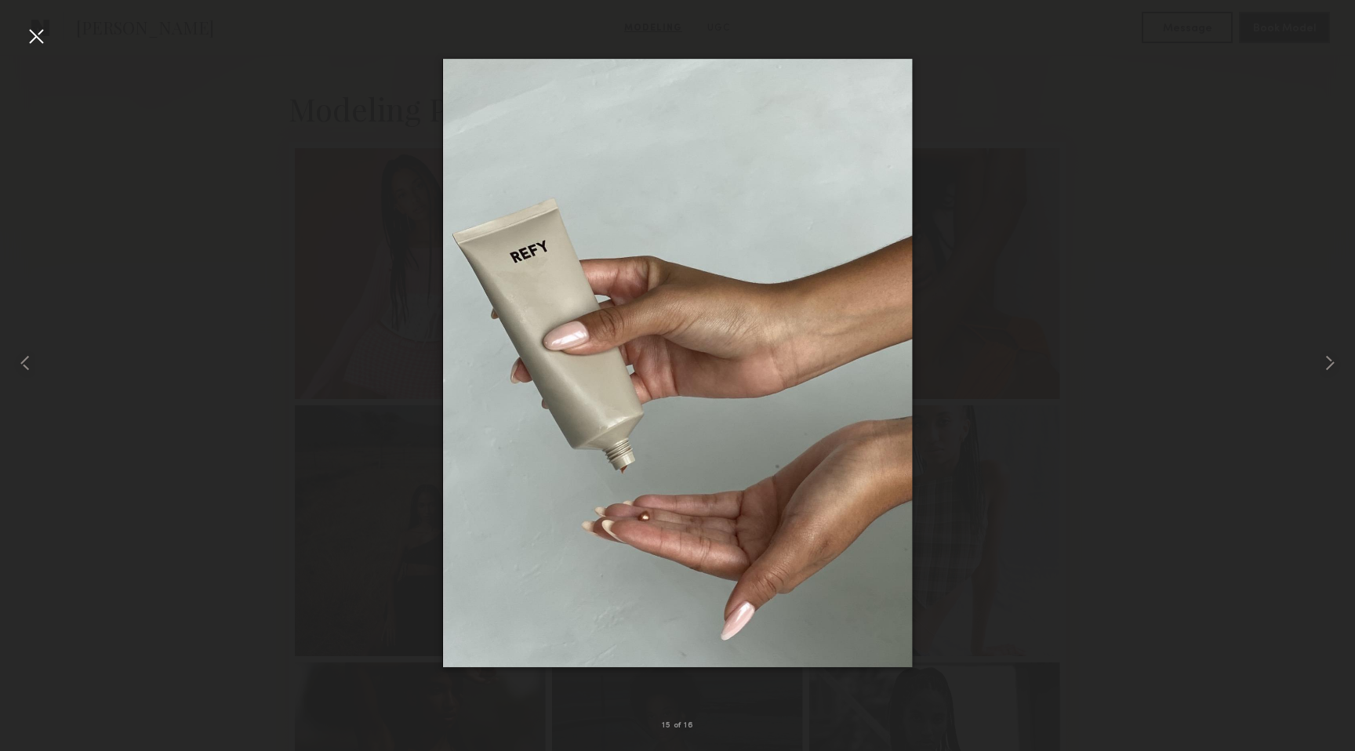
click at [27, 27] on div at bounding box center [36, 36] width 25 height 25
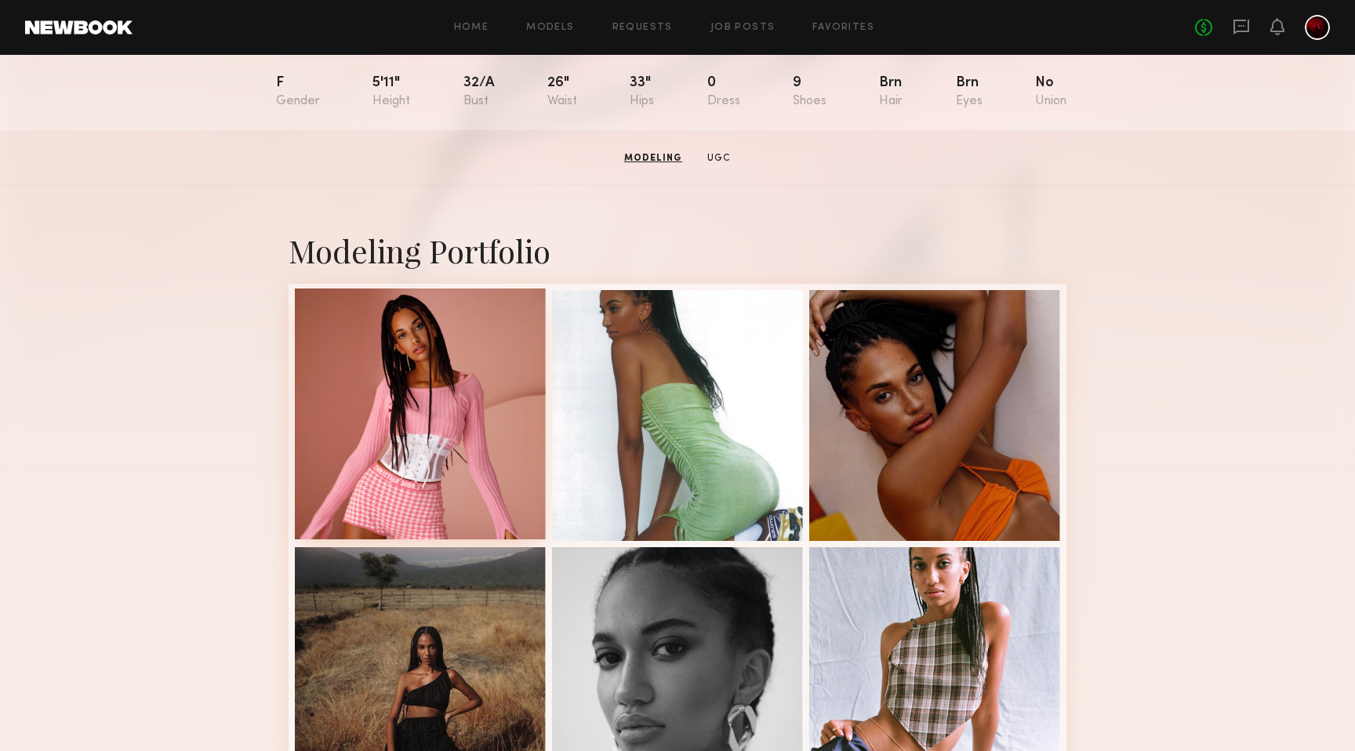
scroll to position [0, 0]
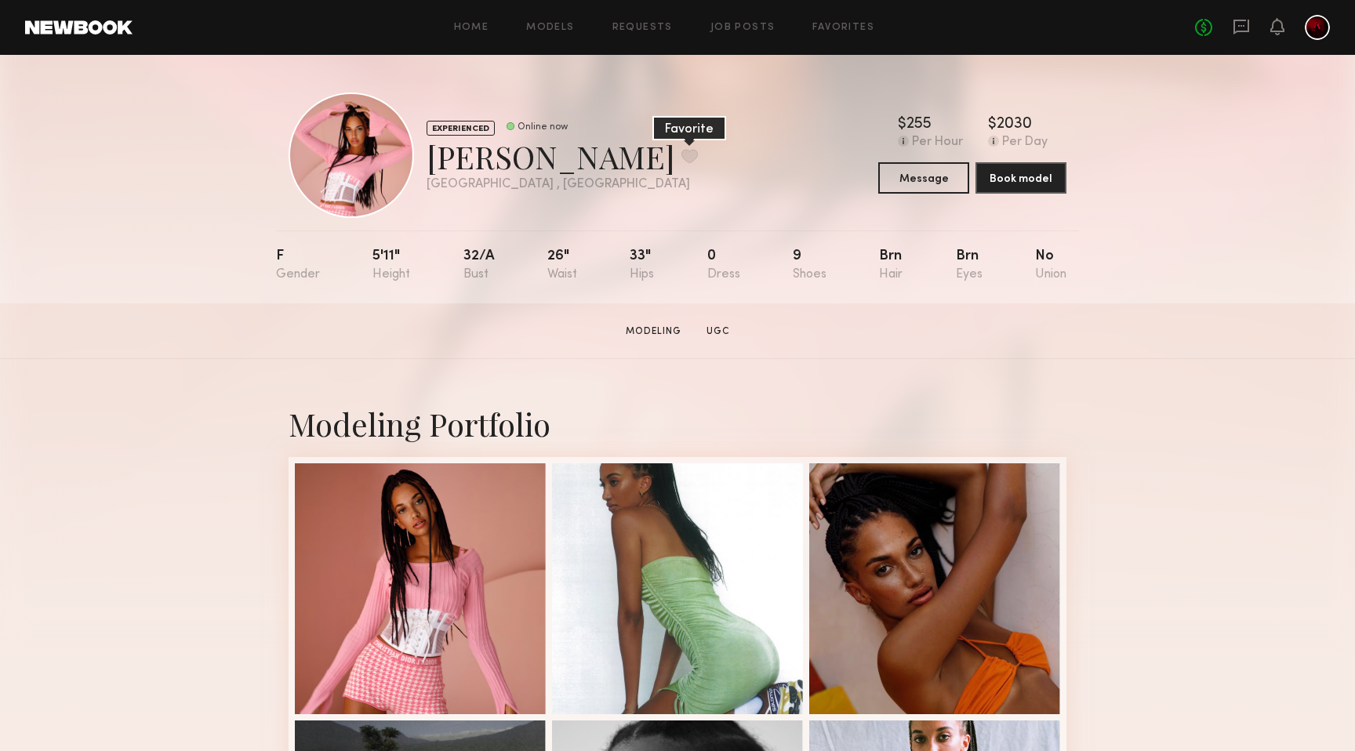
click at [681, 154] on button at bounding box center [689, 156] width 16 height 14
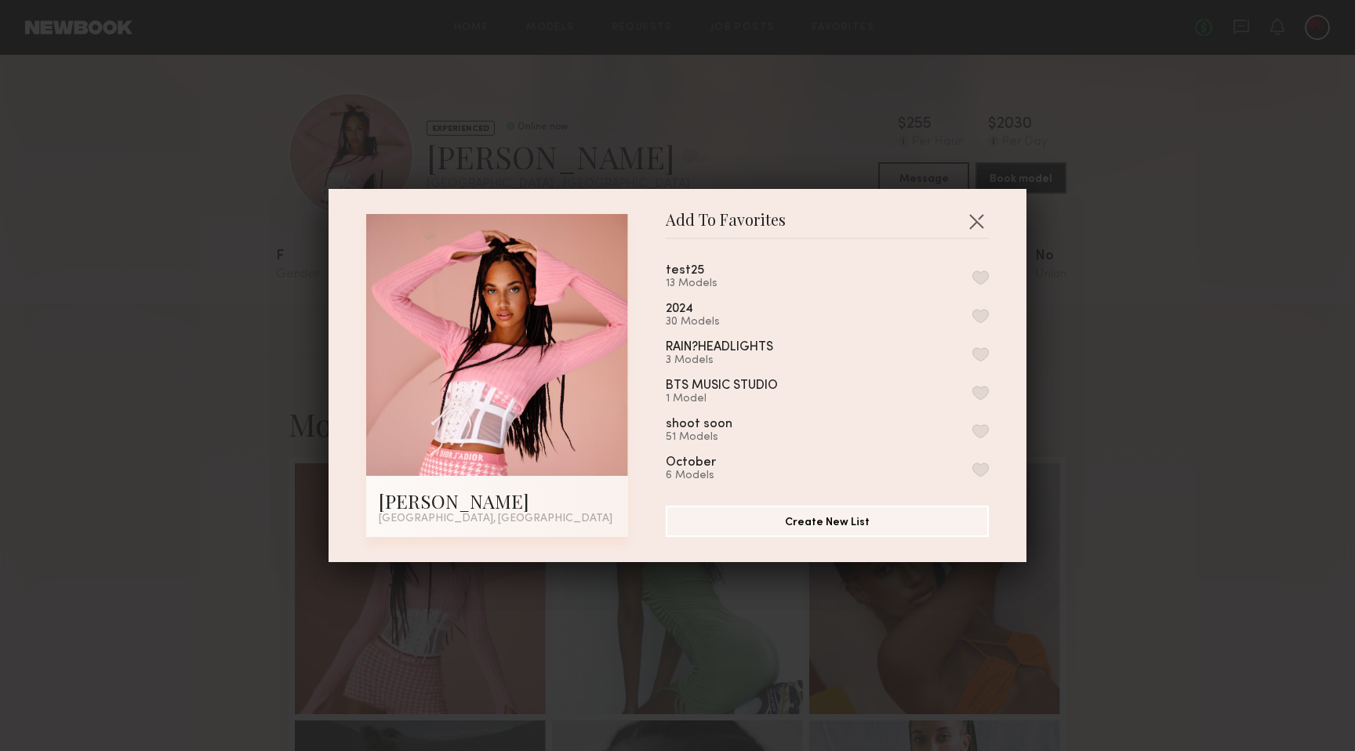
click at [978, 280] on button "button" at bounding box center [980, 277] width 16 height 14
click at [971, 218] on button "button" at bounding box center [976, 221] width 25 height 25
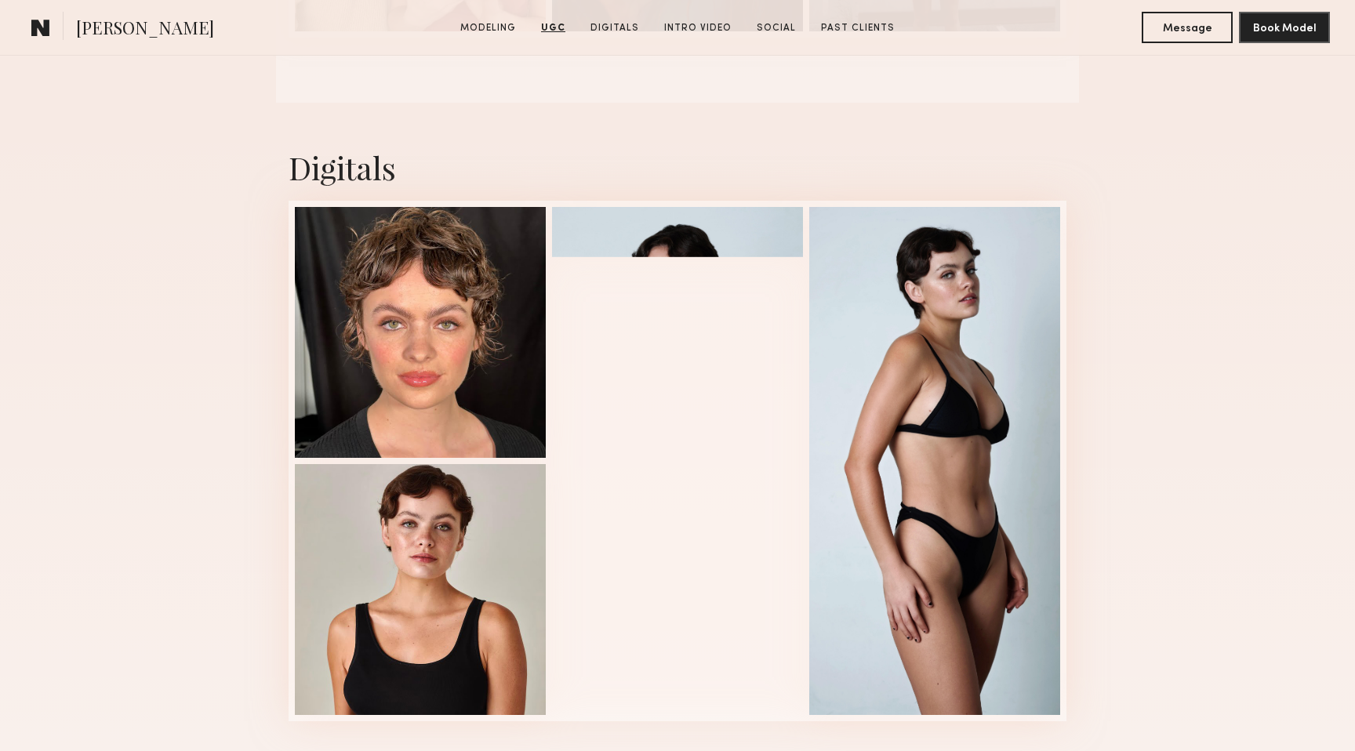
scroll to position [2532, 0]
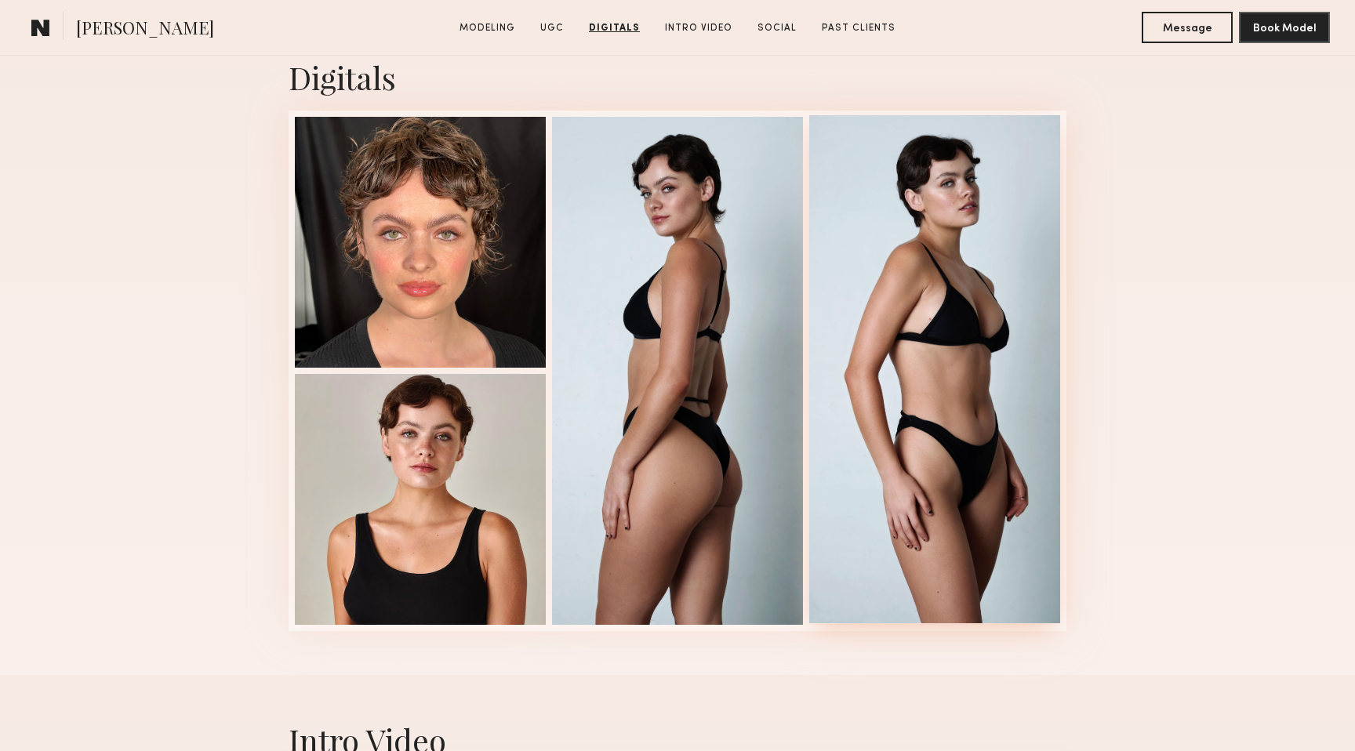
click at [987, 347] on div at bounding box center [934, 369] width 251 height 508
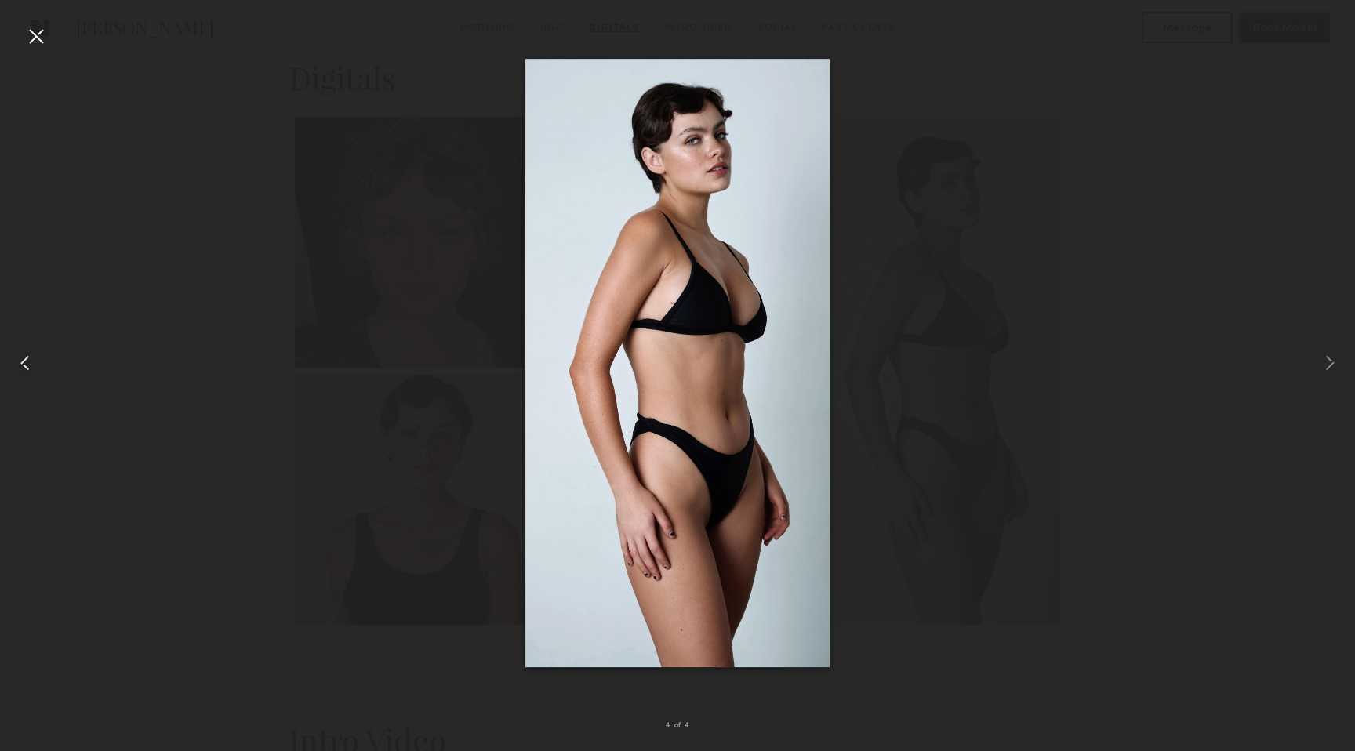
click at [36, 368] on common-icon at bounding box center [25, 362] width 25 height 25
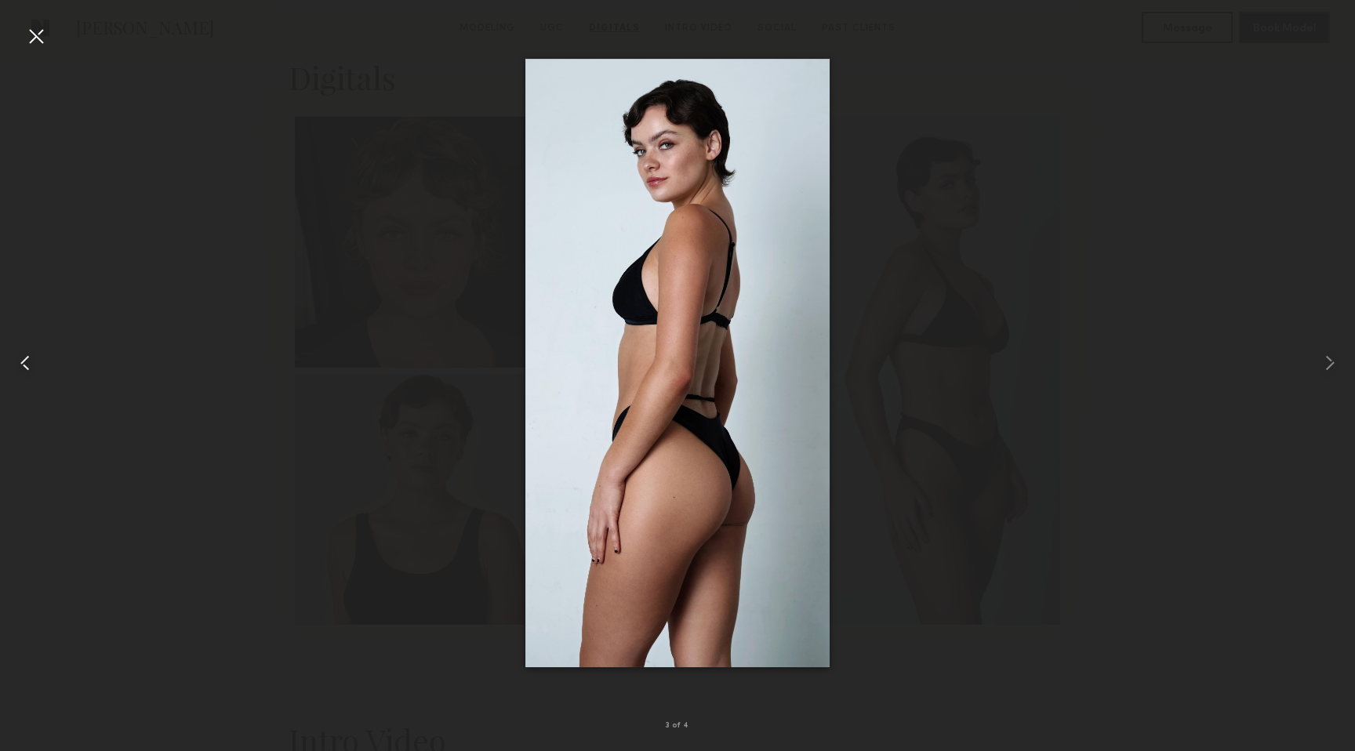
click at [36, 368] on common-icon at bounding box center [25, 362] width 25 height 25
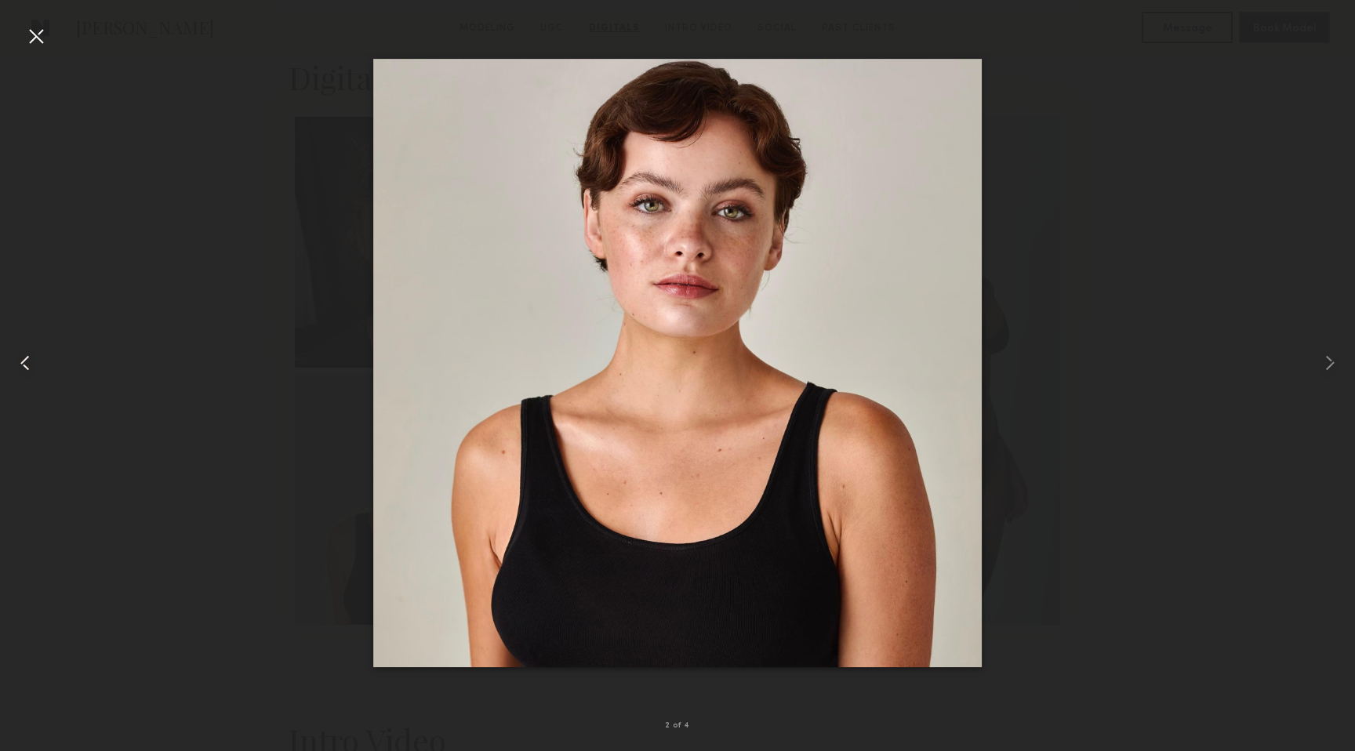
click at [34, 367] on common-icon at bounding box center [25, 362] width 25 height 25
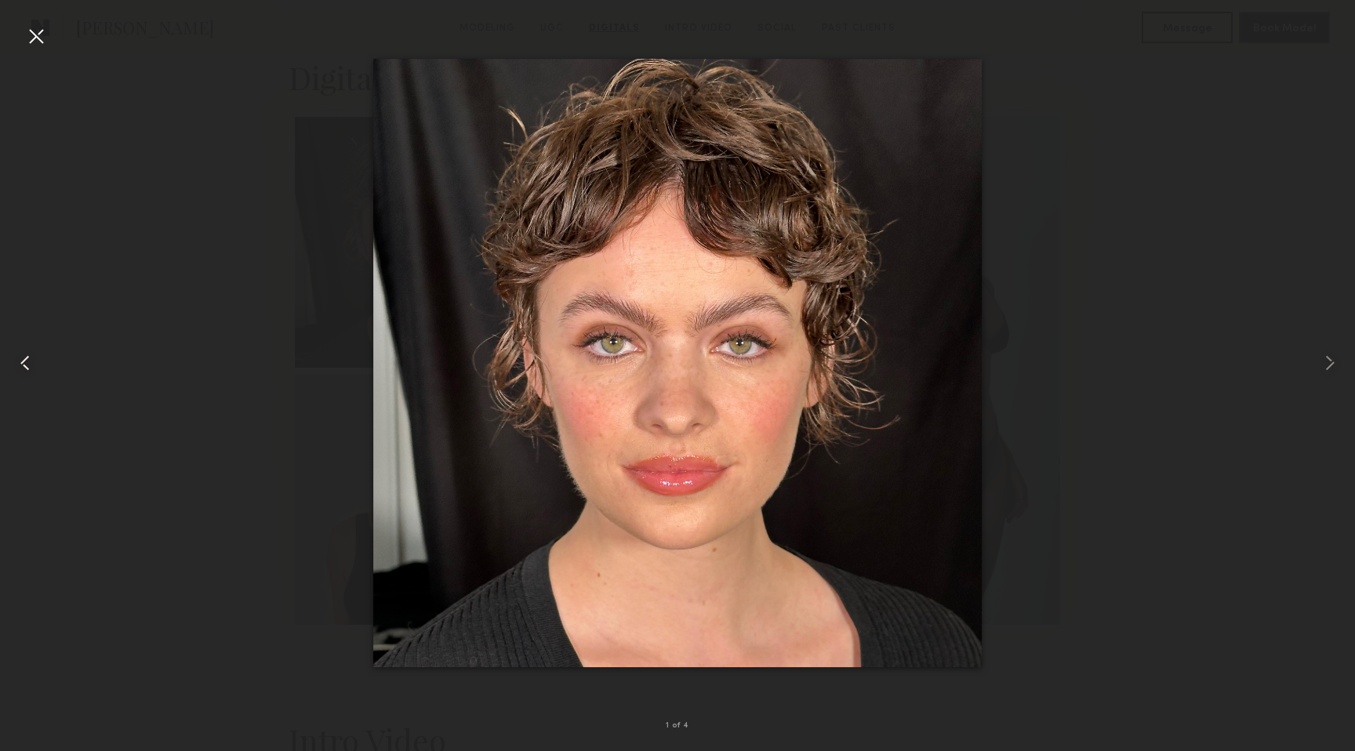
click at [34, 367] on common-icon at bounding box center [25, 362] width 25 height 25
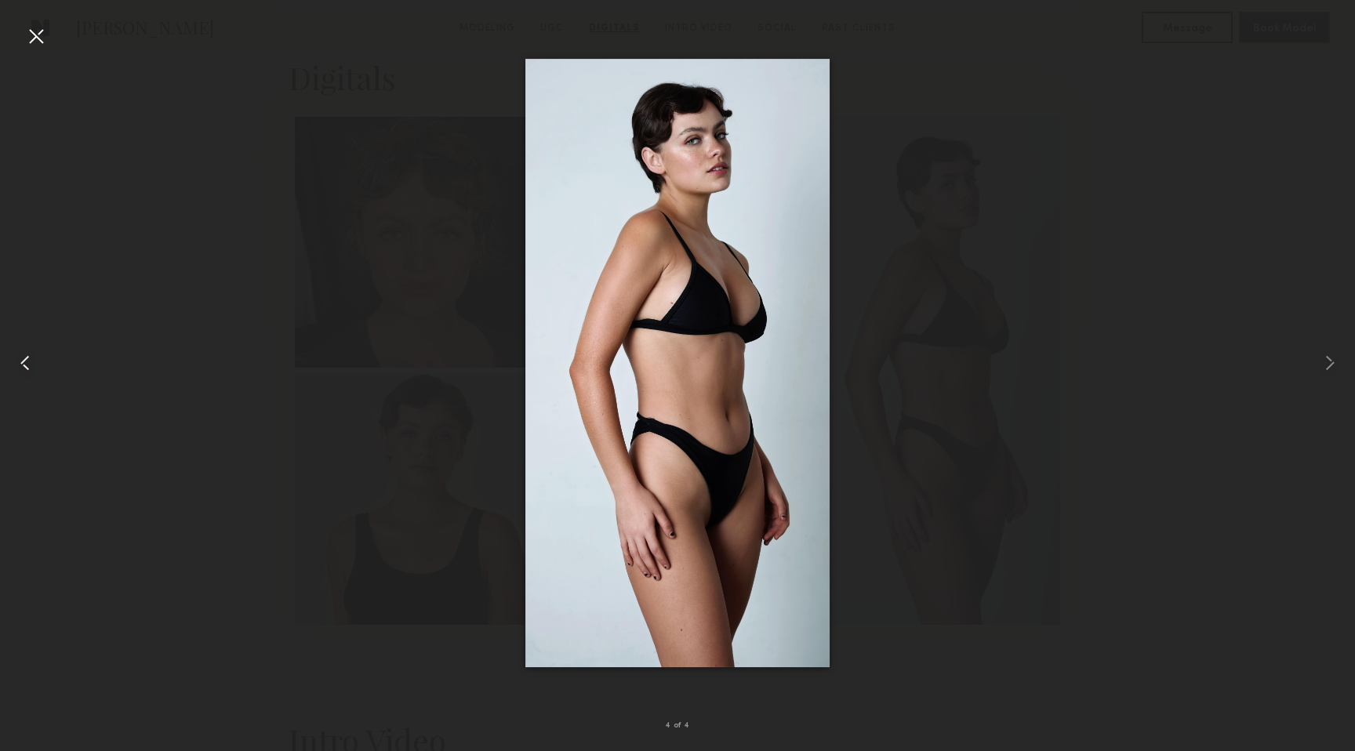
click at [34, 367] on common-icon at bounding box center [25, 362] width 25 height 25
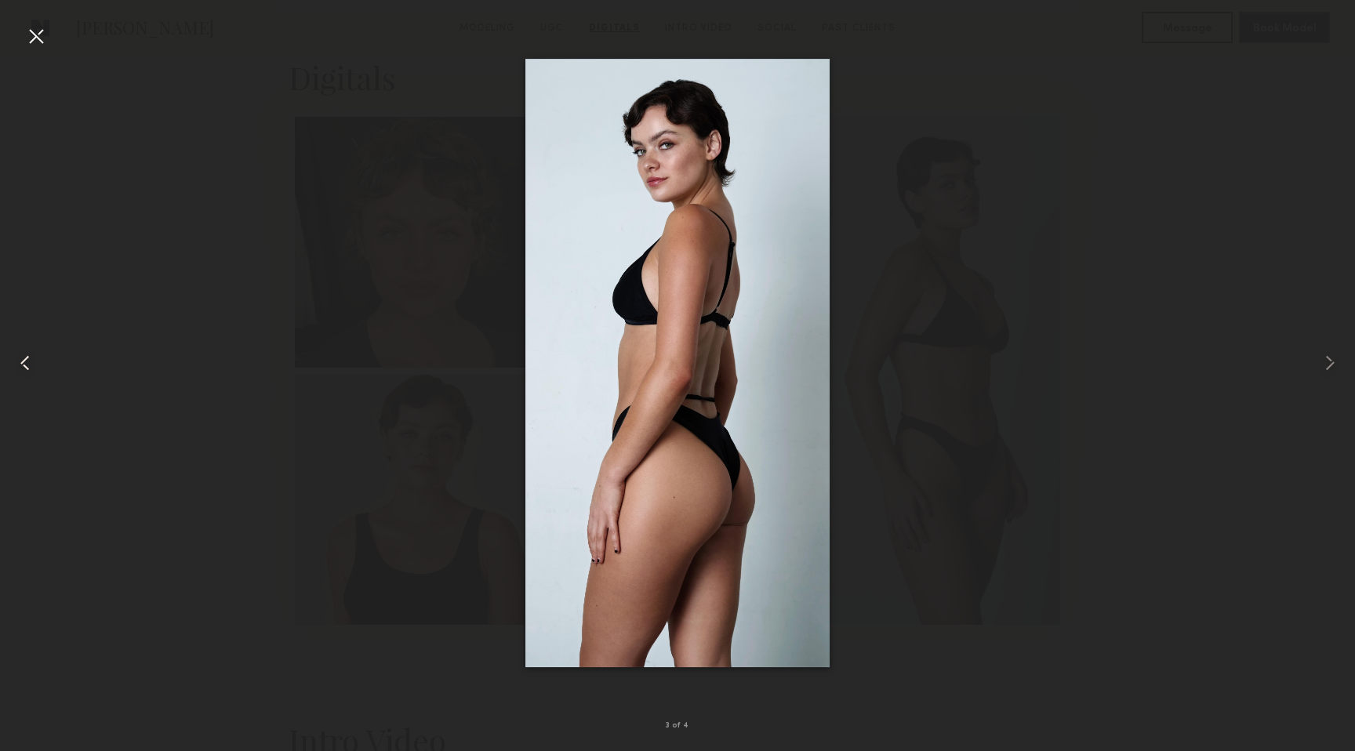
click at [34, 367] on common-icon at bounding box center [25, 362] width 25 height 25
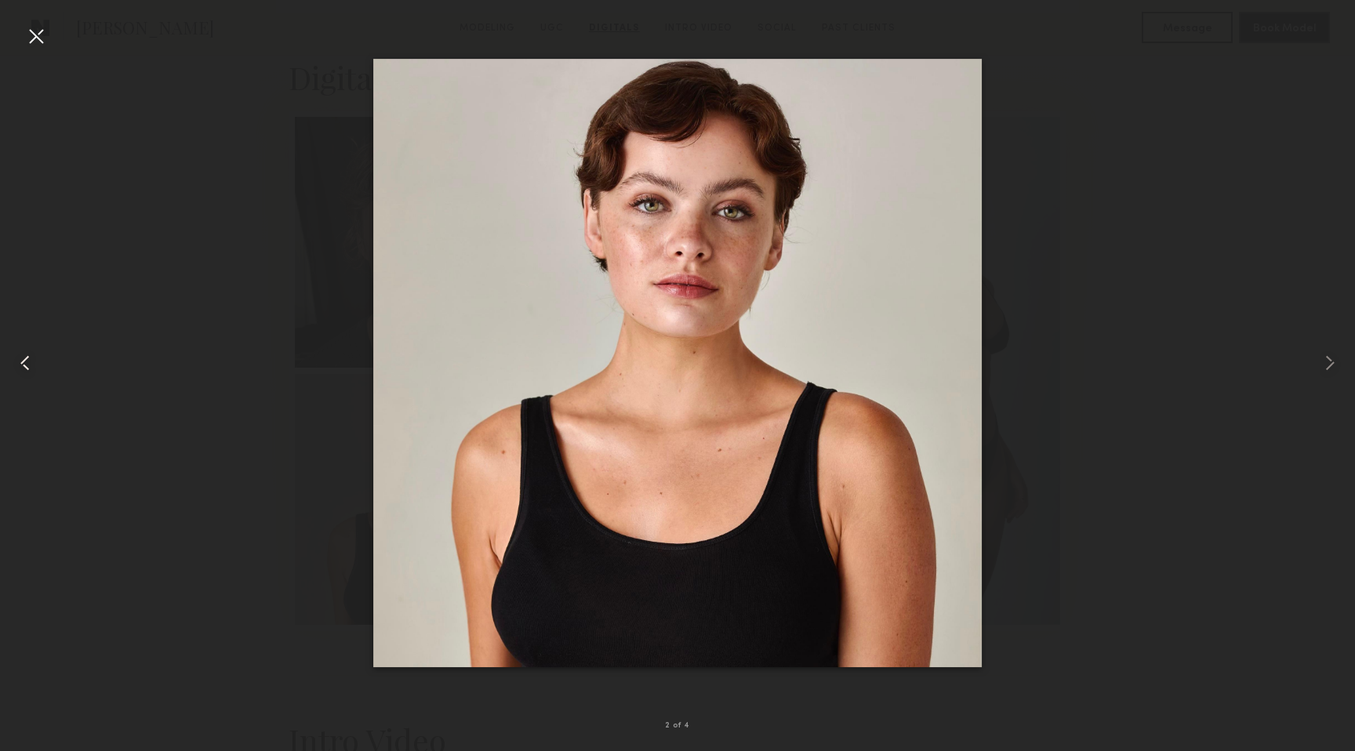
click at [34, 367] on common-icon at bounding box center [25, 362] width 25 height 25
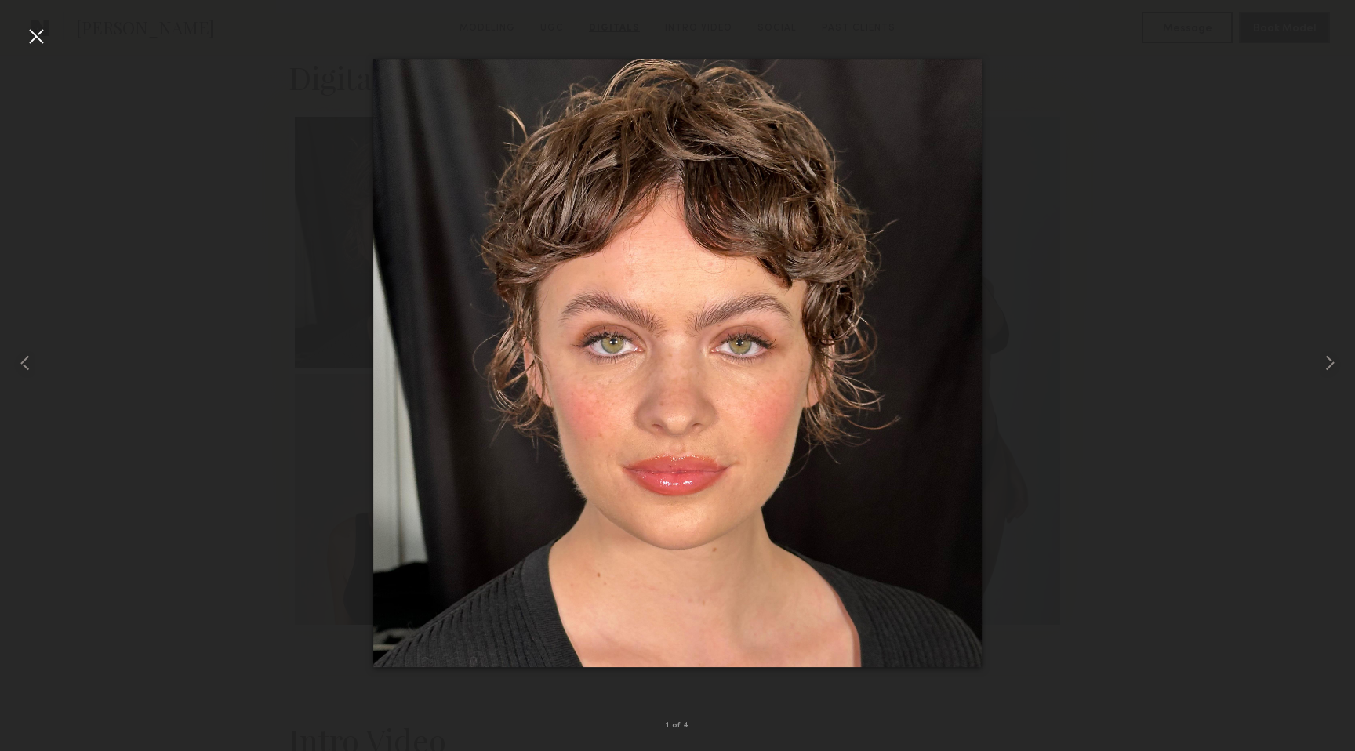
click at [31, 40] on div at bounding box center [36, 36] width 25 height 25
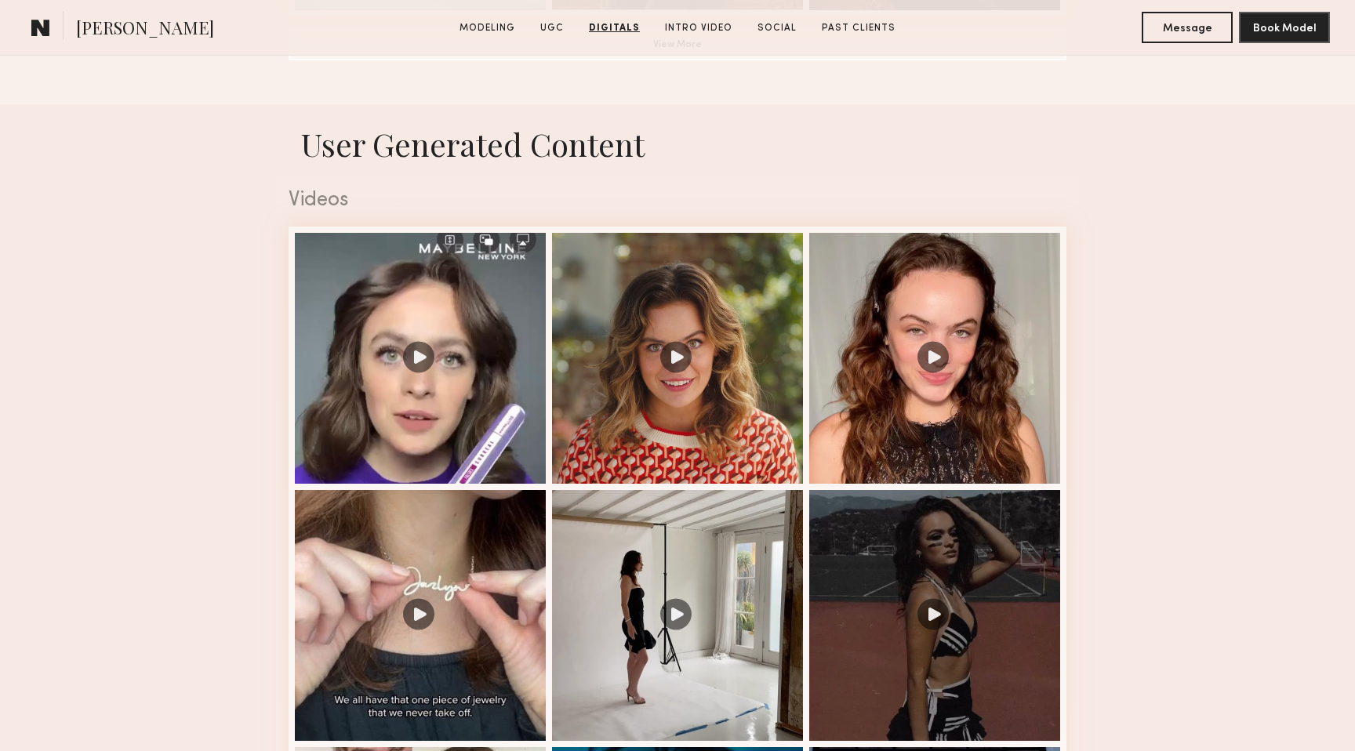
scroll to position [1466, 0]
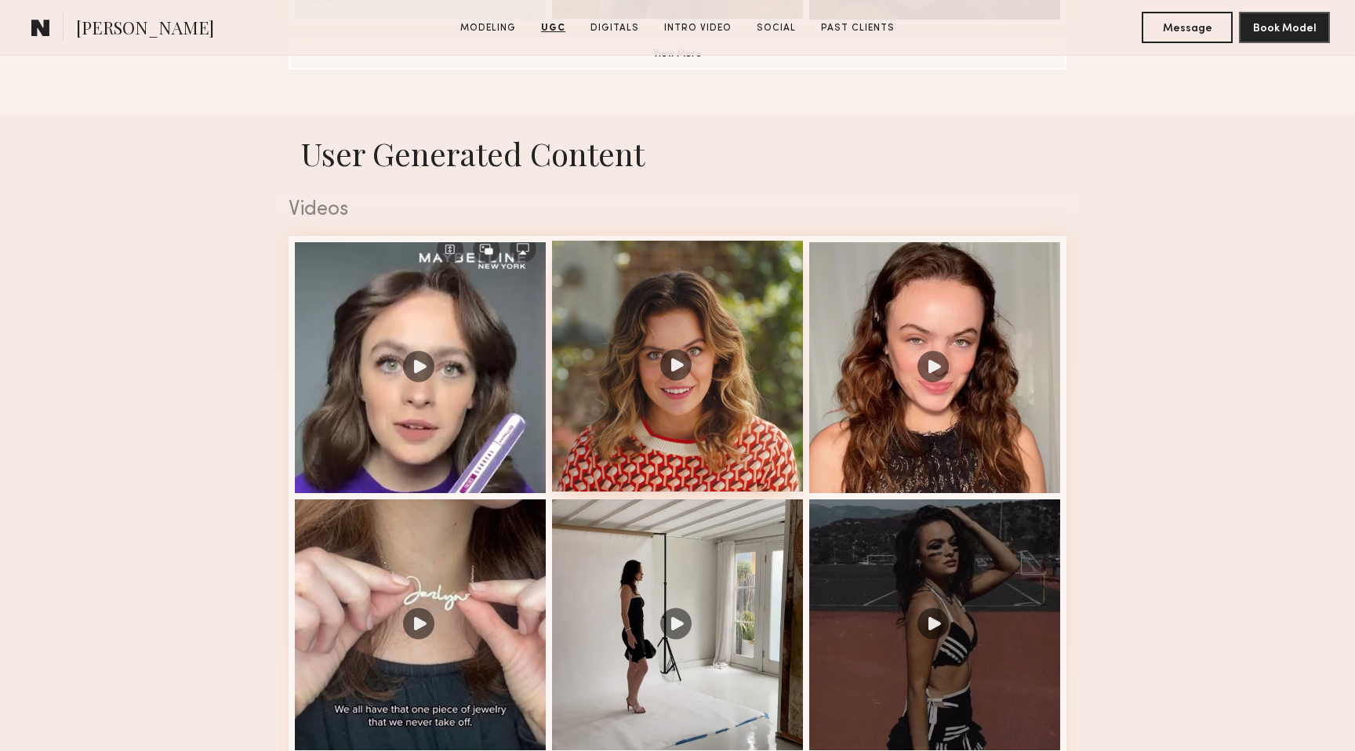
click at [678, 368] on div at bounding box center [677, 366] width 251 height 251
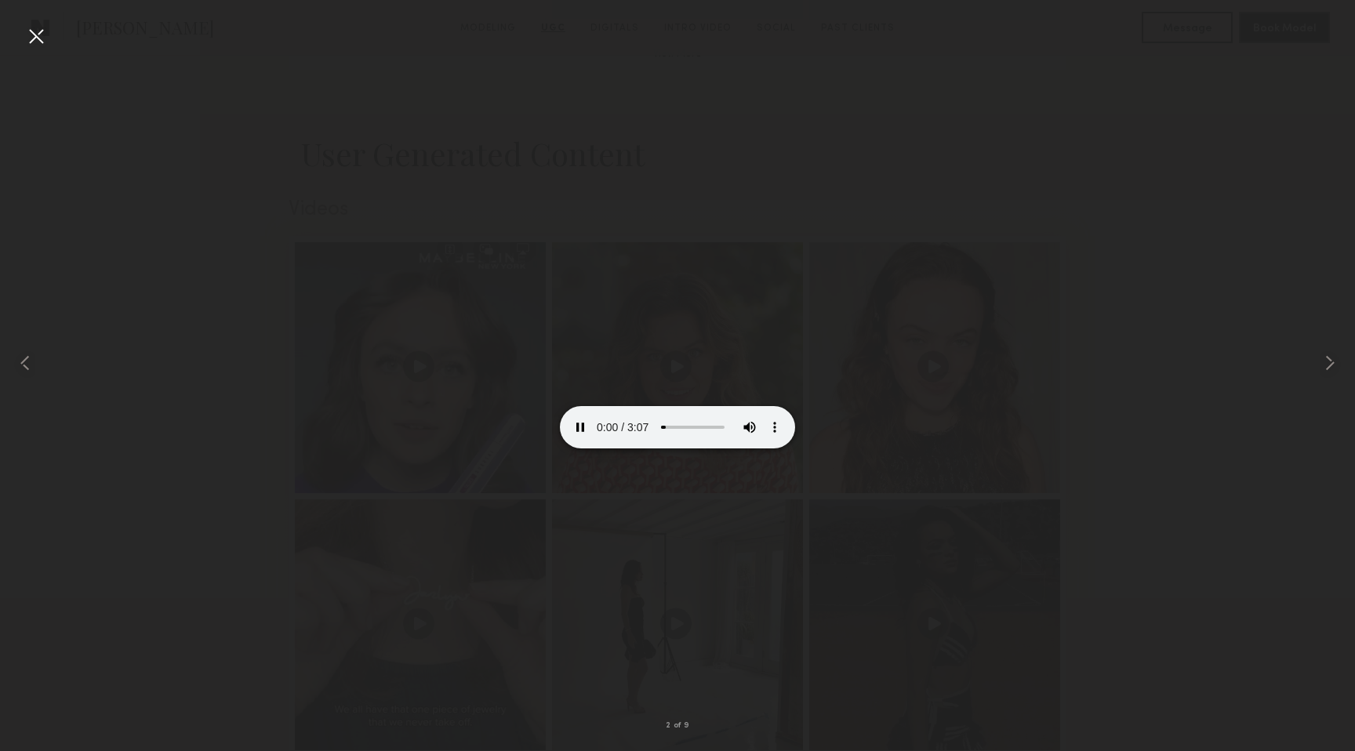
click at [40, 41] on div at bounding box center [36, 36] width 25 height 25
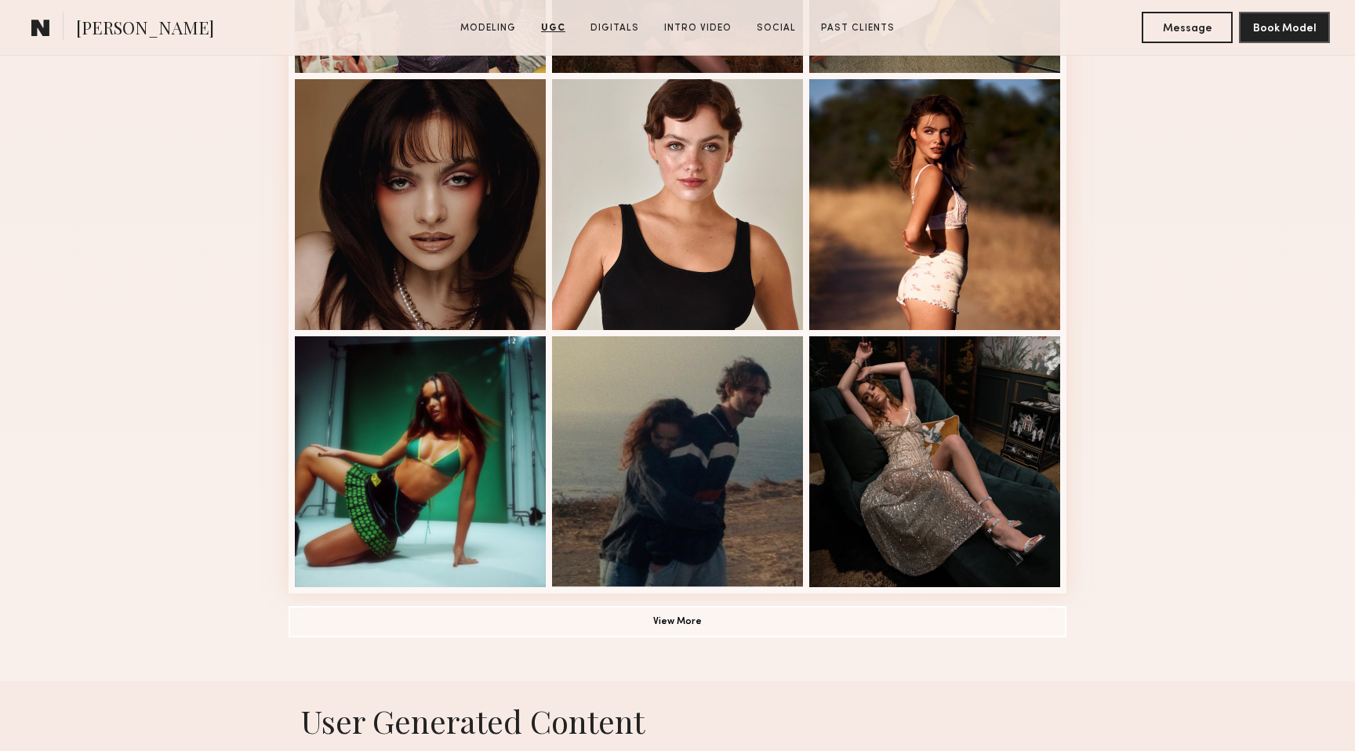
scroll to position [310, 0]
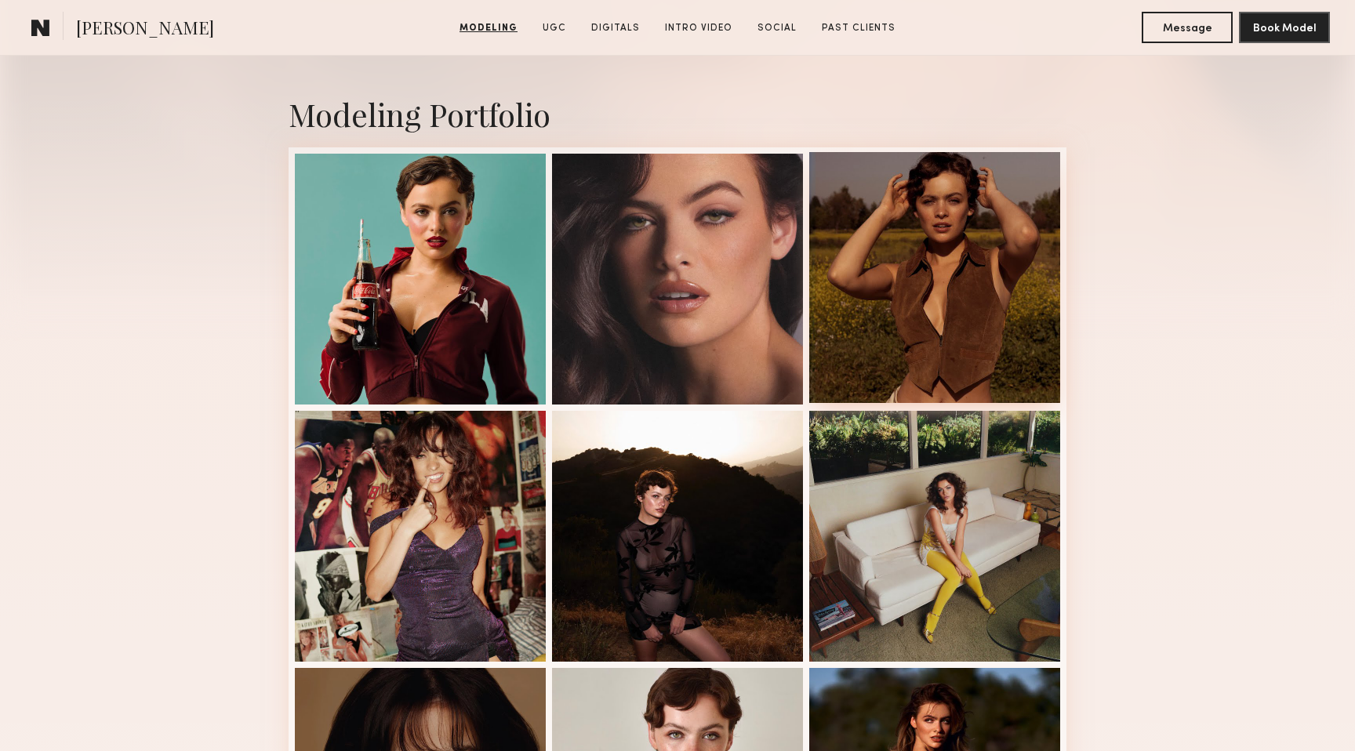
click at [939, 298] on div at bounding box center [934, 277] width 251 height 251
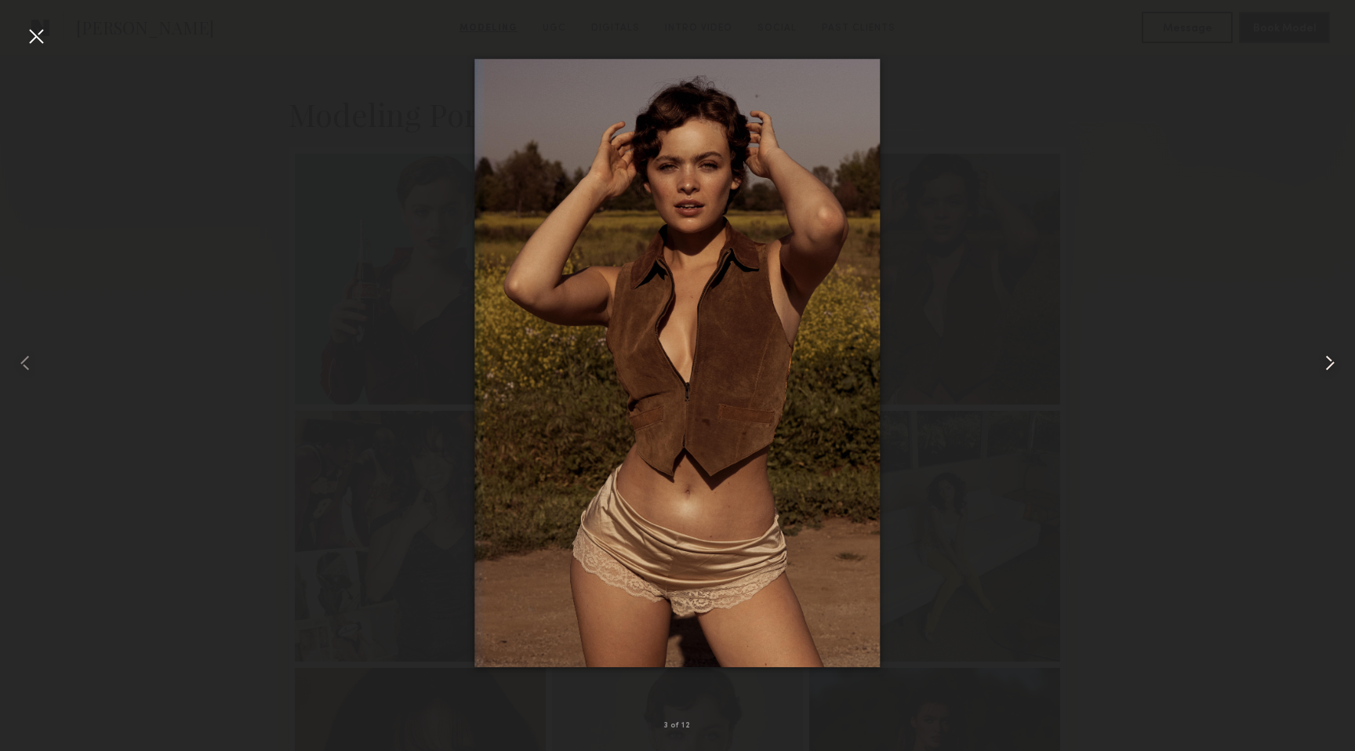
click at [1331, 359] on common-icon at bounding box center [1329, 362] width 25 height 25
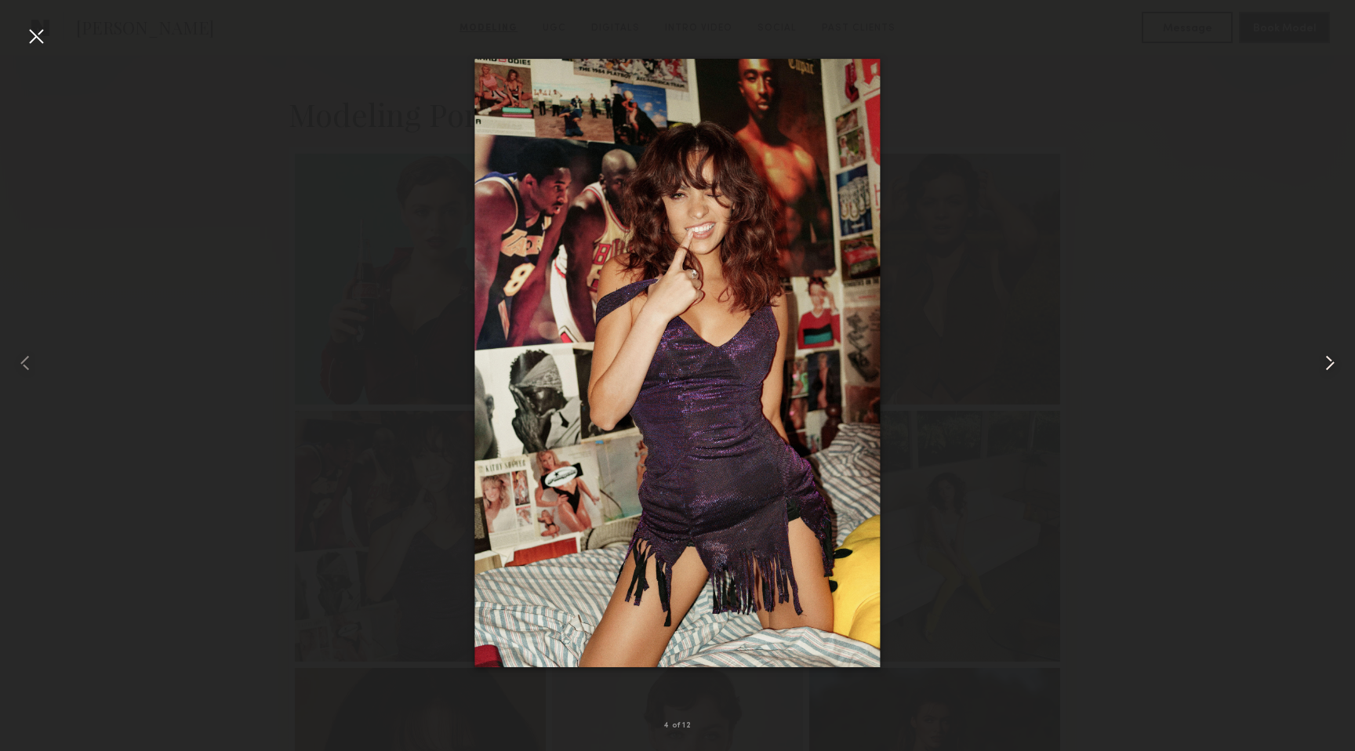
click at [1331, 359] on common-icon at bounding box center [1329, 362] width 25 height 25
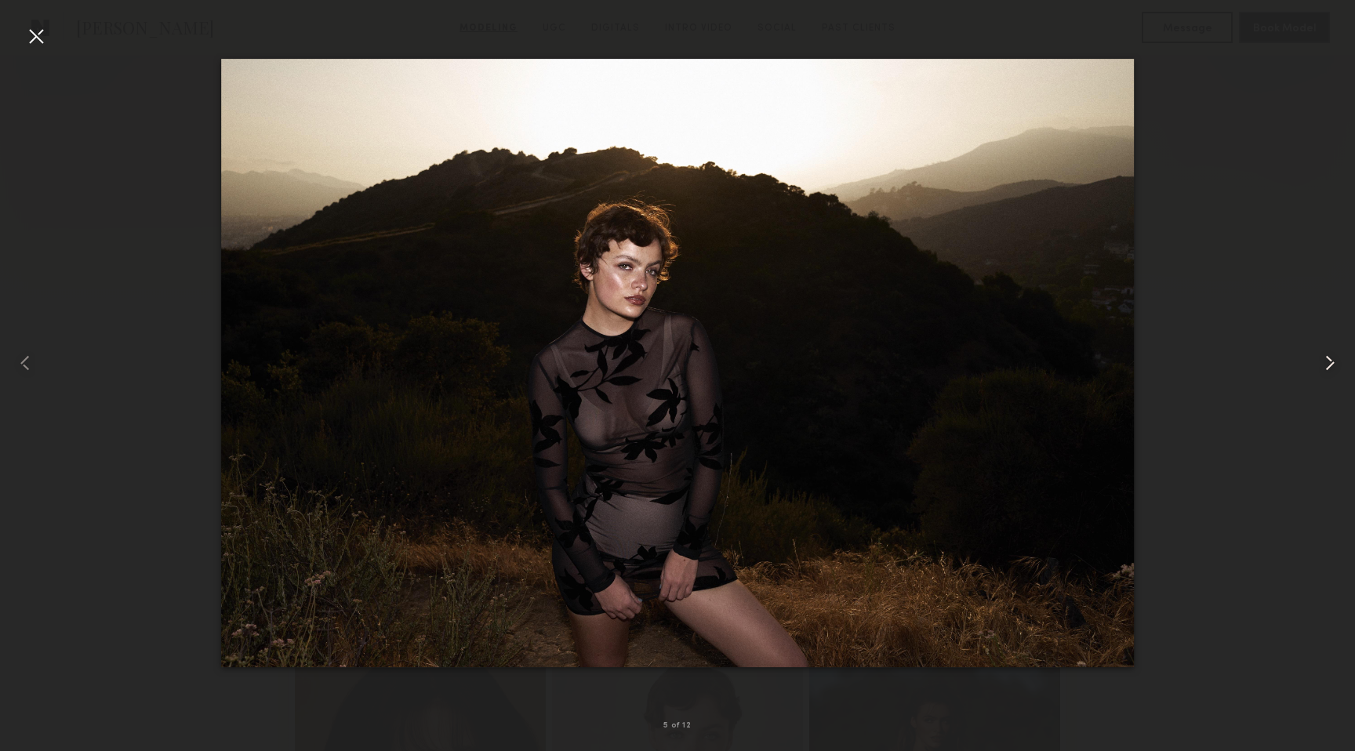
click at [1331, 359] on common-icon at bounding box center [1329, 362] width 25 height 25
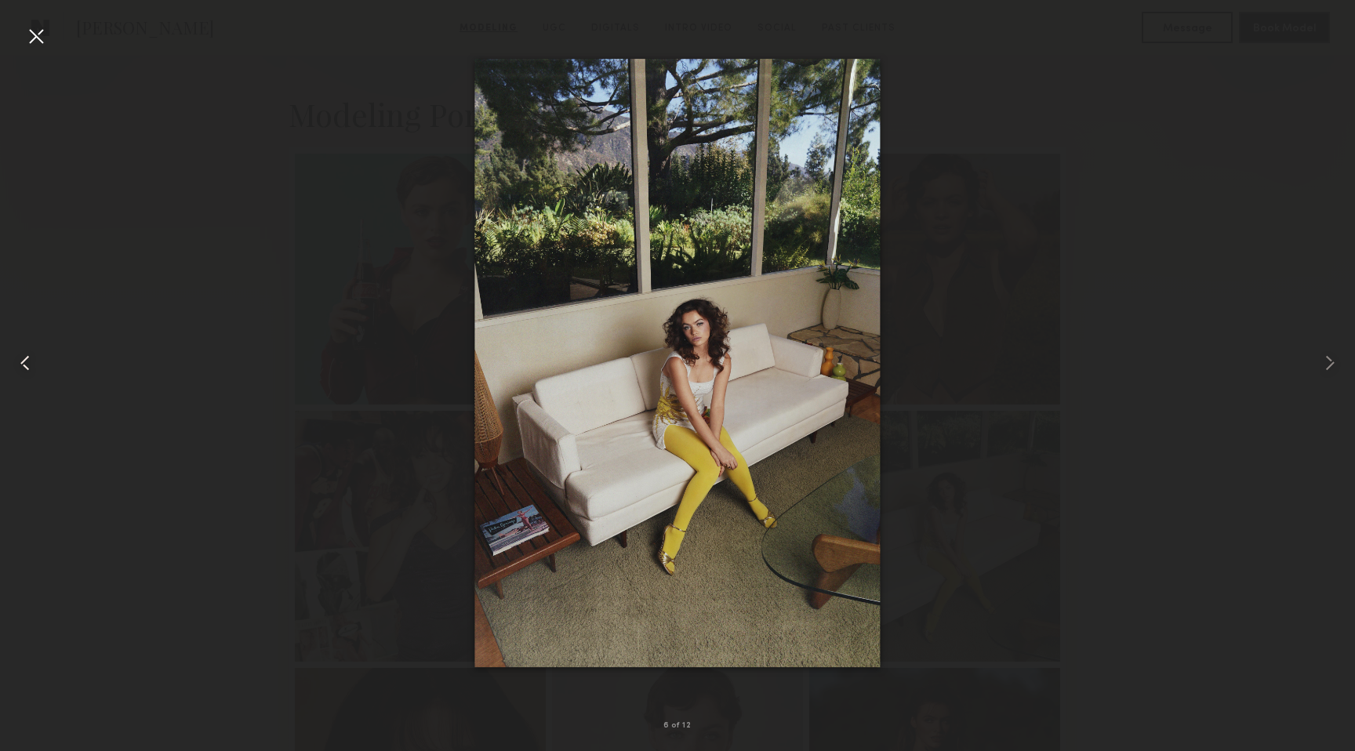
click at [25, 354] on common-icon at bounding box center [25, 362] width 25 height 25
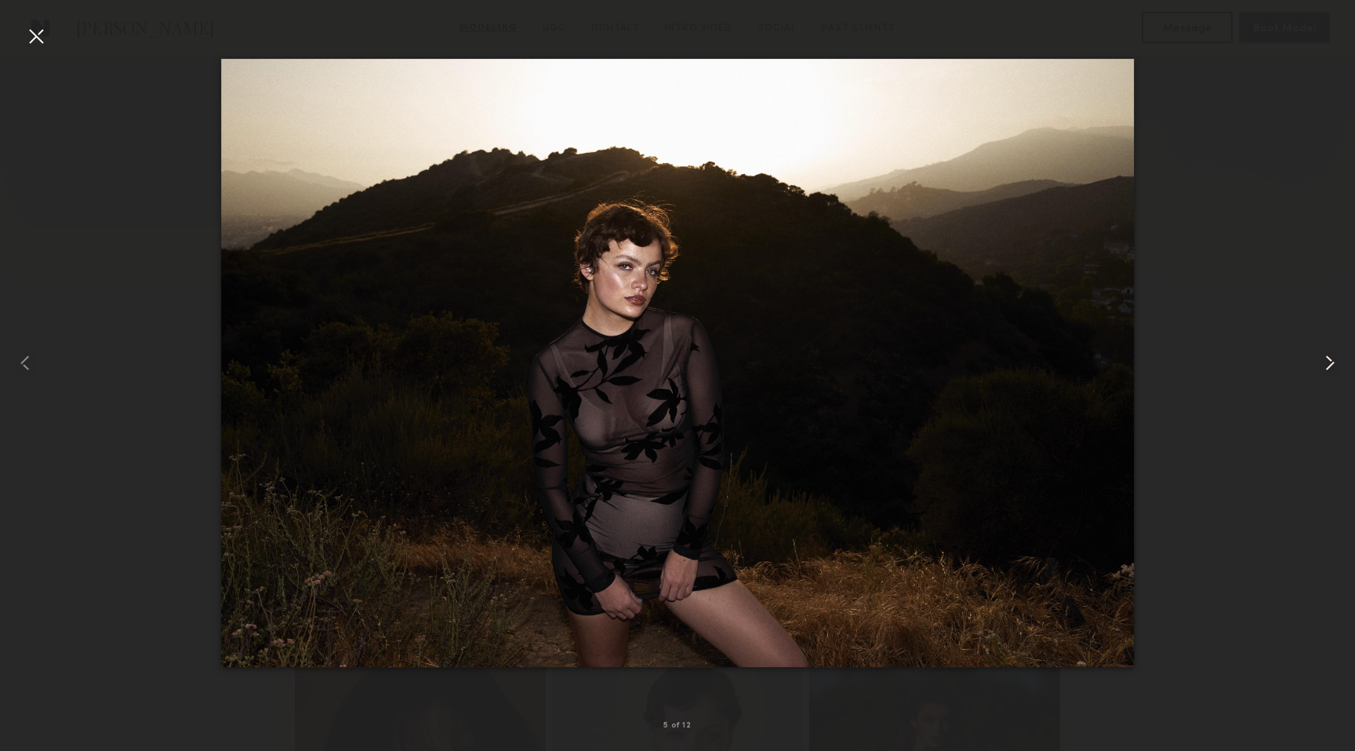
click at [1338, 360] on common-icon at bounding box center [1329, 362] width 25 height 25
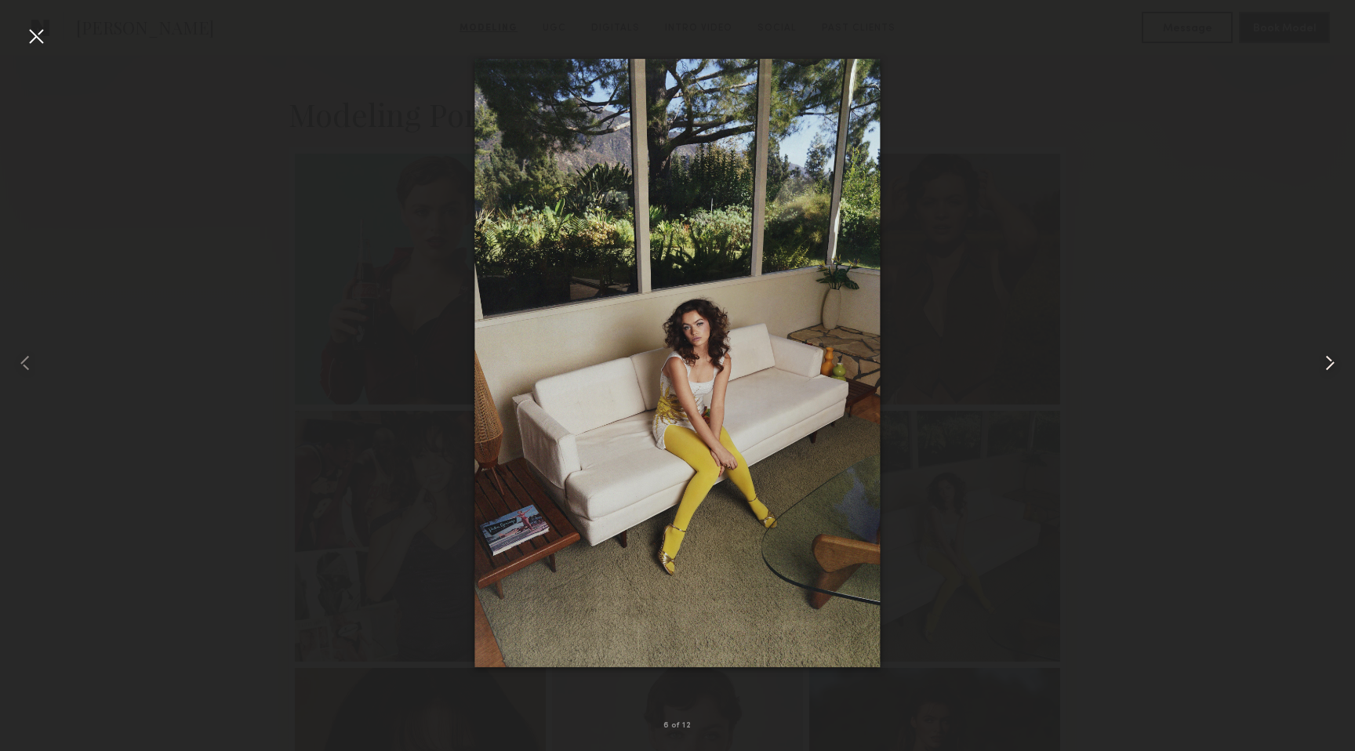
click at [1338, 360] on common-icon at bounding box center [1329, 362] width 25 height 25
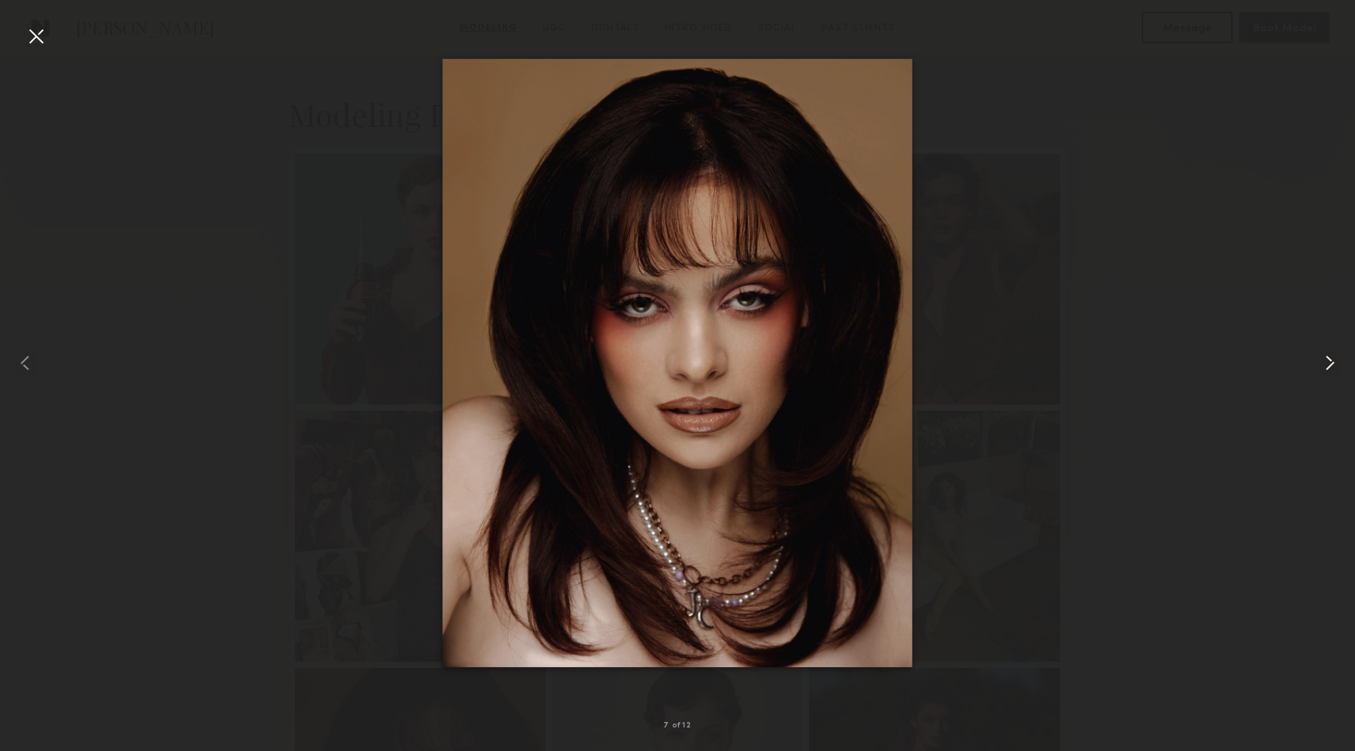
click at [1338, 360] on common-icon at bounding box center [1329, 362] width 25 height 25
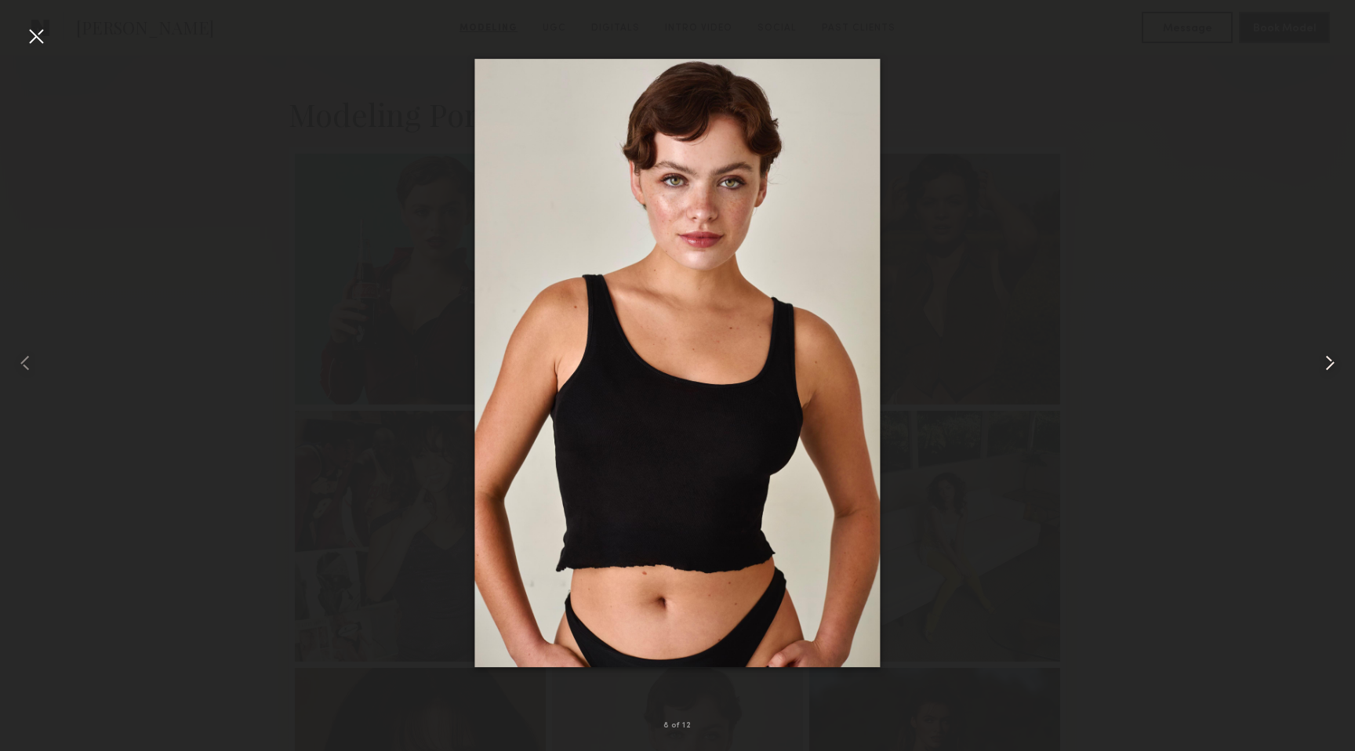
click at [1338, 360] on common-icon at bounding box center [1329, 362] width 25 height 25
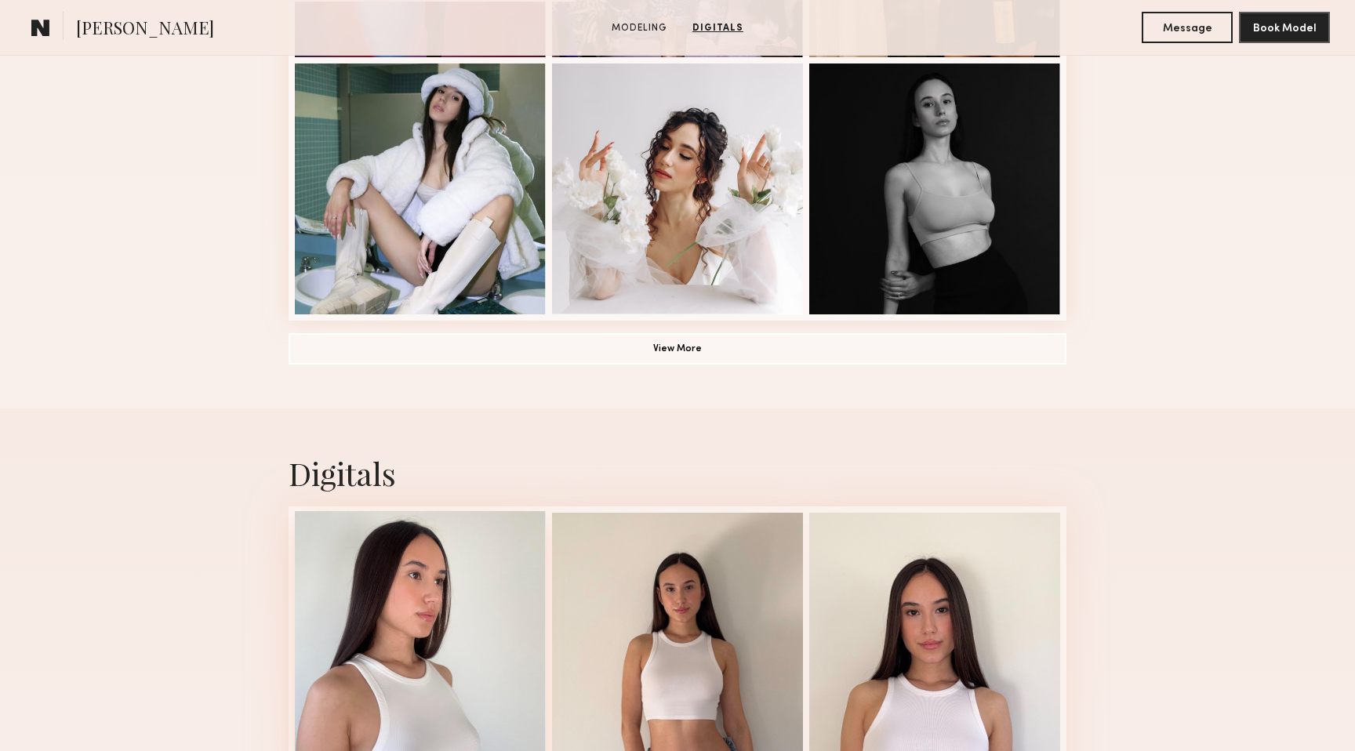
scroll to position [828, 0]
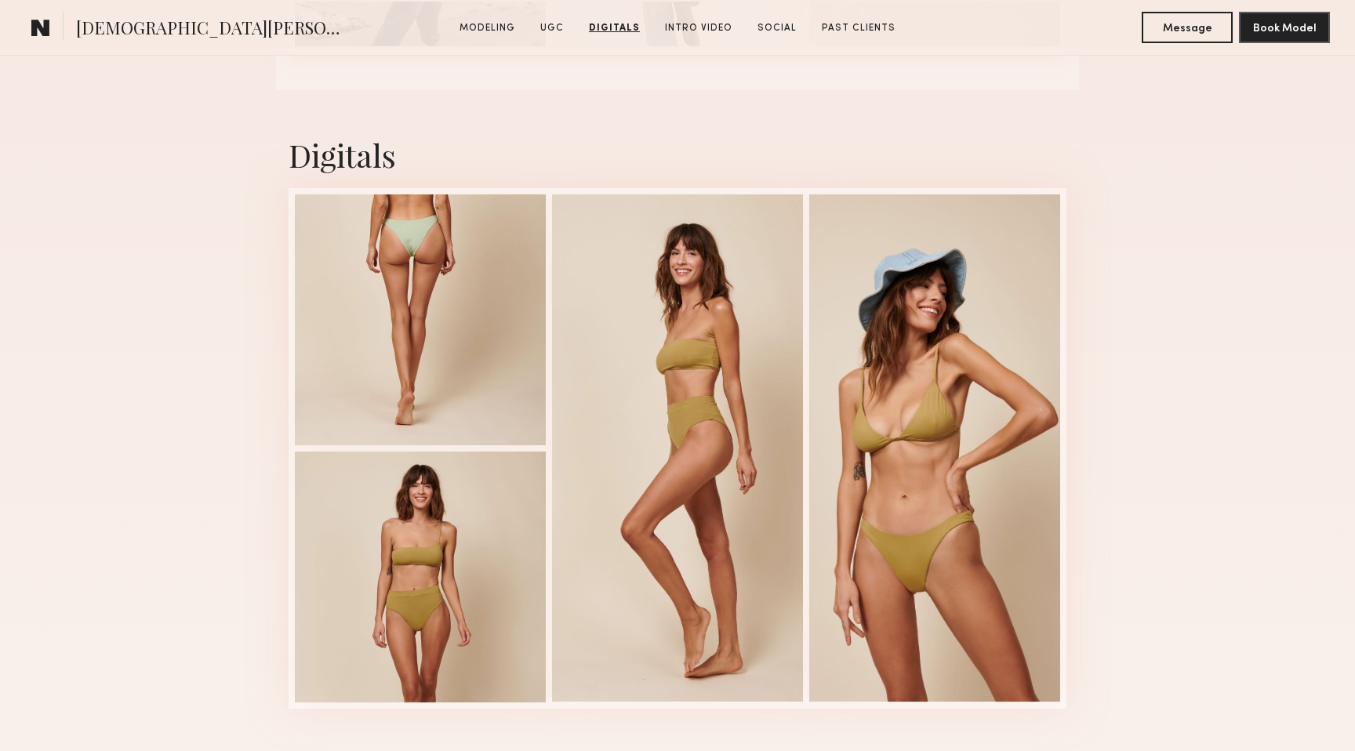
scroll to position [3040, 0]
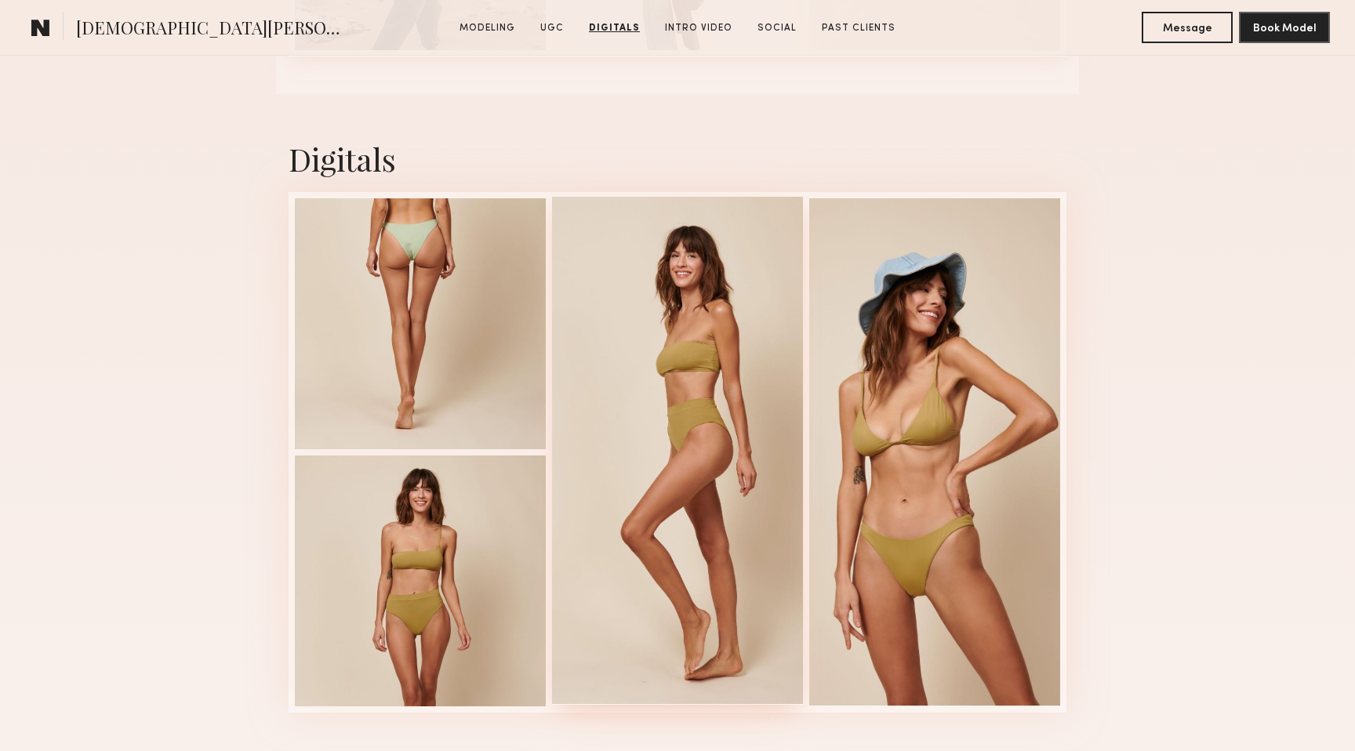
click at [721, 325] on div at bounding box center [677, 451] width 251 height 508
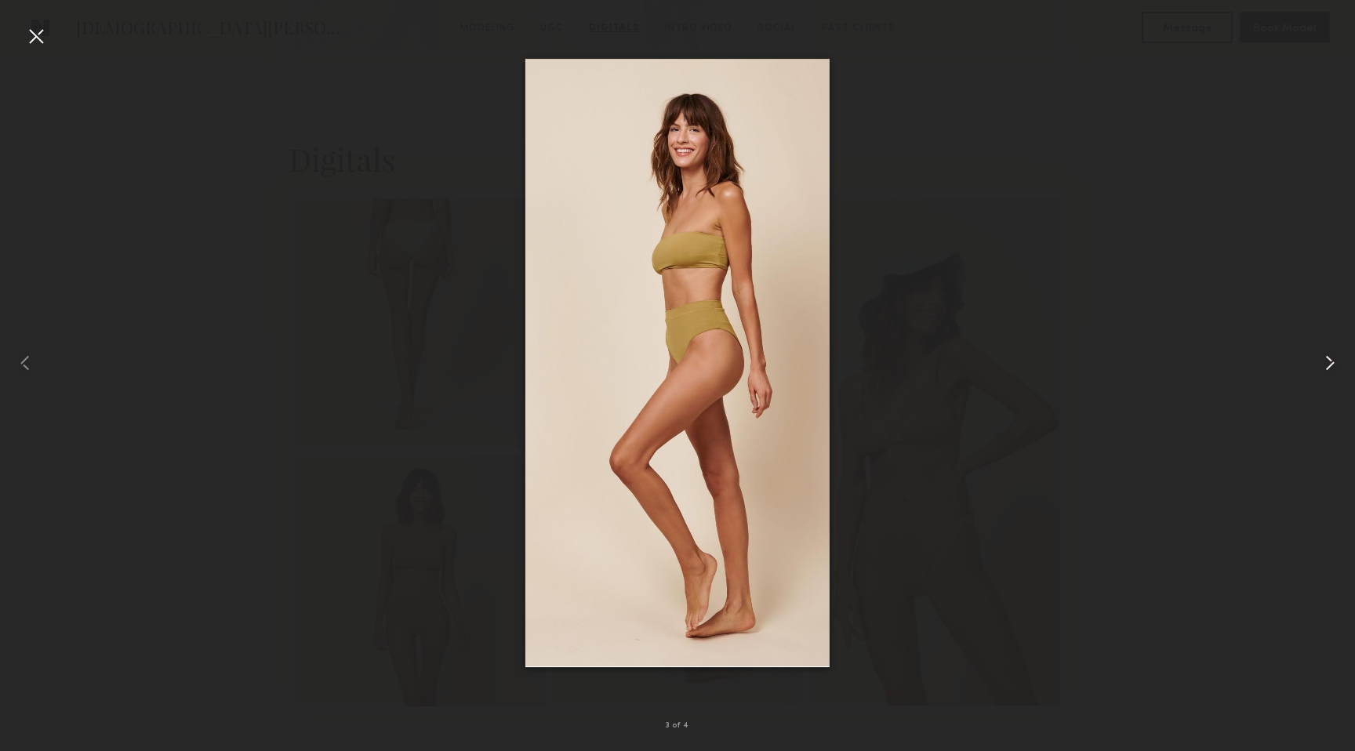
click at [1323, 358] on common-icon at bounding box center [1329, 362] width 25 height 25
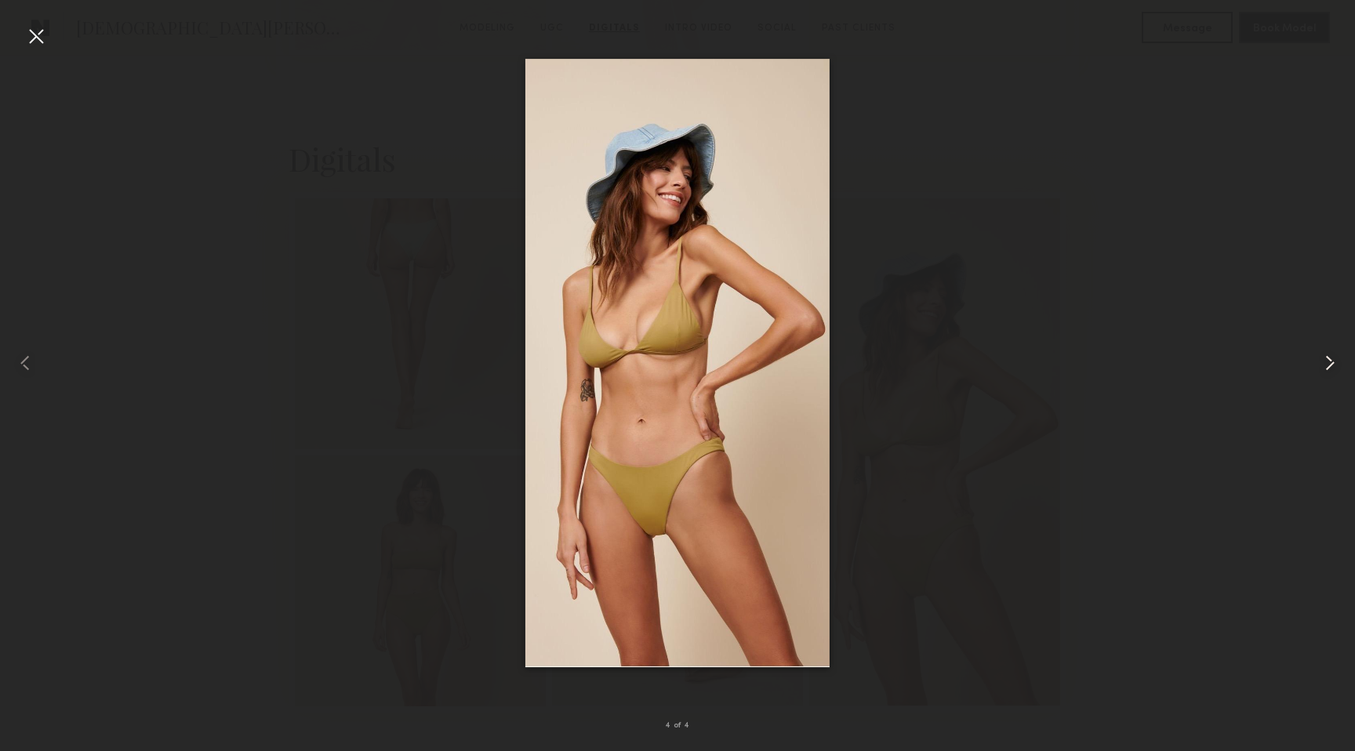
click at [1323, 358] on common-icon at bounding box center [1329, 362] width 25 height 25
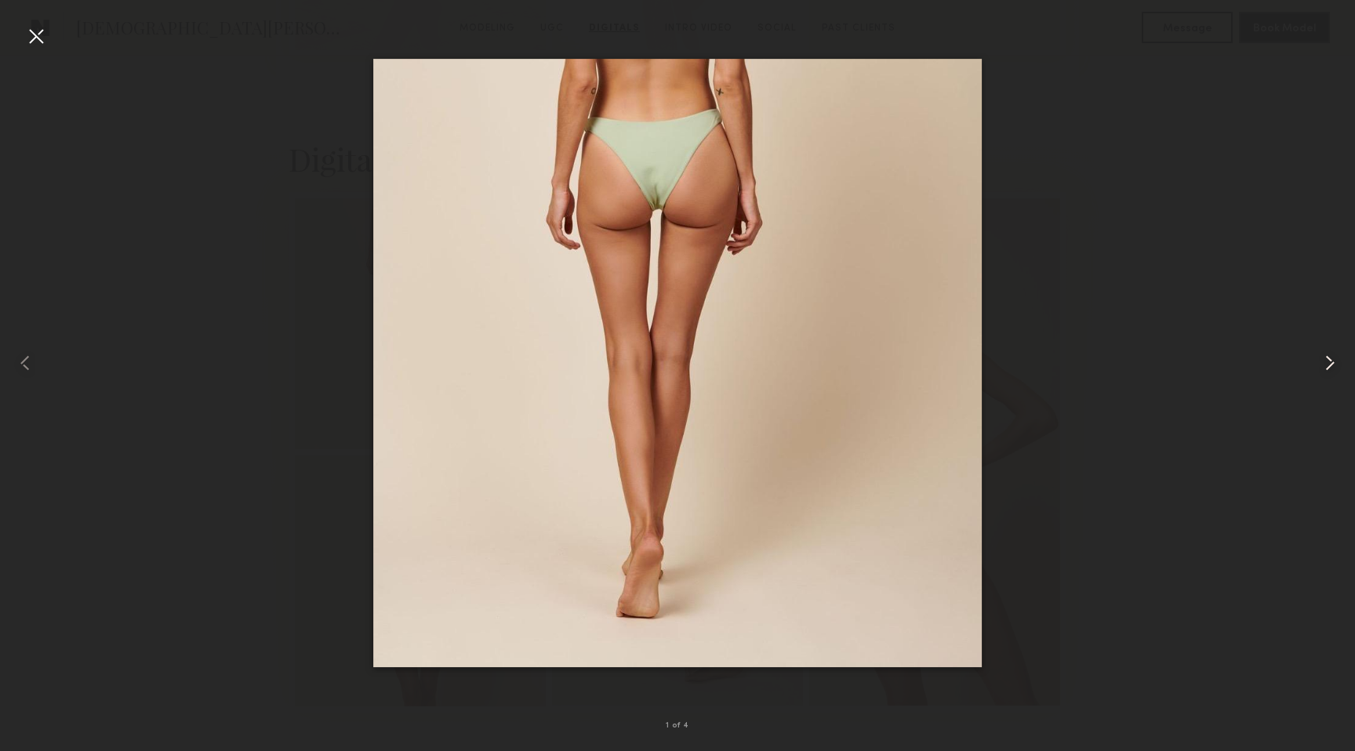
click at [1323, 358] on common-icon at bounding box center [1329, 362] width 25 height 25
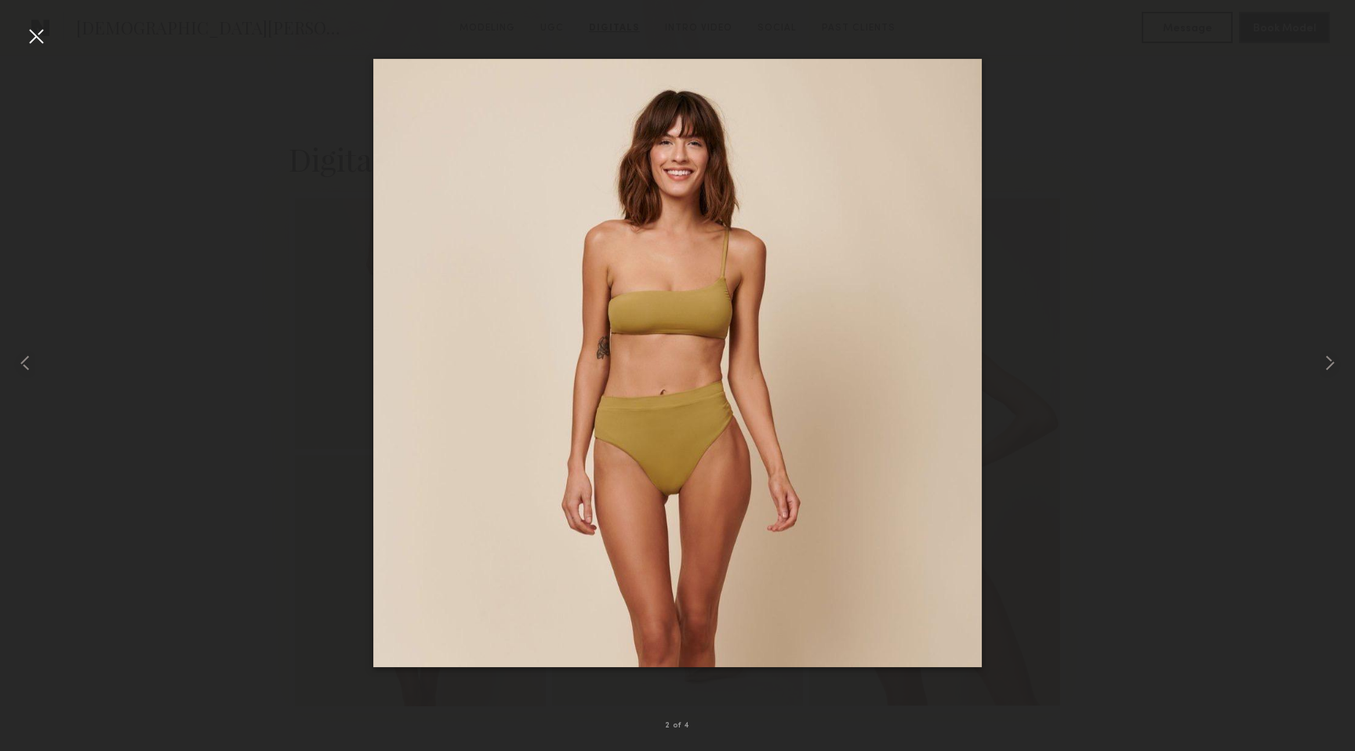
click at [41, 42] on div at bounding box center [36, 36] width 25 height 25
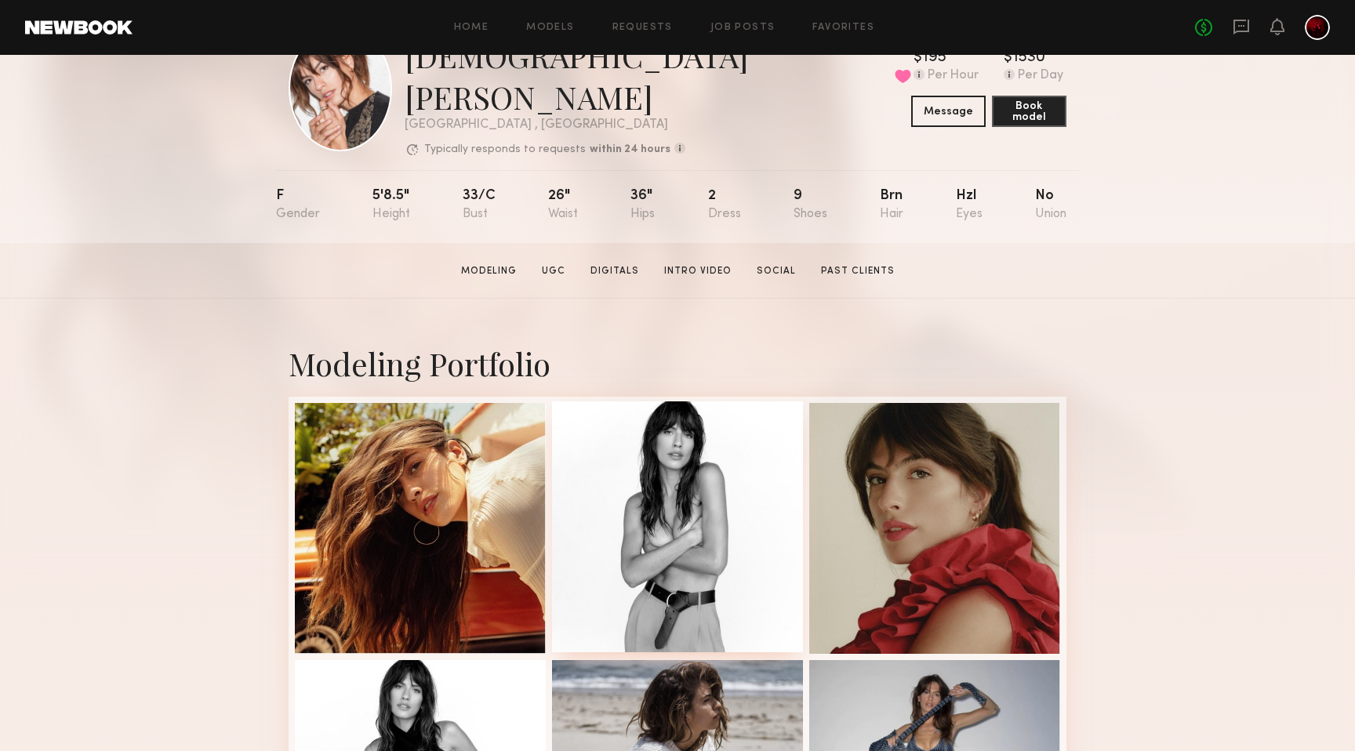
scroll to position [0, 0]
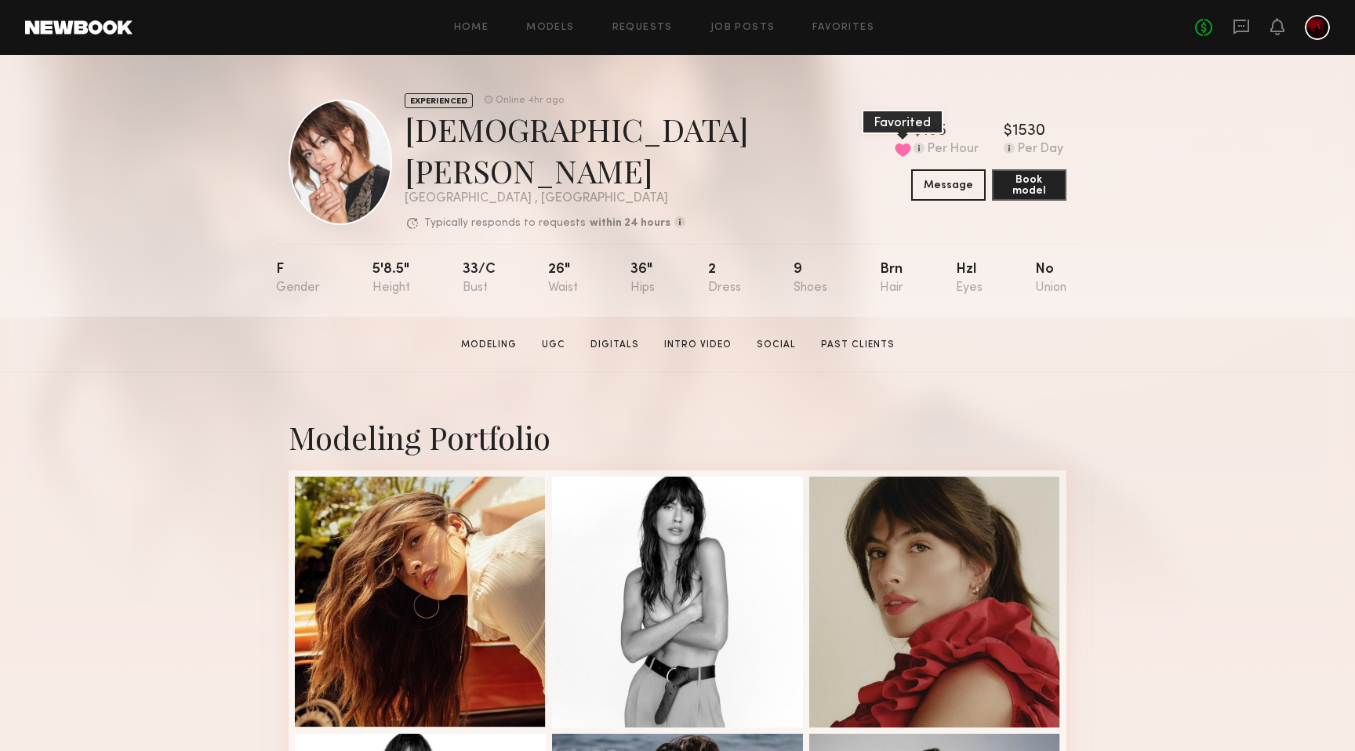
click at [895, 143] on button at bounding box center [903, 150] width 16 height 14
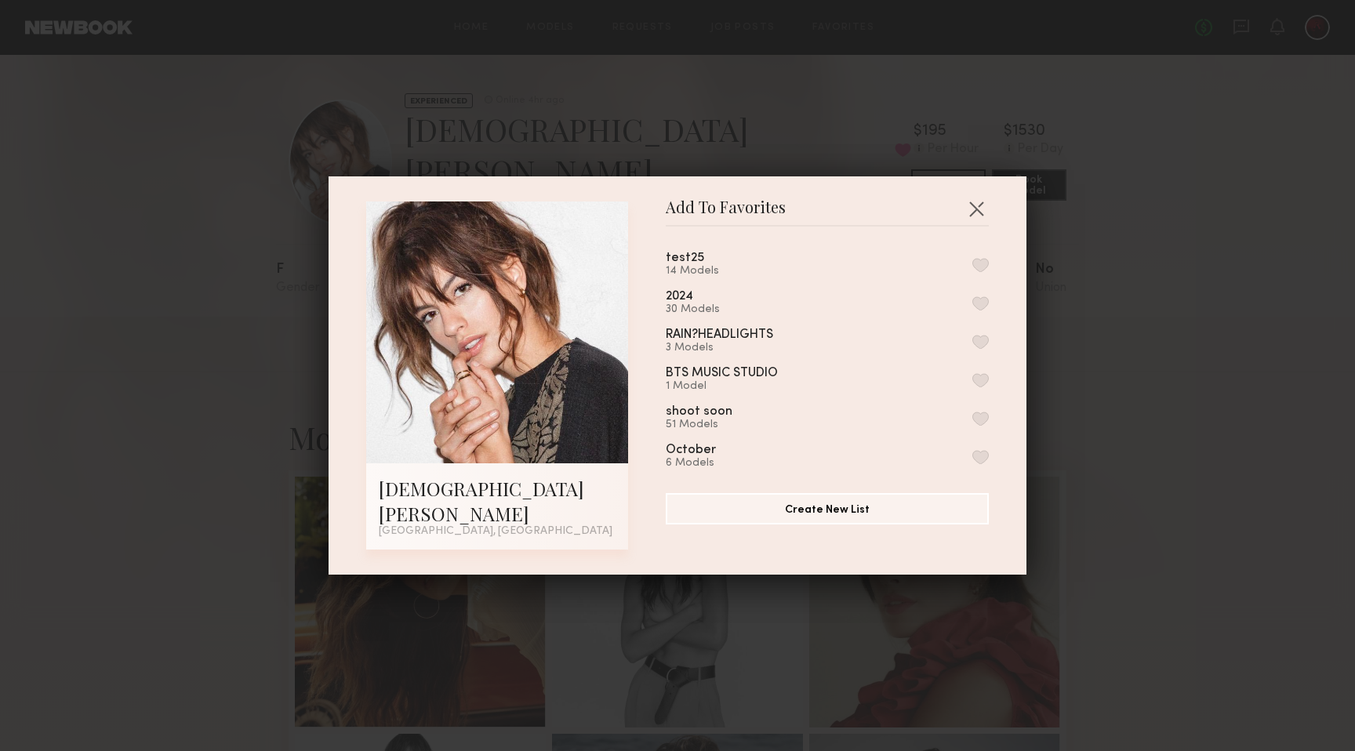
click at [982, 272] on button "button" at bounding box center [980, 265] width 16 height 14
click at [984, 217] on button "button" at bounding box center [976, 208] width 25 height 25
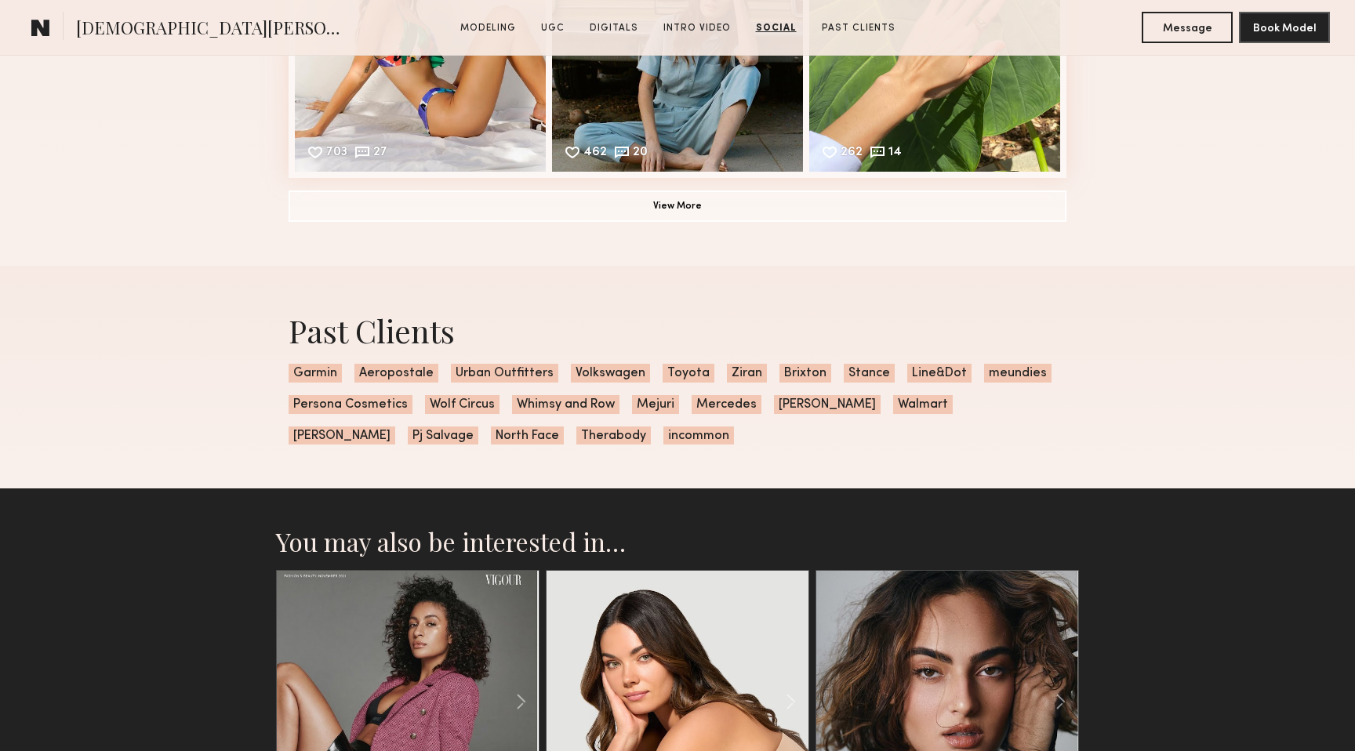
scroll to position [4838, 0]
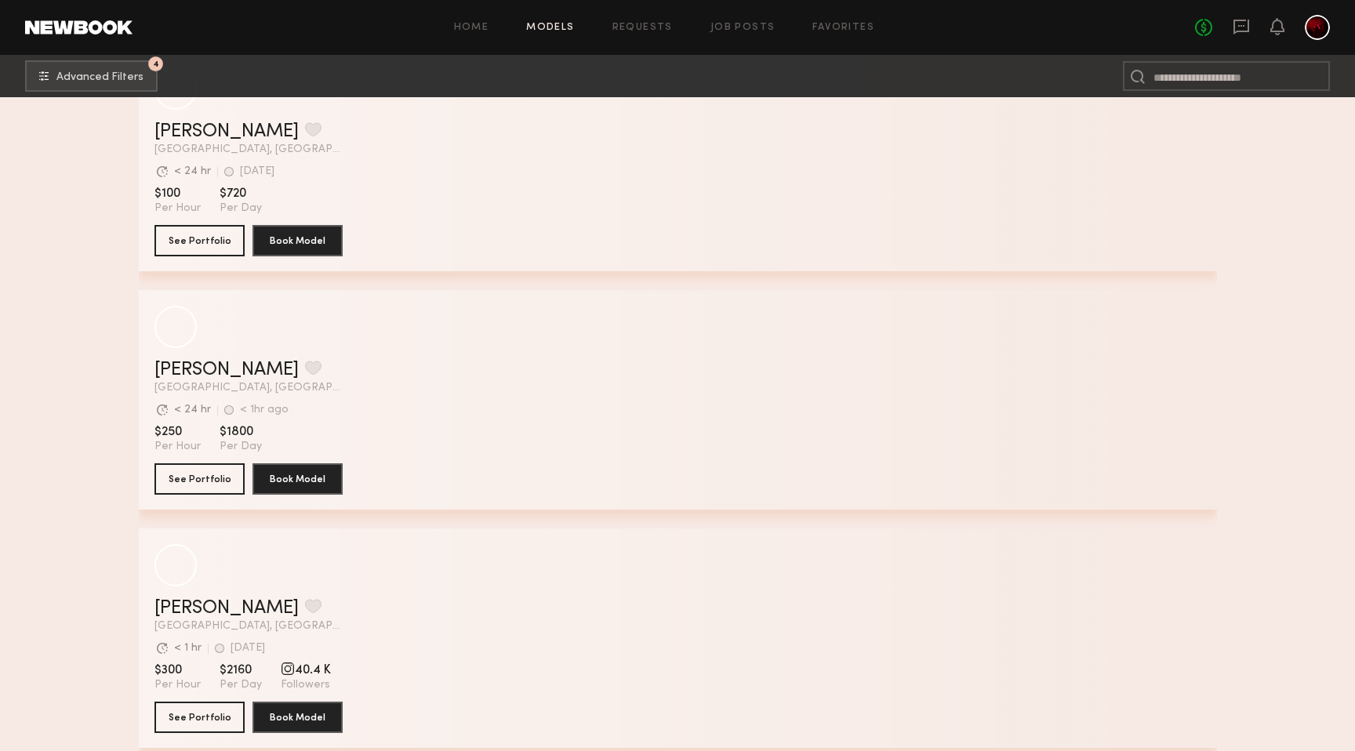
scroll to position [23211, 0]
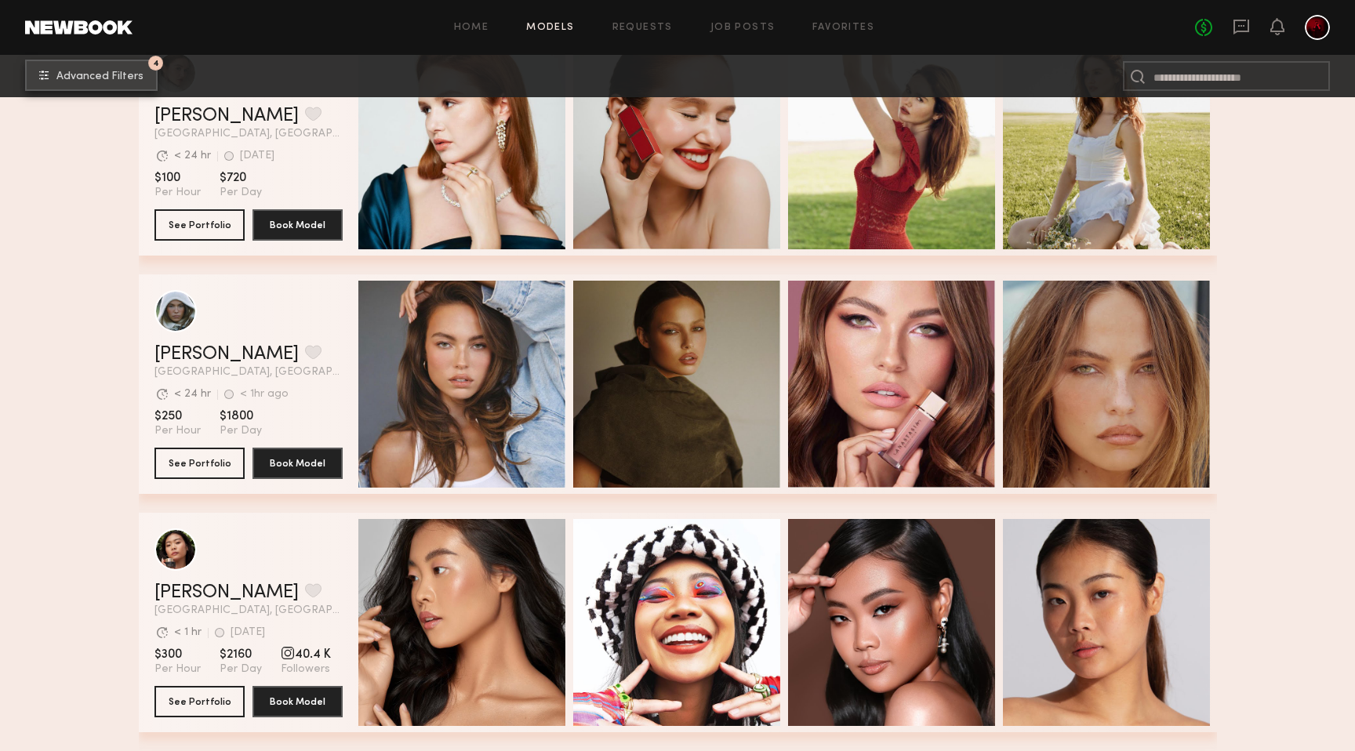
click at [122, 76] on span "Advanced Filters" at bounding box center [99, 76] width 87 height 11
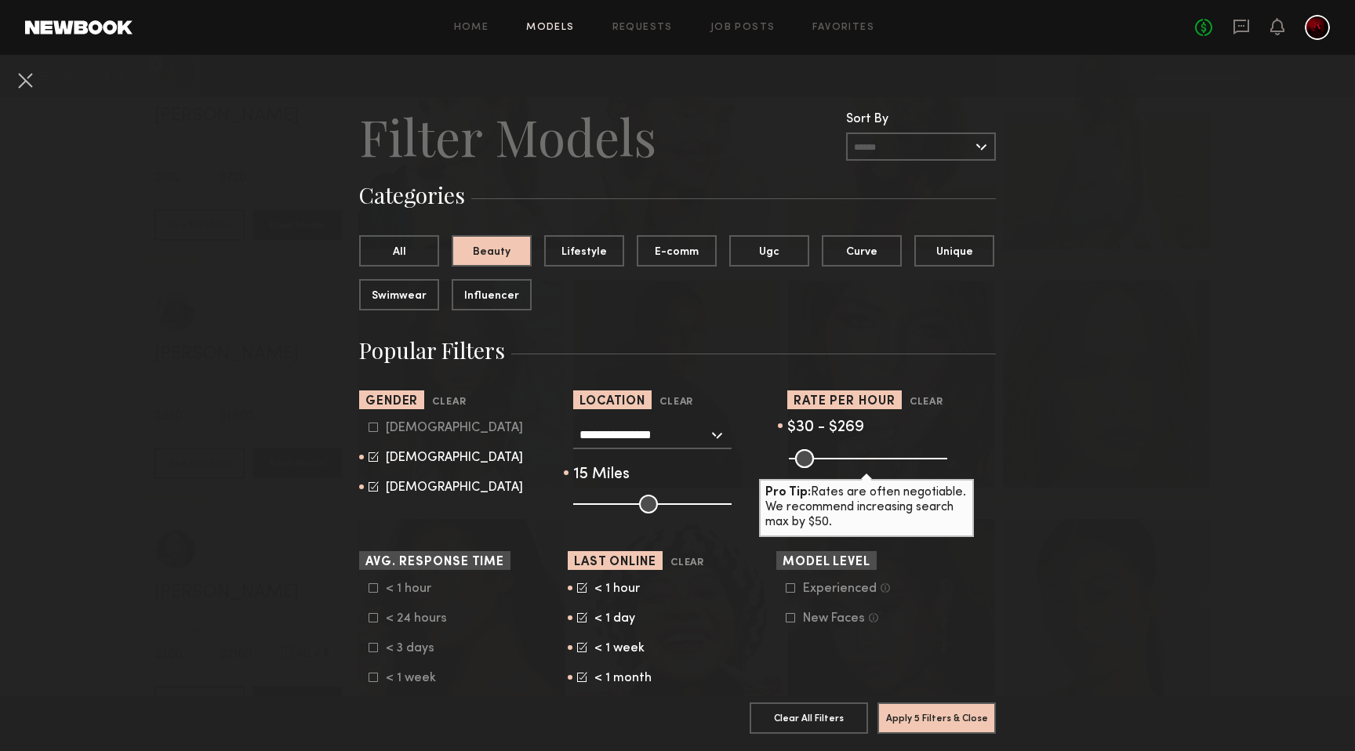
drag, startPoint x: 931, startPoint y: 456, endPoint x: 869, endPoint y: 456, distance: 62.7
type input "***"
click at [869, 456] on input "range" at bounding box center [868, 458] width 158 height 19
click at [957, 724] on button "Apply 5 Filters & Close" at bounding box center [936, 717] width 118 height 31
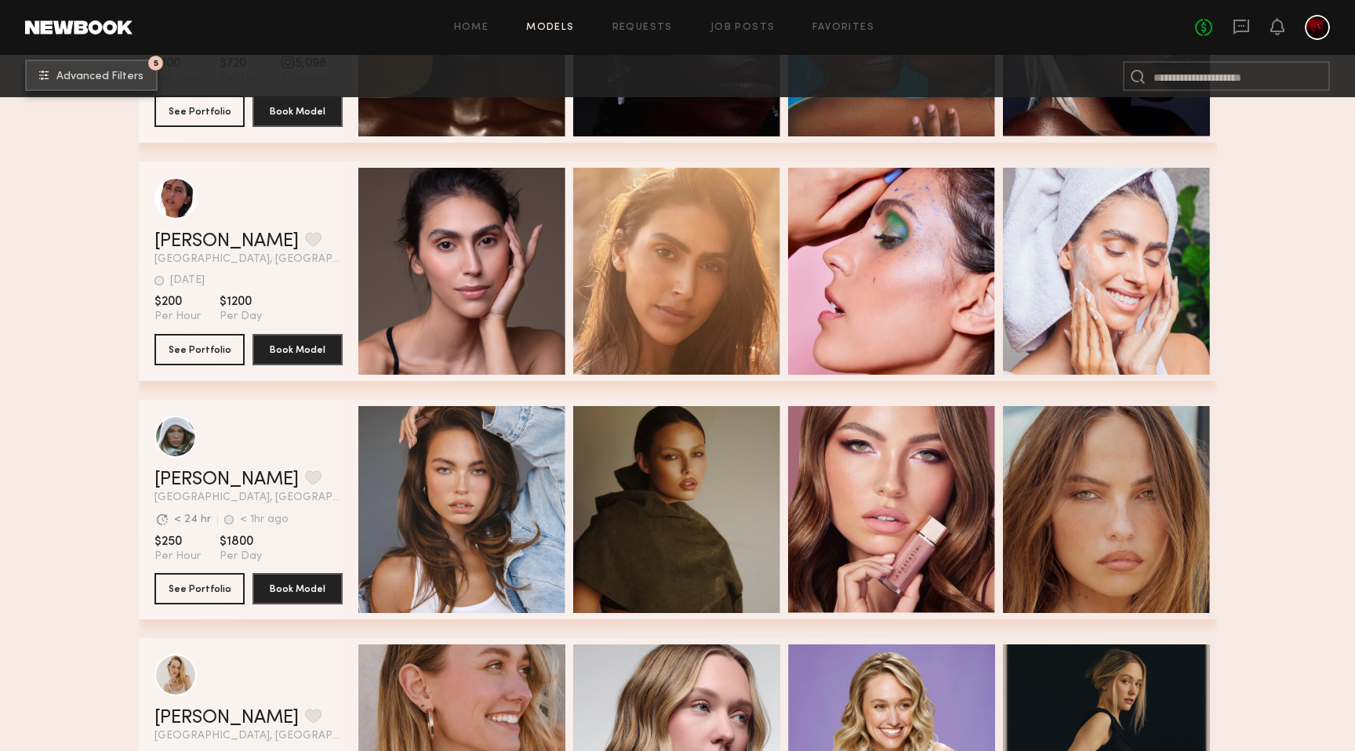
scroll to position [884, 0]
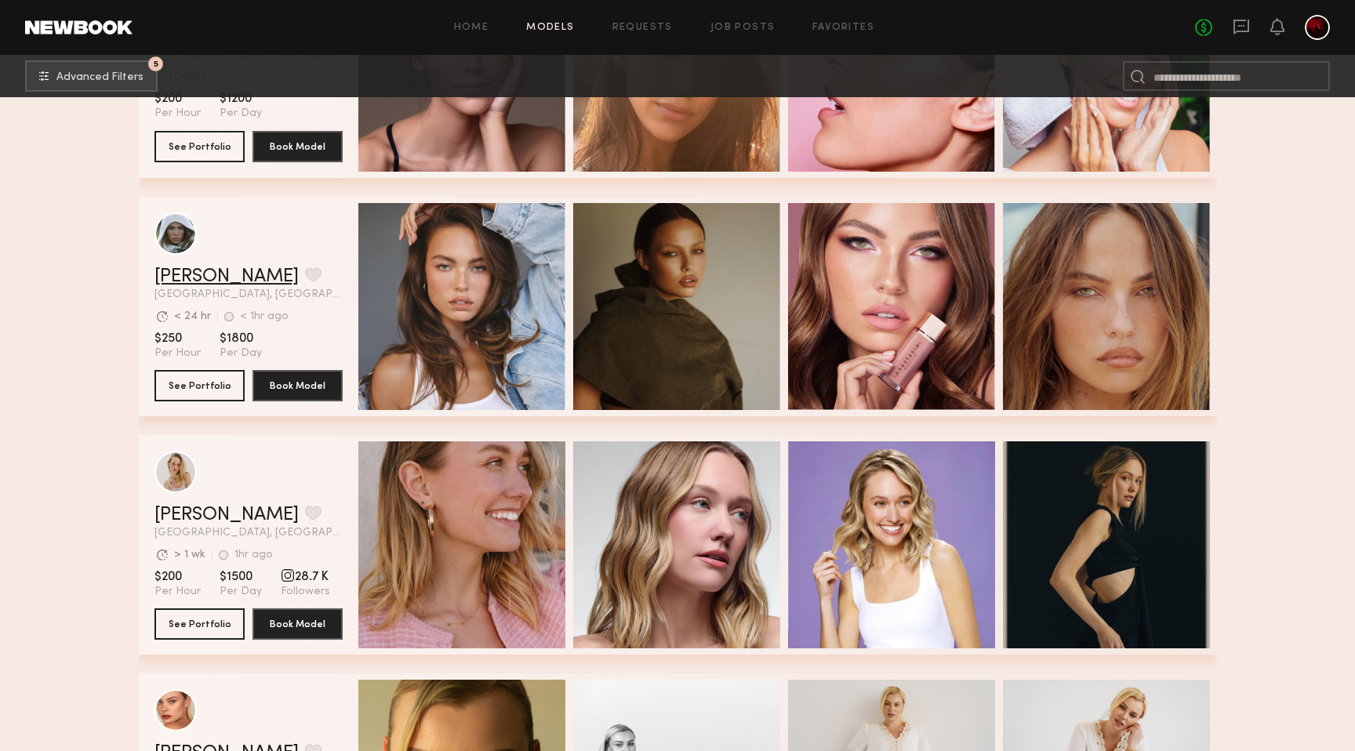
click at [165, 275] on link "Mallory P." at bounding box center [226, 276] width 144 height 19
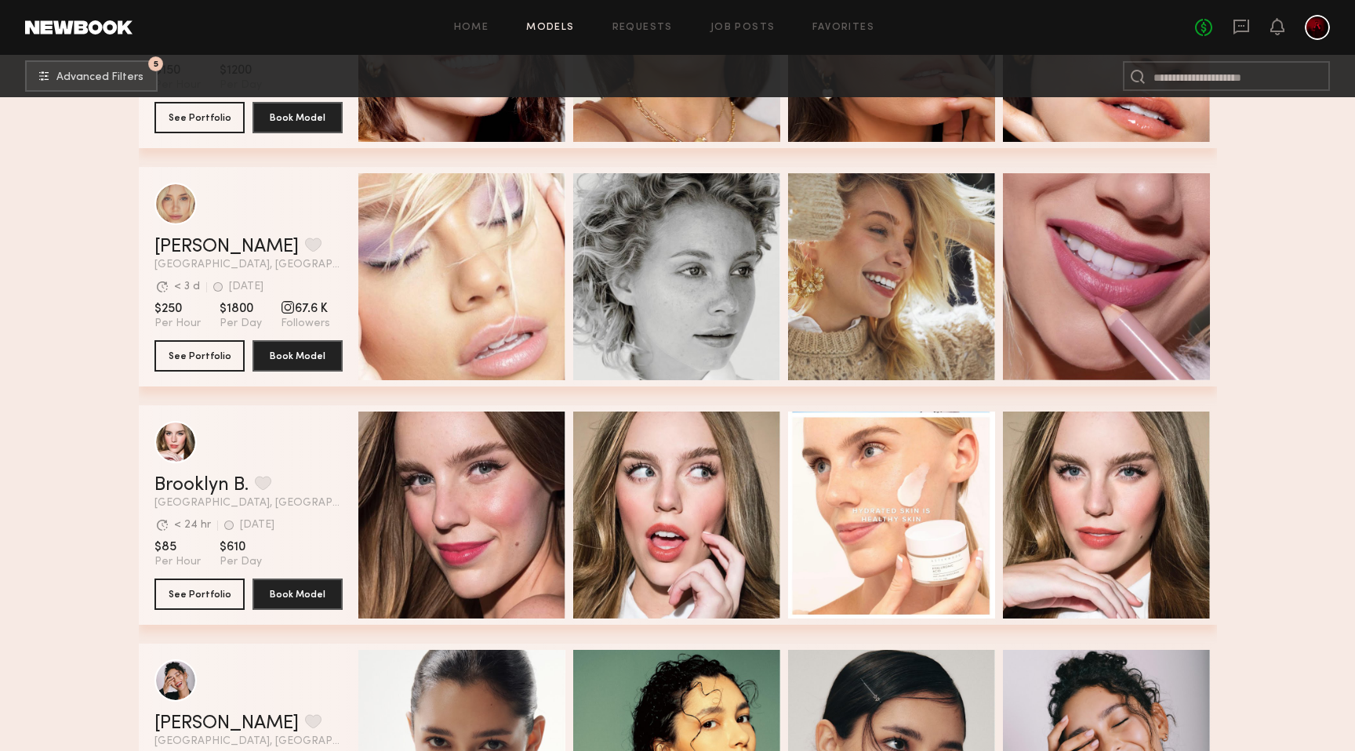
scroll to position [4024, 0]
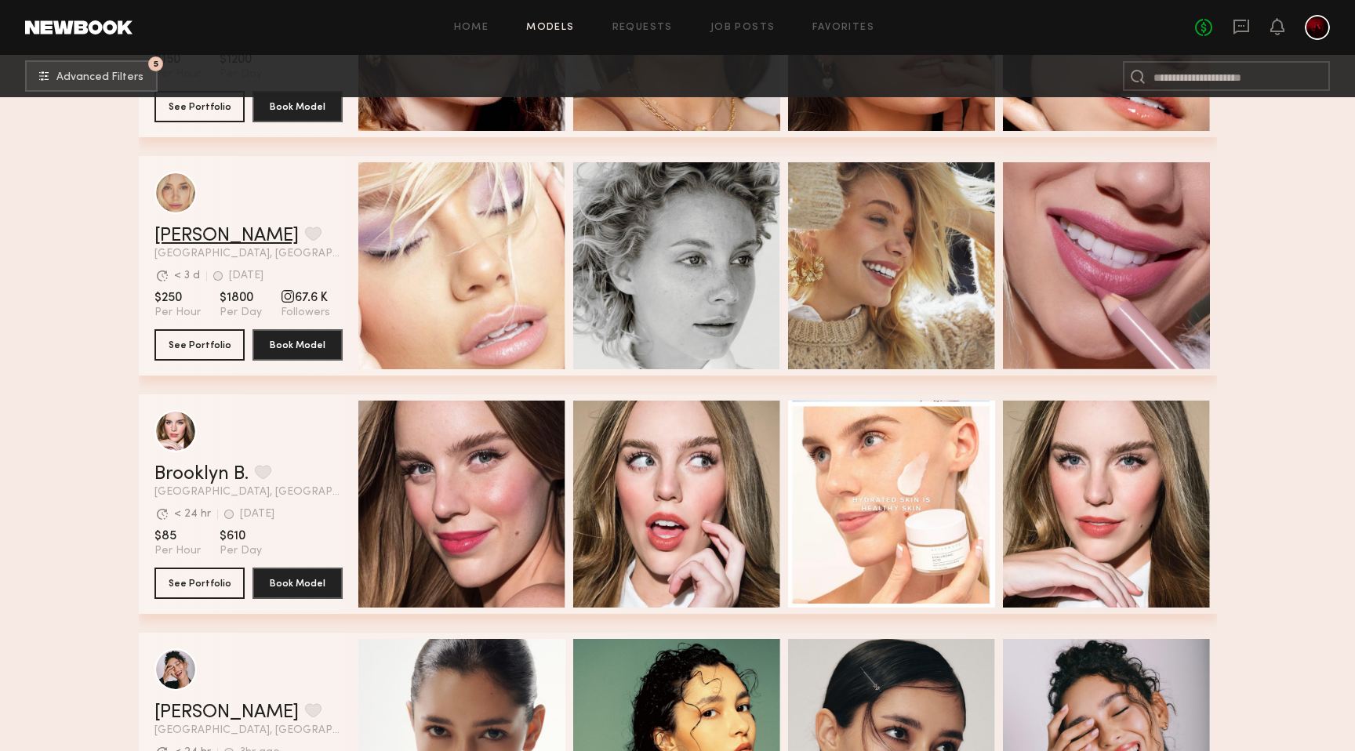
click at [177, 238] on link "Louise B." at bounding box center [226, 236] width 144 height 19
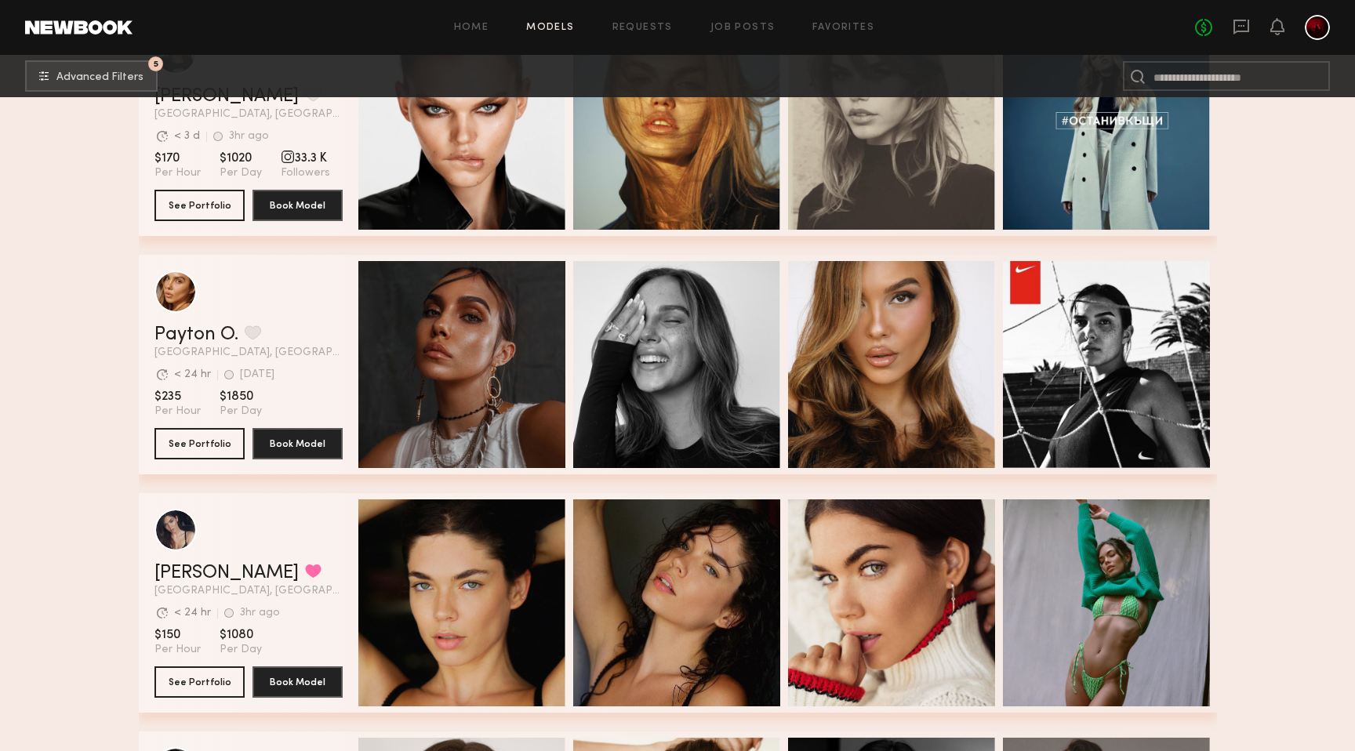
scroll to position [7747, 0]
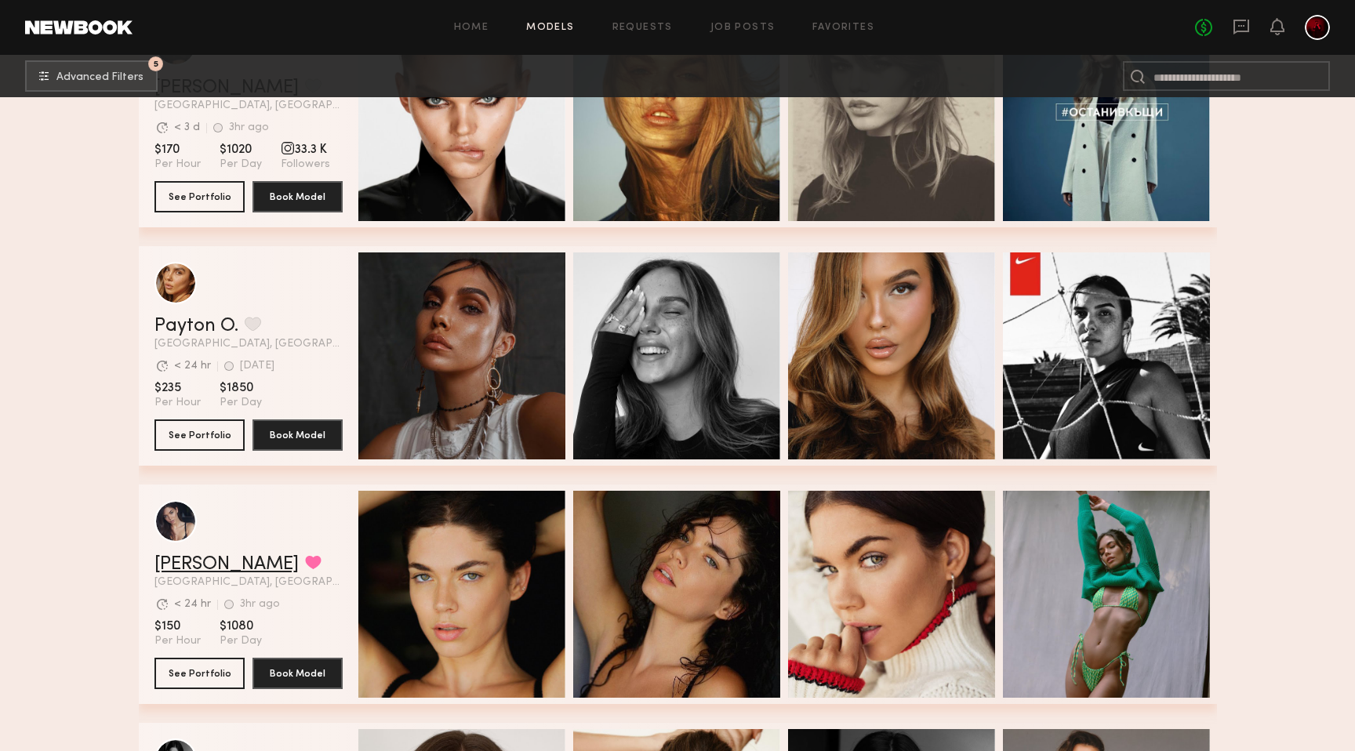
click at [178, 568] on link "Aarika W." at bounding box center [226, 564] width 144 height 19
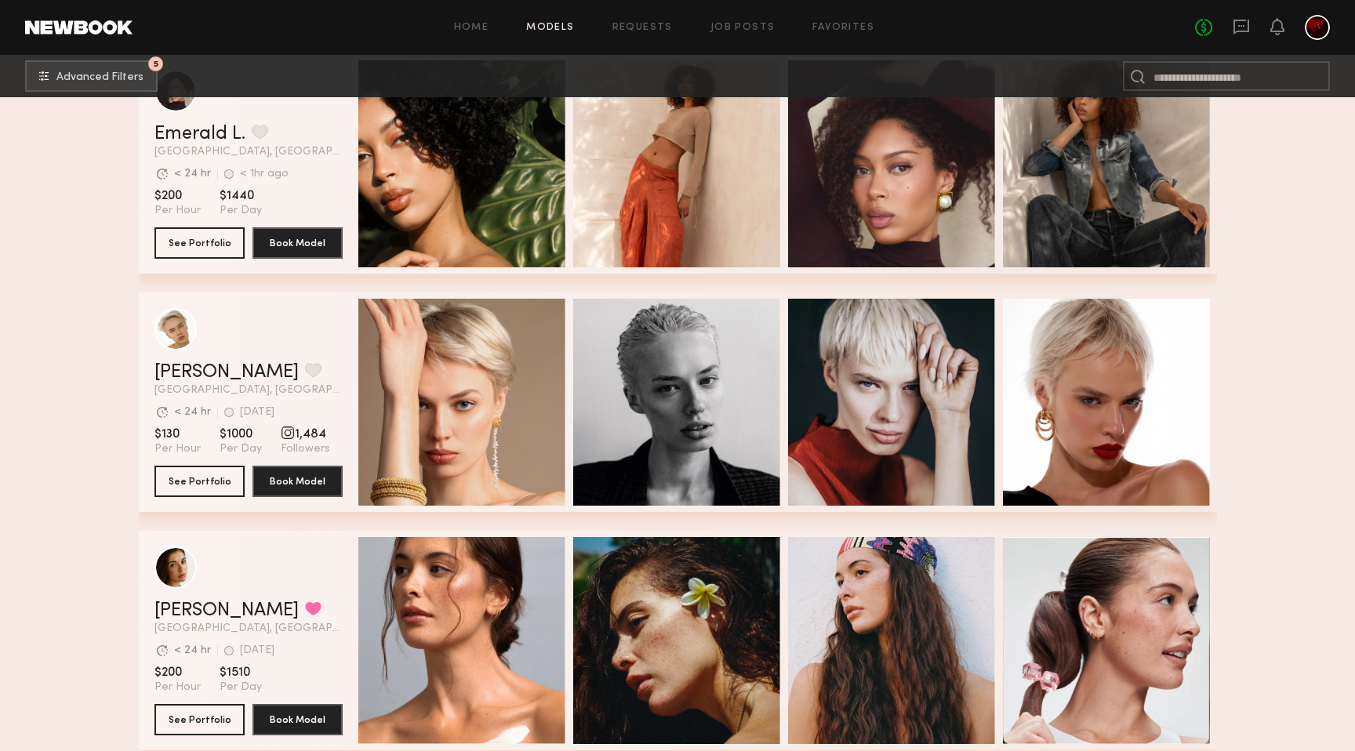
scroll to position [18567, 0]
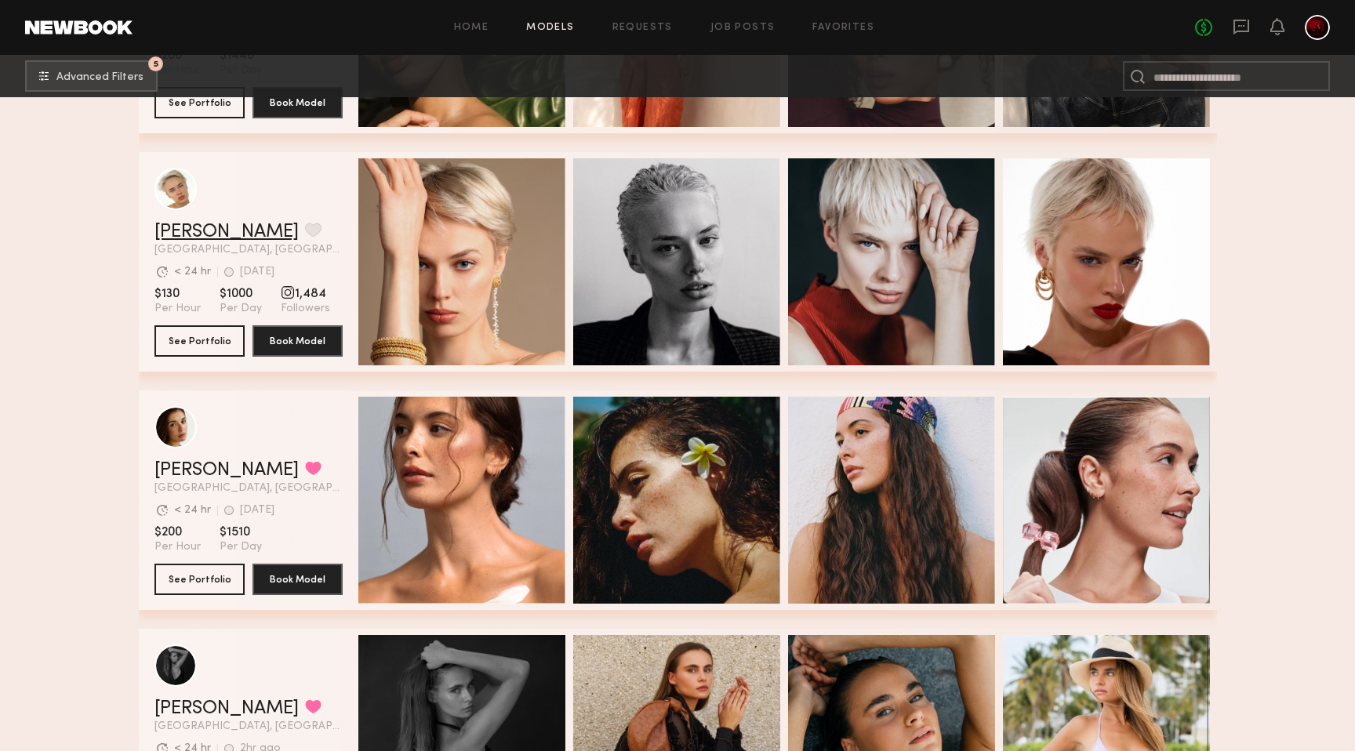
click at [176, 232] on link "Gena S." at bounding box center [226, 232] width 144 height 19
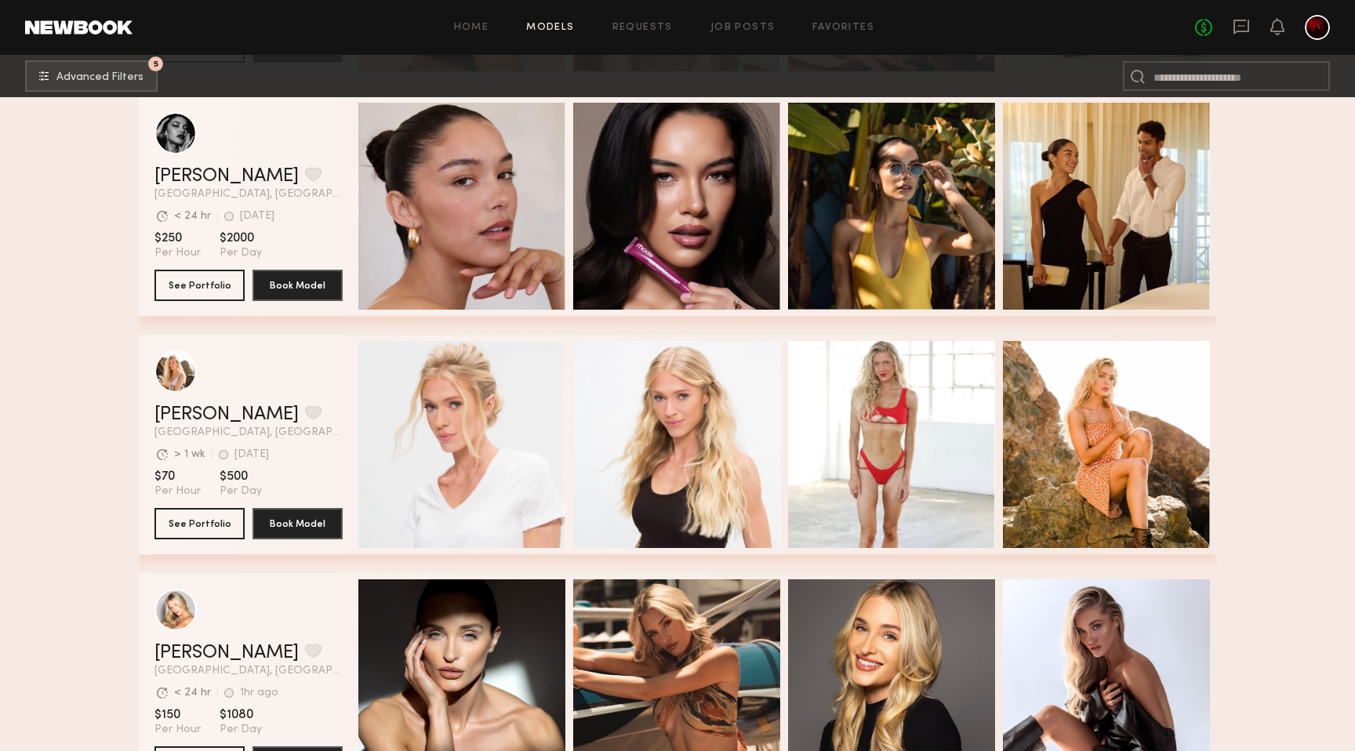
scroll to position [35351, 0]
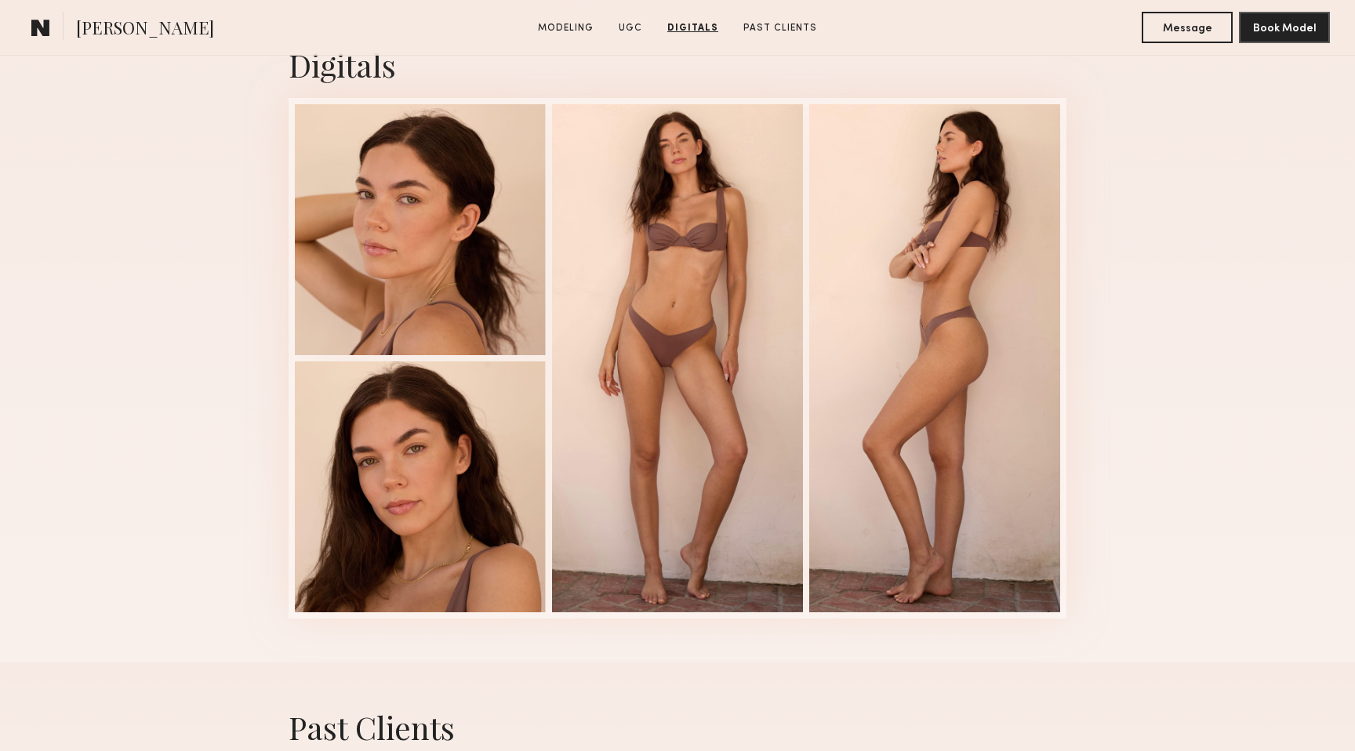
scroll to position [3373, 0]
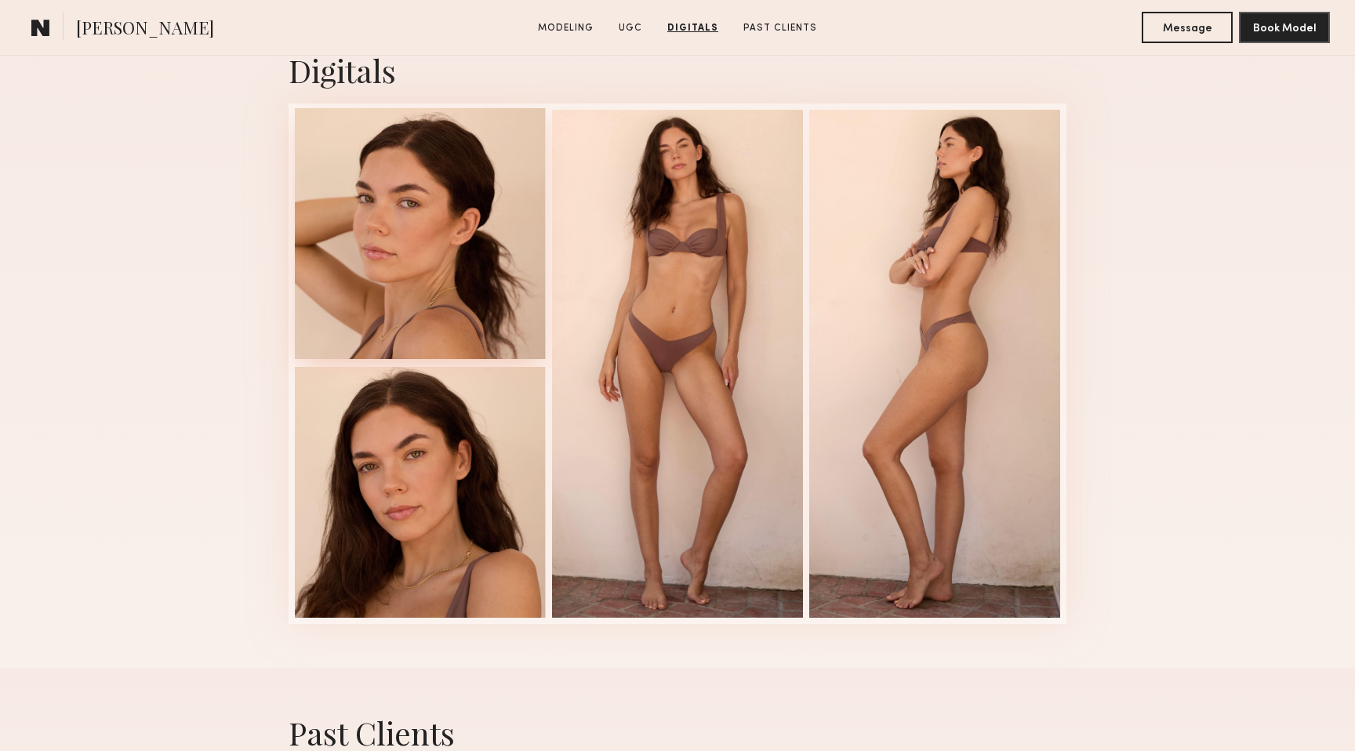
click at [427, 264] on div at bounding box center [420, 233] width 251 height 251
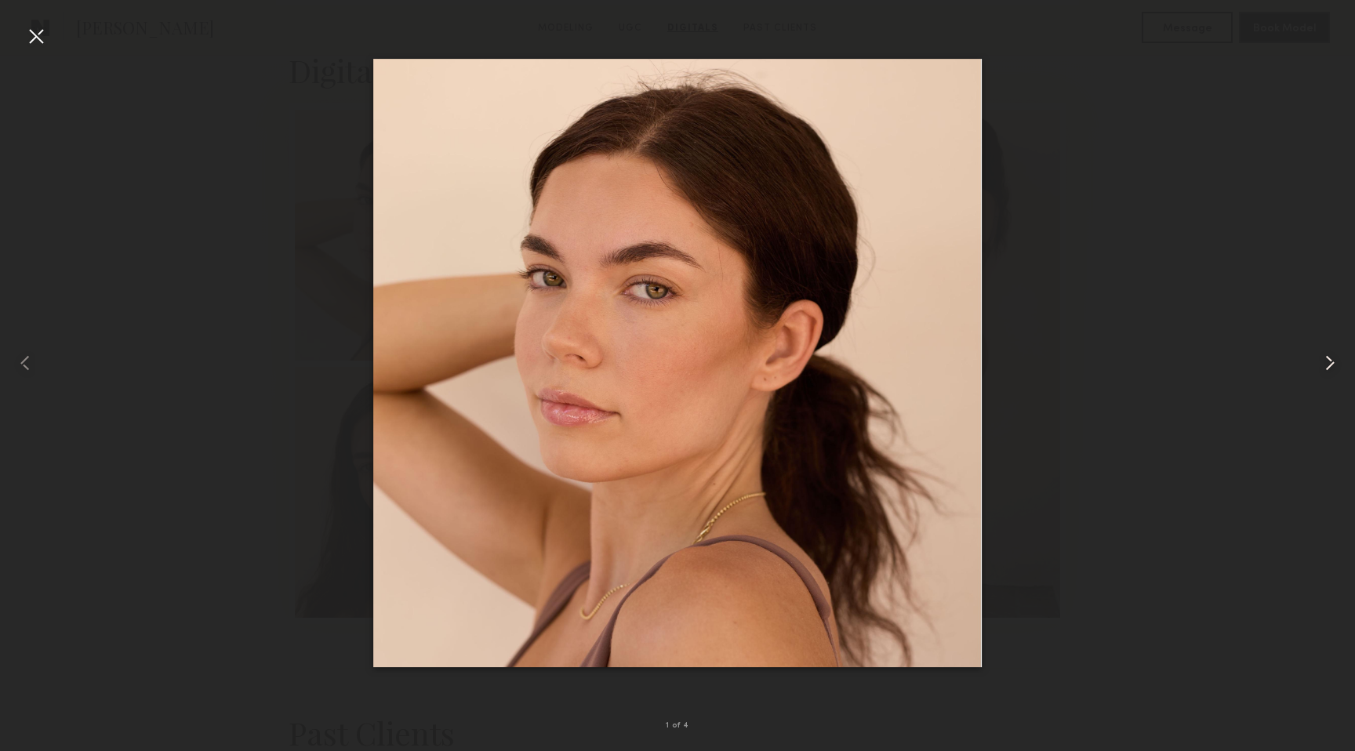
click at [1326, 360] on common-icon at bounding box center [1329, 362] width 25 height 25
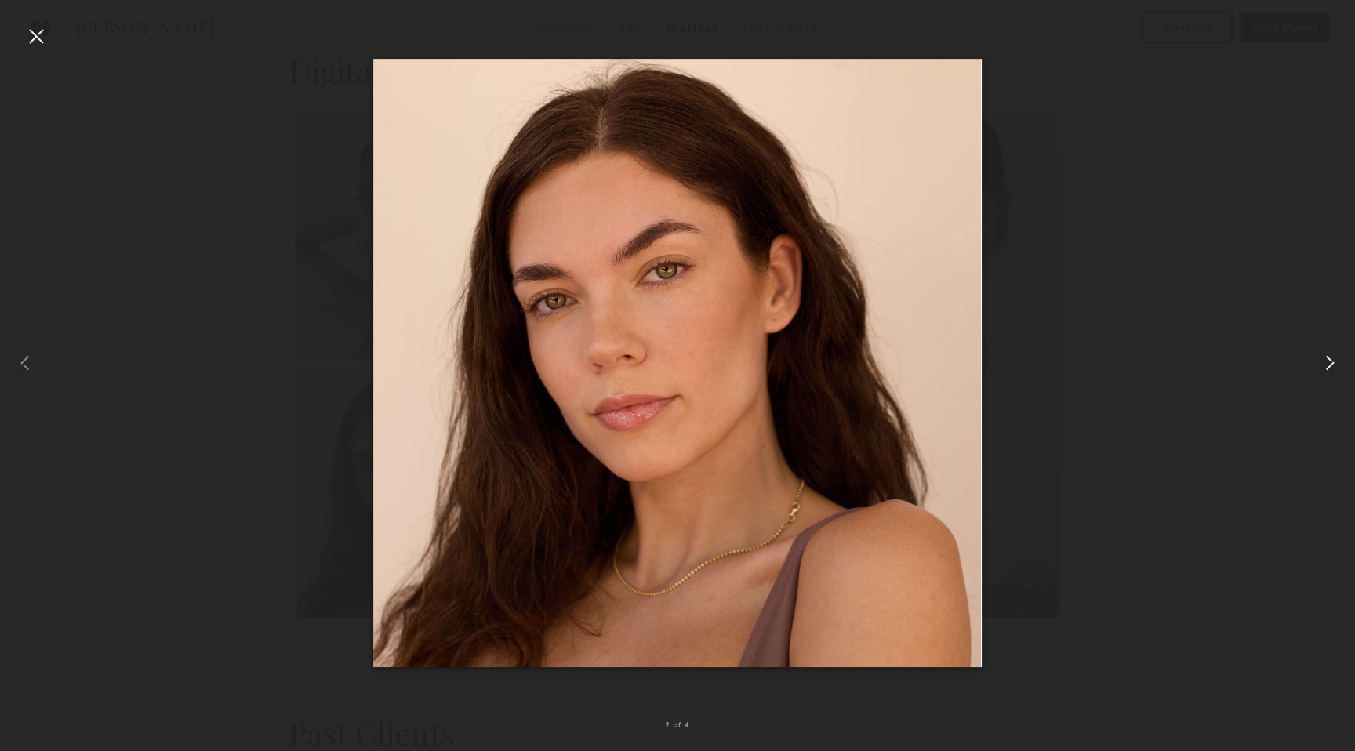
click at [1326, 360] on common-icon at bounding box center [1329, 362] width 25 height 25
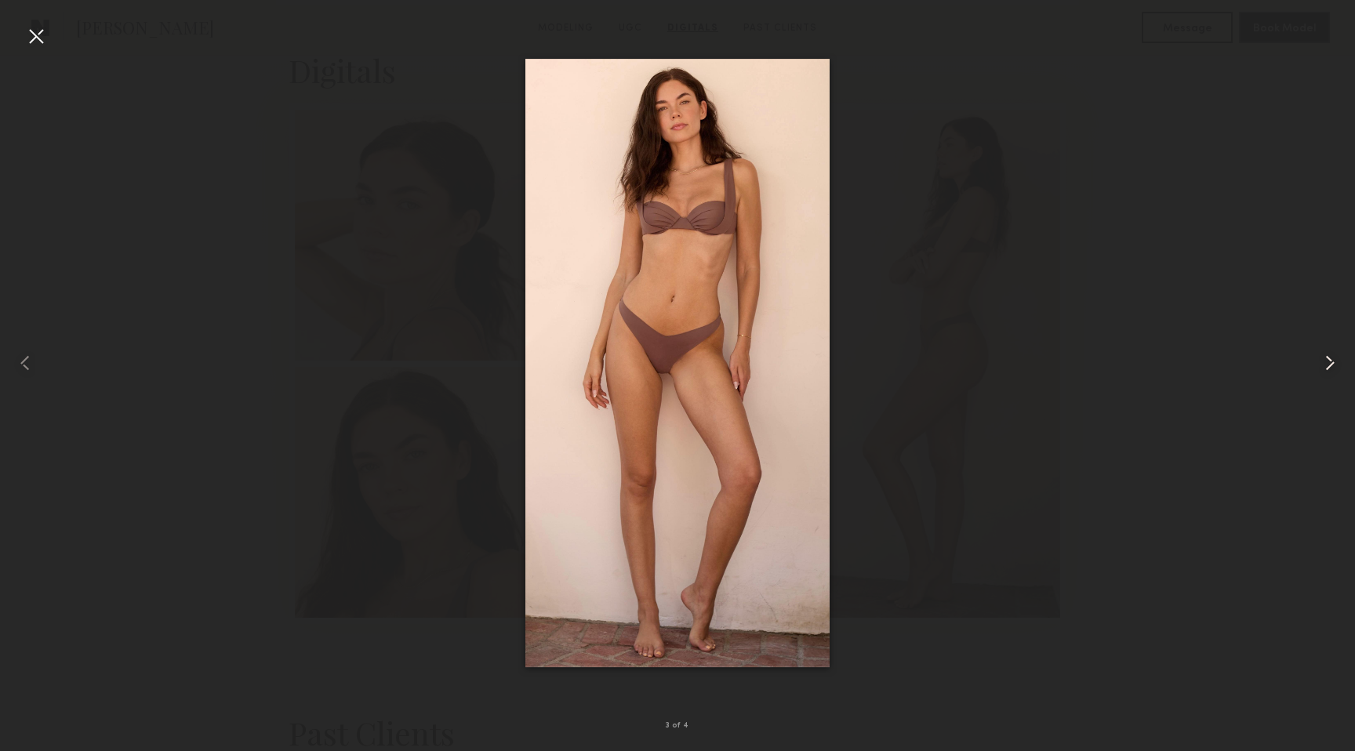
click at [1326, 360] on common-icon at bounding box center [1329, 362] width 25 height 25
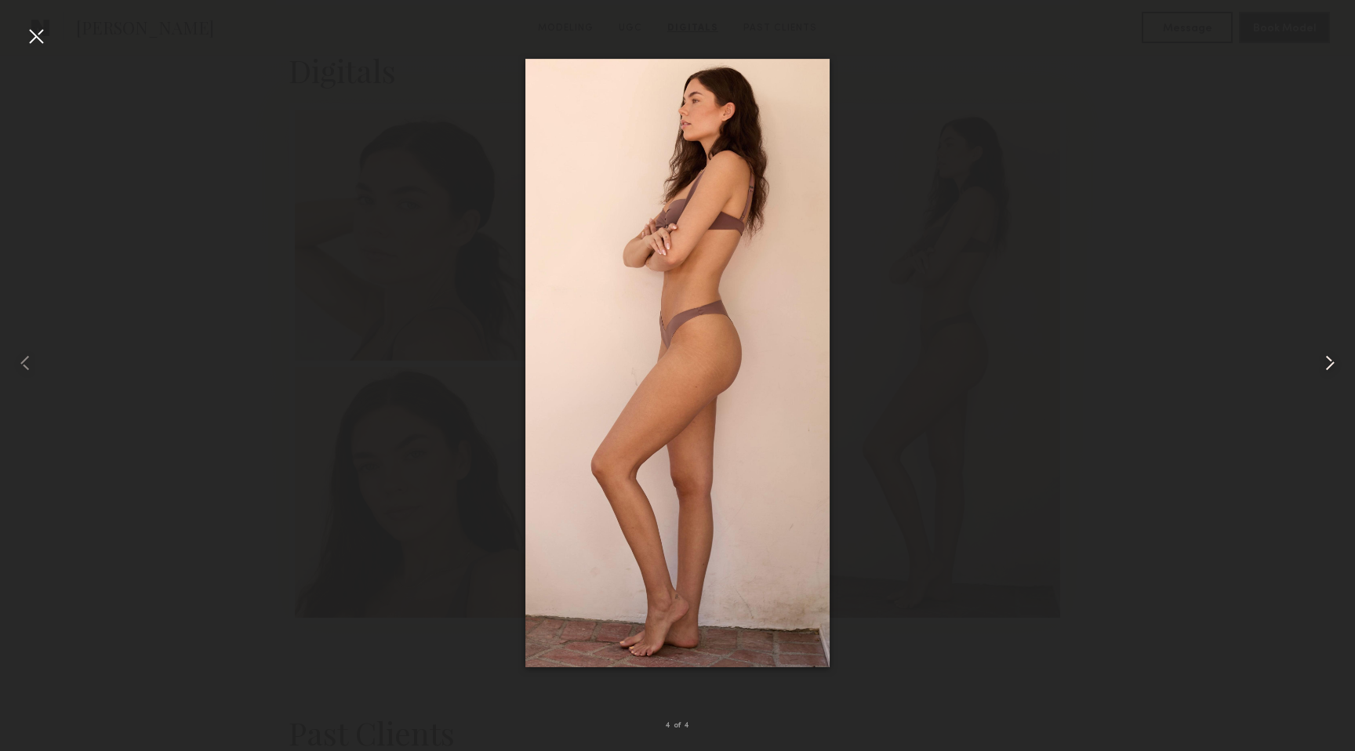
click at [1326, 360] on common-icon at bounding box center [1329, 362] width 25 height 25
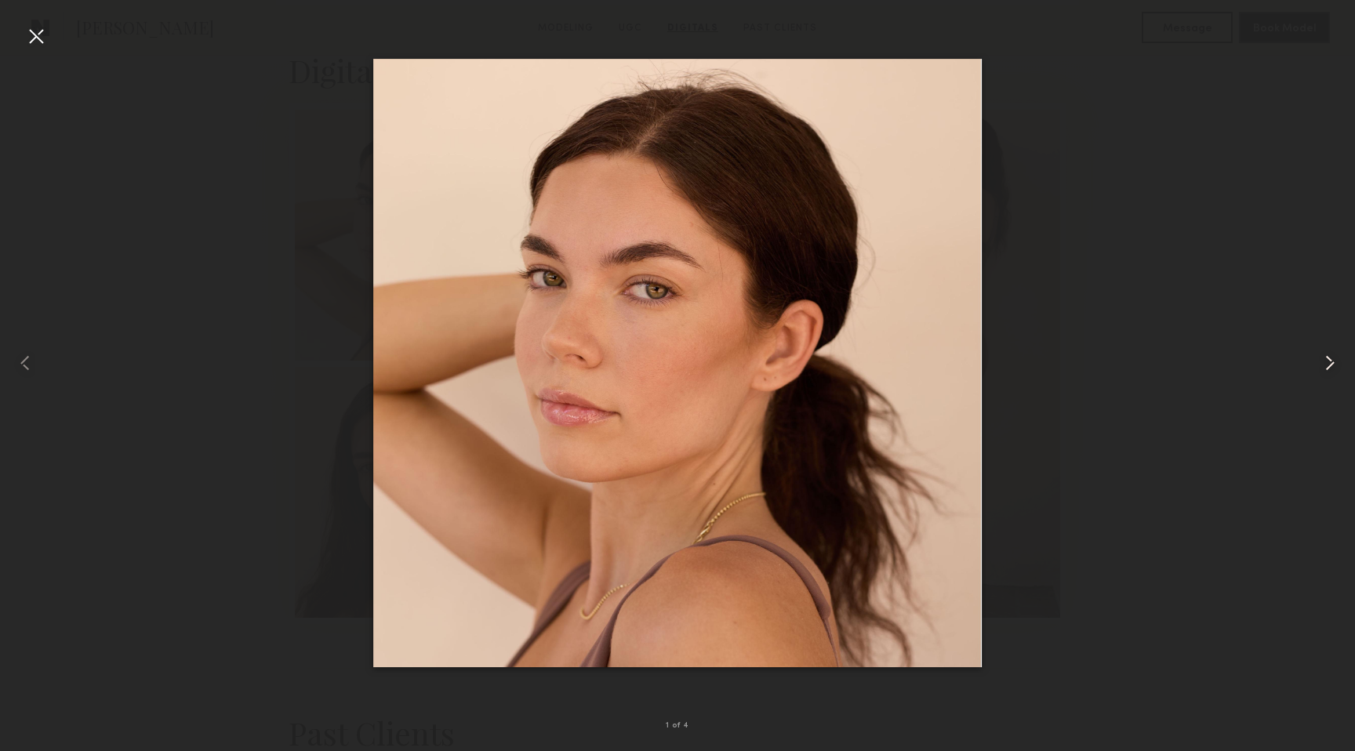
click at [1326, 360] on common-icon at bounding box center [1329, 362] width 25 height 25
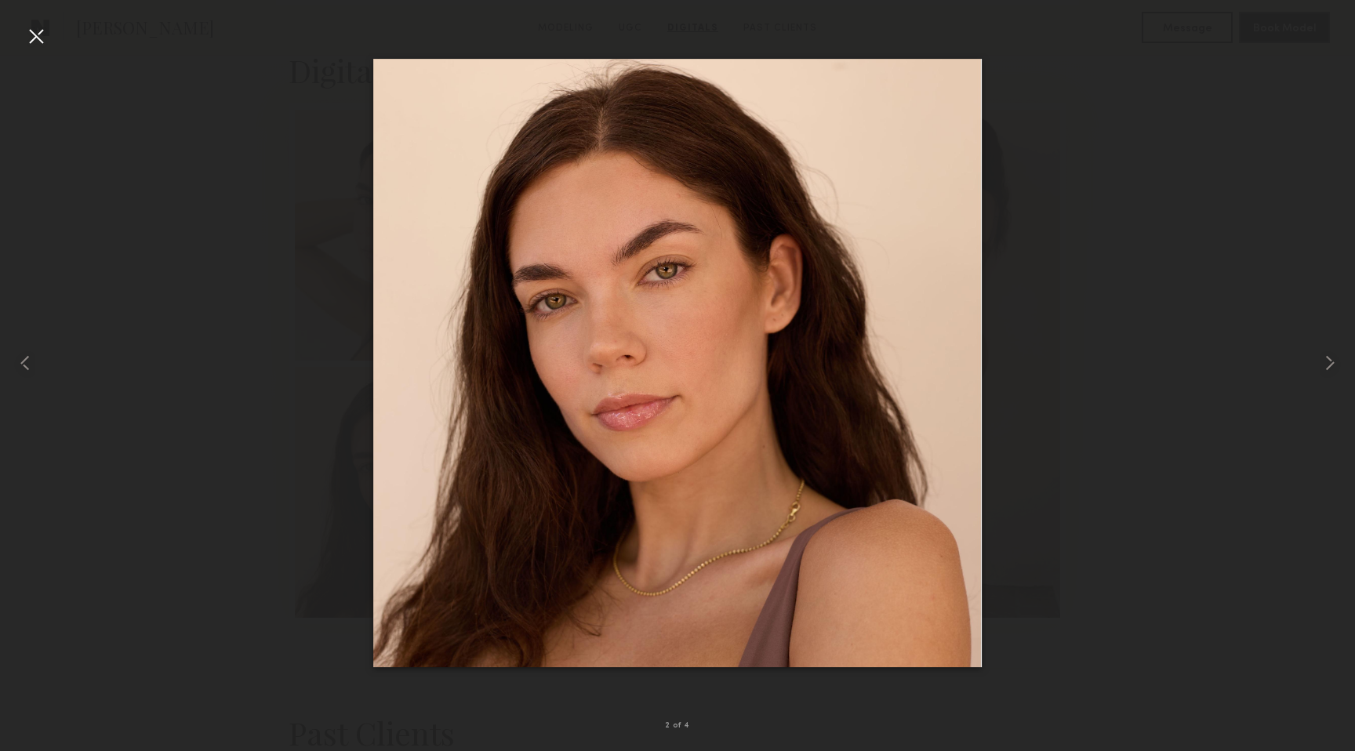
click at [34, 33] on div at bounding box center [36, 36] width 25 height 25
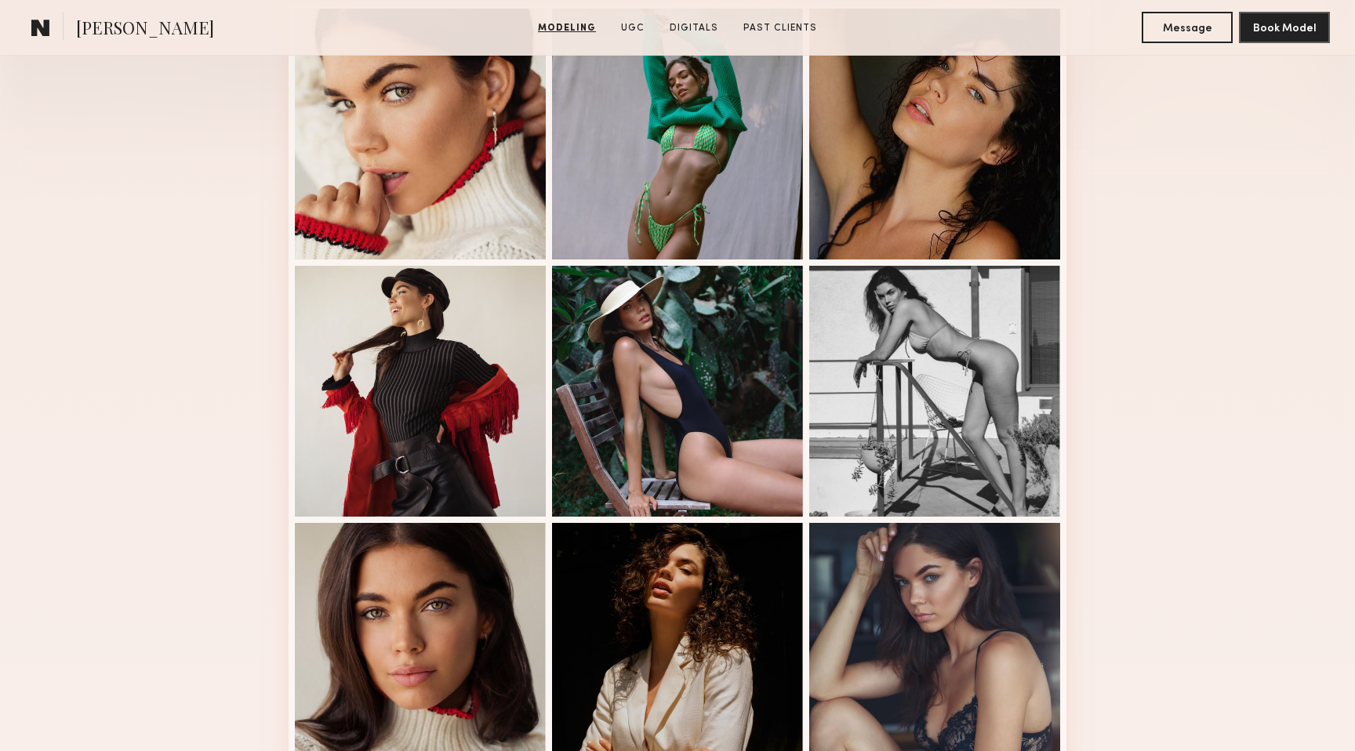
scroll to position [0, 0]
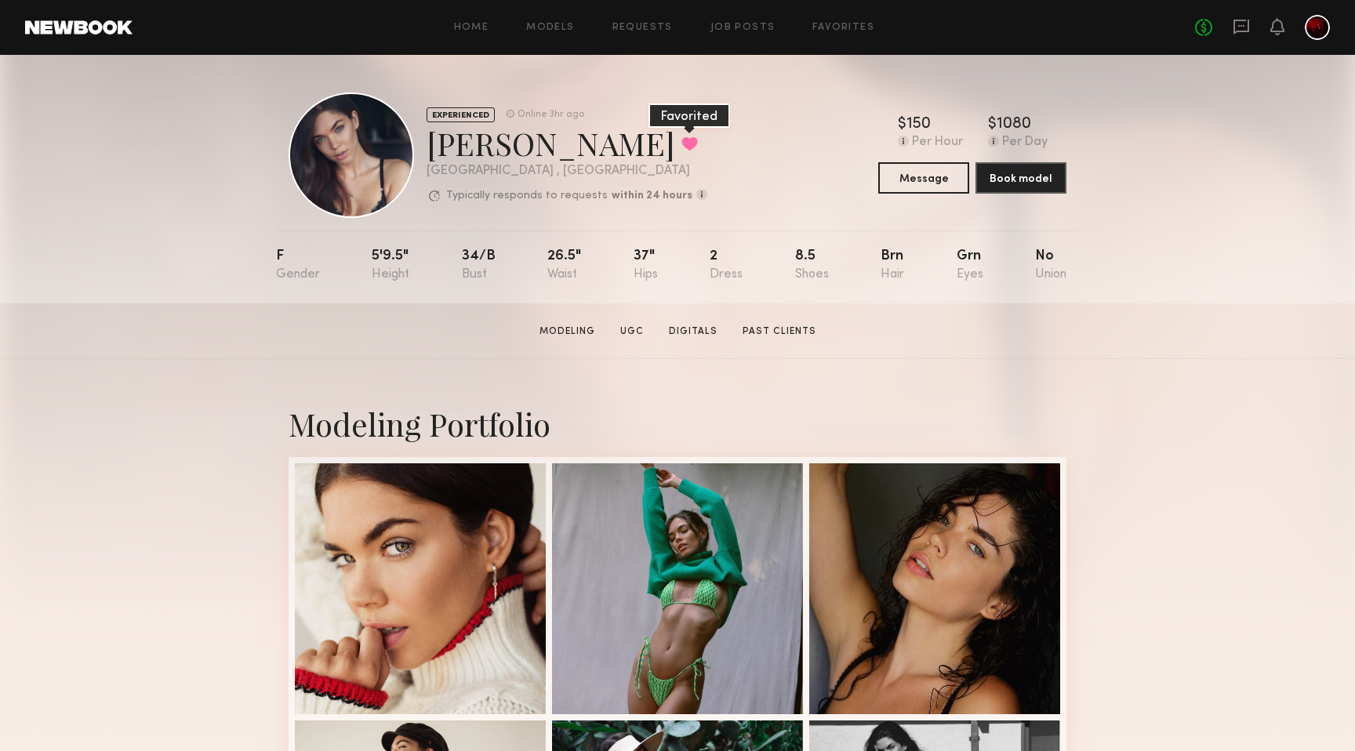
click at [681, 140] on button at bounding box center [689, 143] width 16 height 14
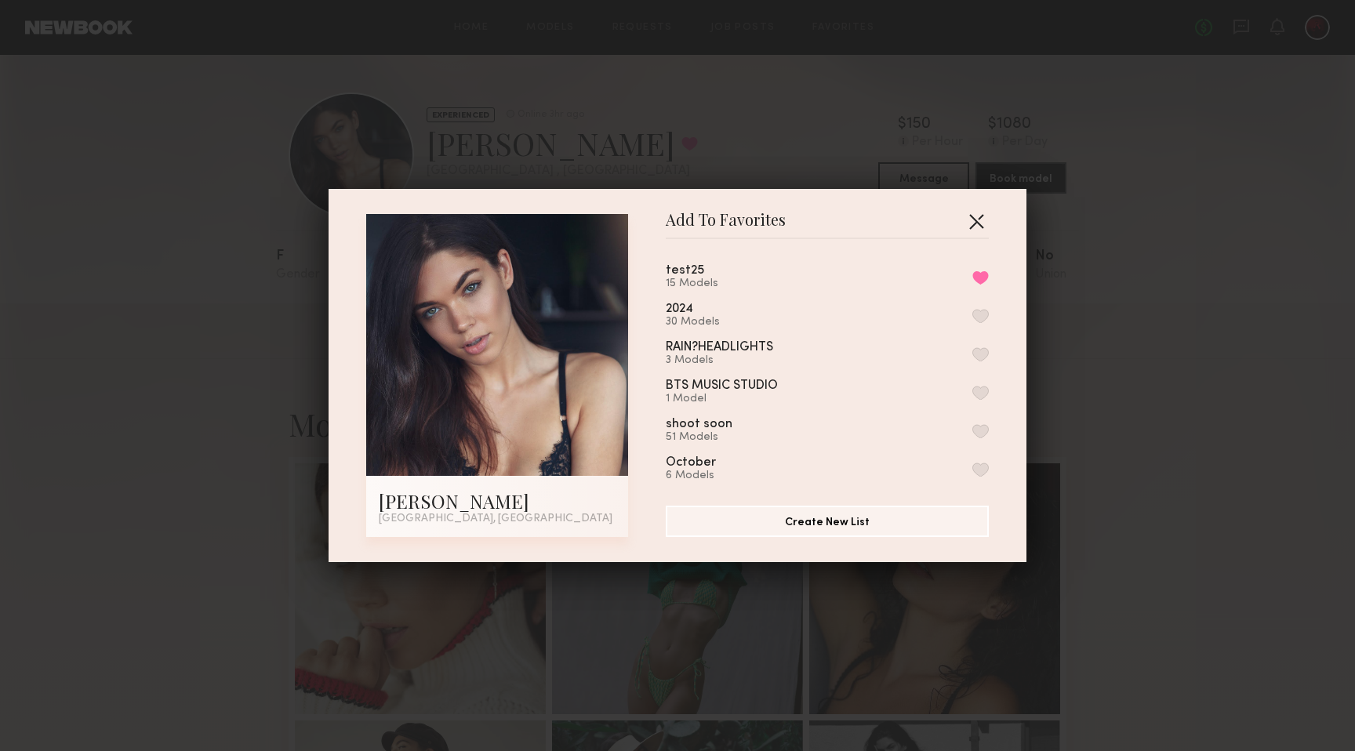
click at [982, 220] on button "button" at bounding box center [976, 221] width 25 height 25
